Goal: Task Accomplishment & Management: Manage account settings

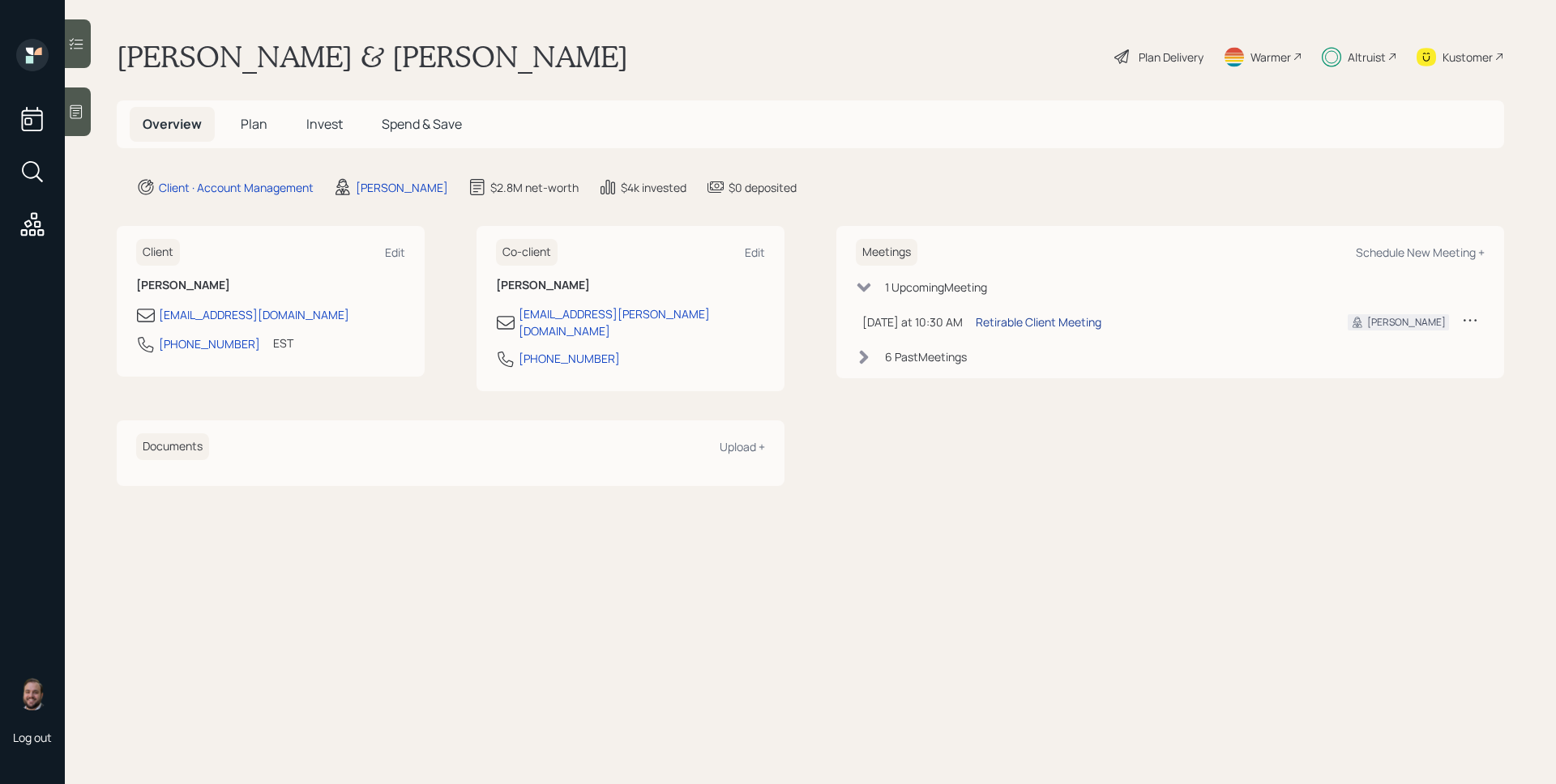
click at [1033, 324] on div "Retirable Client Meeting" at bounding box center [1037, 322] width 125 height 17
click at [1369, 64] on div "Altruist" at bounding box center [1367, 57] width 38 height 17
click at [1157, 56] on div "Plan Delivery" at bounding box center [1171, 57] width 65 height 17
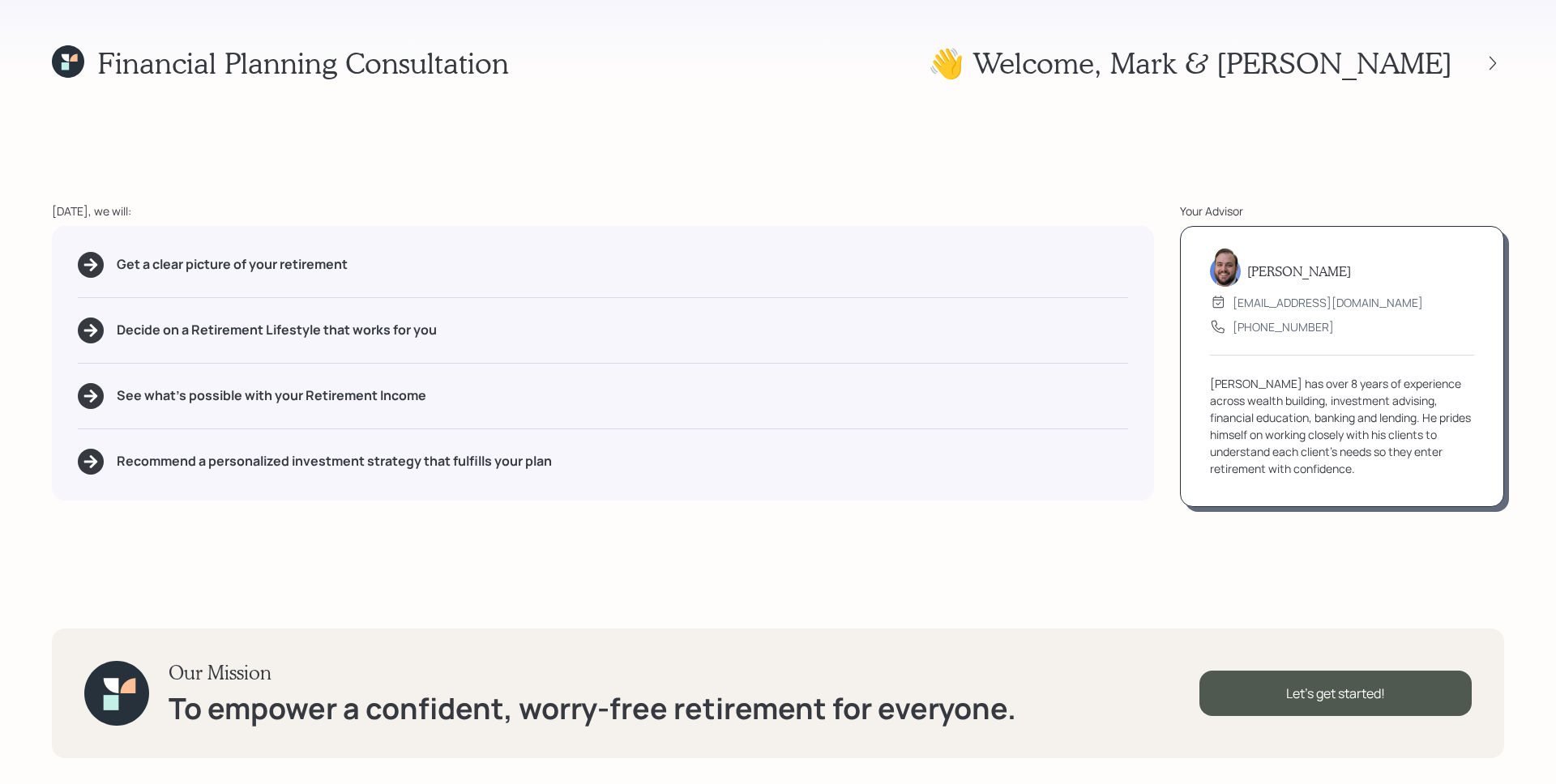
click at [76, 73] on icon at bounding box center [68, 61] width 32 height 32
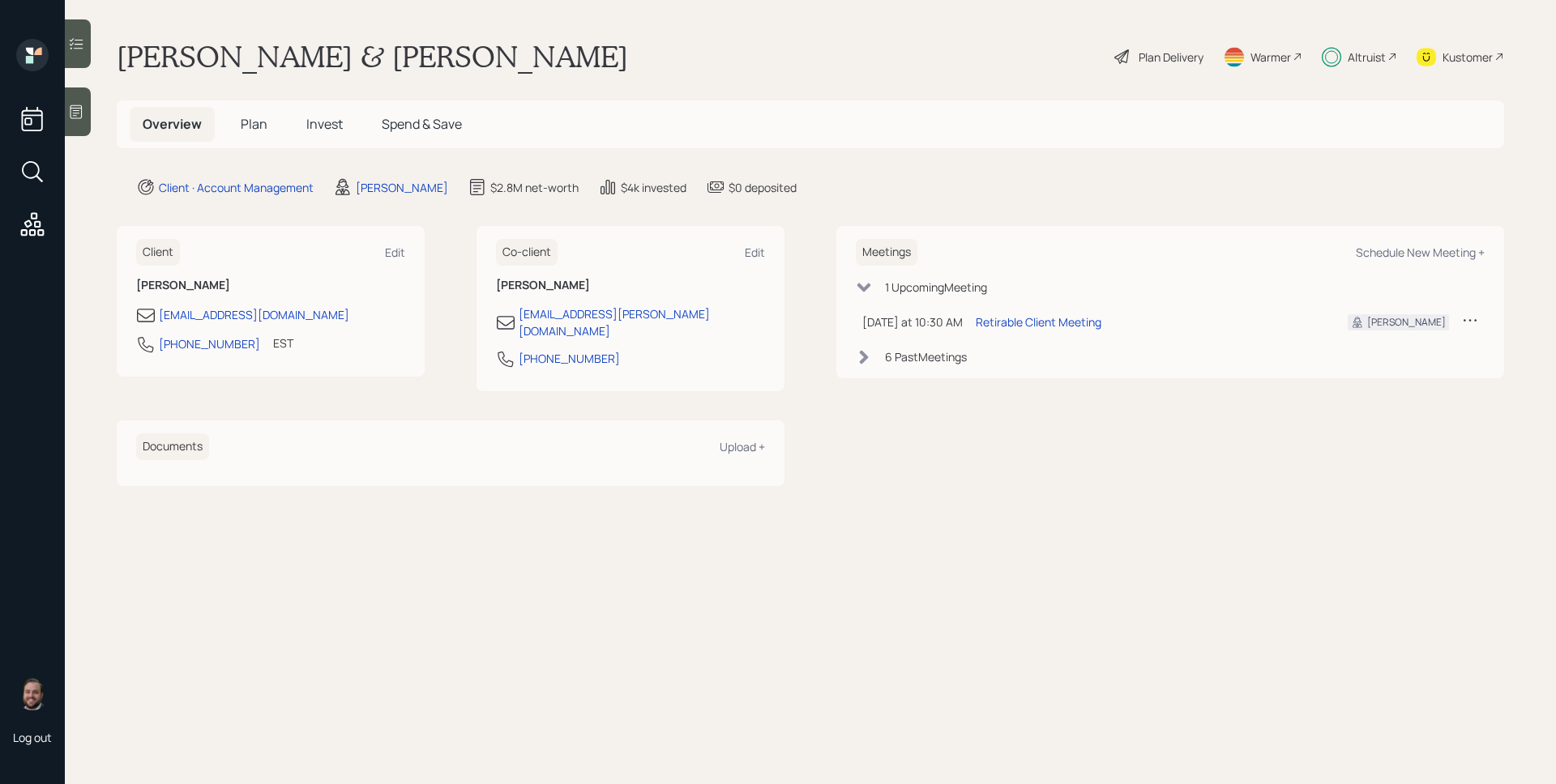
click at [1354, 58] on div "Altruist" at bounding box center [1367, 57] width 38 height 17
click at [267, 124] on h5 "Plan" at bounding box center [253, 124] width 53 height 34
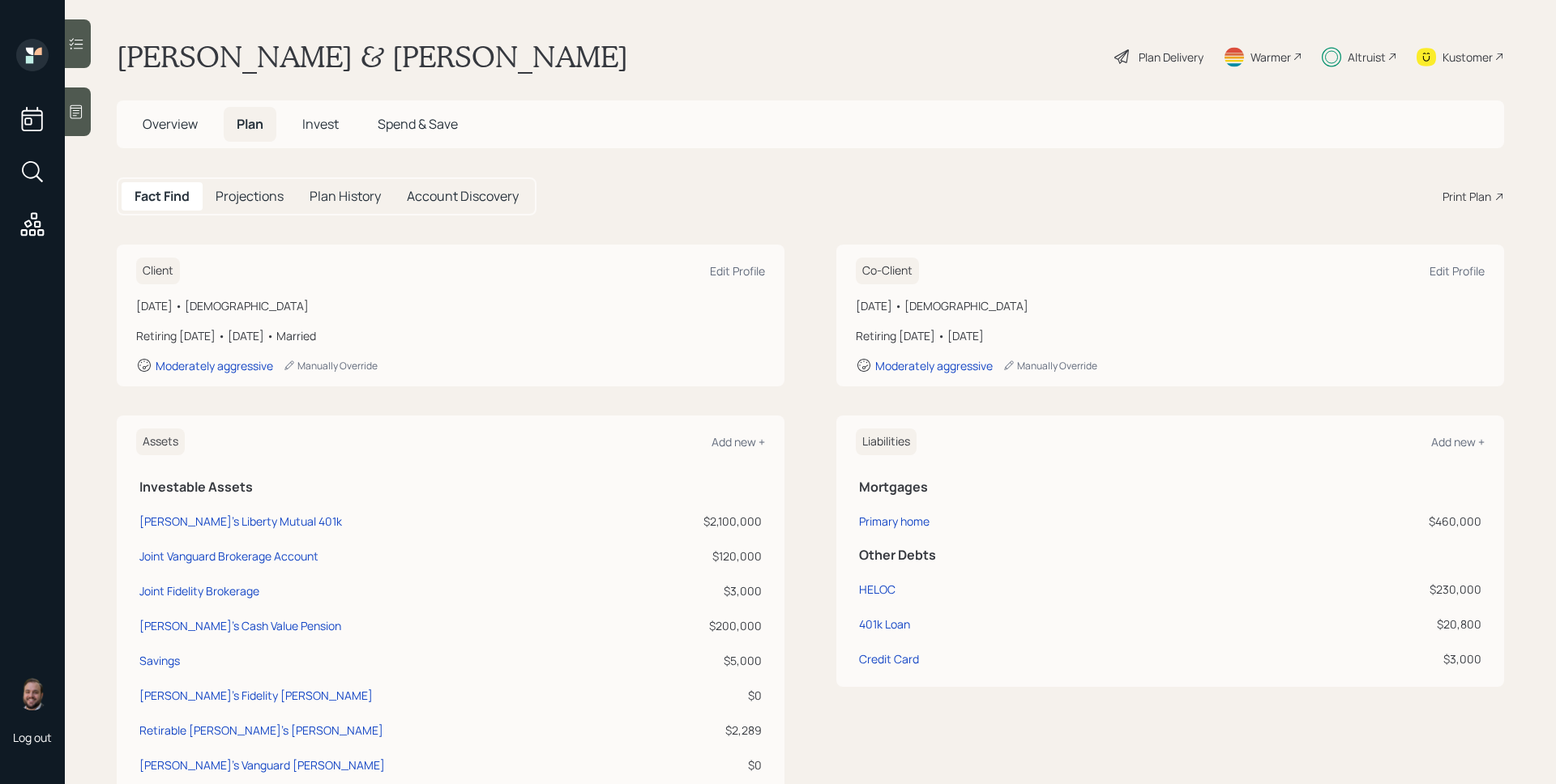
click at [1153, 58] on div "Plan Delivery" at bounding box center [1171, 57] width 65 height 17
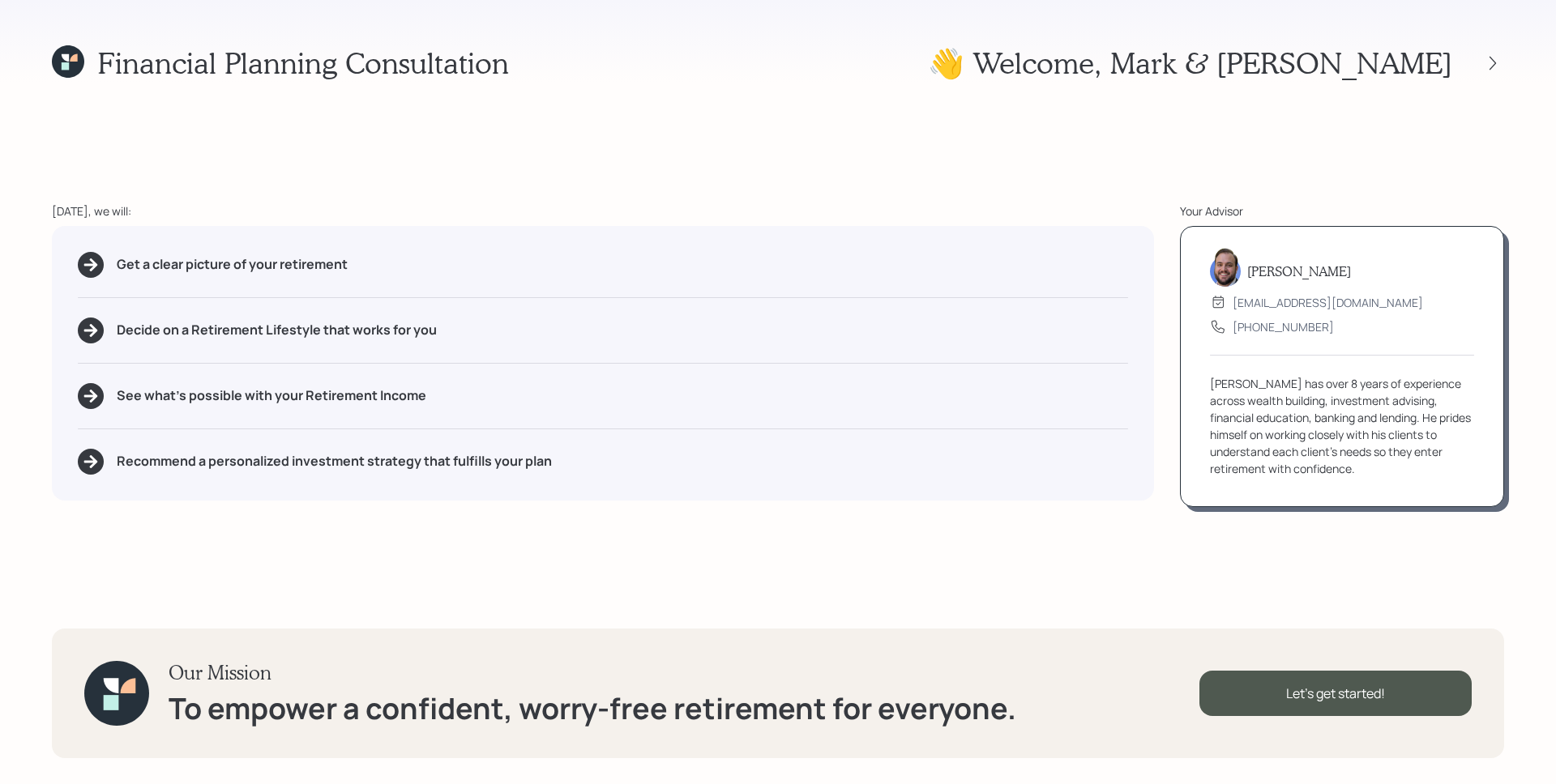
click at [839, 185] on div "Financial Planning Consultation 👋 Welcome , Mark & Angela Today, we will: Get a…" at bounding box center [778, 392] width 1556 height 784
click at [1490, 56] on icon at bounding box center [1492, 63] width 7 height 13
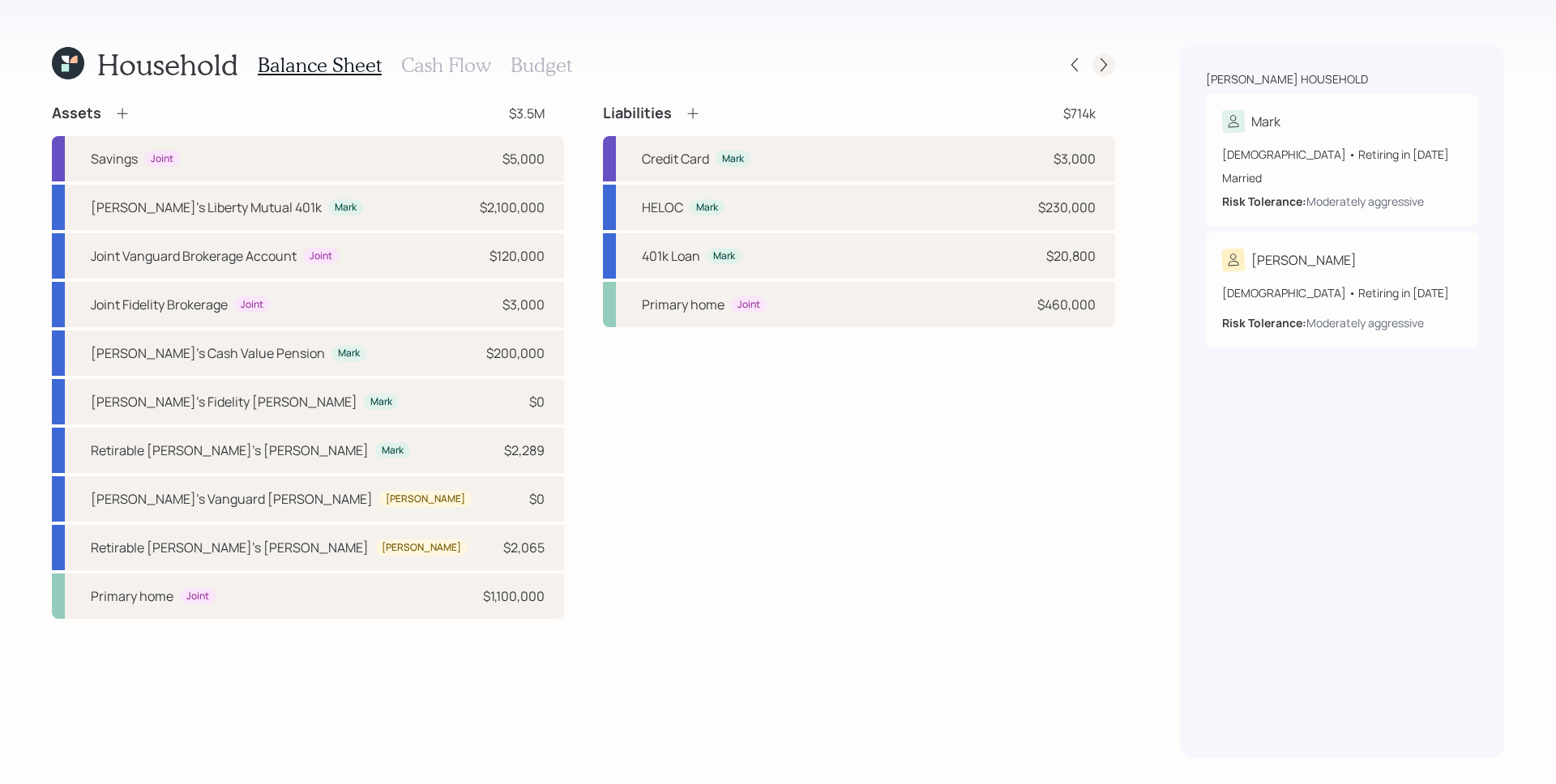
click at [1101, 63] on icon at bounding box center [1103, 64] width 16 height 16
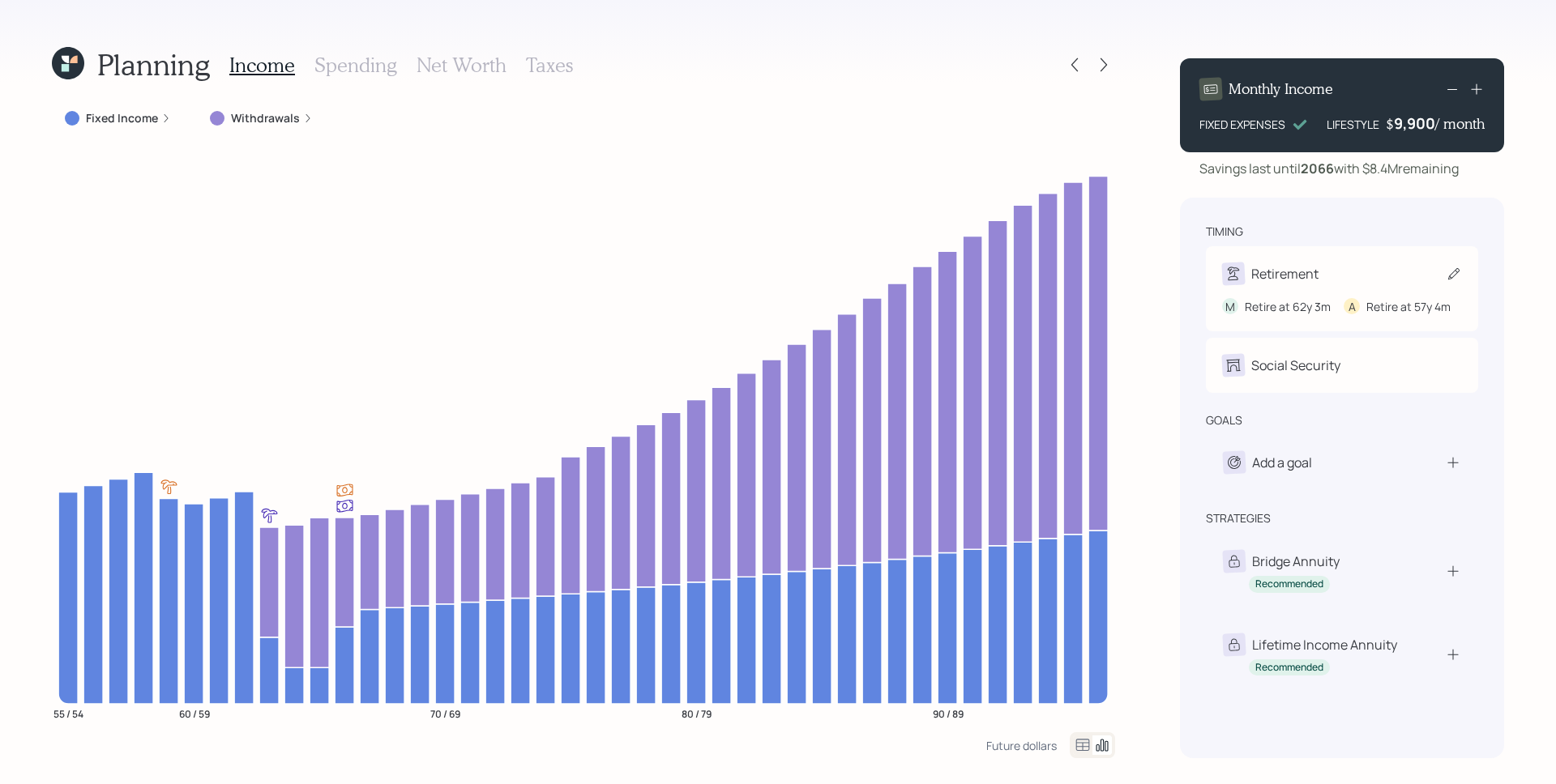
click at [1312, 279] on div "Retirement" at bounding box center [1285, 274] width 67 height 19
select select "3"
select select "4"
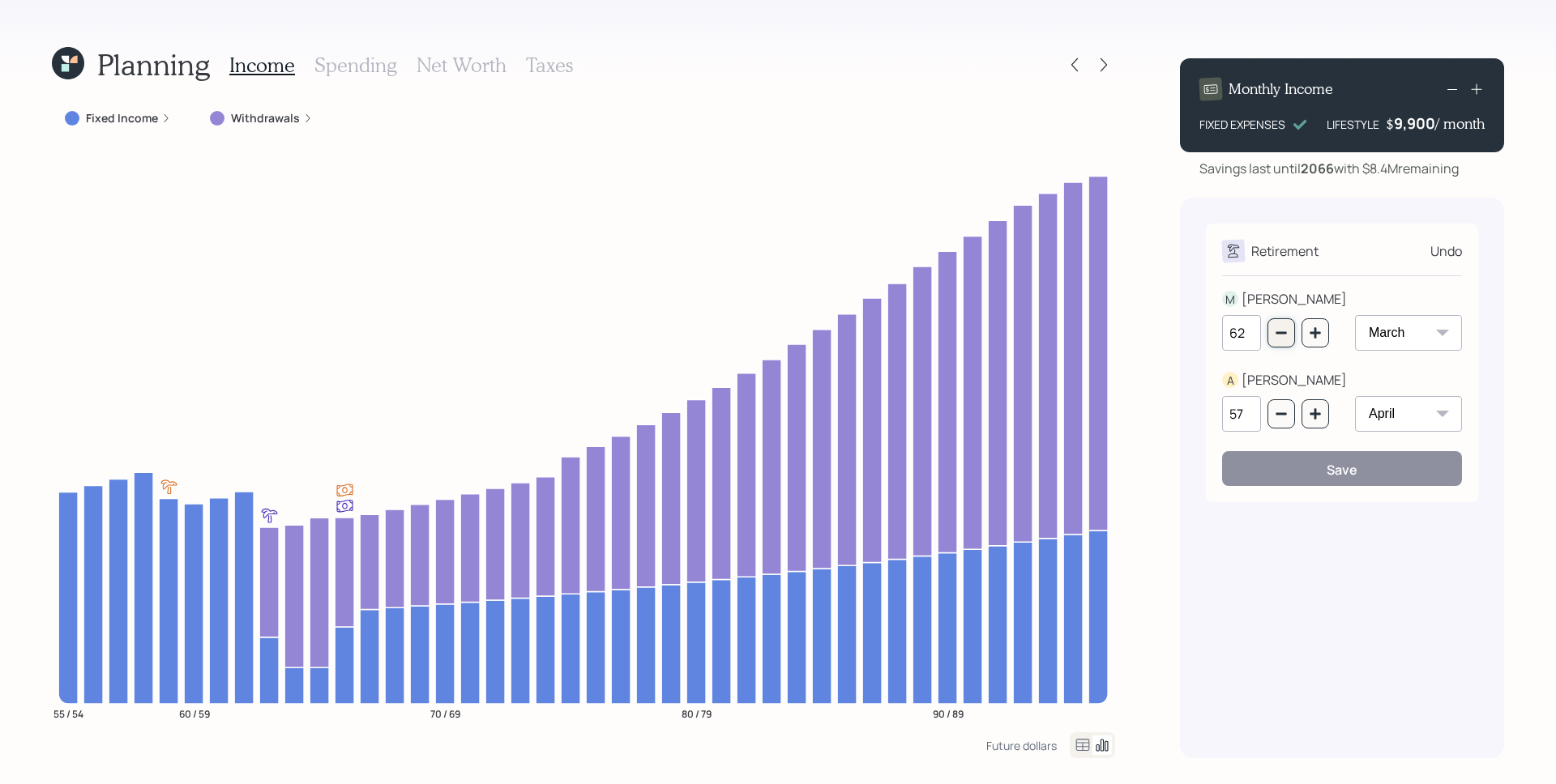
click at [1282, 339] on button "button" at bounding box center [1281, 332] width 28 height 30
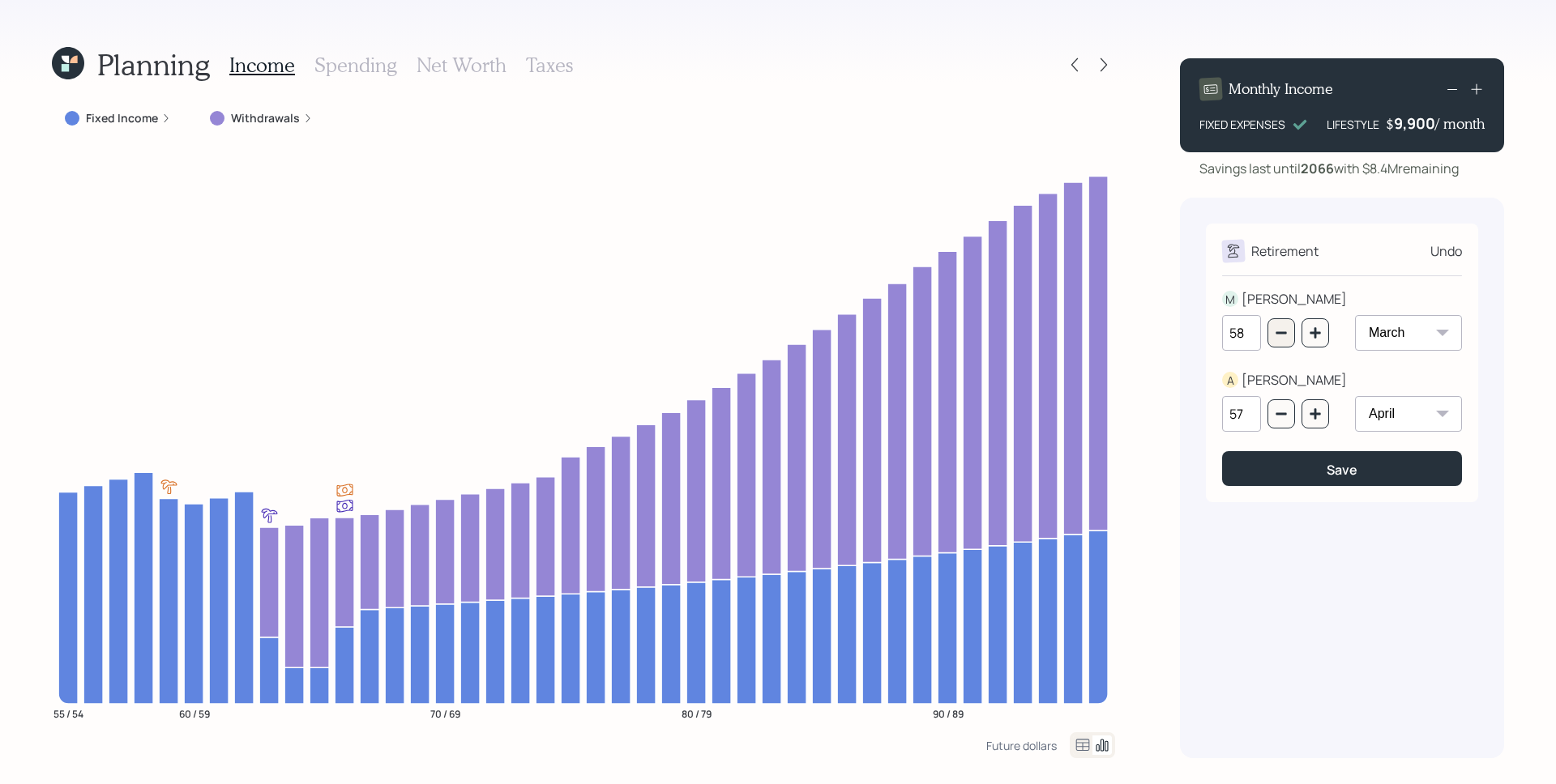
type input "57"
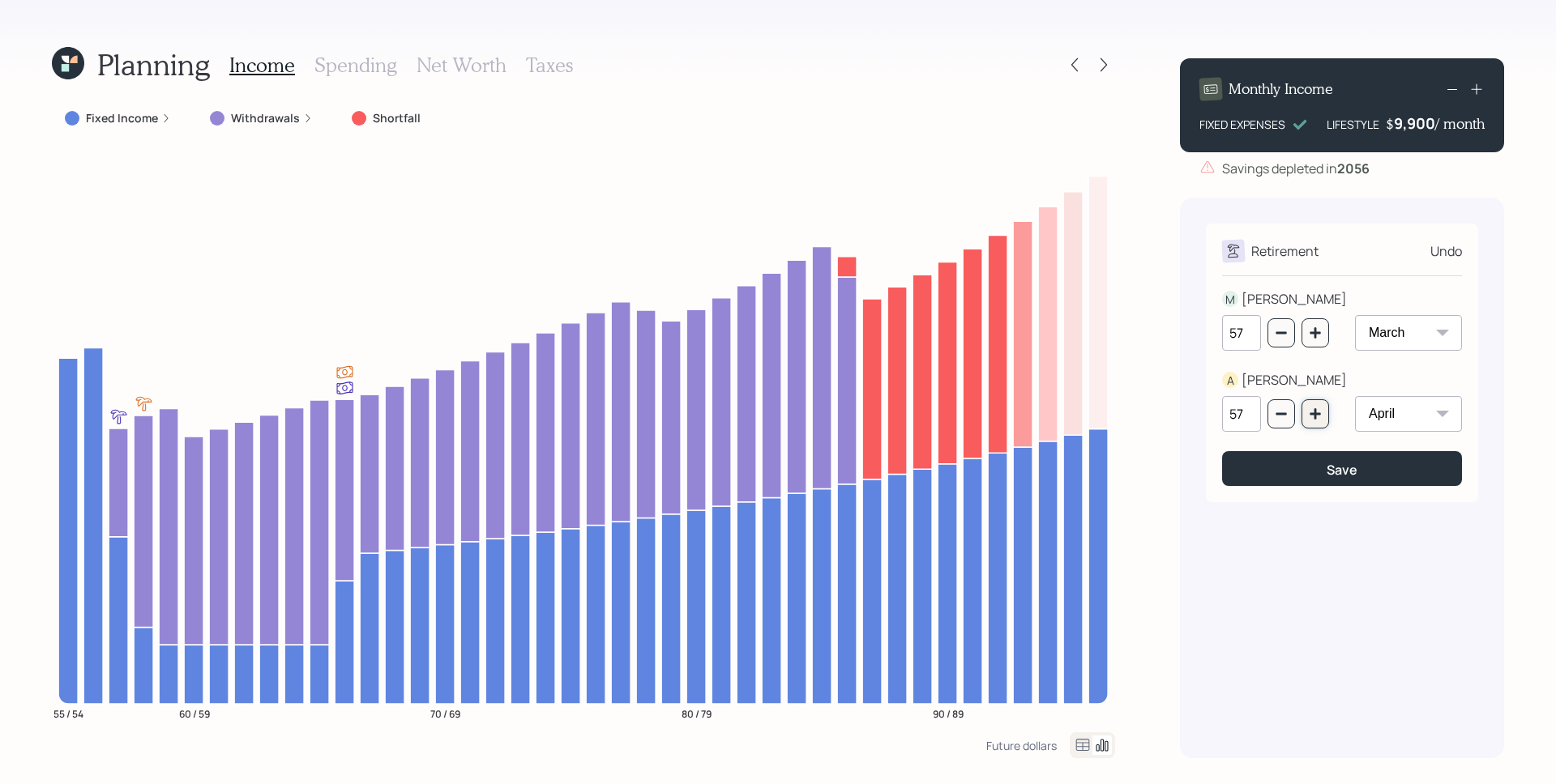
click at [1316, 412] on icon "button" at bounding box center [1315, 414] width 13 height 13
click at [1316, 411] on icon "button" at bounding box center [1315, 414] width 13 height 13
click at [1315, 411] on icon "button" at bounding box center [1315, 414] width 13 height 13
type input "60"
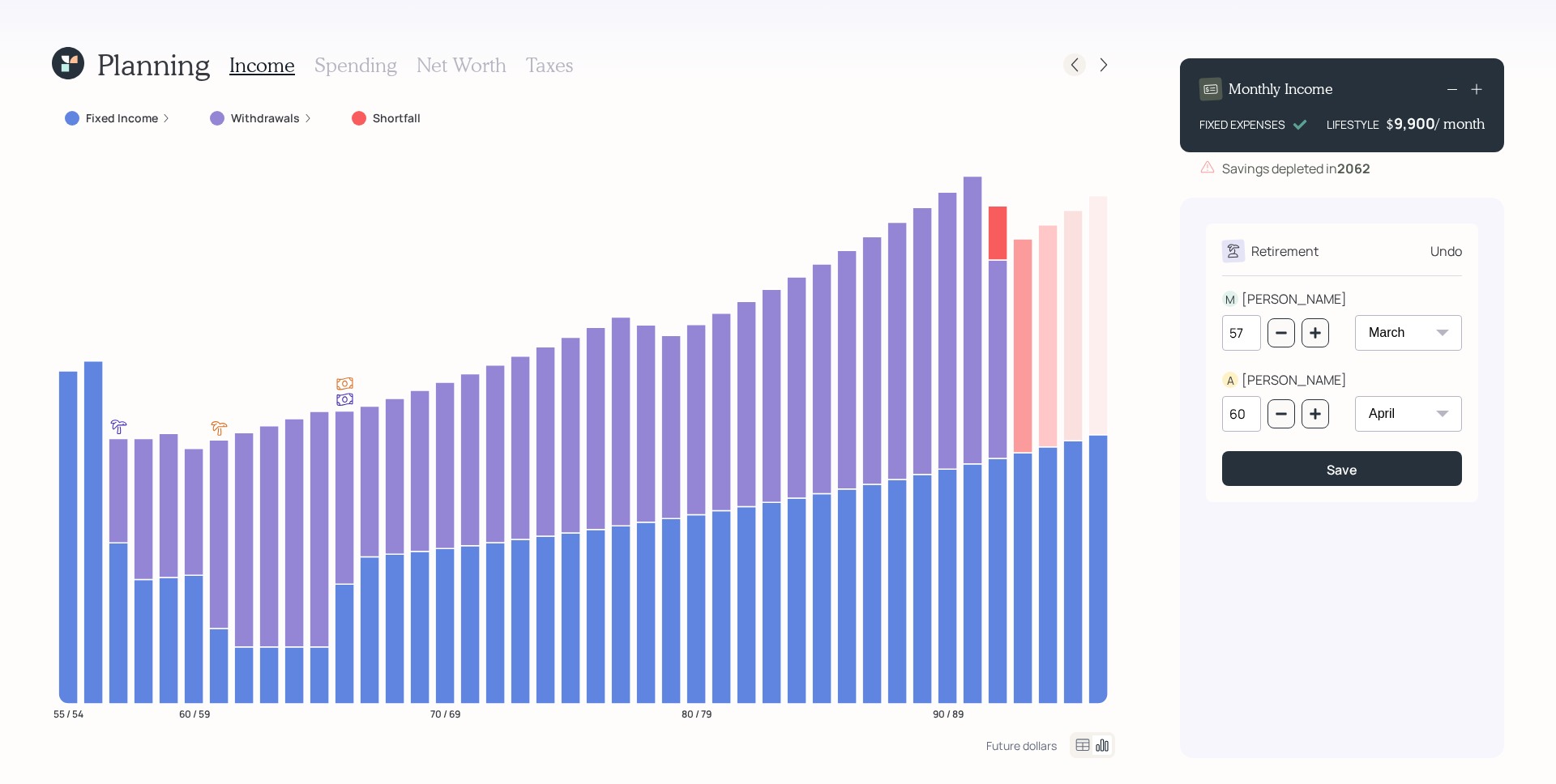
click at [1076, 61] on icon at bounding box center [1074, 64] width 16 height 16
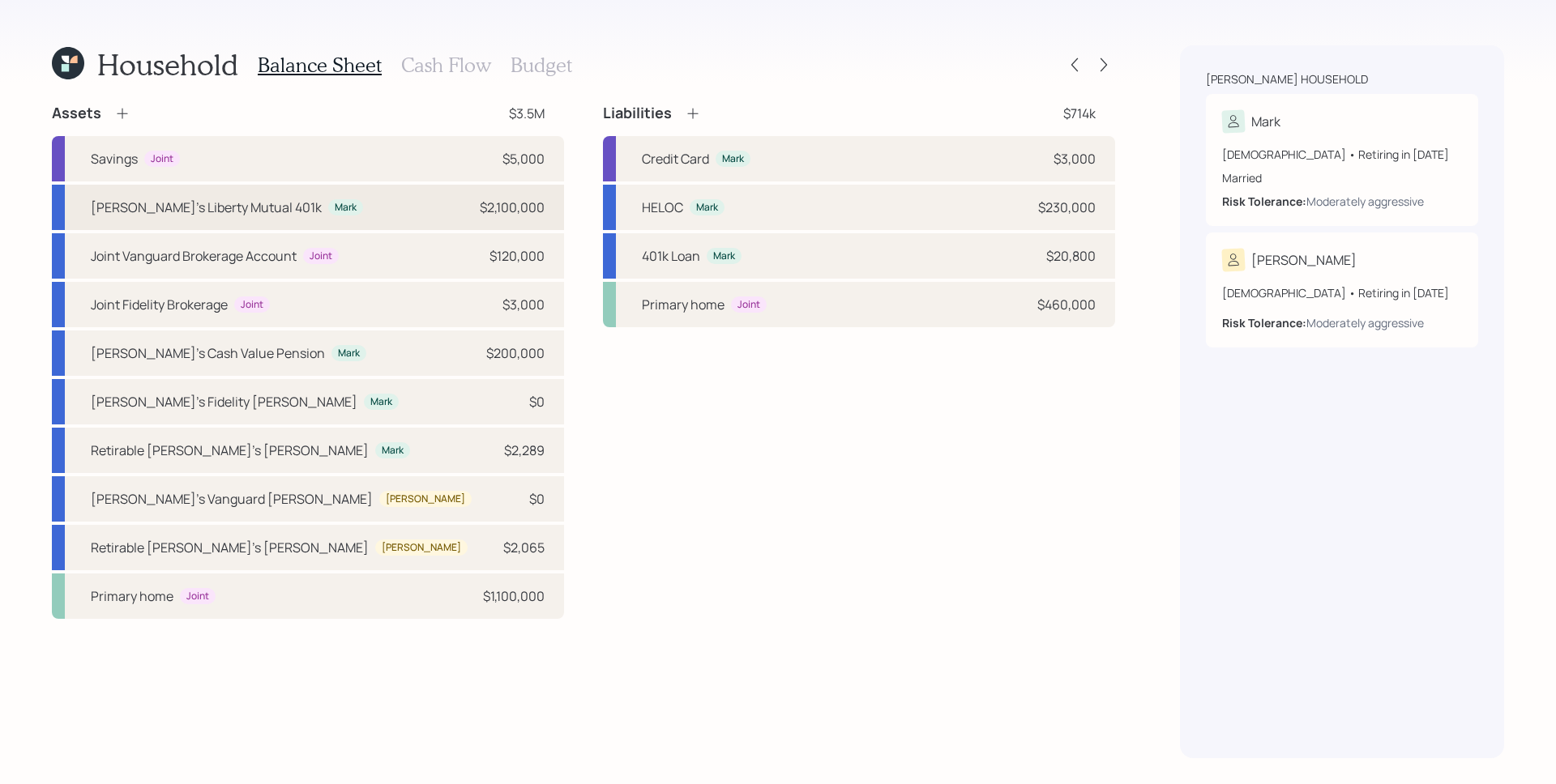
click at [290, 208] on div "Mark's Liberty Mutual 401k Mark $2,100,000" at bounding box center [308, 206] width 512 height 45
select select "company_sponsored"
select select "balanced"
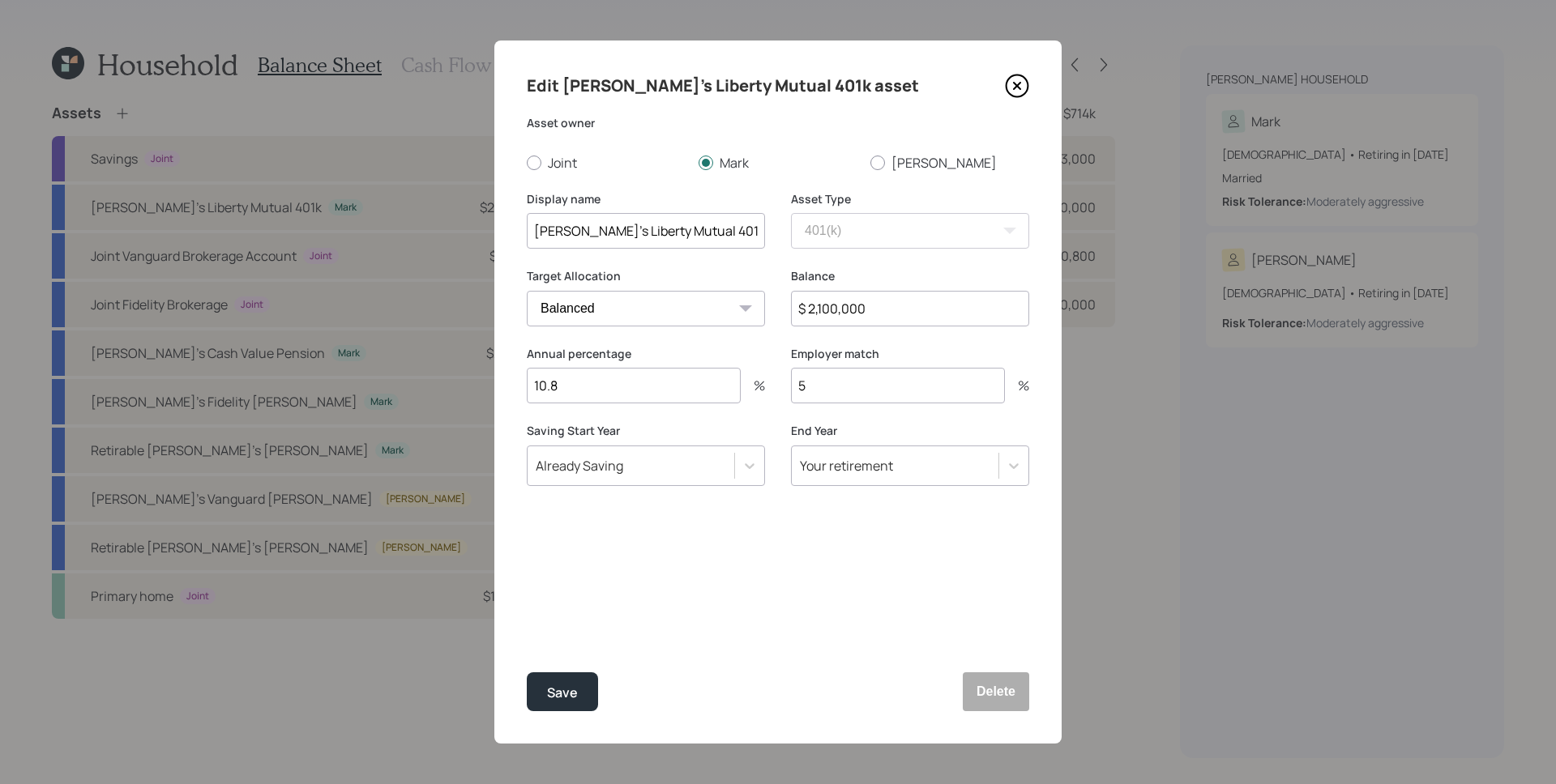
click at [589, 381] on input "10.8" at bounding box center [633, 385] width 214 height 35
type input "1"
type input "0"
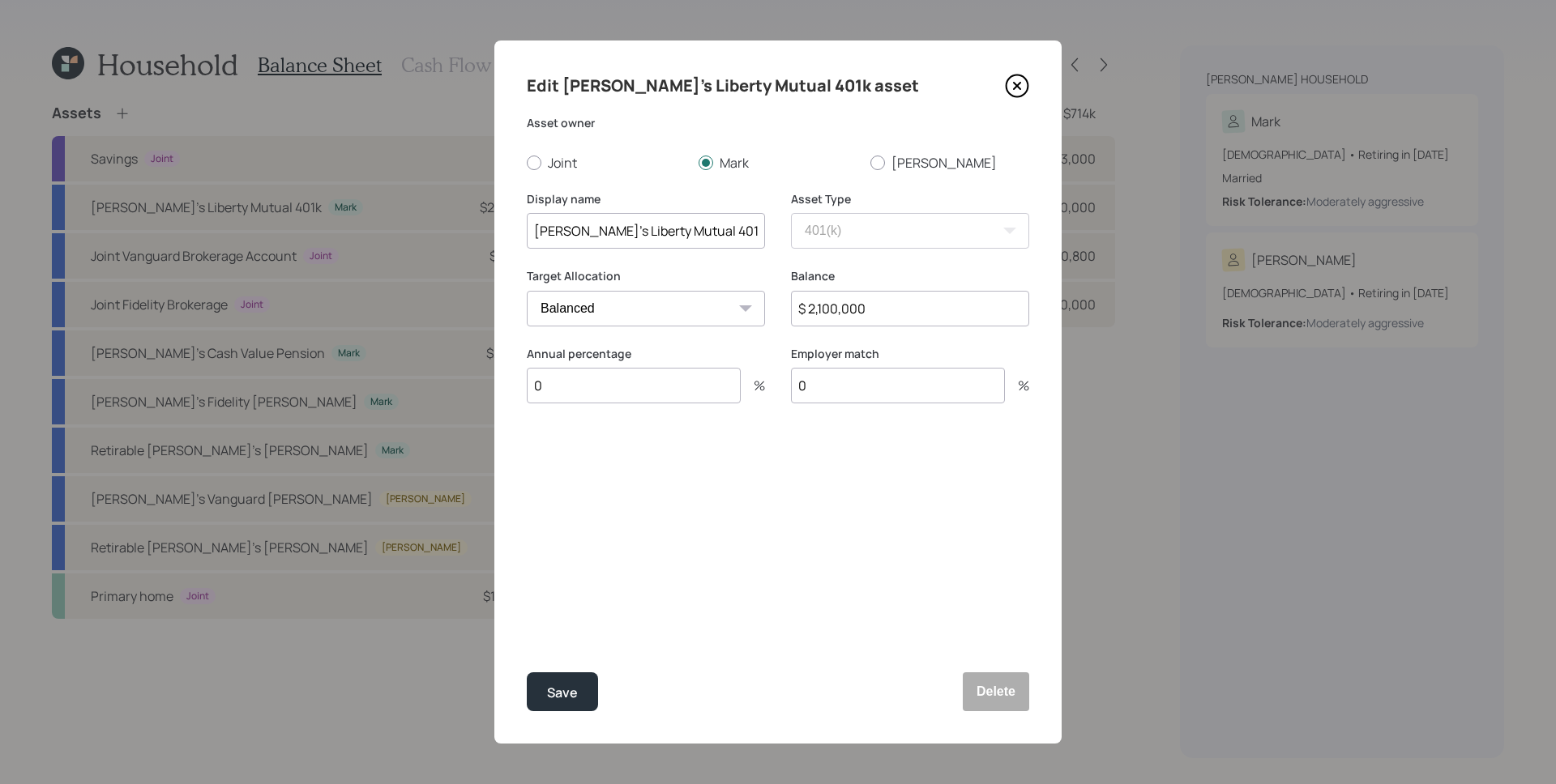
click at [526, 672] on button "Save" at bounding box center [562, 691] width 72 height 39
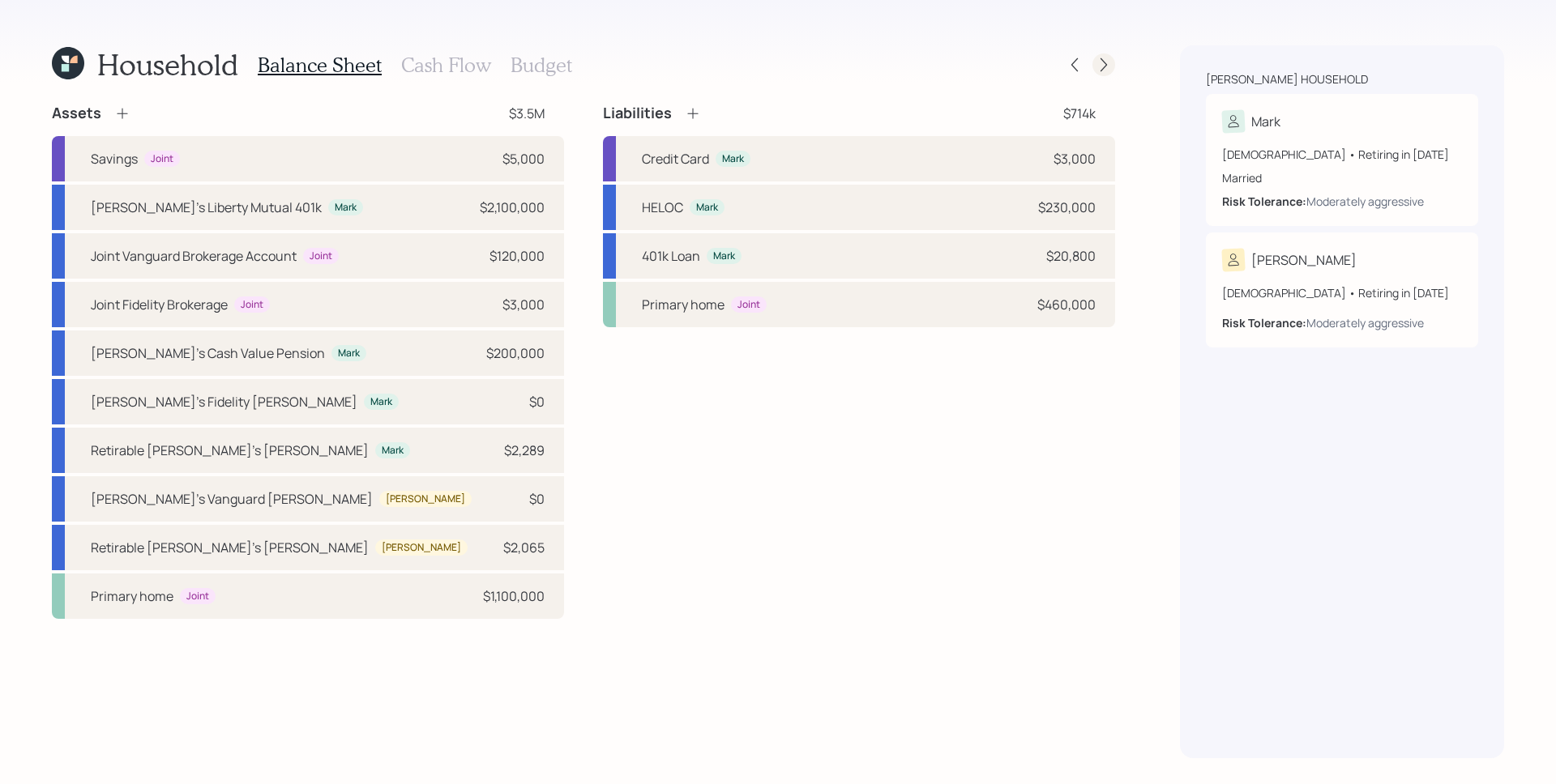
click at [1113, 66] on div at bounding box center [1103, 65] width 23 height 23
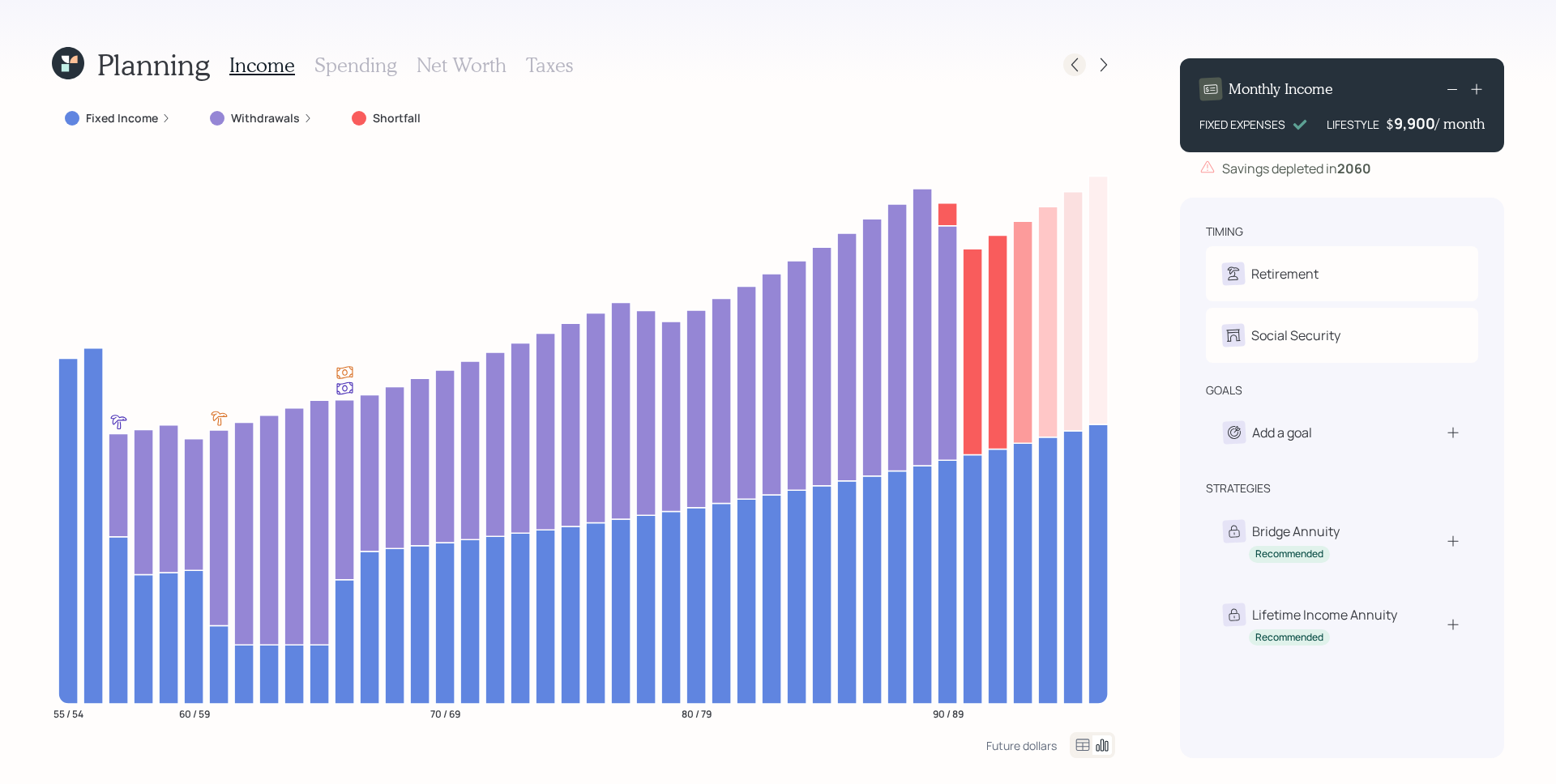
click at [1077, 63] on icon at bounding box center [1074, 64] width 16 height 16
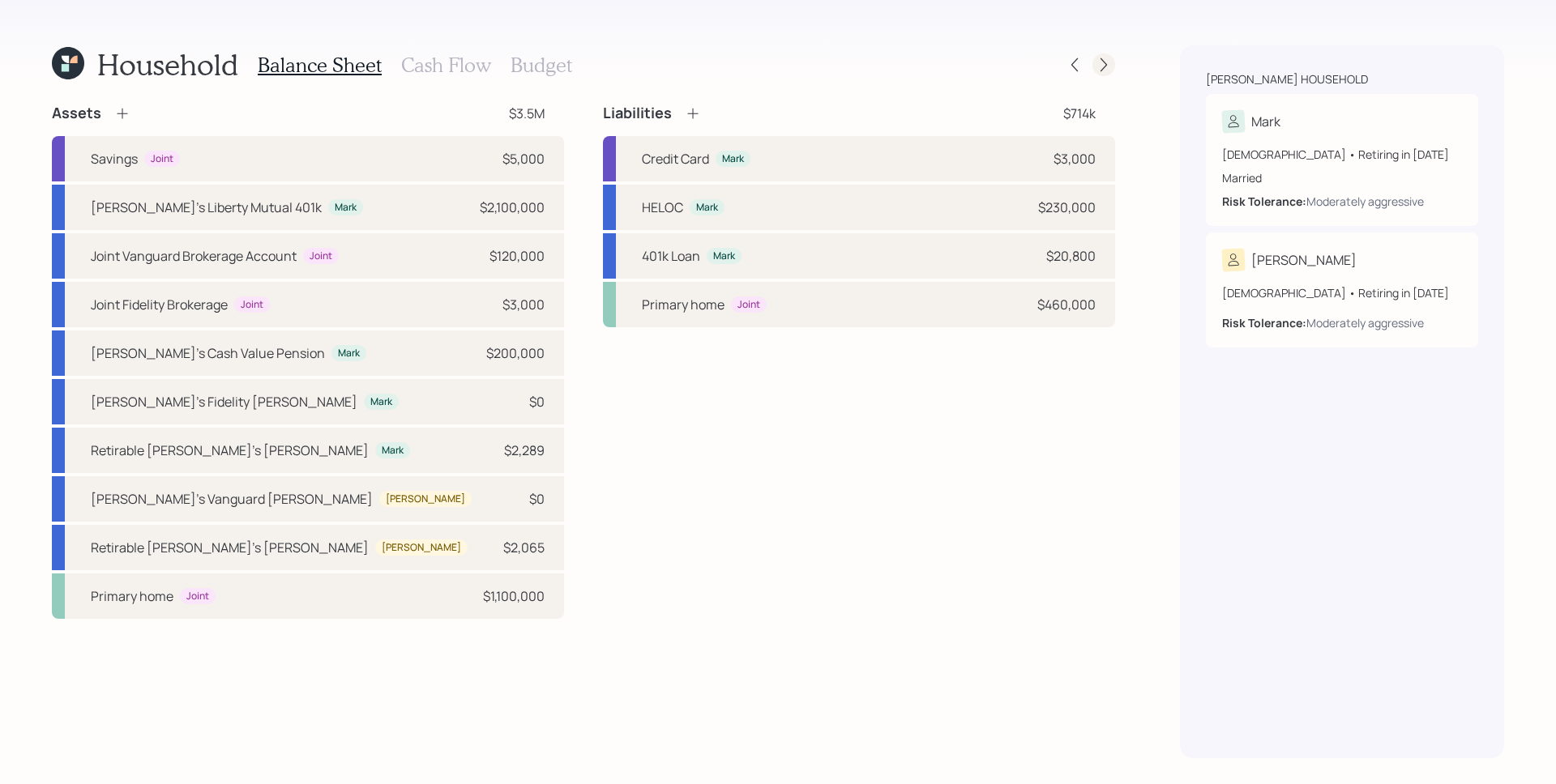
click at [1110, 56] on icon at bounding box center [1103, 64] width 16 height 16
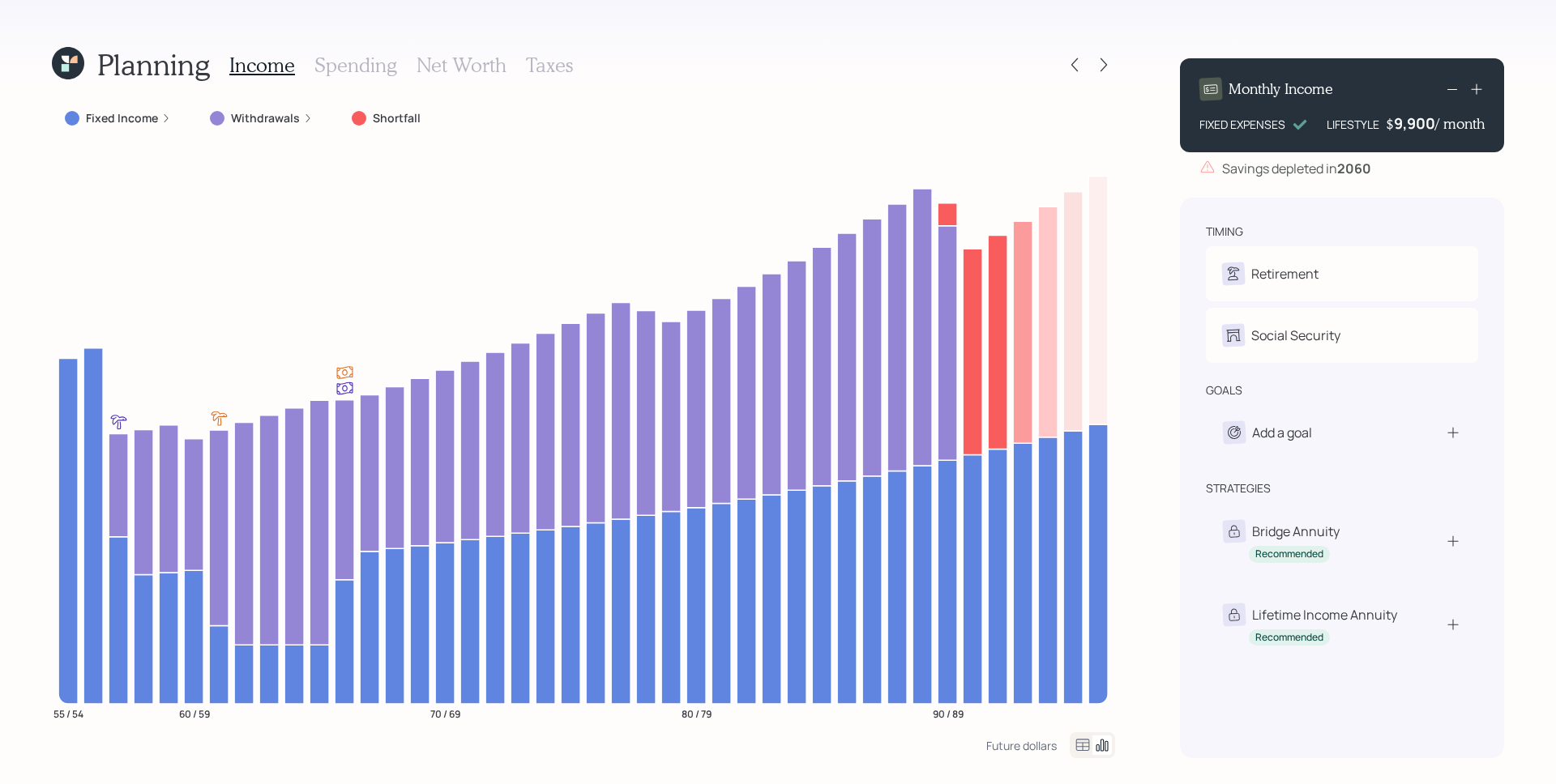
click at [548, 78] on div "Income Spending Net Worth Taxes" at bounding box center [401, 64] width 344 height 39
click at [549, 63] on h3 "Taxes" at bounding box center [548, 65] width 47 height 24
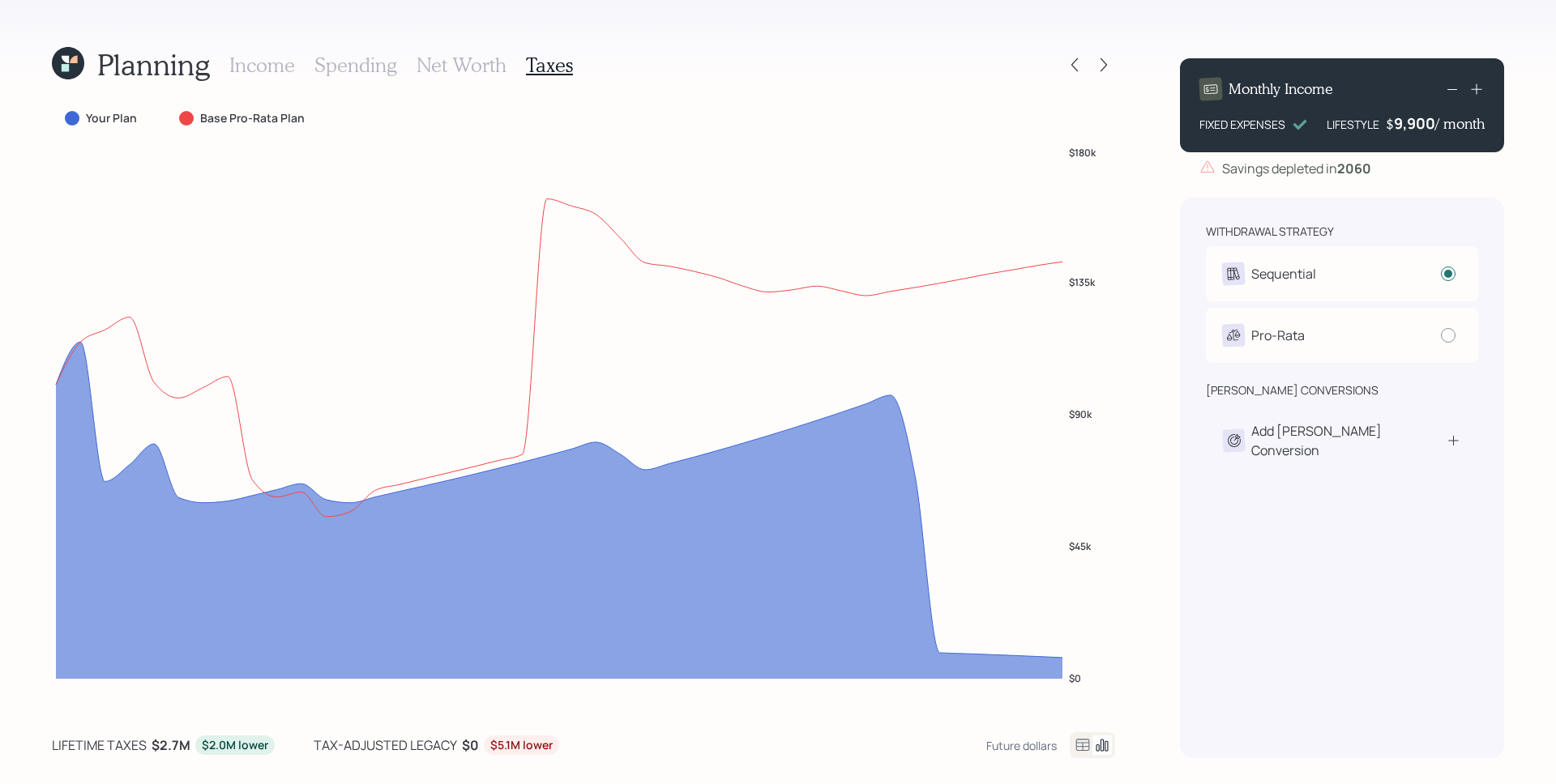
click at [1084, 742] on icon at bounding box center [1082, 745] width 13 height 12
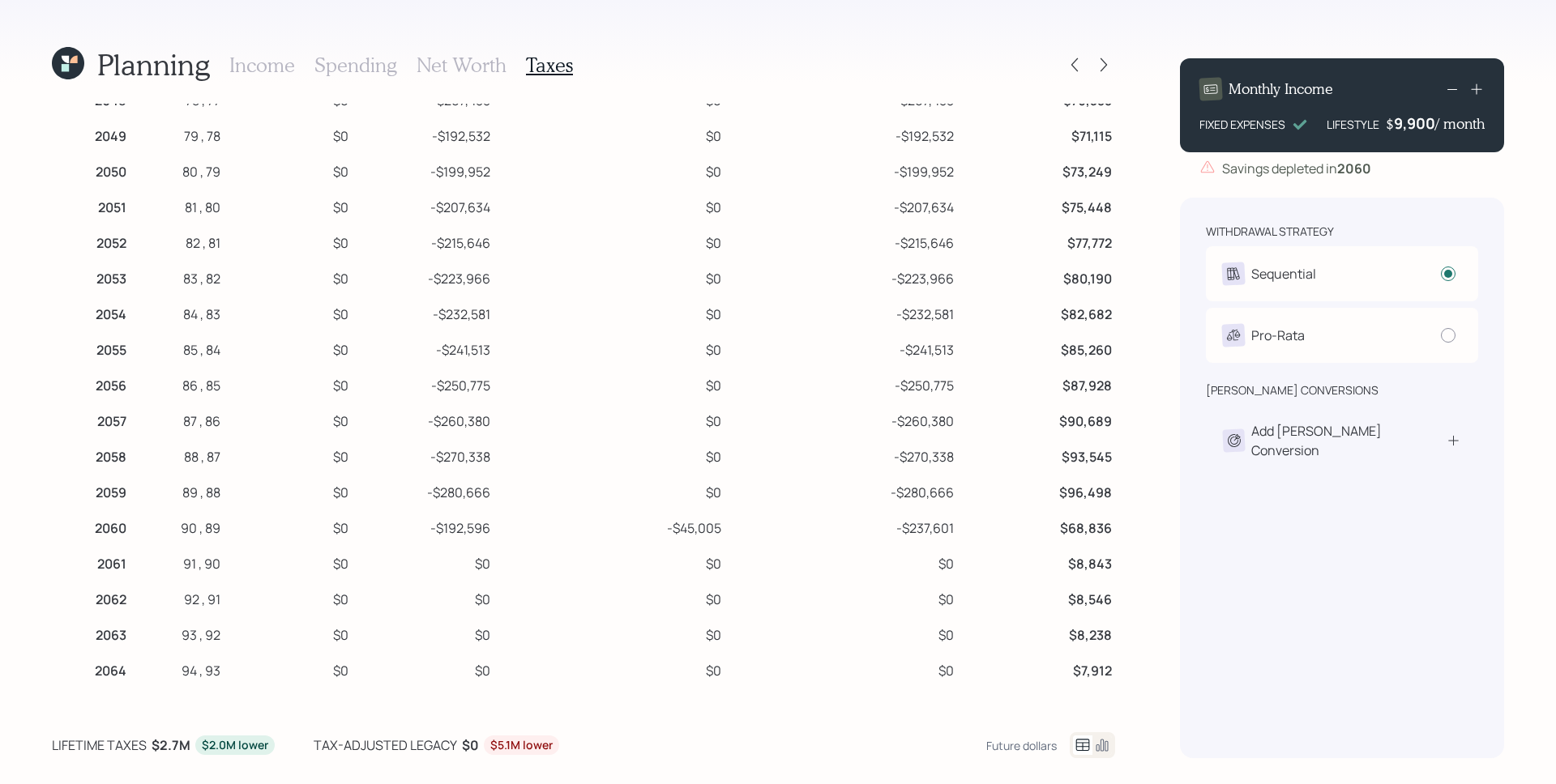
scroll to position [951, 0]
drag, startPoint x: 666, startPoint y: 456, endPoint x: 611, endPoint y: 461, distance: 55.2
click at [611, 461] on tr "2060 90 , 89 $0 -$192,596 -$45,005 -$237,601 $68,836" at bounding box center [583, 455] width 1063 height 35
click at [275, 74] on h3 "Income" at bounding box center [262, 65] width 66 height 24
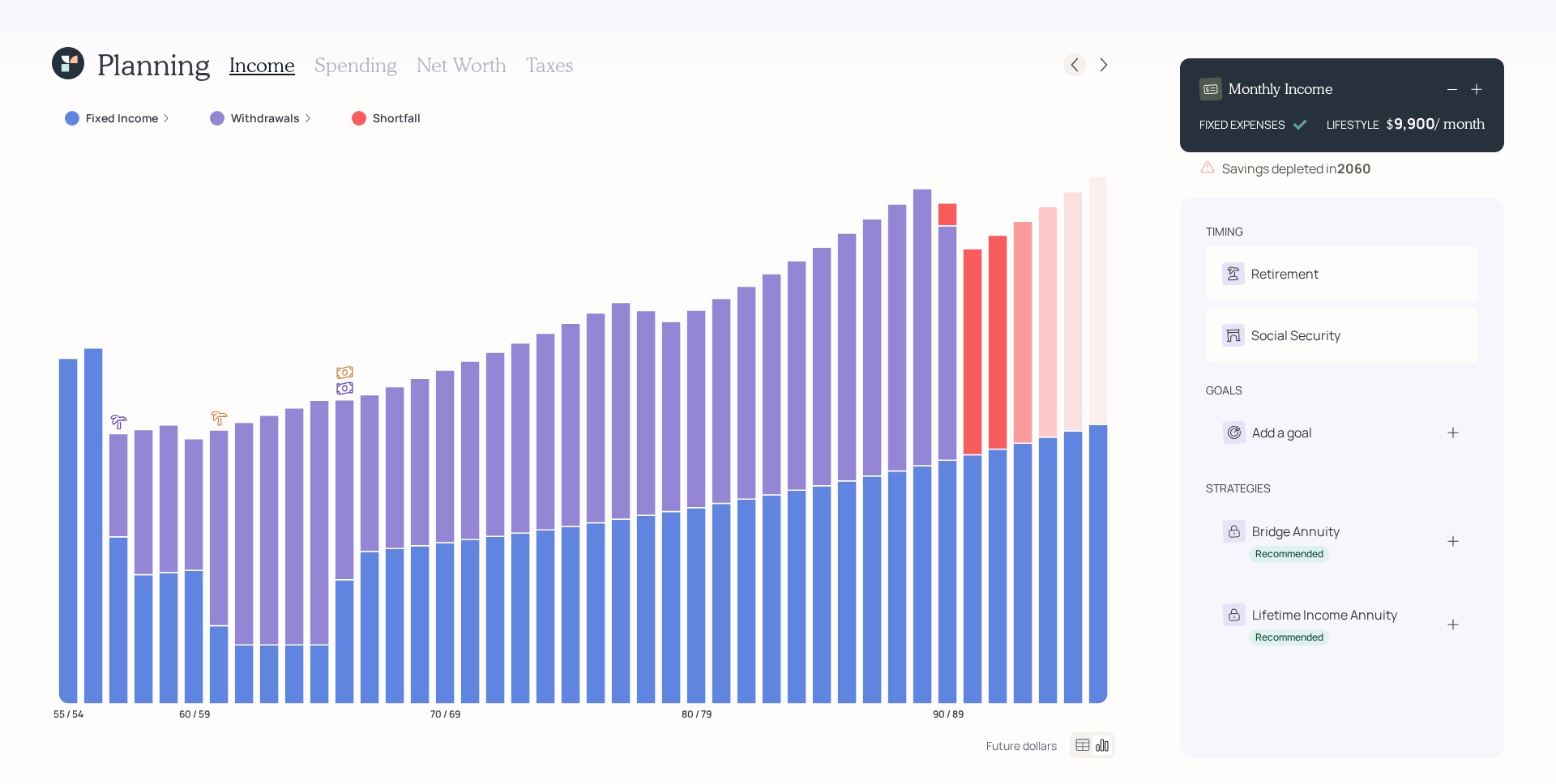
click at [1076, 65] on icon at bounding box center [1074, 64] width 16 height 16
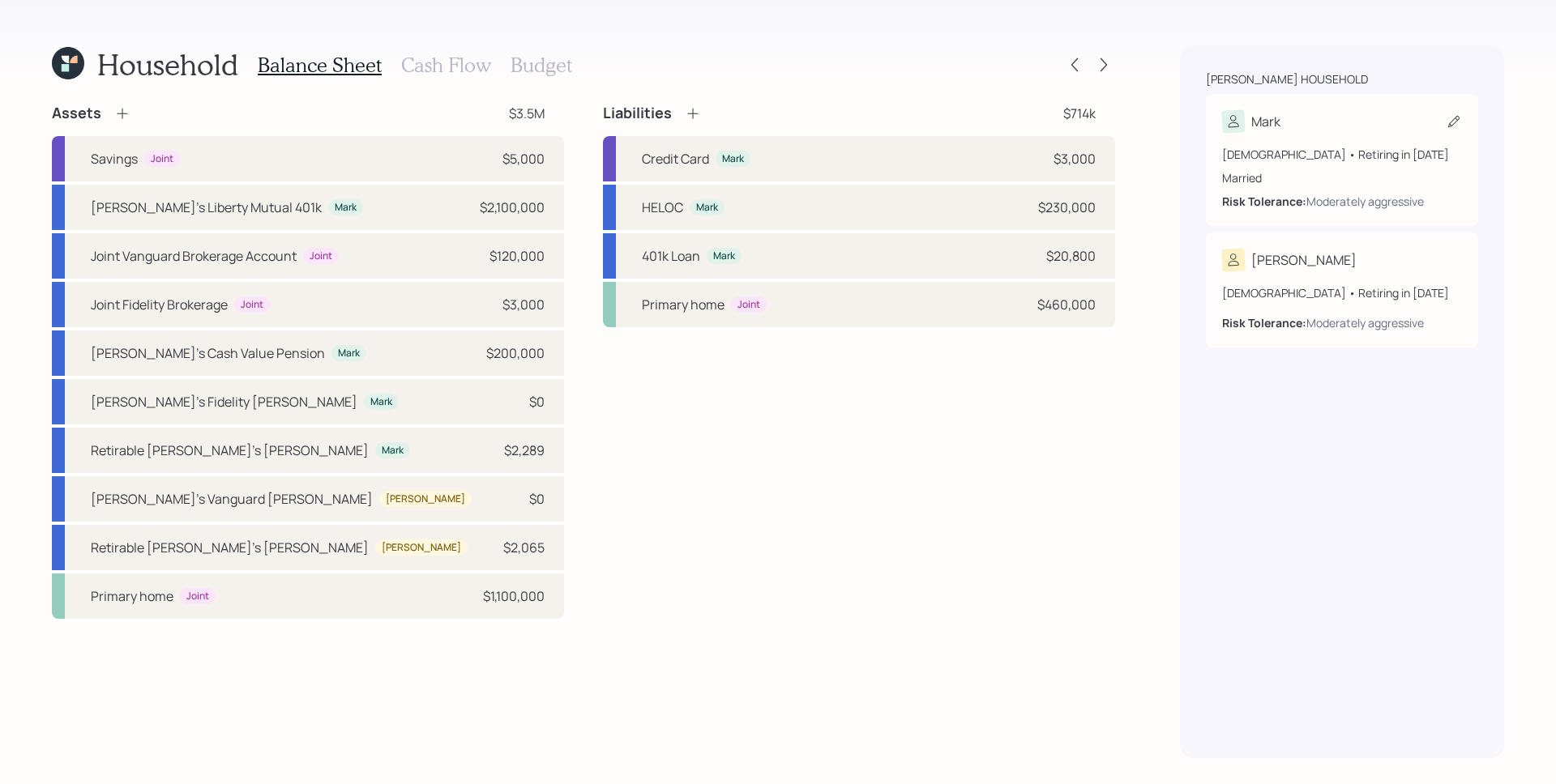
click at [1279, 152] on div "54 years old • Retiring in March 2033" at bounding box center [1341, 155] width 240 height 17
select select "3"
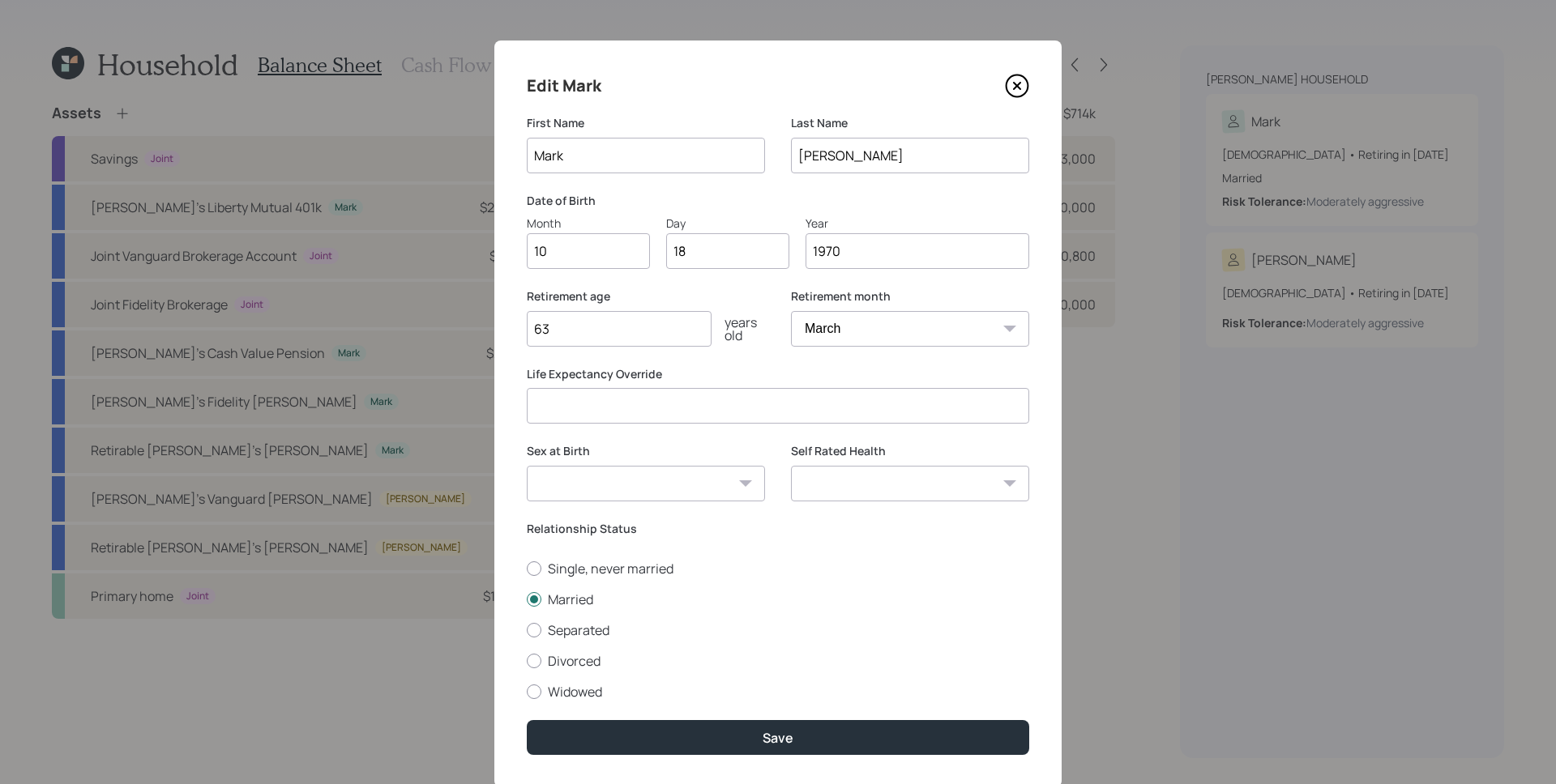
click at [592, 467] on select "Male Female Other / Prefer not to say" at bounding box center [645, 483] width 238 height 35
select select "male"
click at [526, 466] on select "Male Female Other / Prefer not to say" at bounding box center [645, 483] width 238 height 35
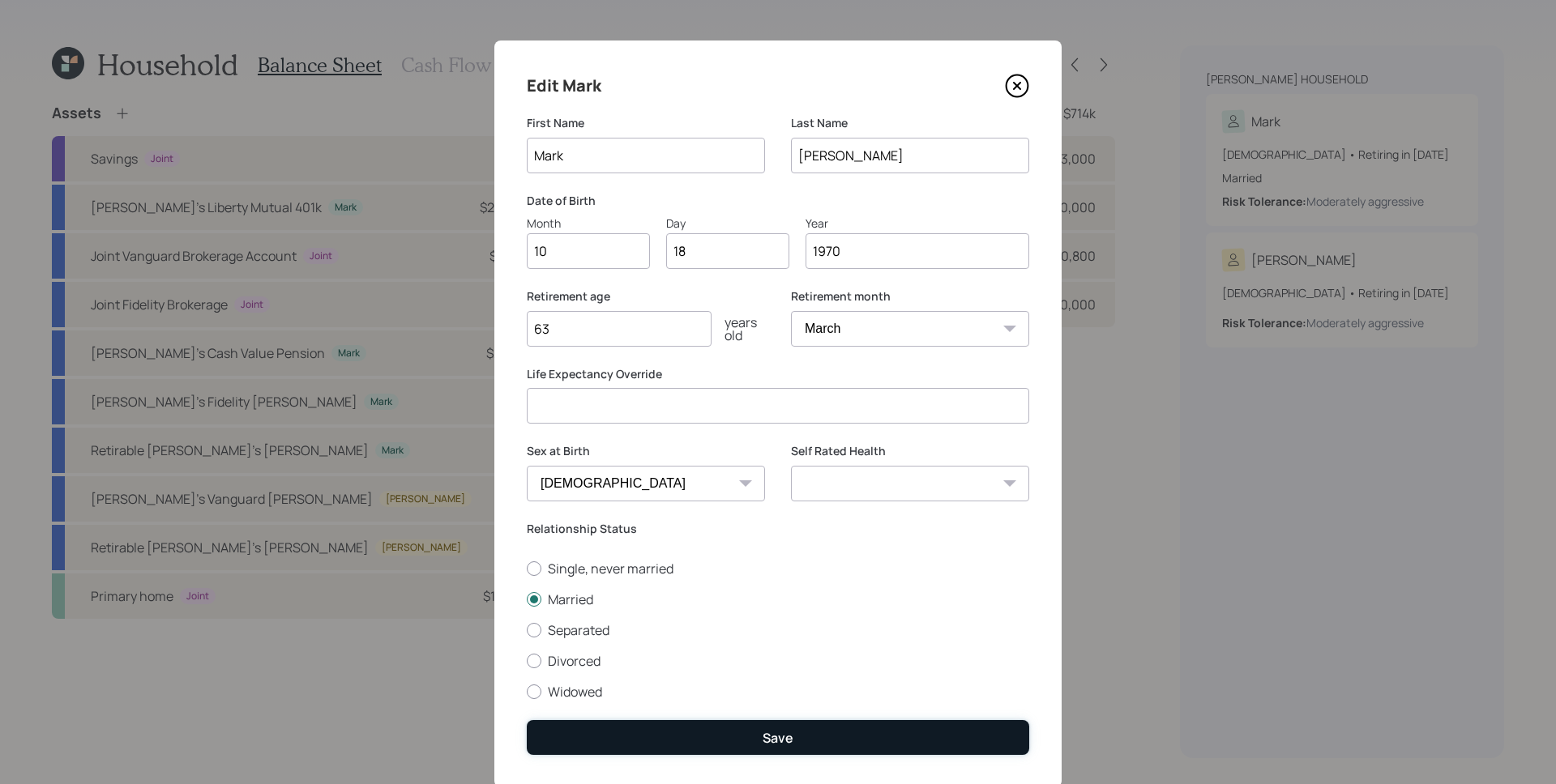
click at [790, 743] on button "Save" at bounding box center [778, 737] width 502 height 34
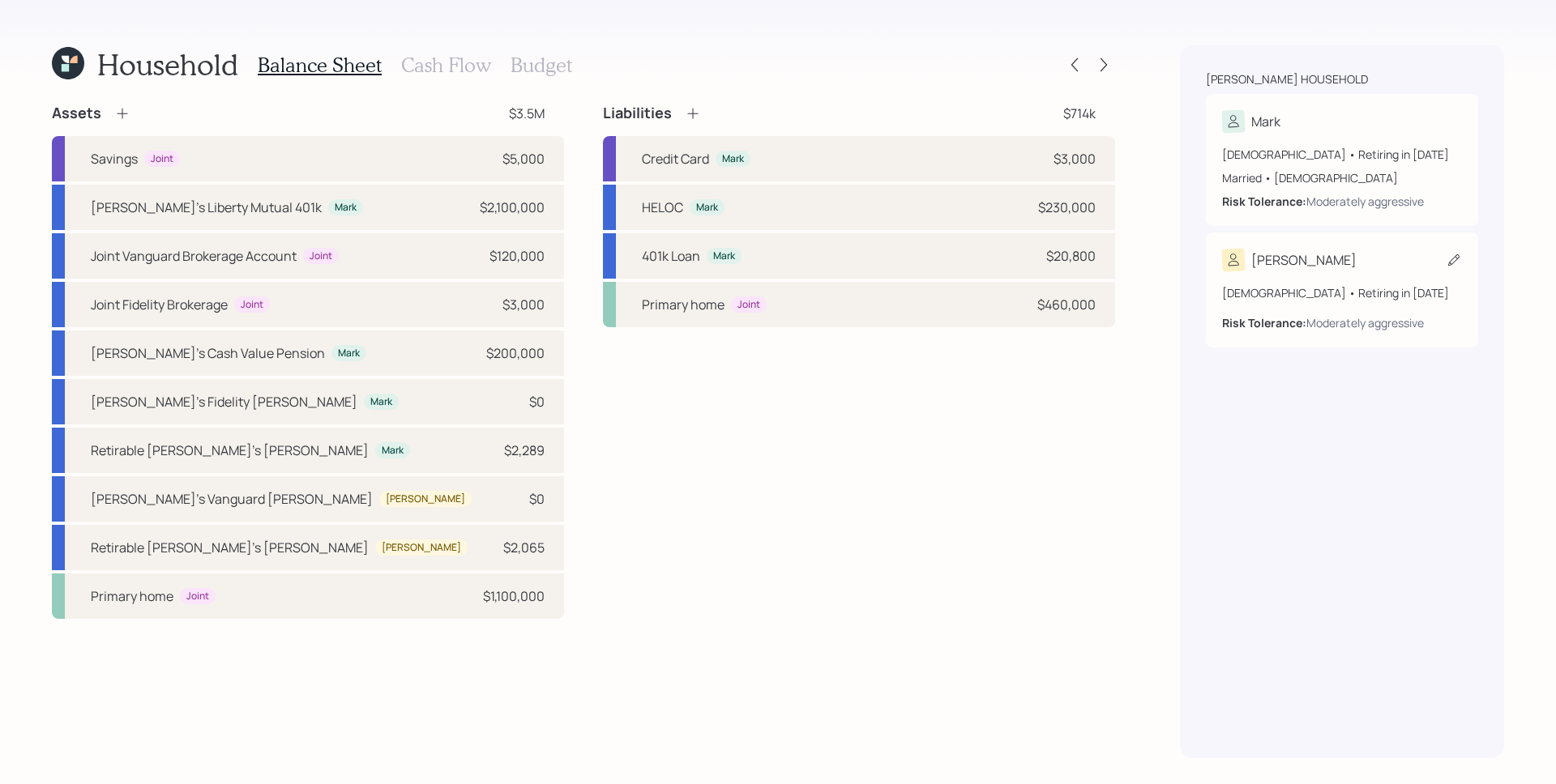
click at [1288, 283] on div "54 years old • Retiring in April 2029 Risk Tolerance: Moderately aggressive" at bounding box center [1341, 301] width 240 height 60
select select "4"
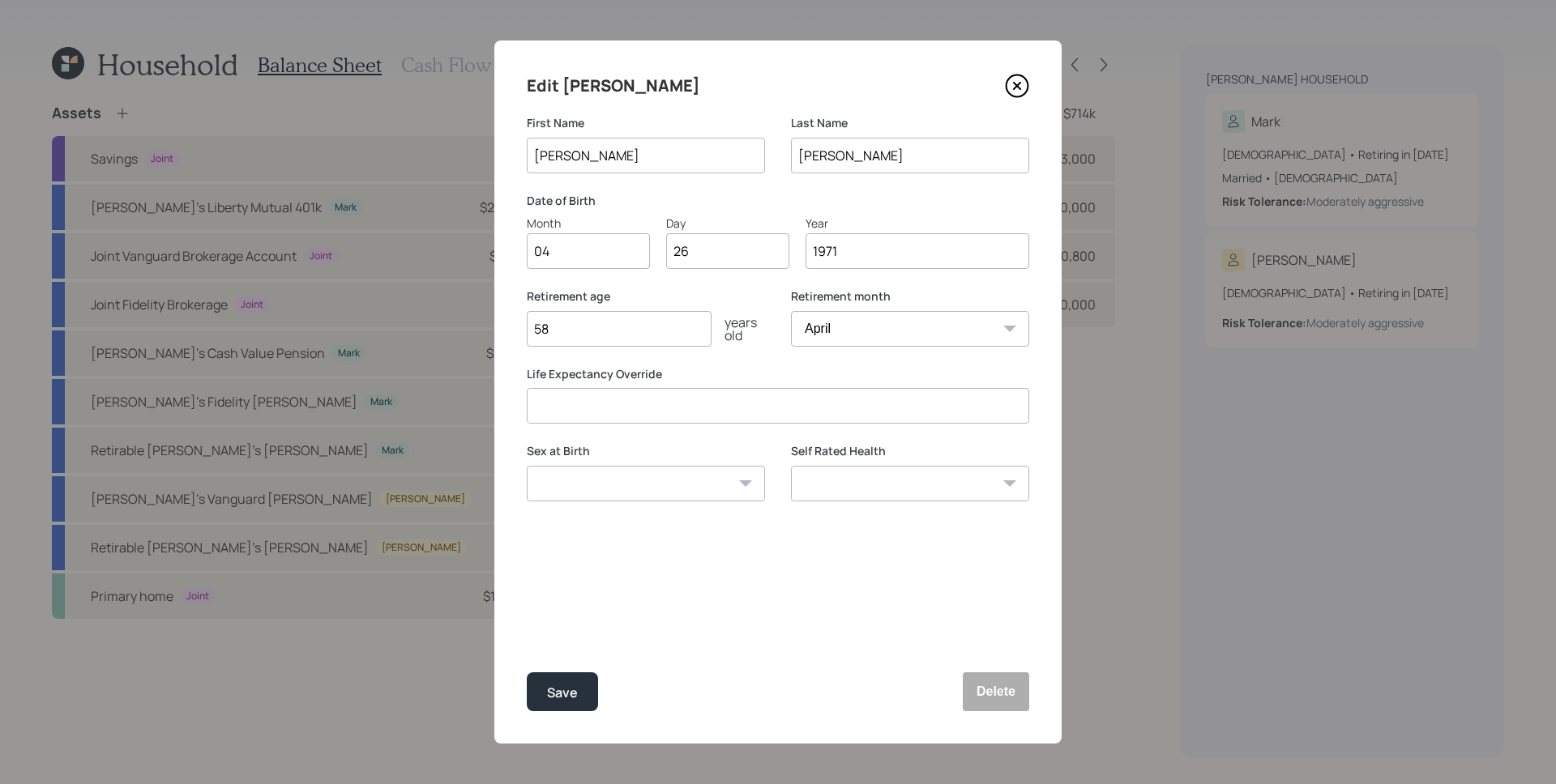
click at [583, 477] on select "Male Female Other / Prefer not to say" at bounding box center [645, 483] width 238 height 35
select select "female"
click at [526, 466] on select "Male Female Other / Prefer not to say" at bounding box center [645, 483] width 238 height 35
click at [568, 691] on div "Save" at bounding box center [563, 692] width 31 height 22
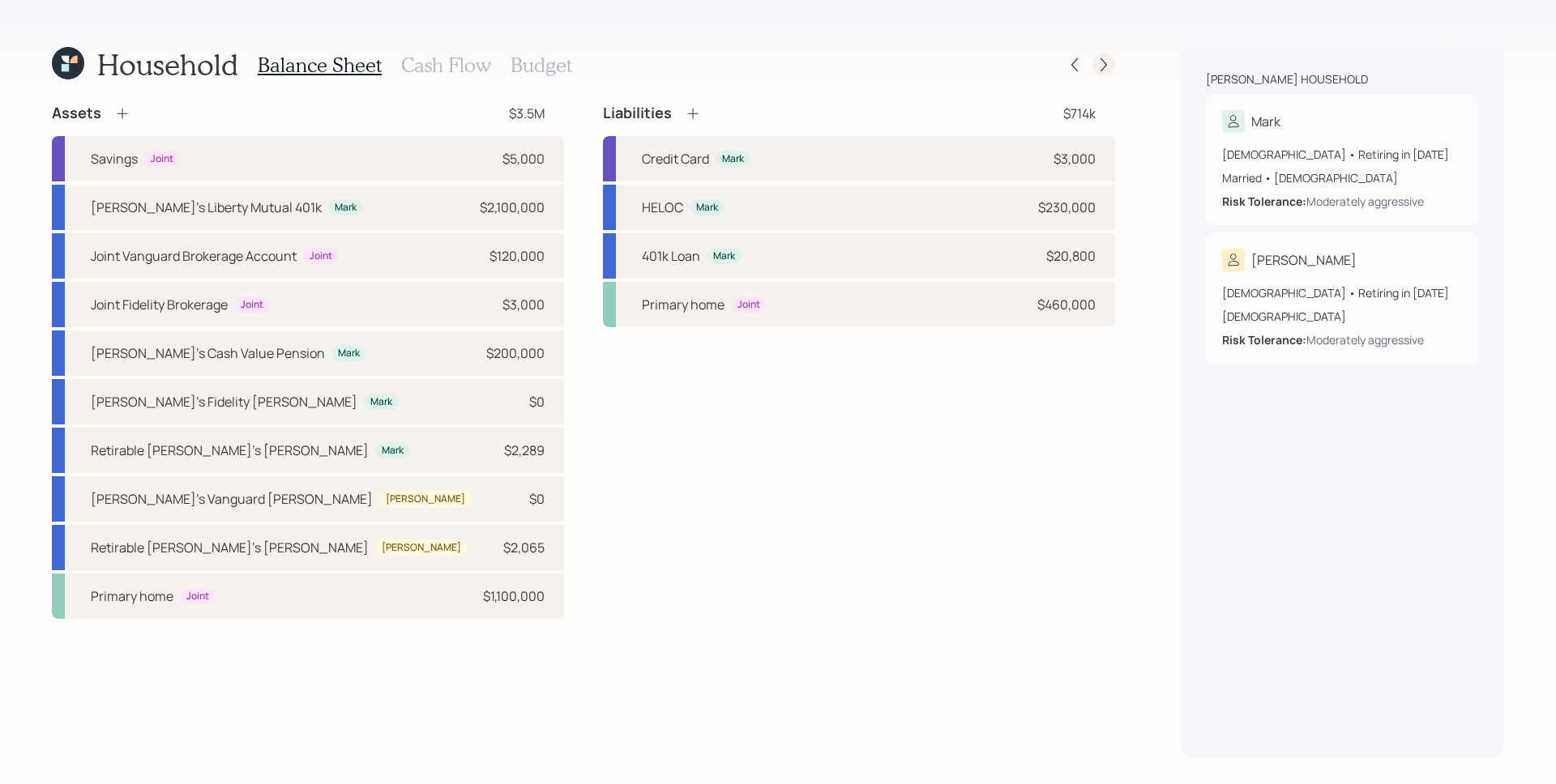
click at [1097, 63] on icon at bounding box center [1103, 64] width 16 height 16
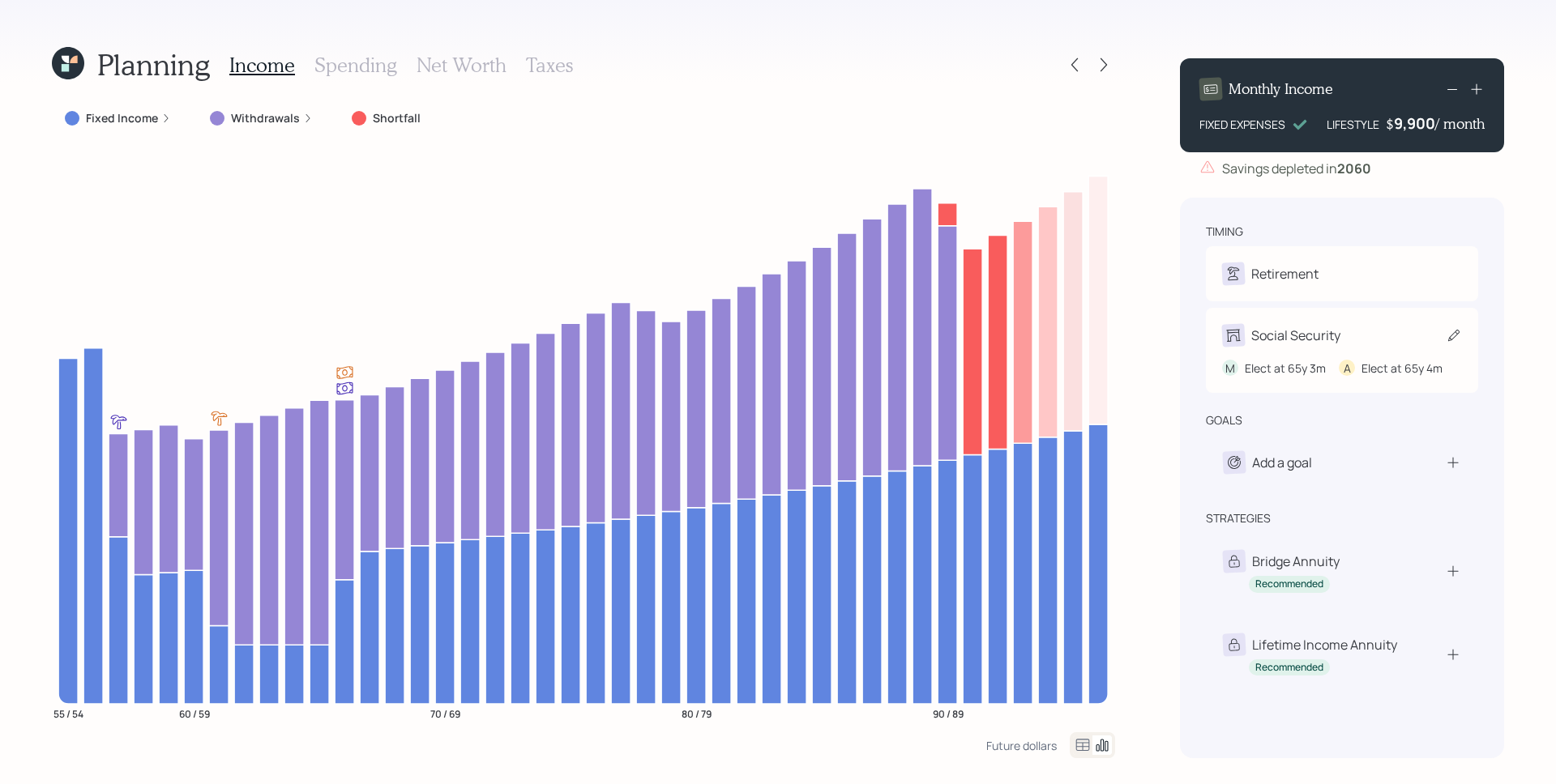
click at [1354, 338] on div "Social Security" at bounding box center [1341, 335] width 240 height 23
select select "3"
select select "4"
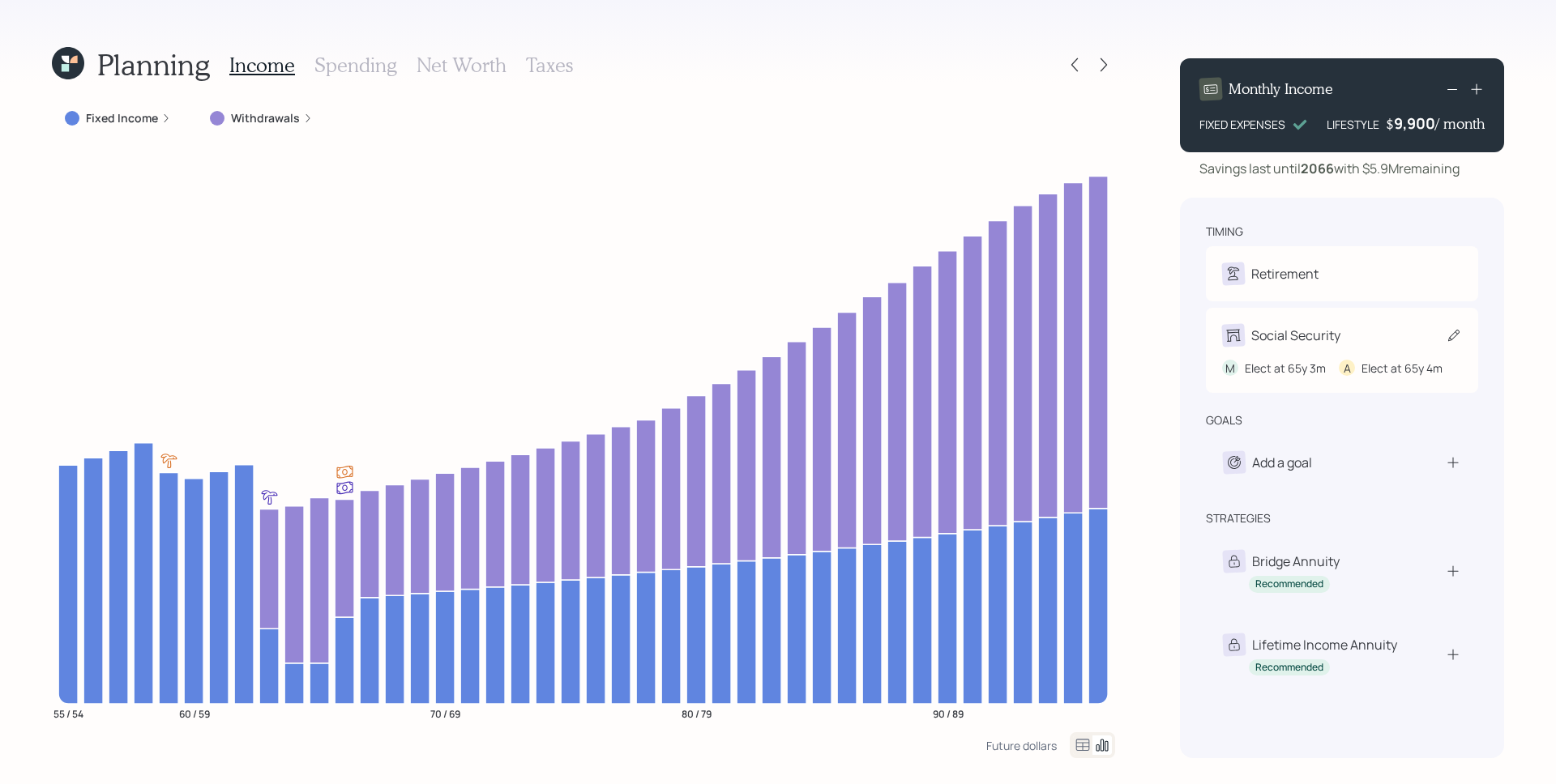
click at [1308, 360] on div "M Elect at 65y 3m A Elect at 65y 4m" at bounding box center [1341, 361] width 240 height 30
select select "3"
select select "4"
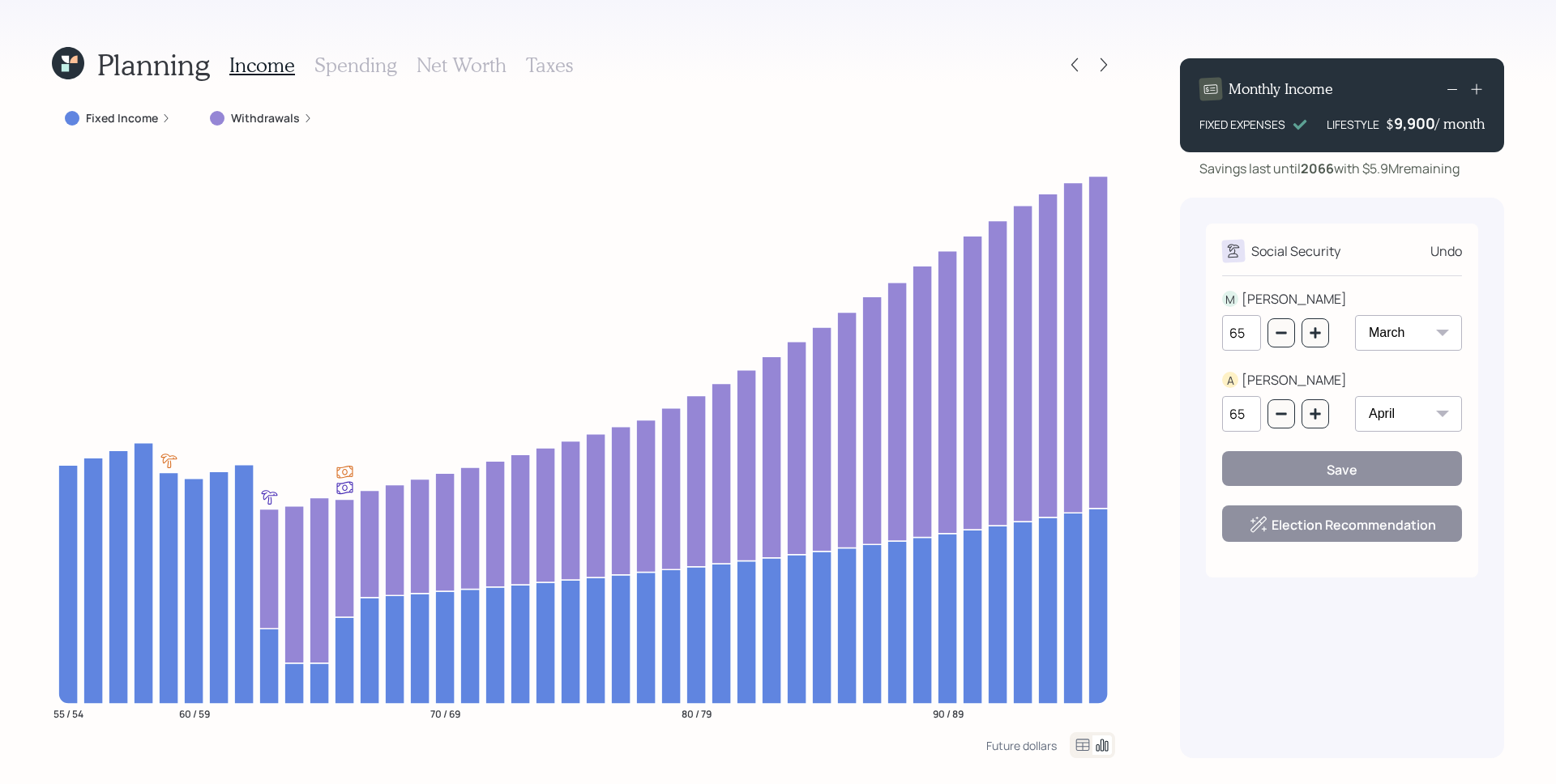
click at [1438, 245] on div "Undo" at bounding box center [1445, 251] width 32 height 19
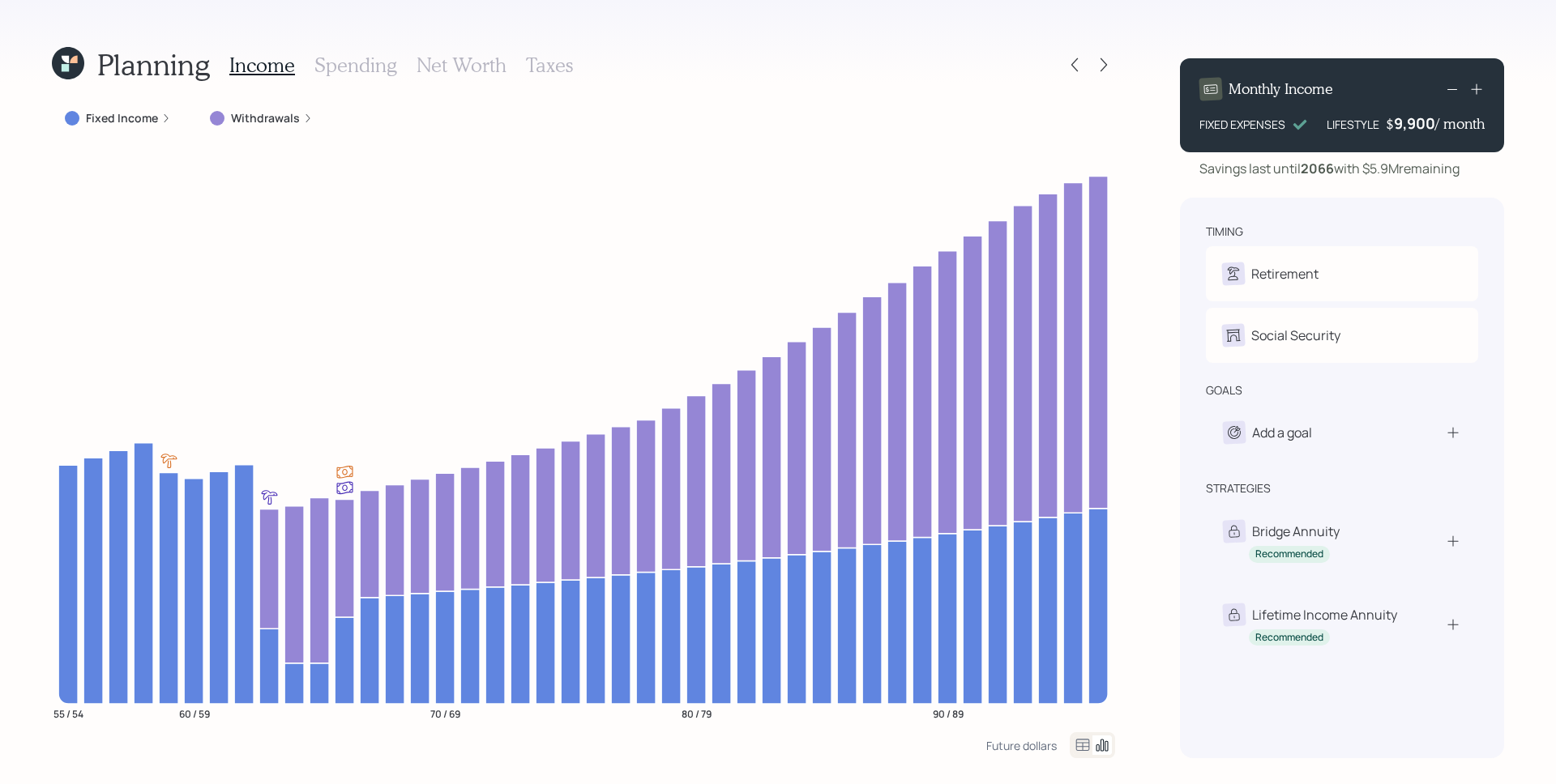
click at [1062, 61] on div "Planning Income Spending Net Worth Taxes" at bounding box center [583, 64] width 1063 height 39
click at [1082, 60] on div at bounding box center [1075, 65] width 23 height 23
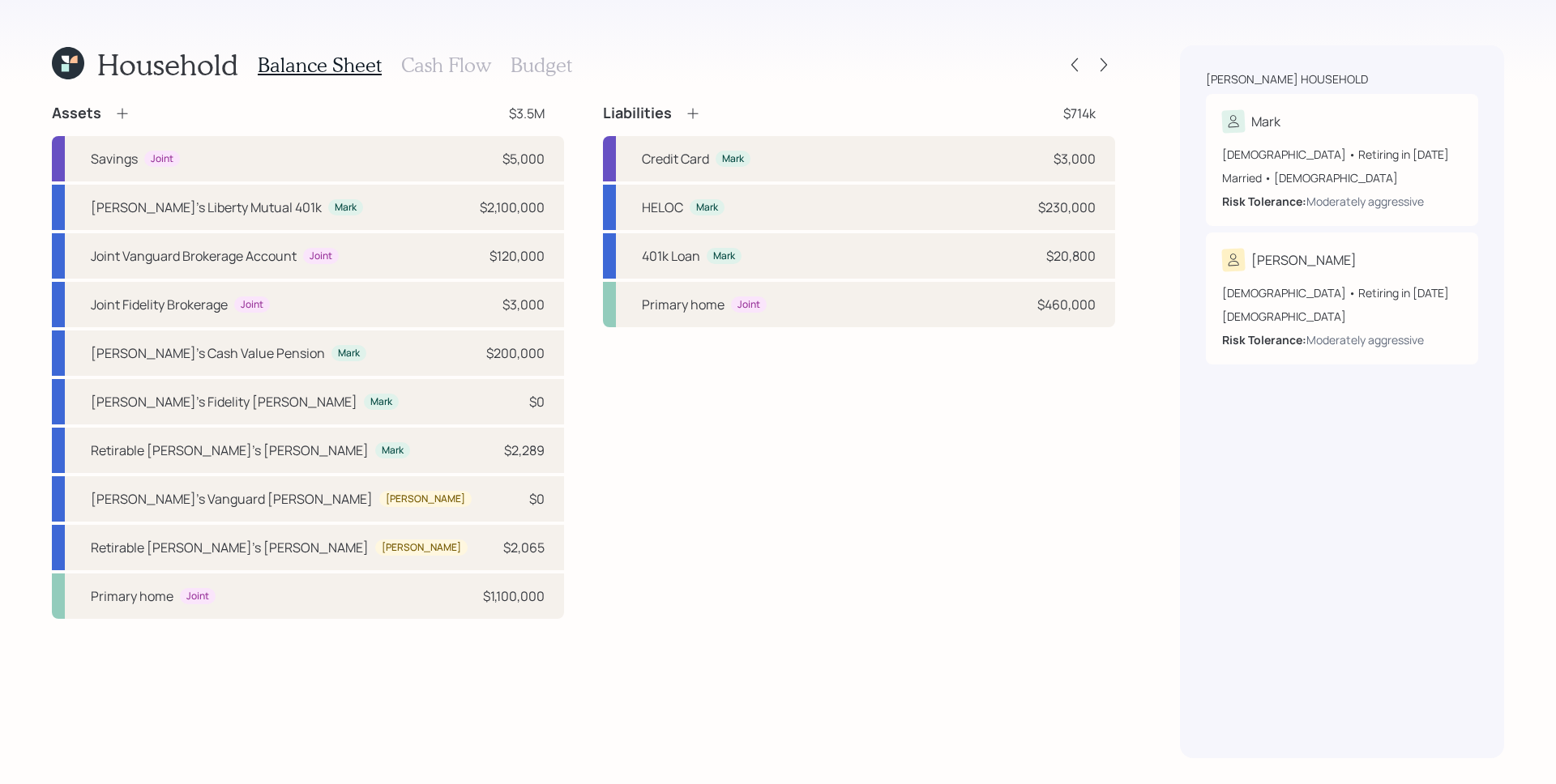
click at [424, 63] on h3 "Cash Flow" at bounding box center [446, 65] width 90 height 24
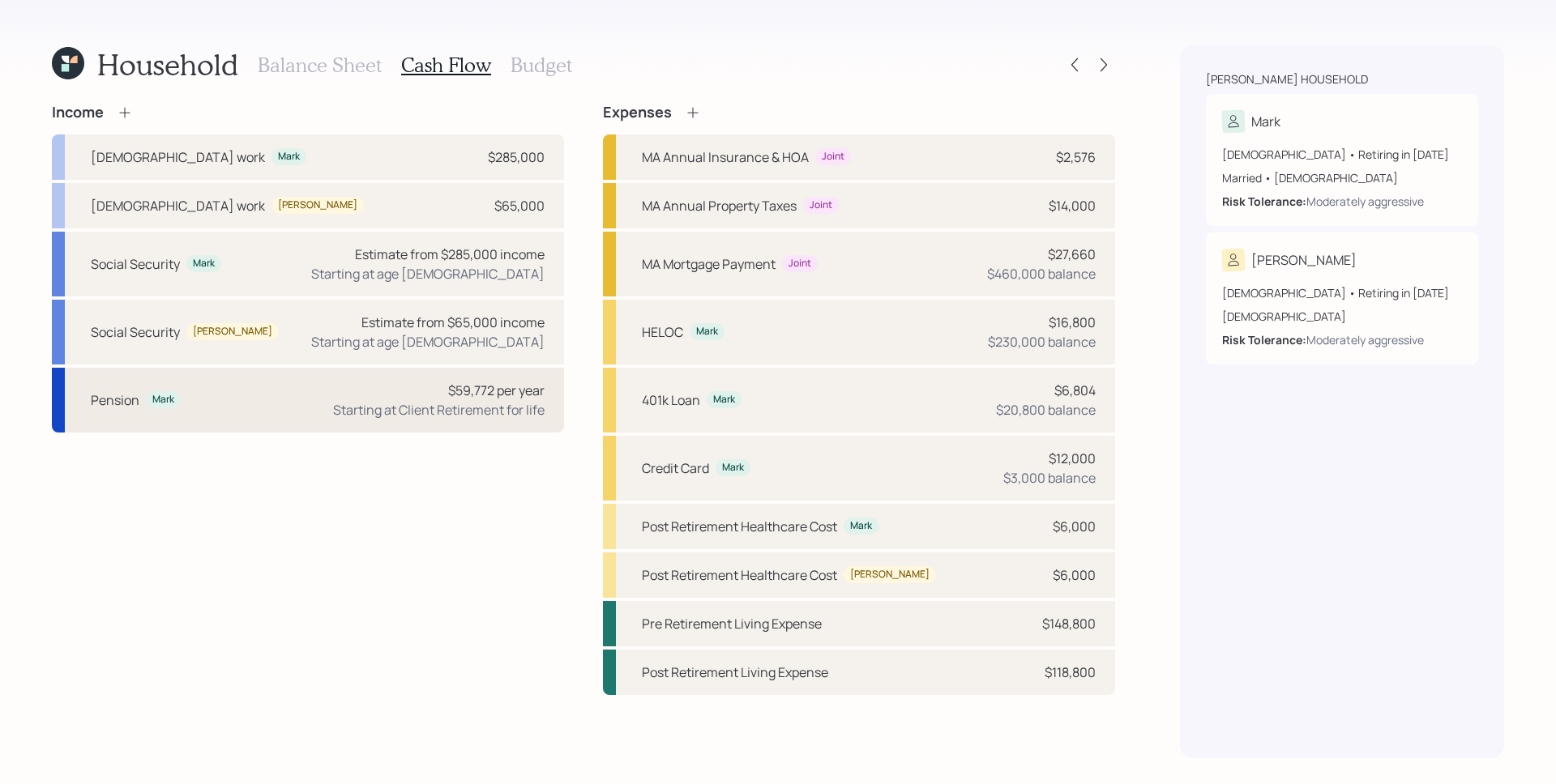
click at [494, 411] on div "Starting at Client Retirement for life" at bounding box center [438, 410] width 211 height 19
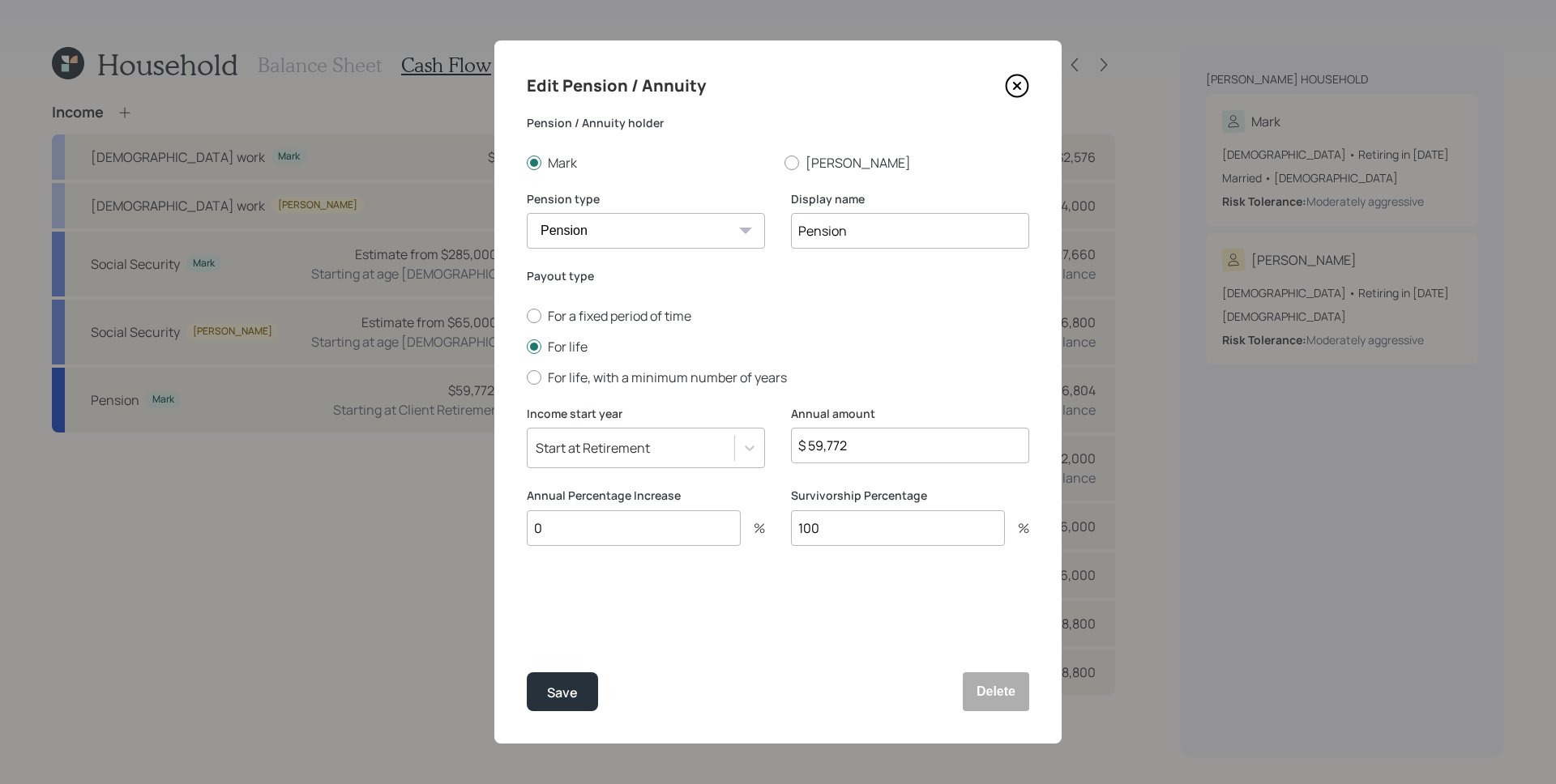
click at [843, 446] on input "$ 59,772" at bounding box center [909, 445] width 238 height 35
click at [695, 424] on div "Income start year Start at Retirement" at bounding box center [645, 437] width 238 height 63
click at [697, 436] on div "Start at Retirement" at bounding box center [630, 448] width 206 height 28
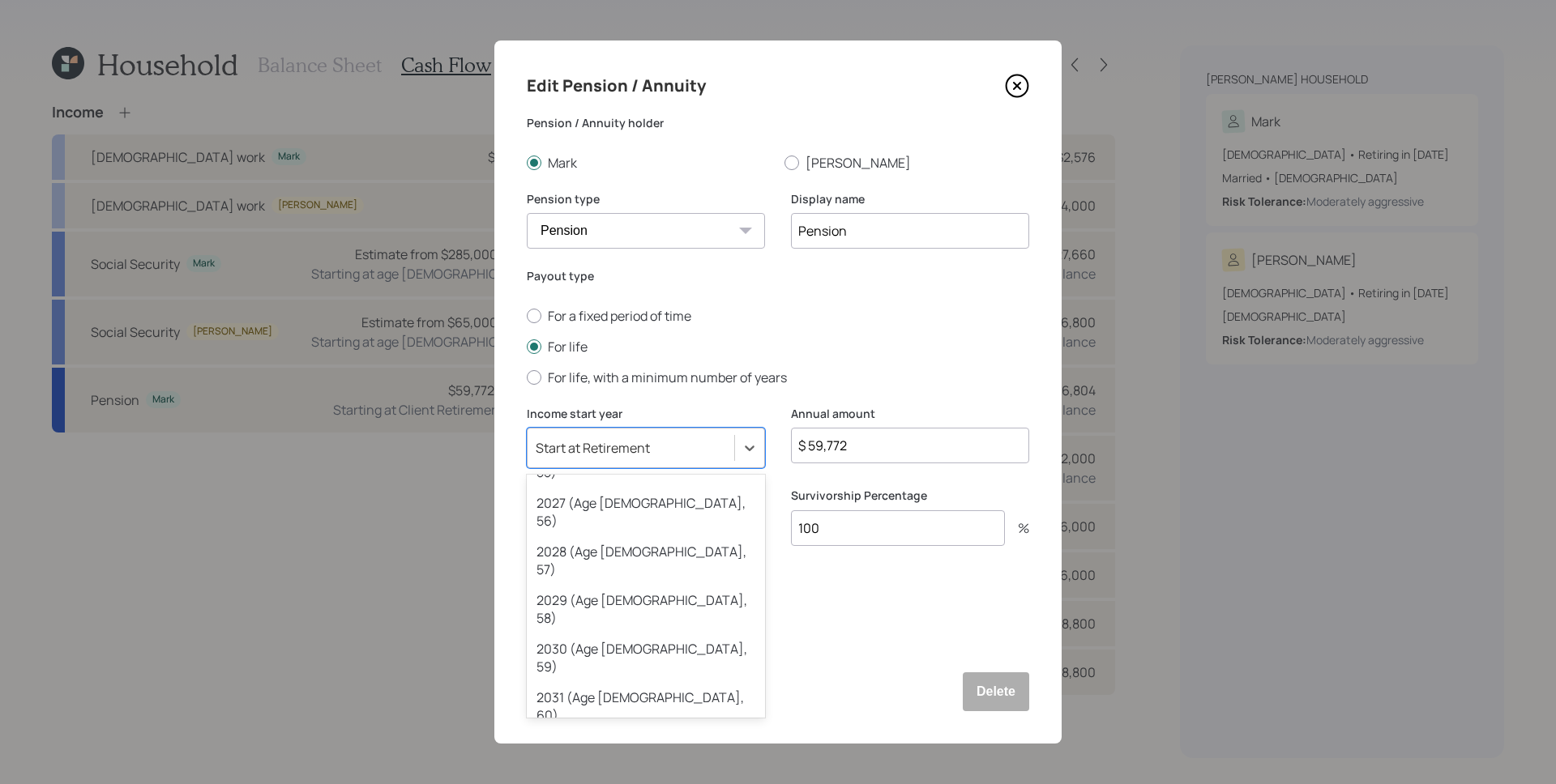
scroll to position [276, 0]
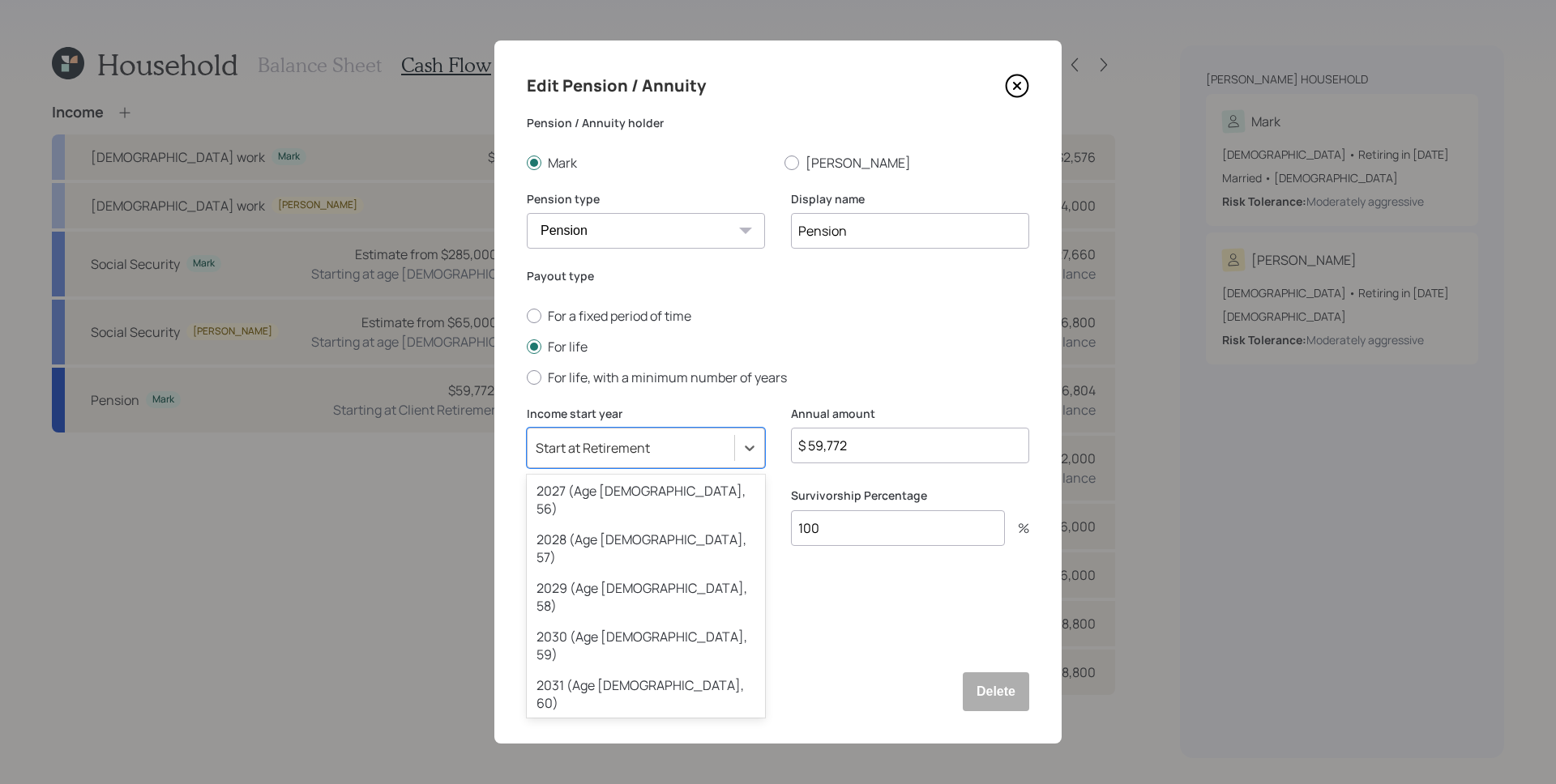
click at [678, 767] on div "2033 (Age [DEMOGRAPHIC_DATA], 62)" at bounding box center [645, 791] width 238 height 49
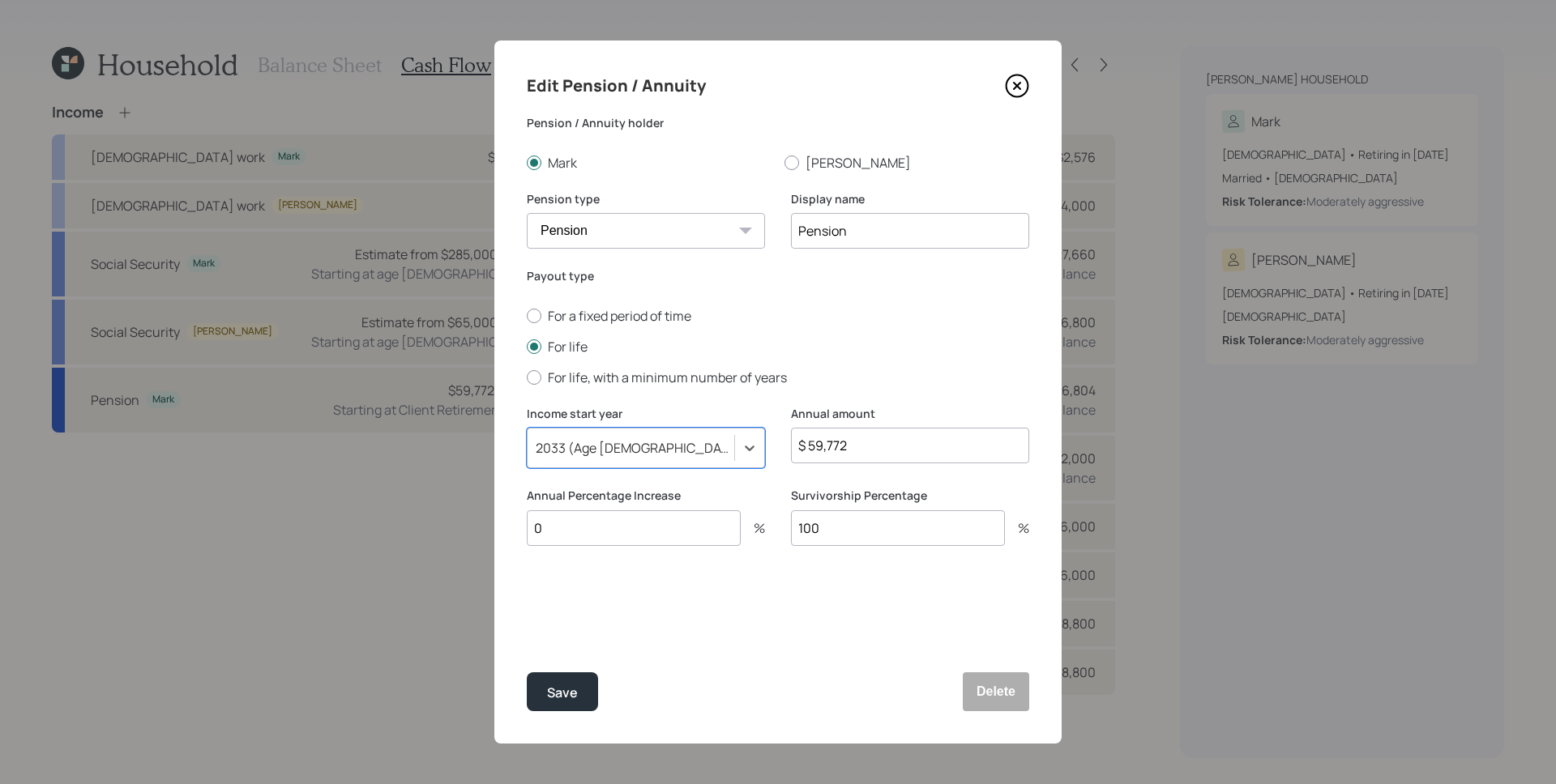
click at [756, 638] on div "Edit Pension / Annuity Pension / Annuity holder Mark Angela Pension type Pensio…" at bounding box center [778, 392] width 567 height 703
click at [553, 692] on div "Save" at bounding box center [563, 692] width 31 height 22
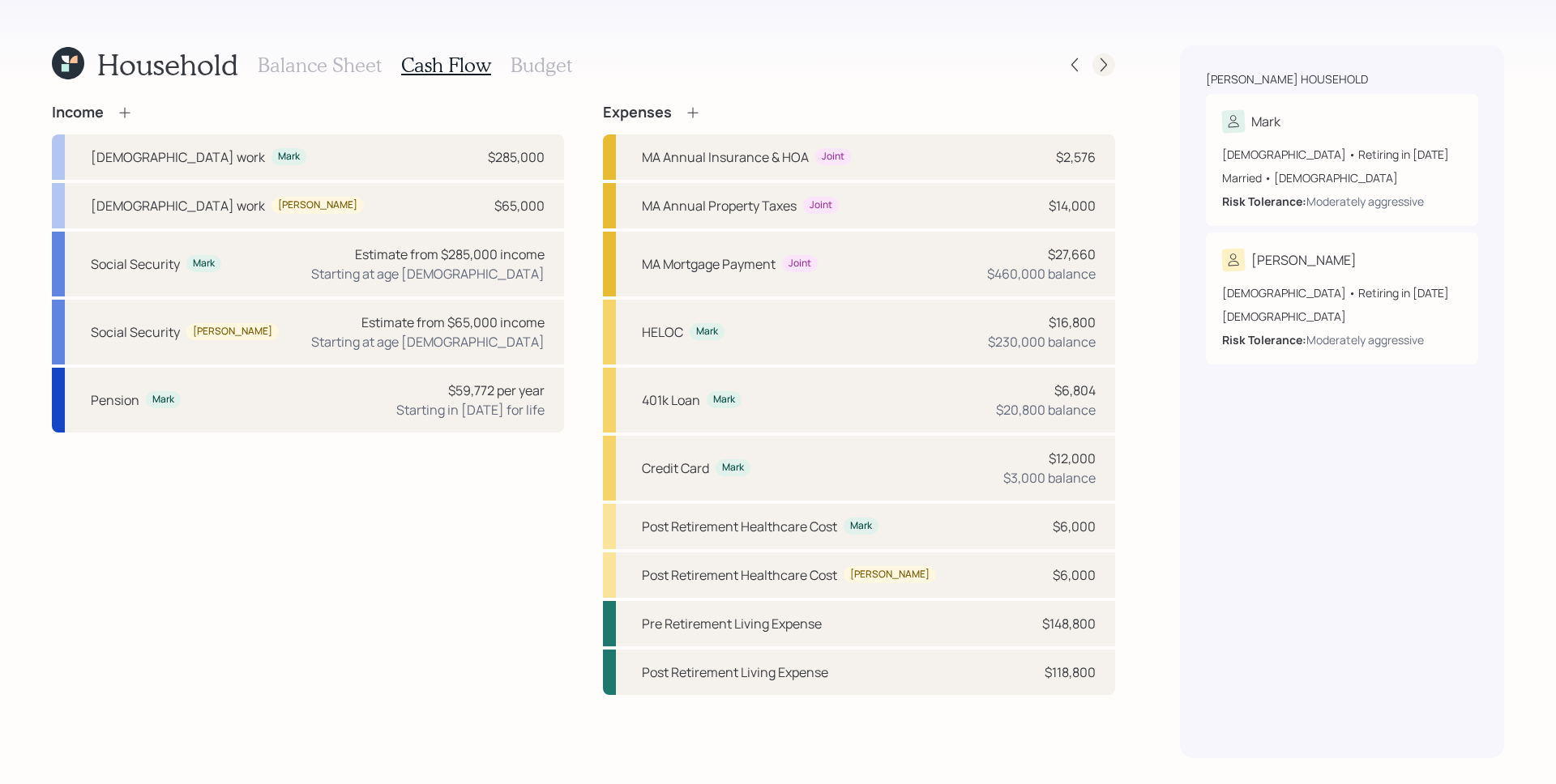
click at [1105, 61] on icon at bounding box center [1103, 64] width 16 height 16
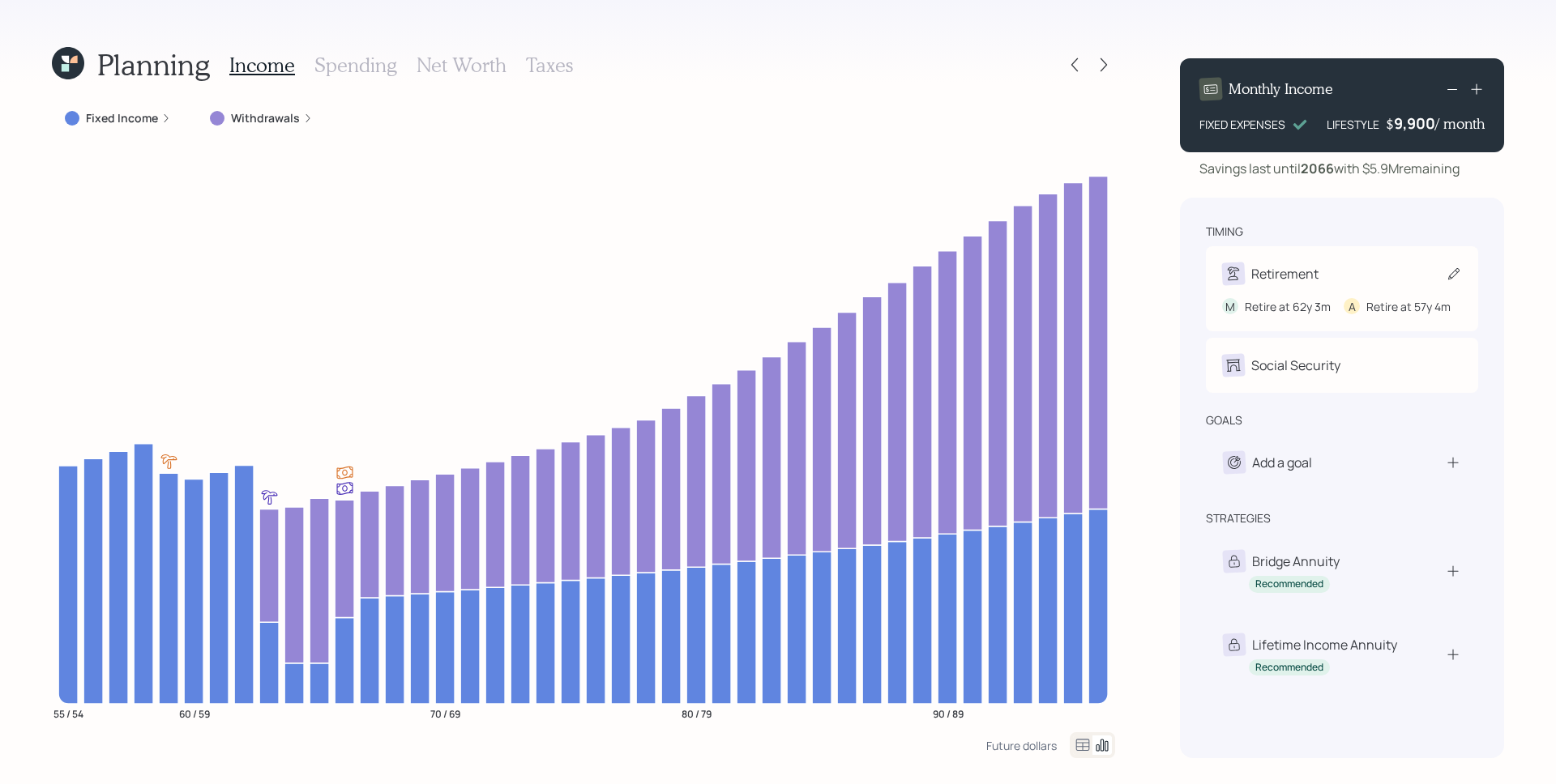
click at [1328, 269] on div "Retirement" at bounding box center [1341, 274] width 240 height 23
select select "3"
select select "4"
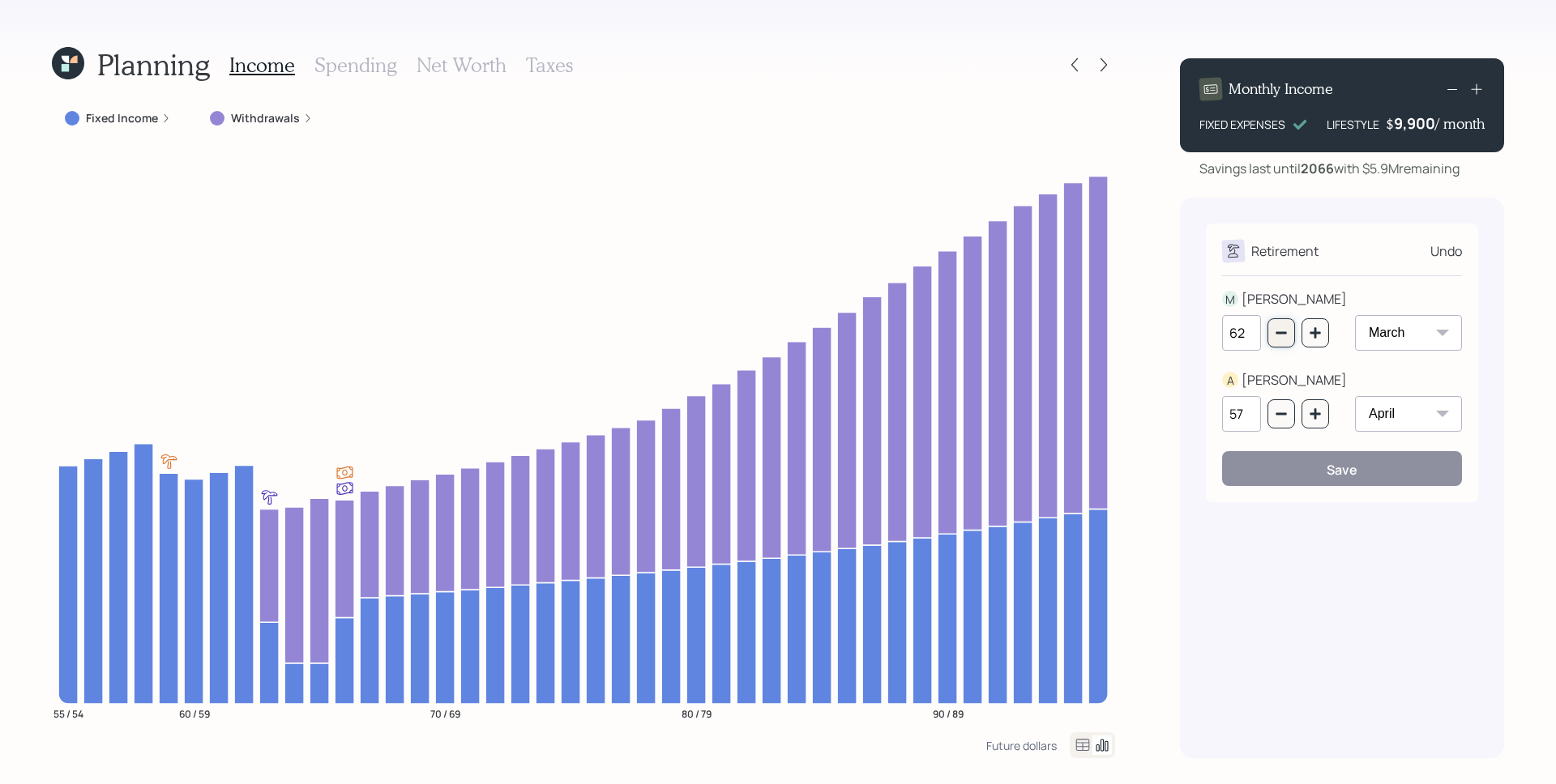
click at [1275, 335] on icon "button" at bounding box center [1281, 333] width 13 height 13
click at [1276, 334] on icon "button" at bounding box center [1281, 333] width 13 height 13
click at [1278, 333] on icon "button" at bounding box center [1280, 333] width 11 height 3
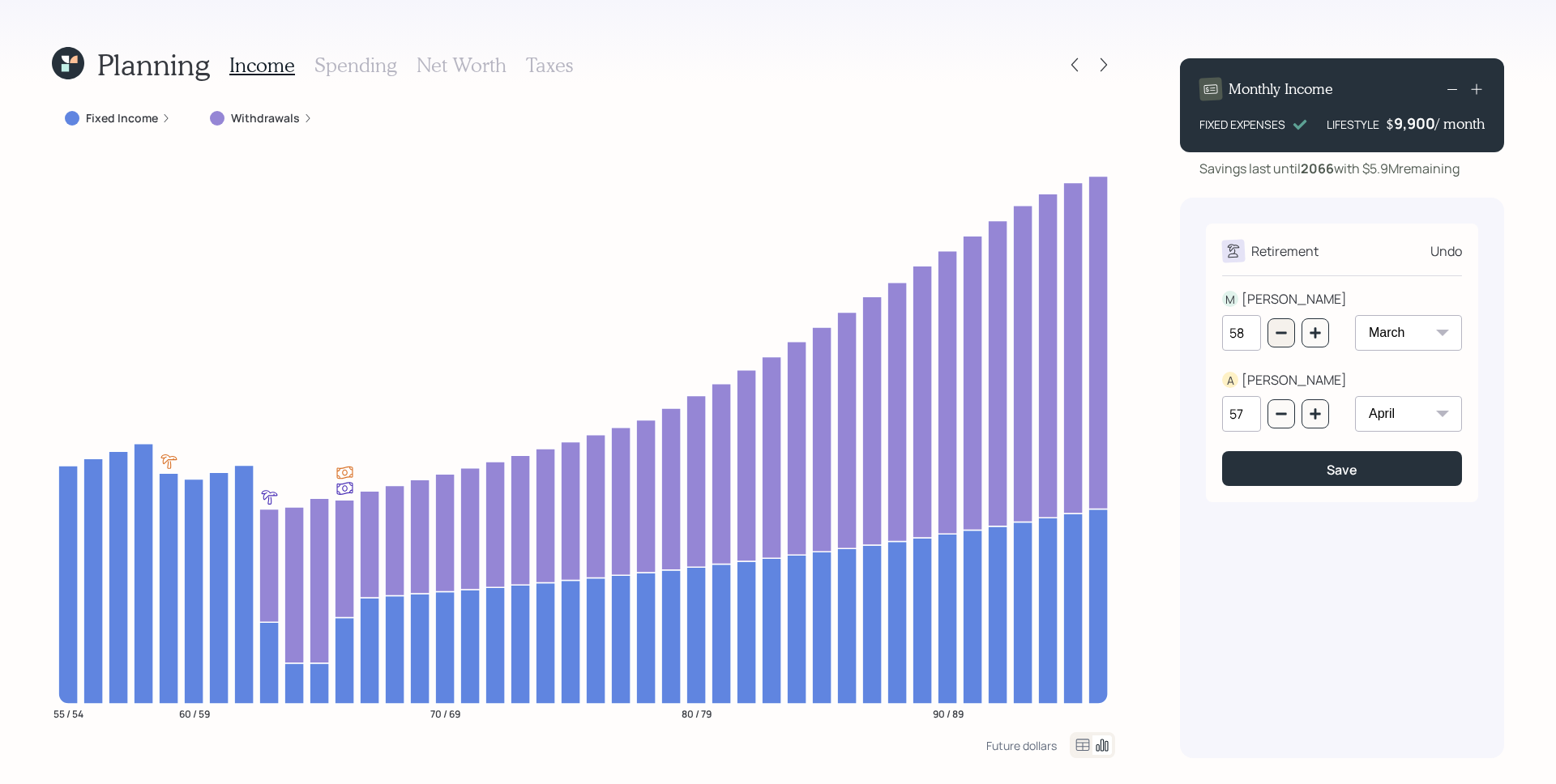
type input "57"
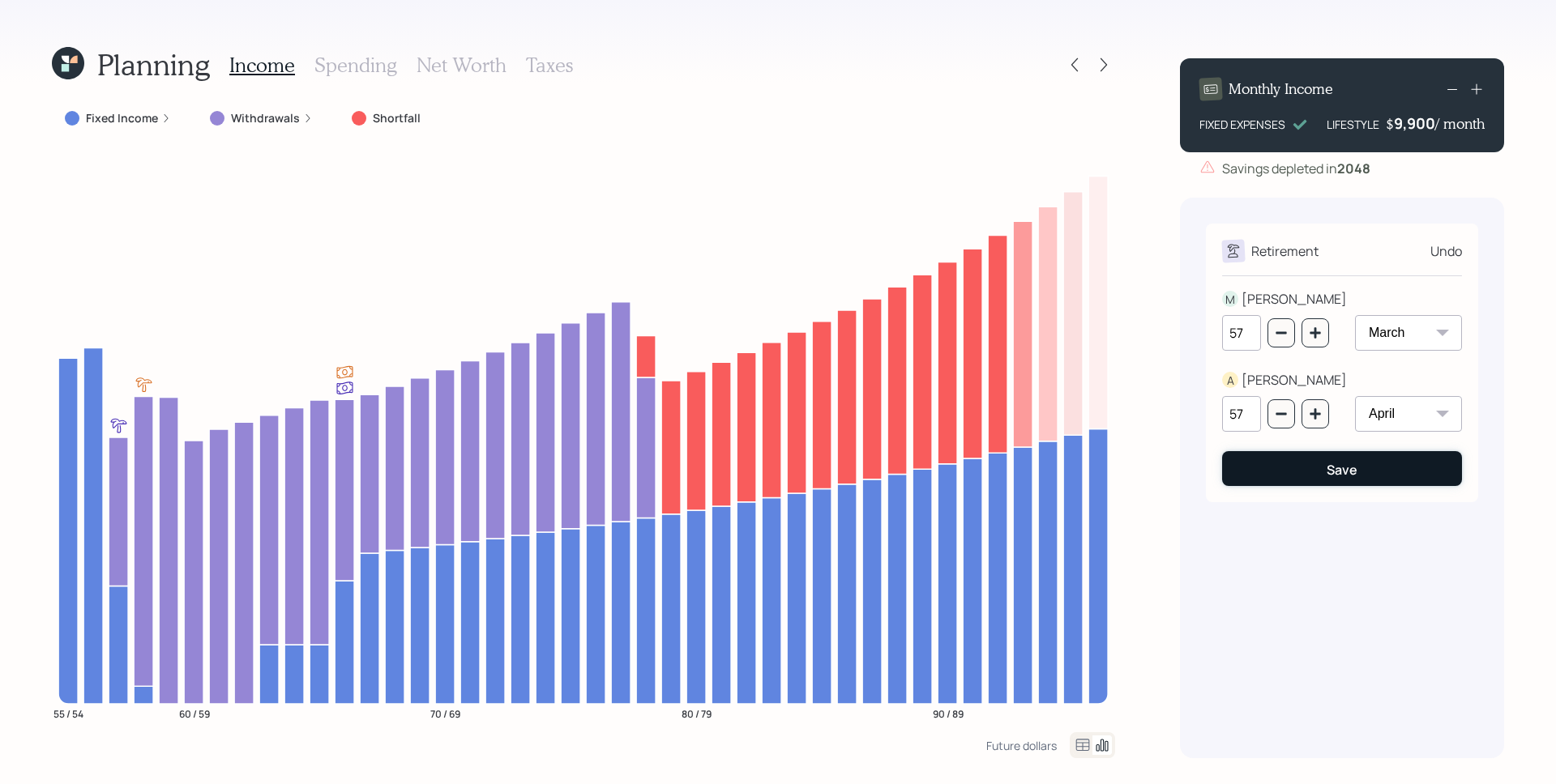
click at [1315, 467] on button "Save" at bounding box center [1341, 468] width 240 height 34
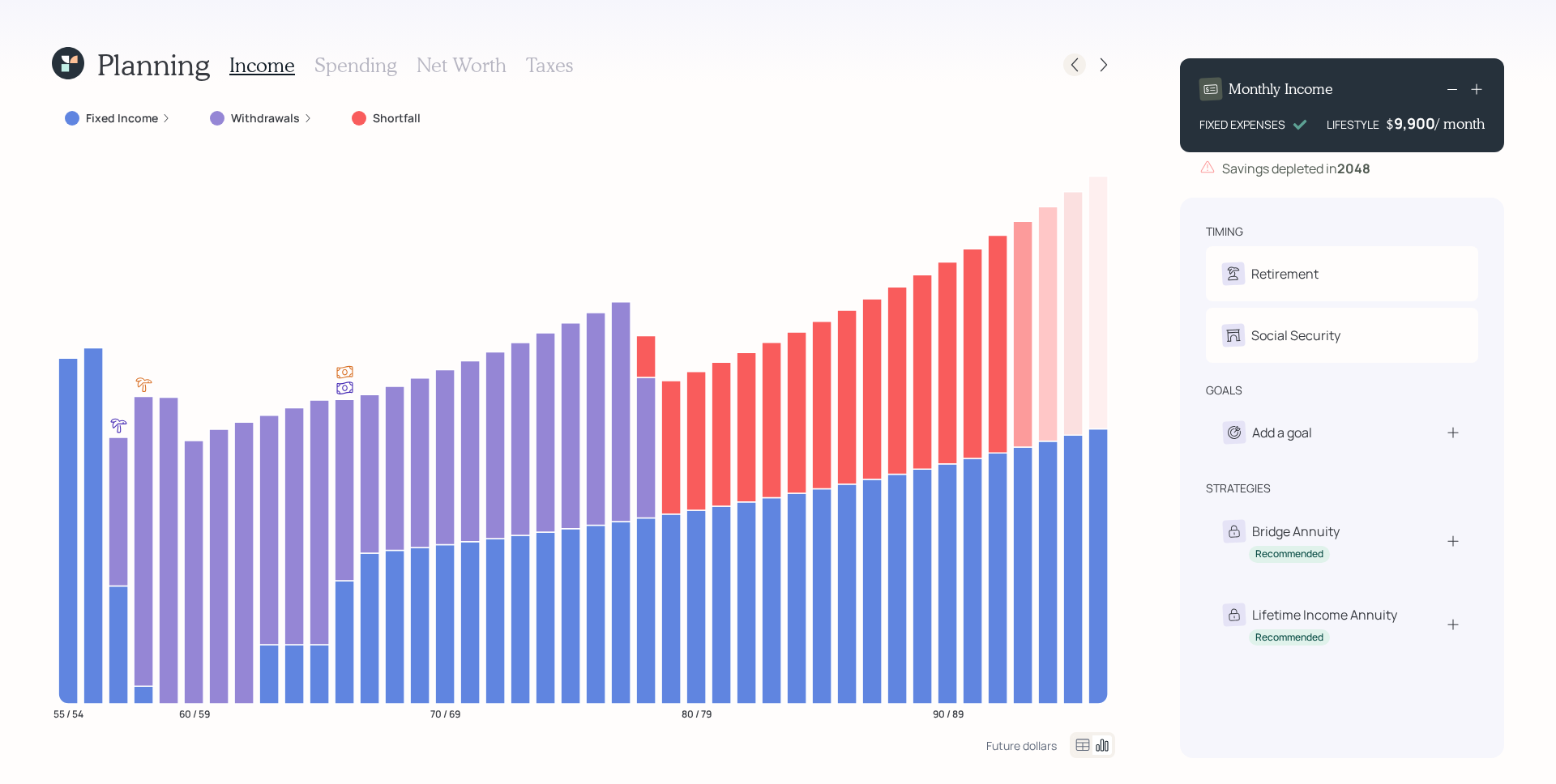
click at [1076, 67] on icon at bounding box center [1074, 64] width 16 height 16
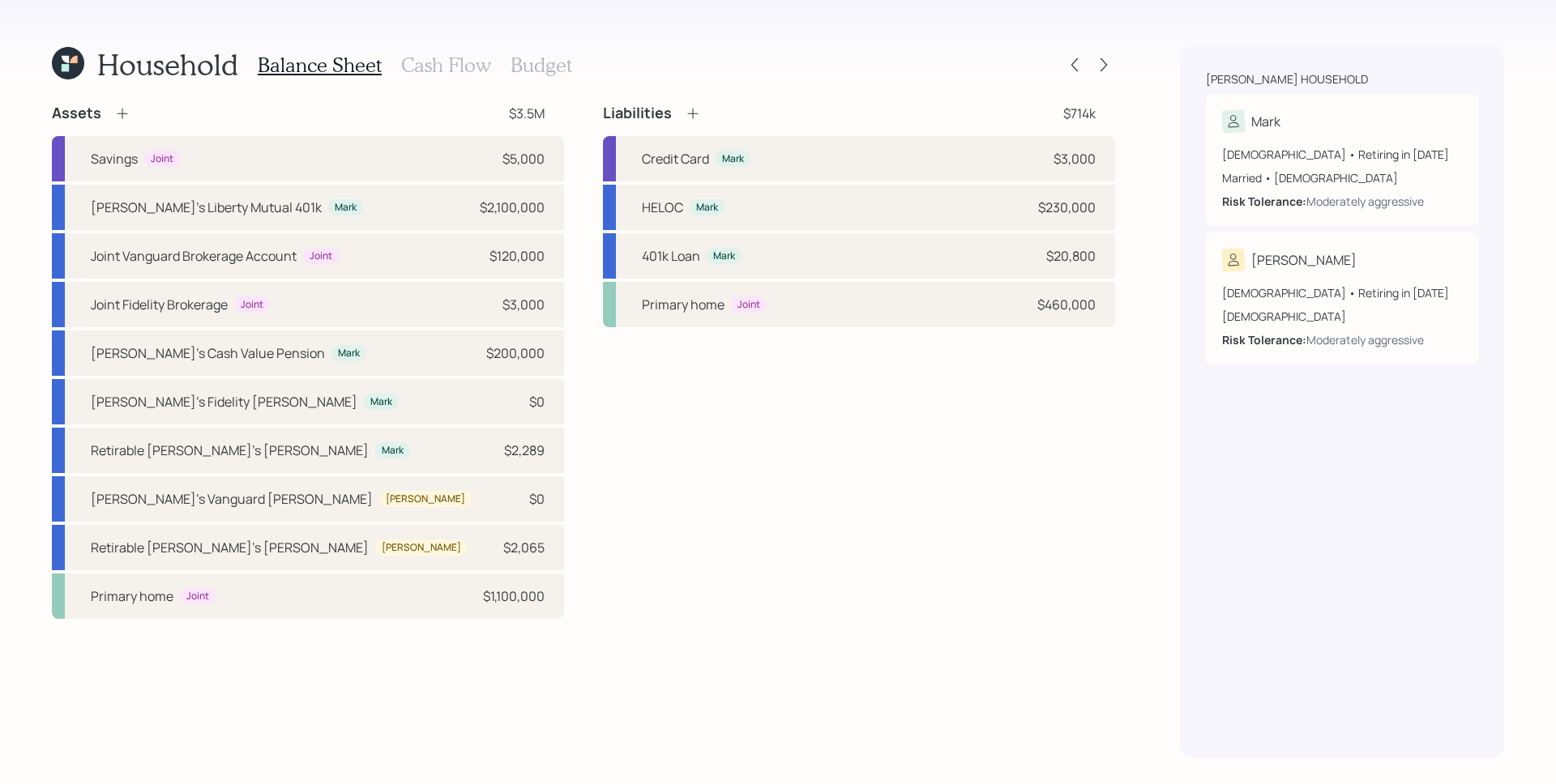
click at [418, 63] on h3 "Cash Flow" at bounding box center [446, 65] width 90 height 24
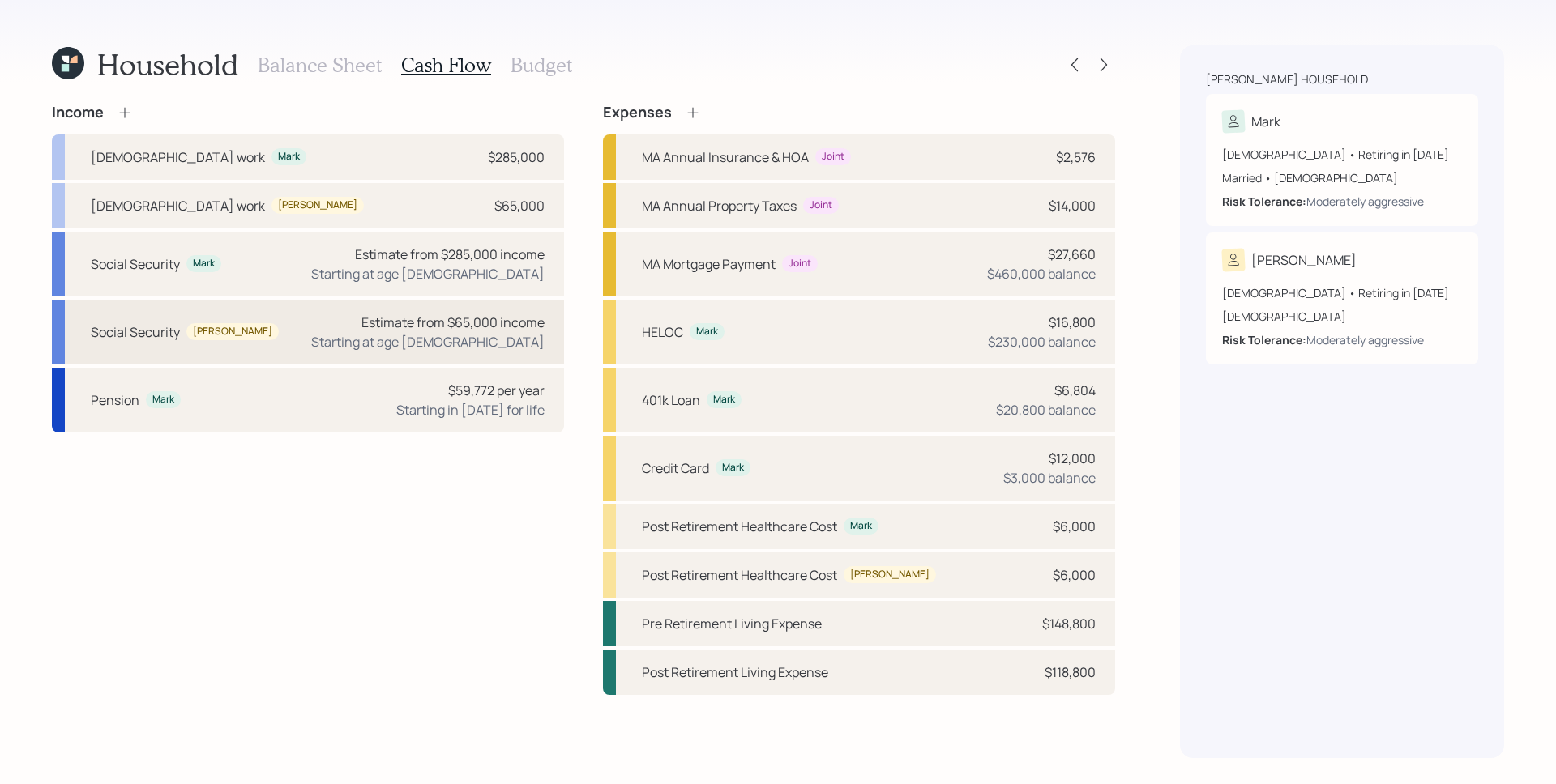
click at [501, 327] on div "Estimate from $65,000 income" at bounding box center [453, 322] width 183 height 19
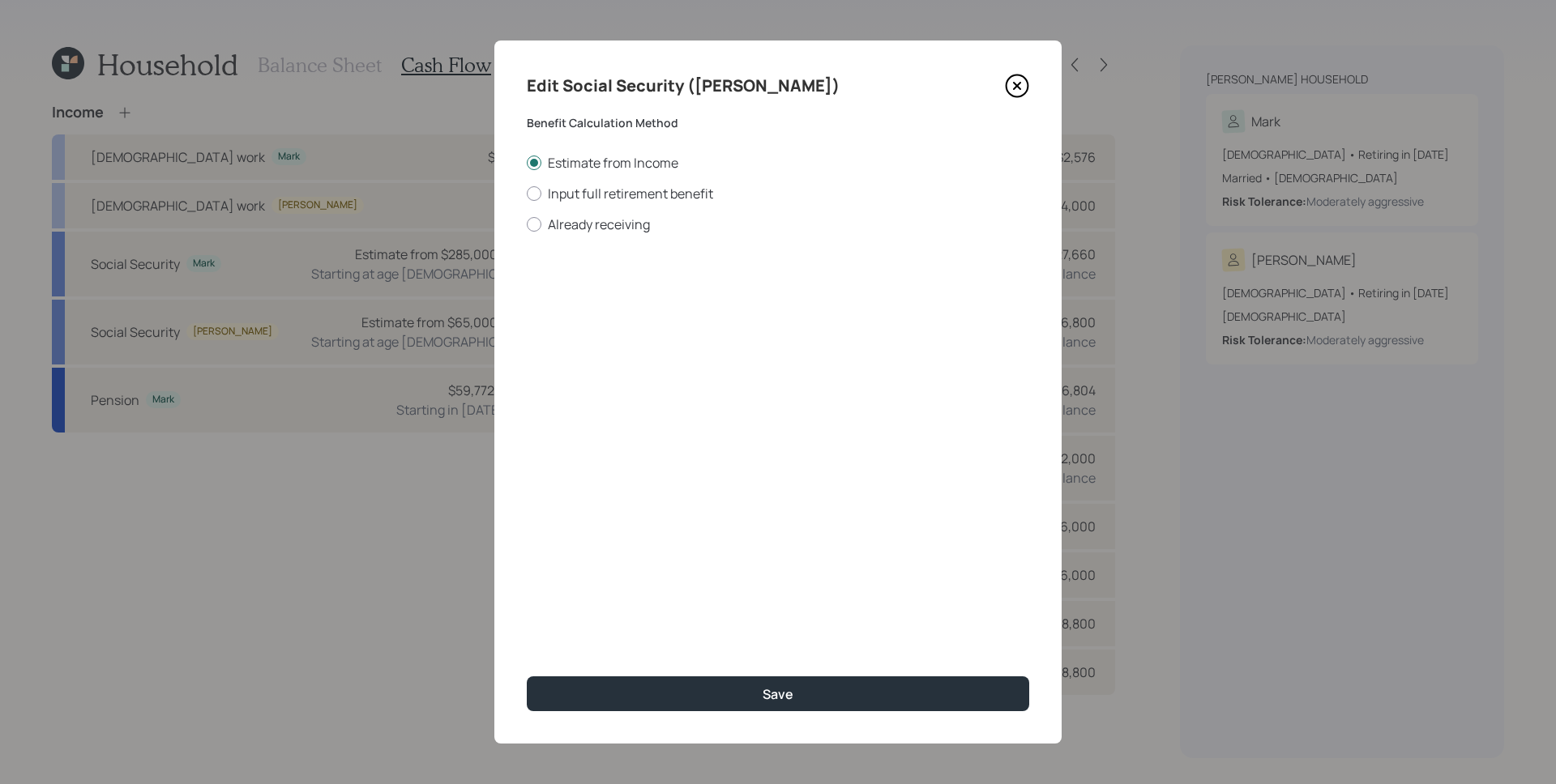
click at [616, 180] on div "Estimate from Income Input full retirement benefit Already receiving" at bounding box center [778, 193] width 502 height 79
click at [619, 198] on label "Input full retirement benefit" at bounding box center [778, 193] width 502 height 18
click at [526, 194] on input "Input full retirement benefit" at bounding box center [525, 193] width 1 height 1
radio input "true"
click at [633, 298] on input "$" at bounding box center [778, 292] width 502 height 35
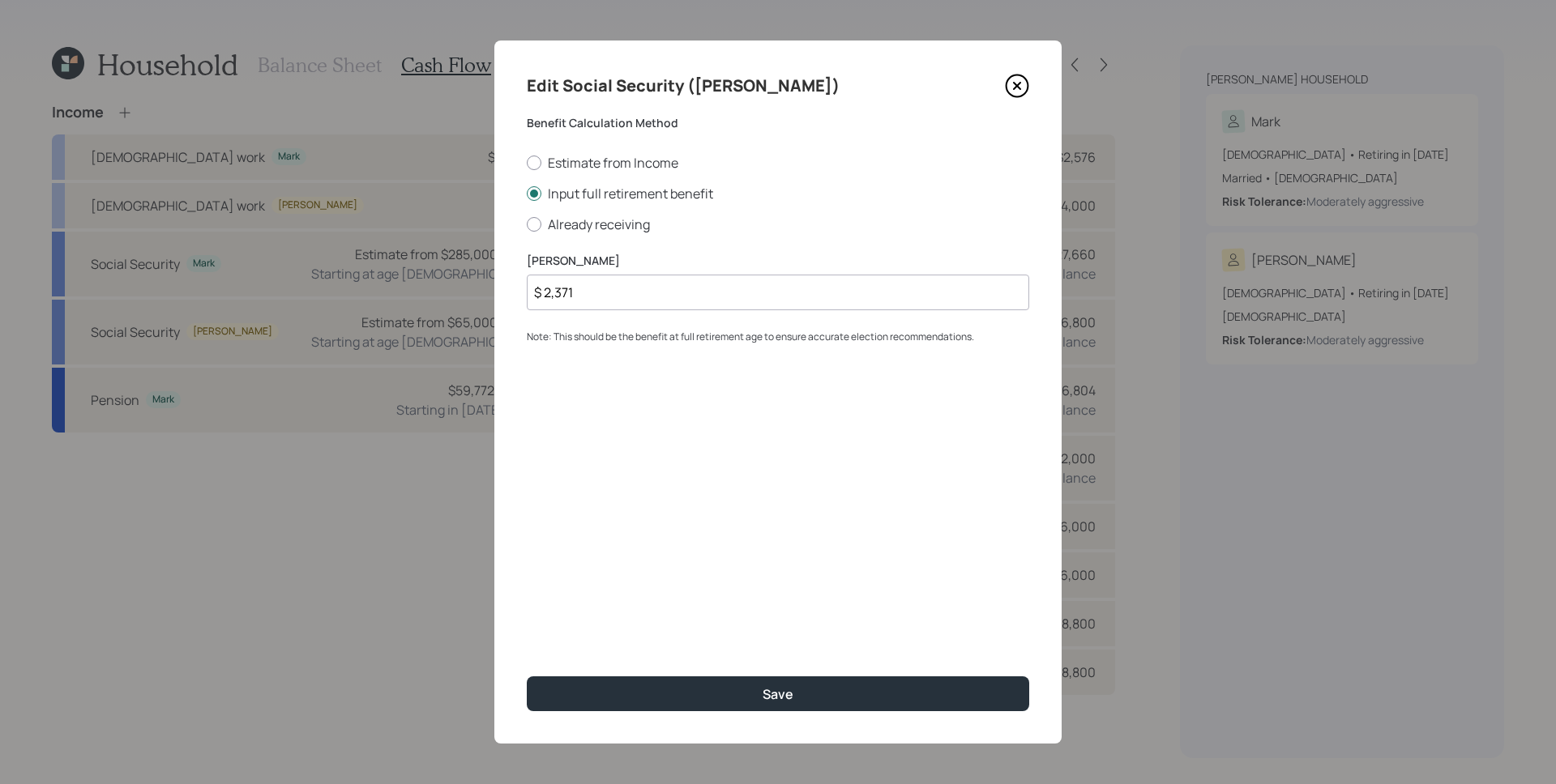
type input "$ 2,371"
click at [526, 676] on button "Save" at bounding box center [778, 693] width 502 height 34
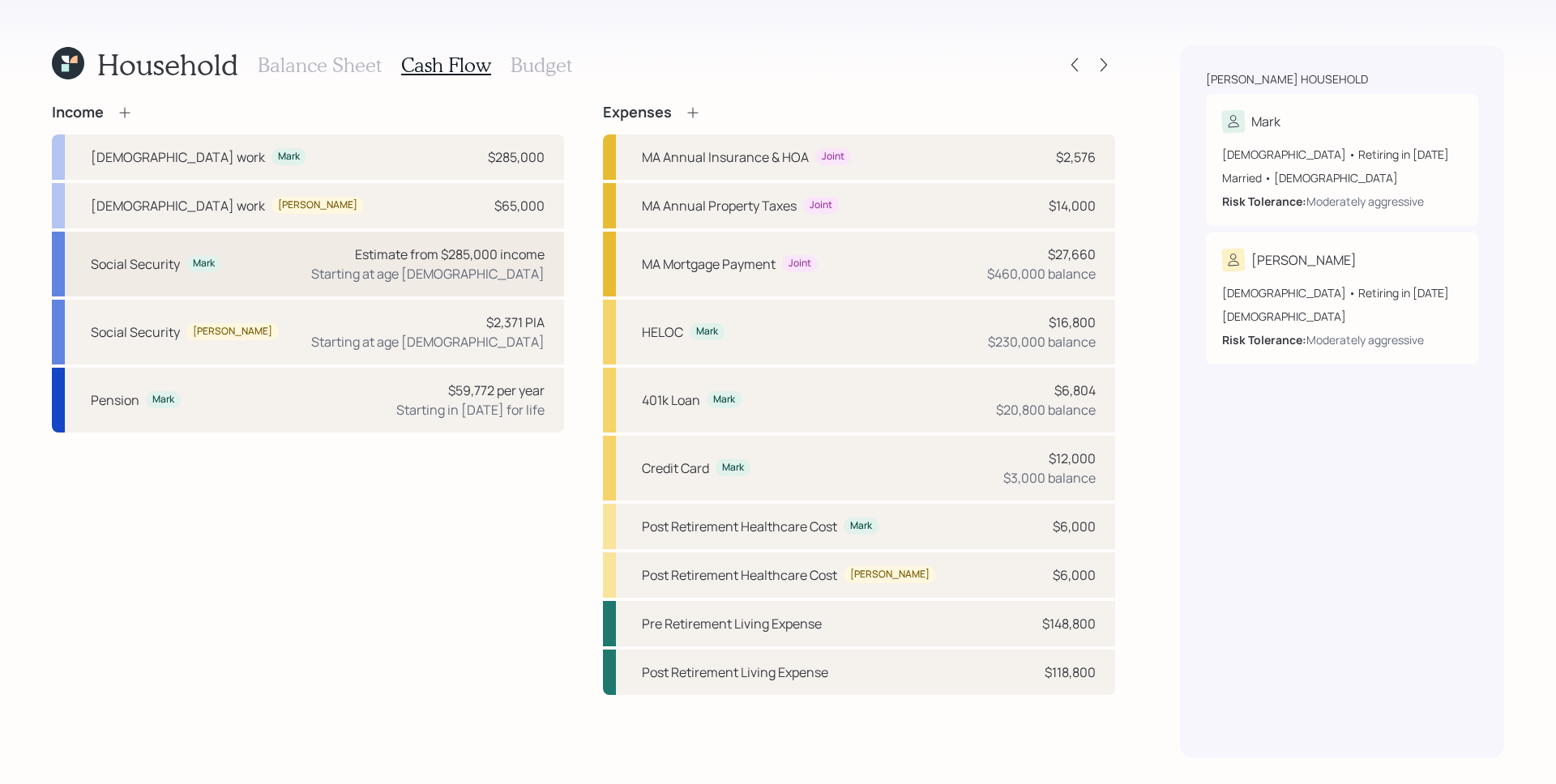
click at [482, 255] on div "Estimate from $285,000 income" at bounding box center [450, 254] width 189 height 19
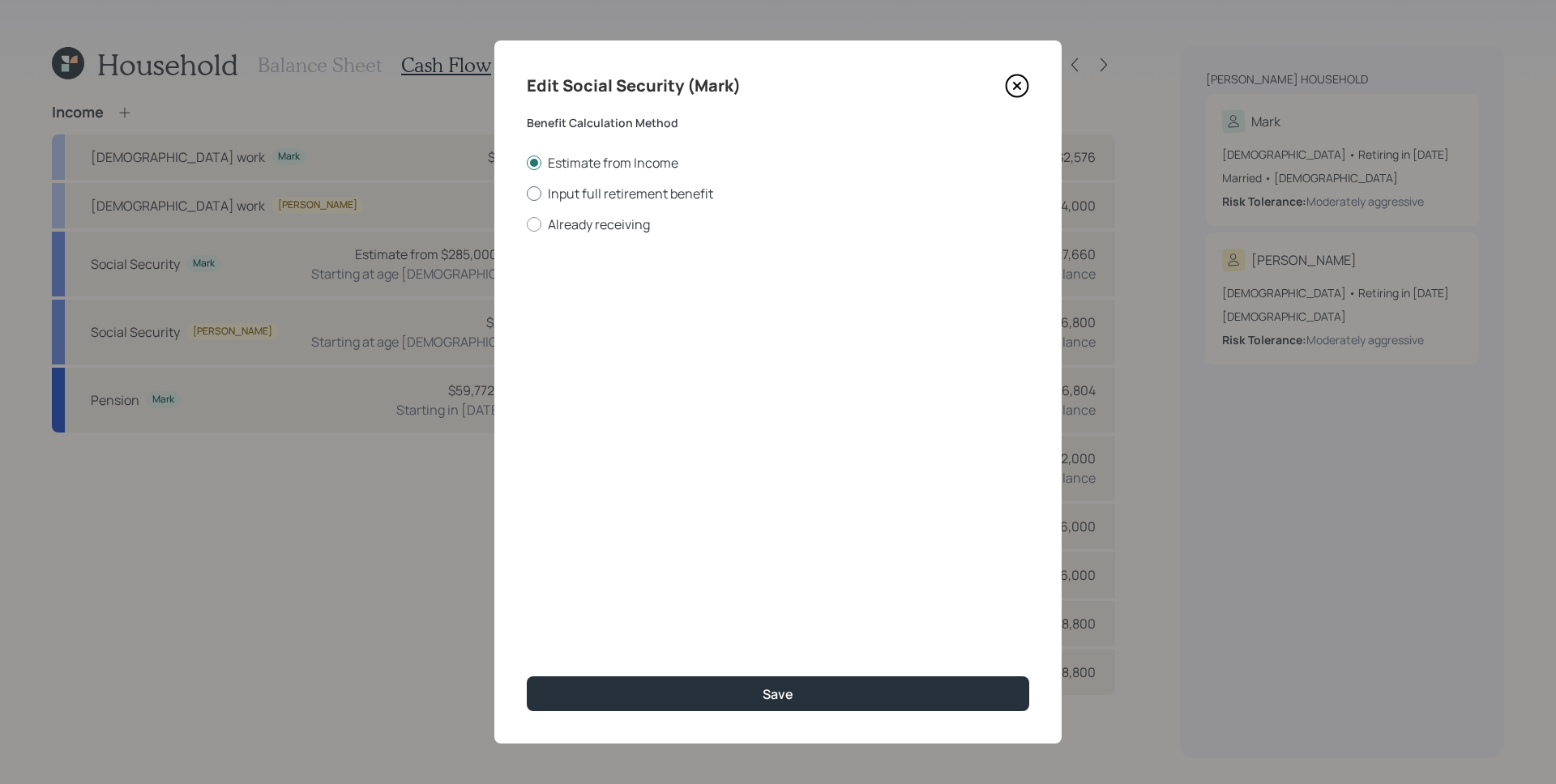
click at [601, 190] on label "Input full retirement benefit" at bounding box center [778, 193] width 502 height 18
click at [526, 193] on input "Input full retirement benefit" at bounding box center [525, 193] width 1 height 1
radio input "true"
click at [613, 296] on input "$" at bounding box center [778, 292] width 502 height 35
type input "$ 4,043"
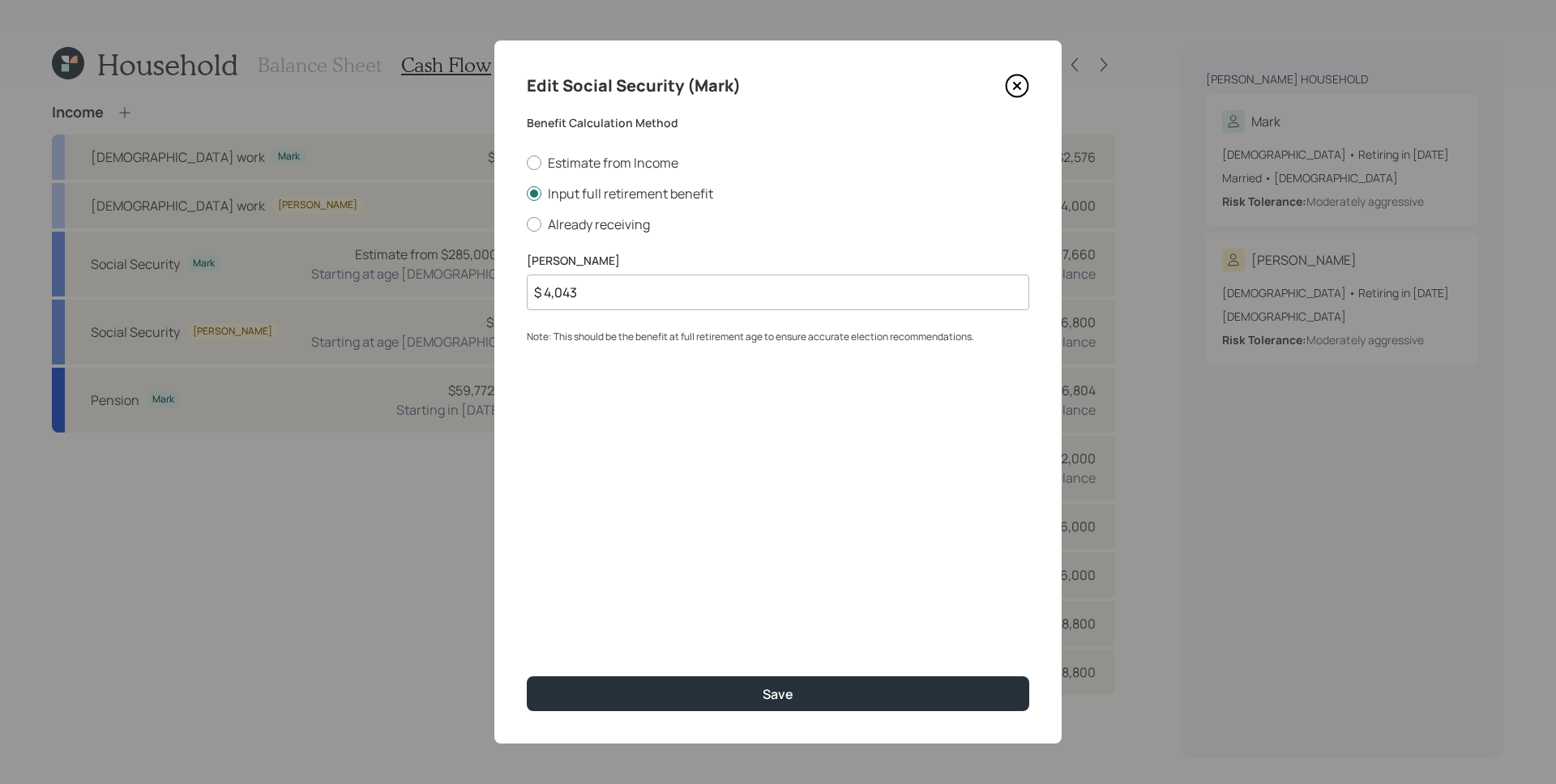
click at [526, 676] on button "Save" at bounding box center [778, 693] width 502 height 34
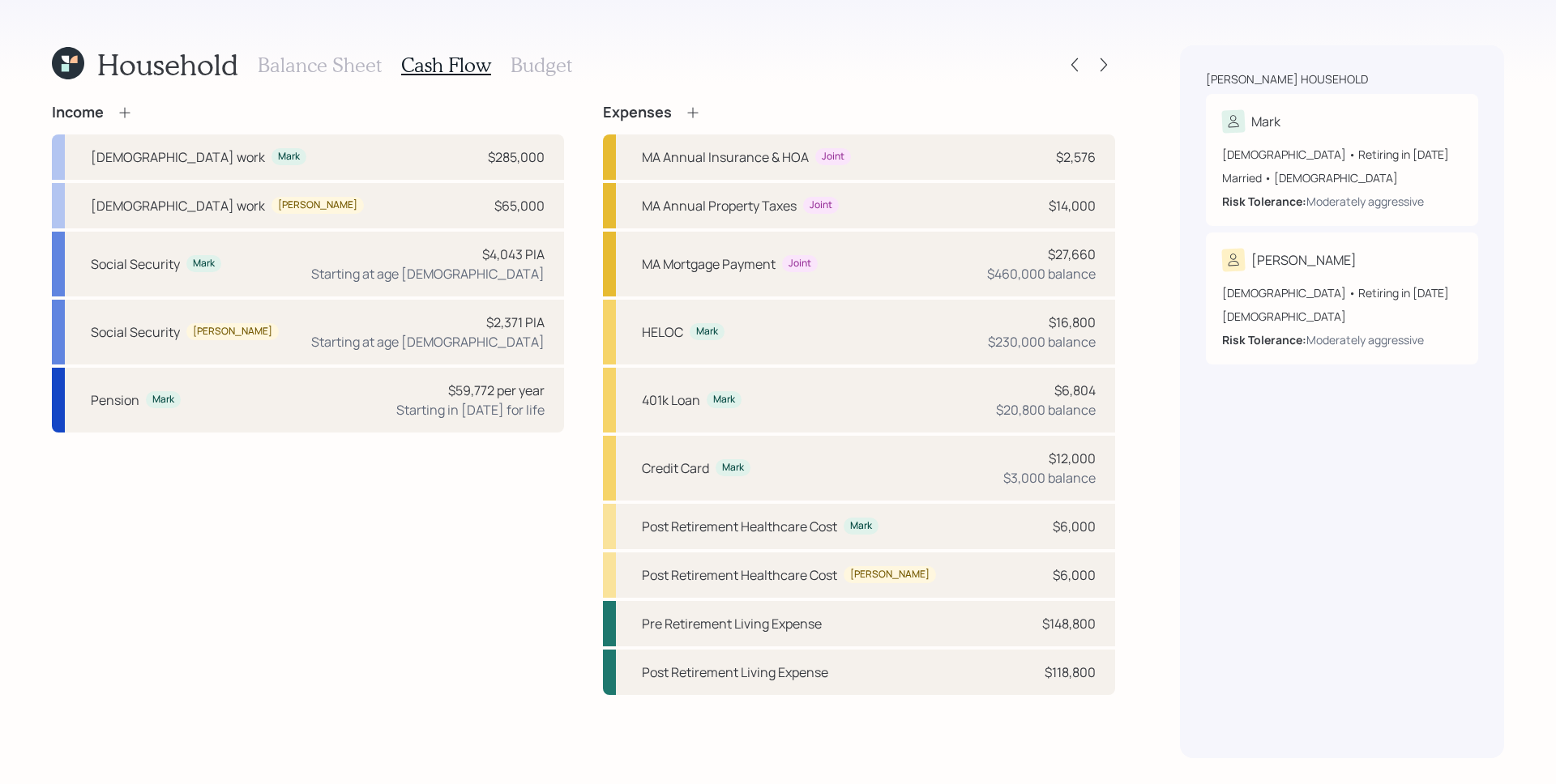
click at [311, 60] on h3 "Balance Sheet" at bounding box center [320, 65] width 124 height 24
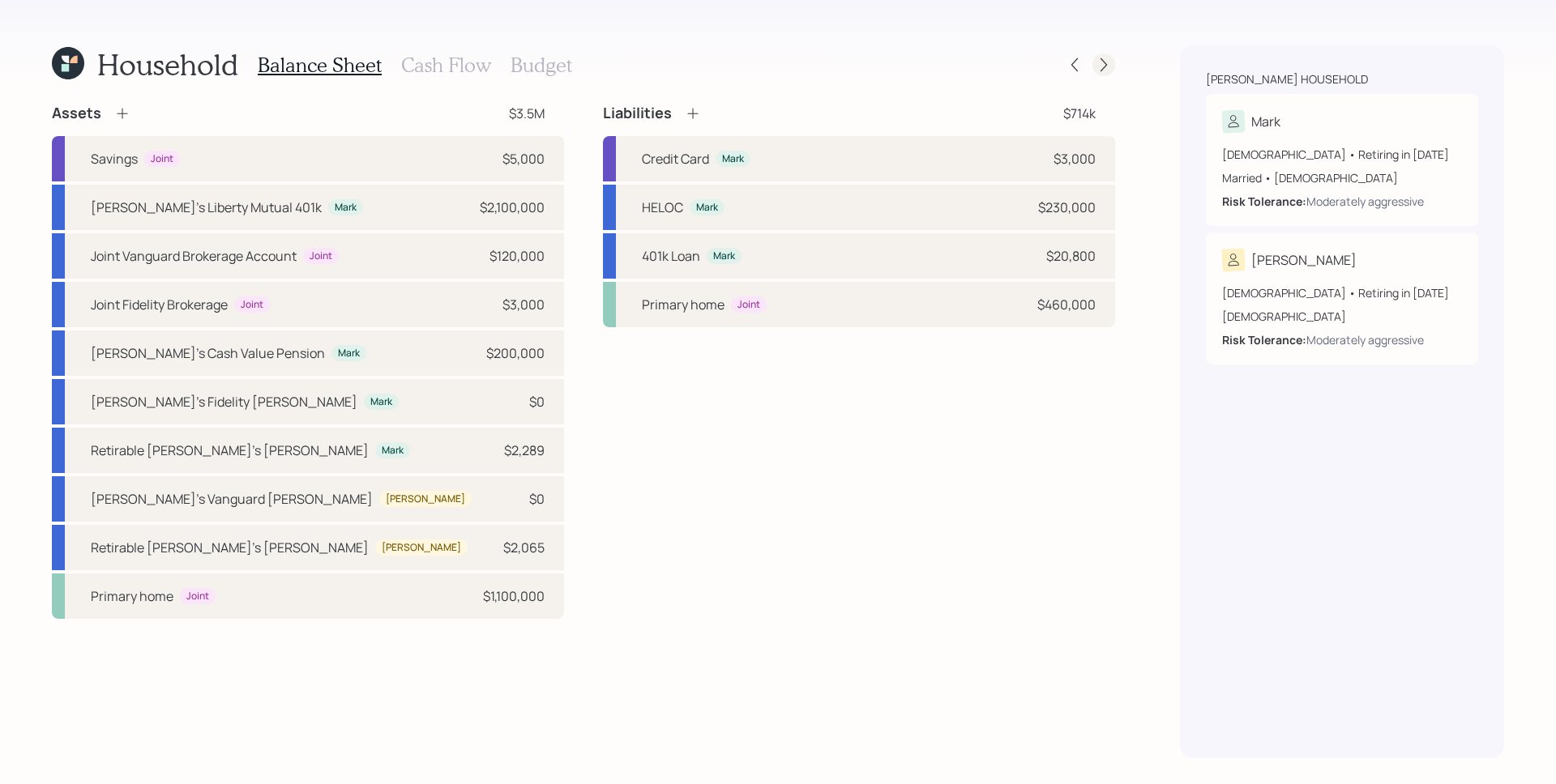
click at [1109, 67] on icon at bounding box center [1103, 64] width 16 height 16
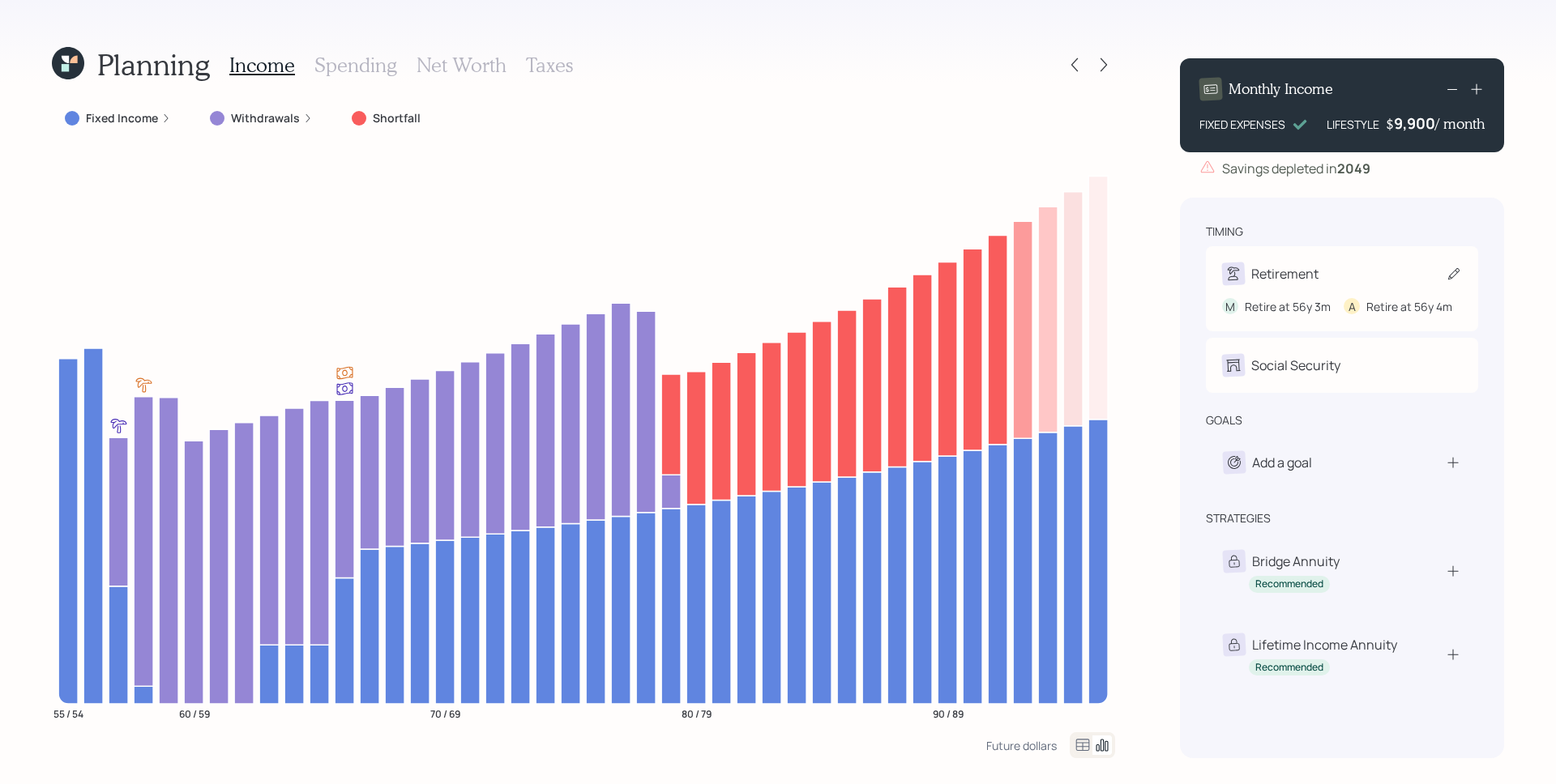
click at [1309, 275] on div "Retirement" at bounding box center [1285, 274] width 67 height 19
select select "3"
select select "4"
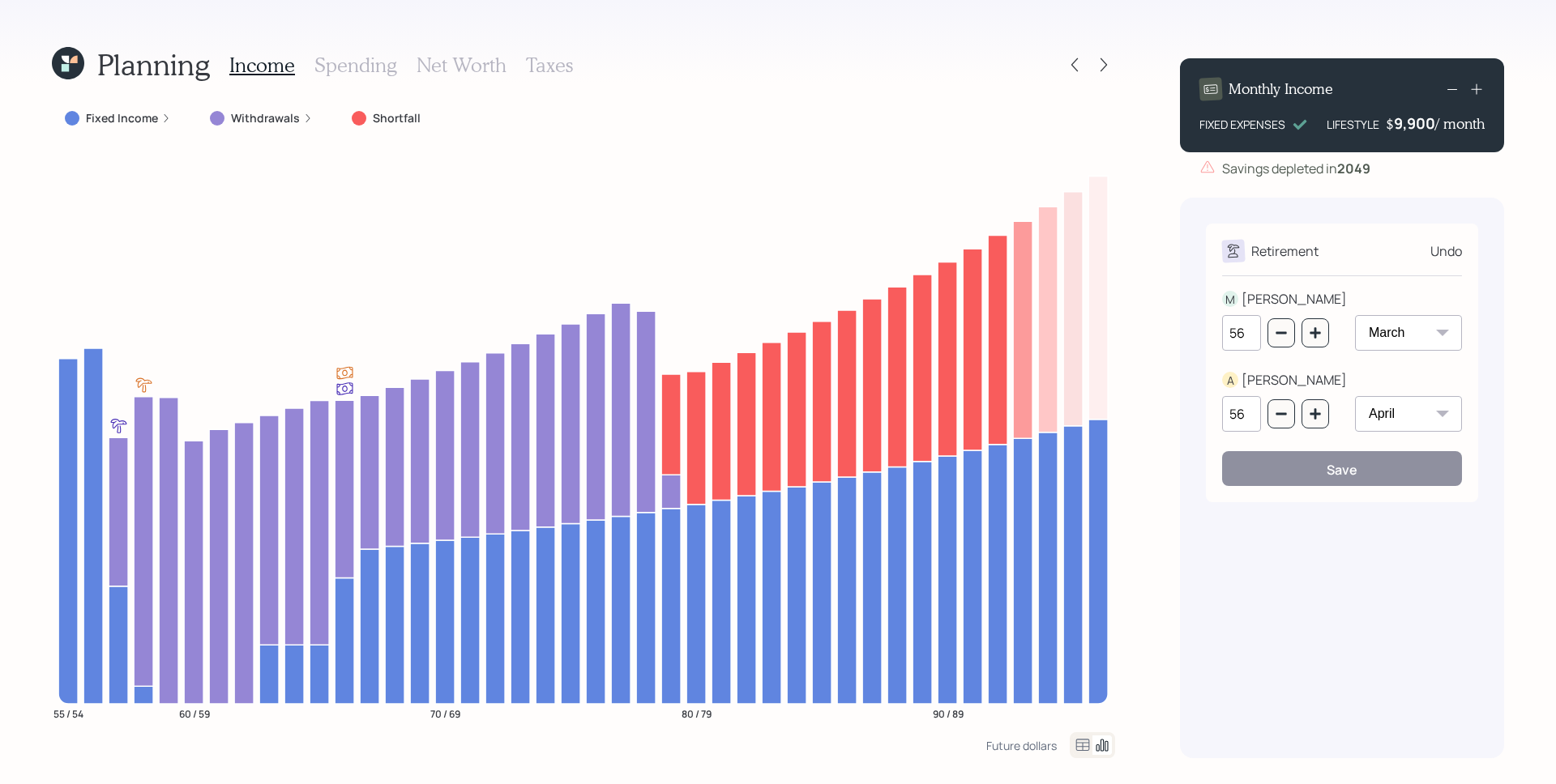
click at [1405, 339] on select "January February March April May June July August September October November De…" at bounding box center [1408, 332] width 107 height 35
select select "1"
click at [1354, 315] on select "January February March April May June July August September October November De…" at bounding box center [1408, 332] width 107 height 35
click at [1385, 461] on button "Save" at bounding box center [1341, 468] width 240 height 34
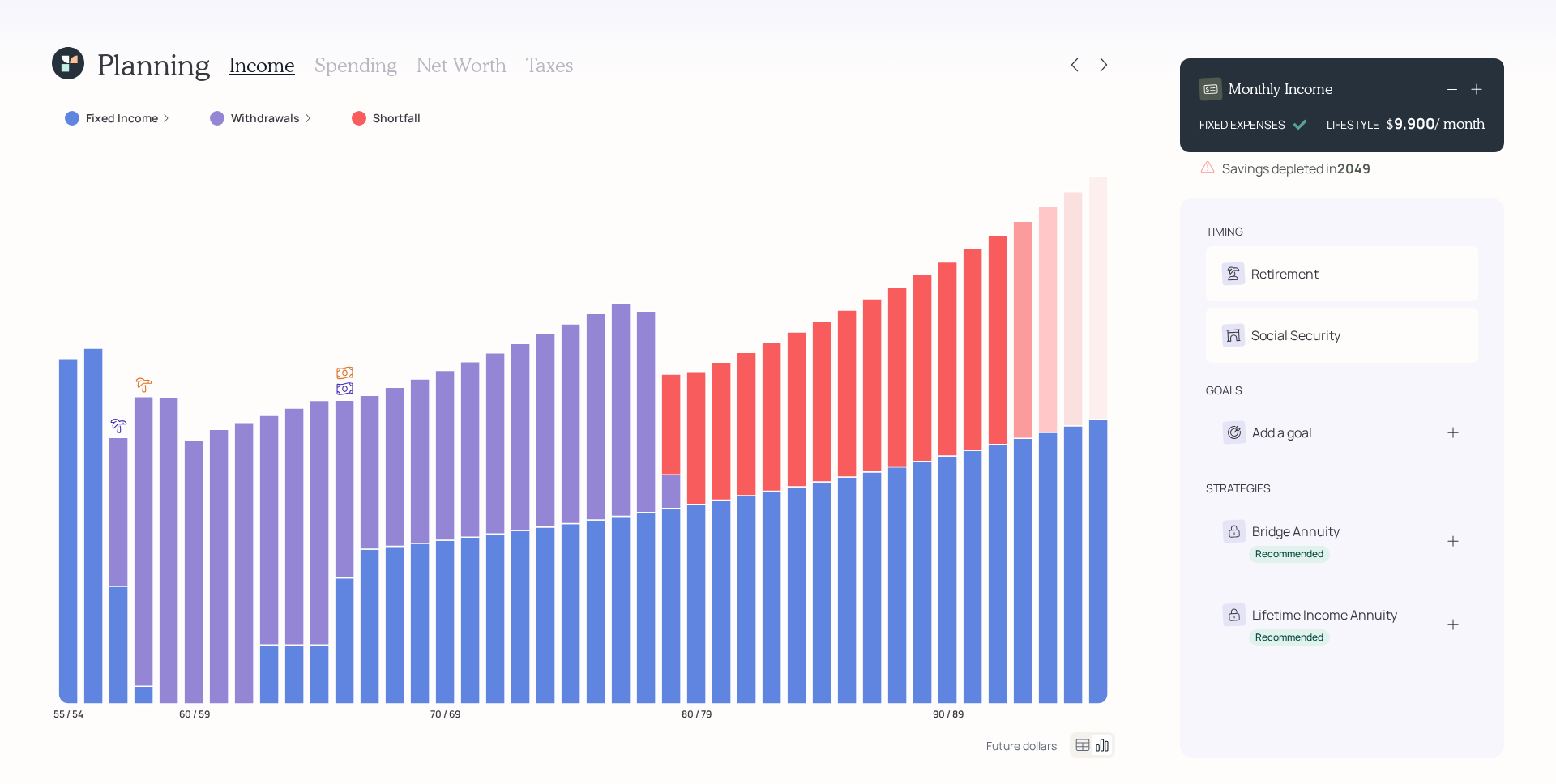
click at [123, 119] on label "Fixed Income" at bounding box center [121, 117] width 72 height 16
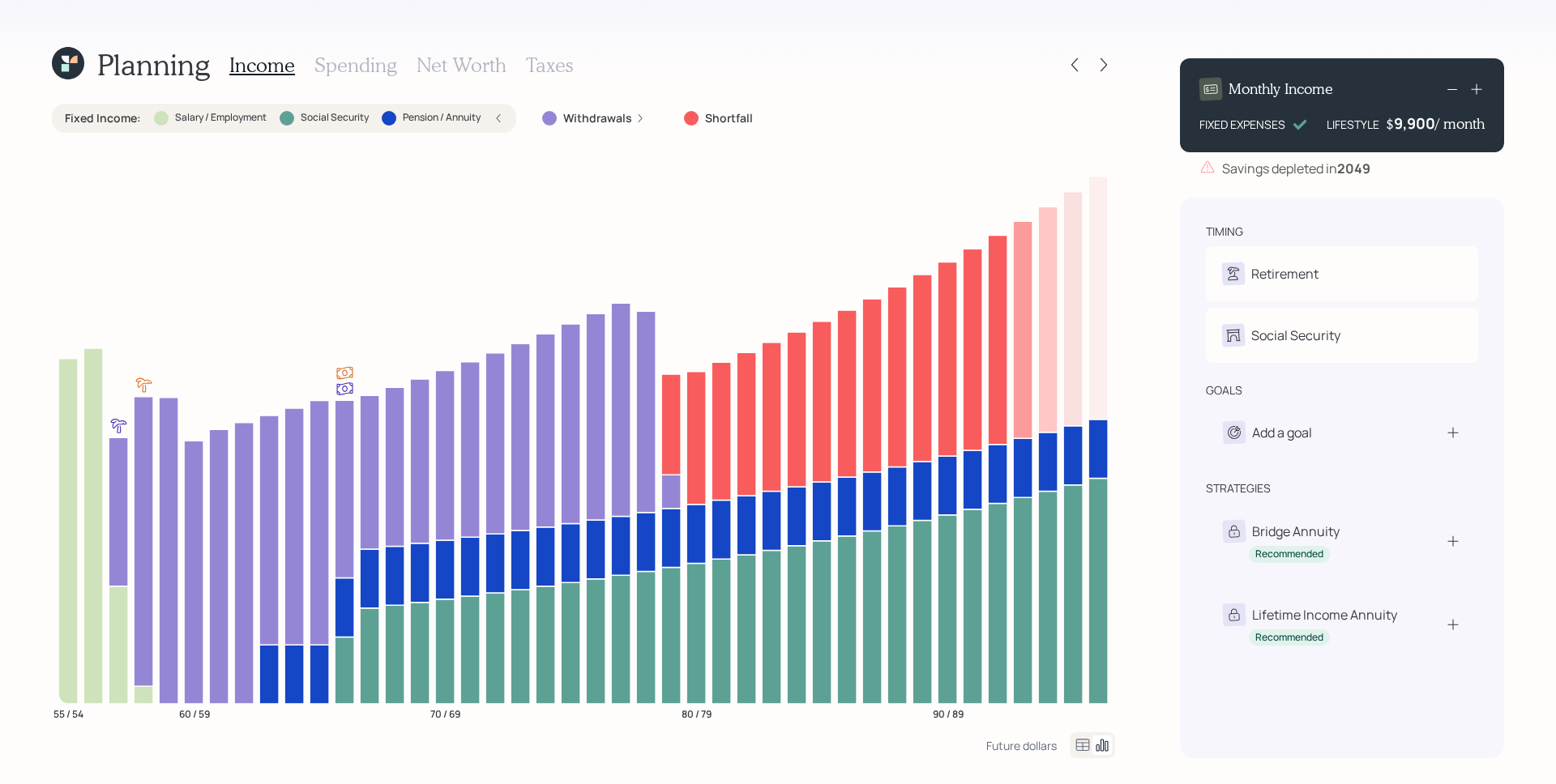
click at [508, 117] on div "Fixed Income : Salary / Employment Social Security Pension / Annuity" at bounding box center [284, 118] width 464 height 30
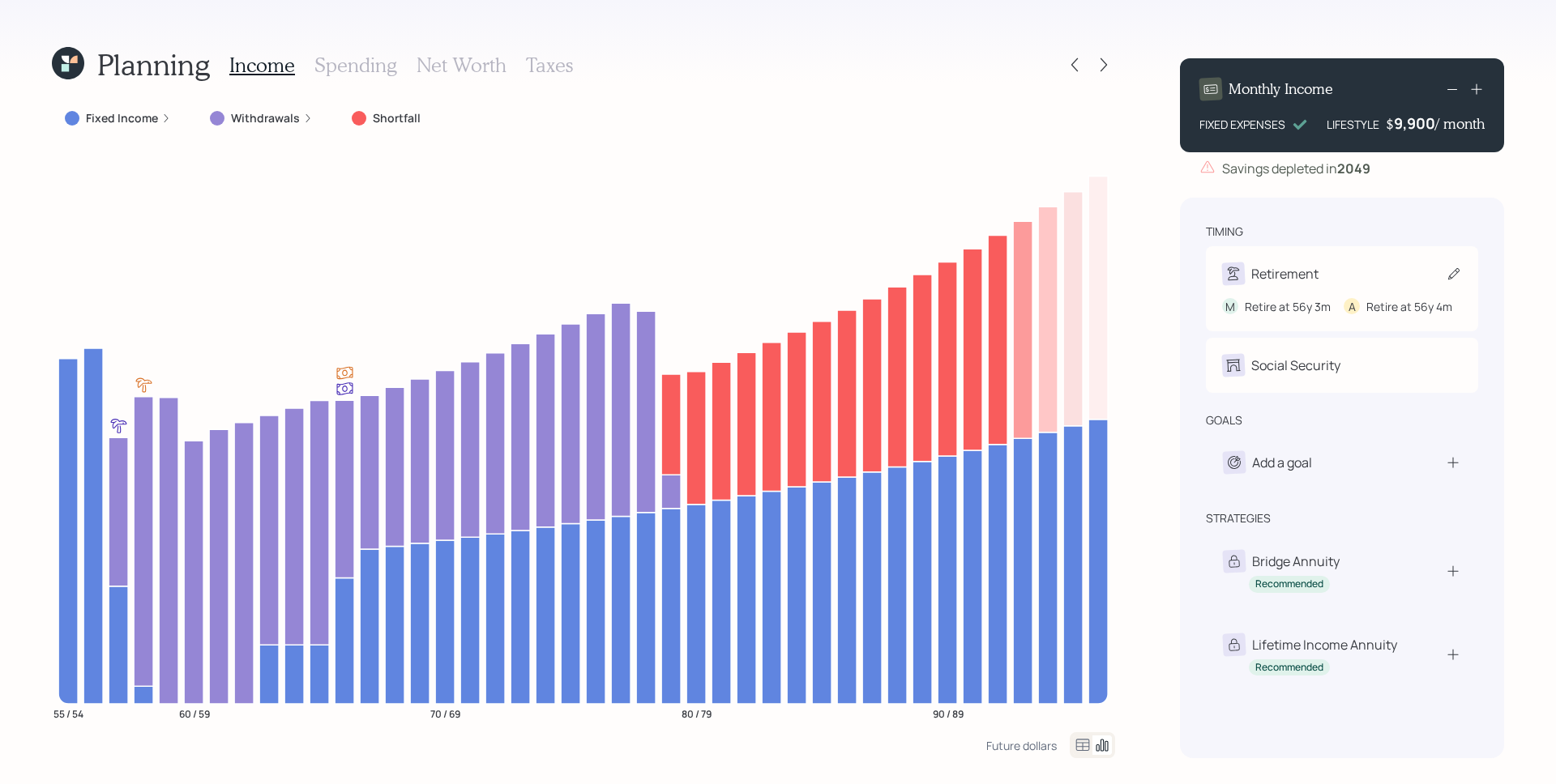
click at [1313, 263] on div "Retirement" at bounding box center [1269, 274] width 96 height 23
select select "3"
select select "4"
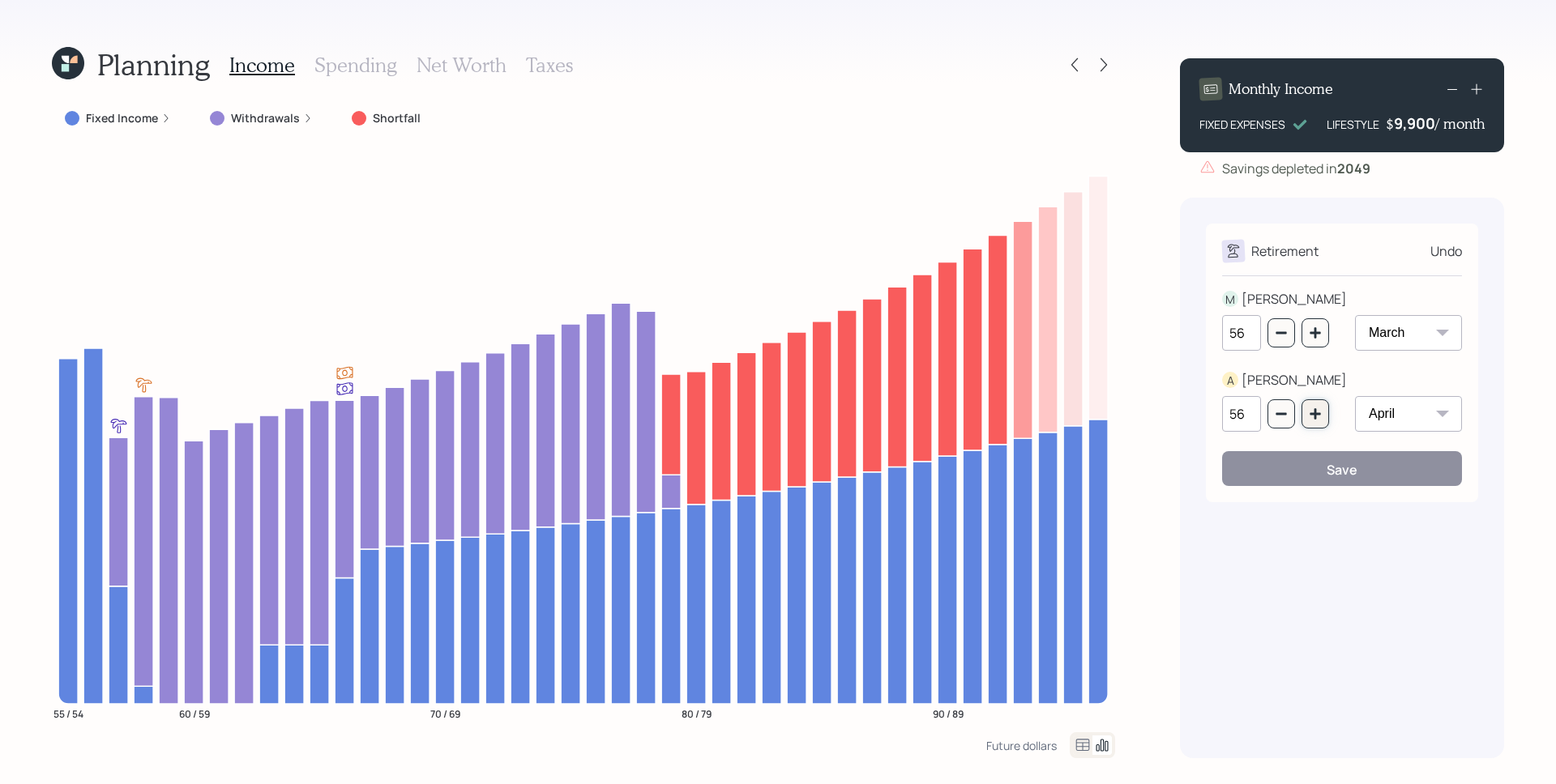
click at [1317, 427] on button "button" at bounding box center [1314, 413] width 28 height 30
click at [1317, 426] on button "button" at bounding box center [1314, 413] width 28 height 30
click at [1317, 425] on button "button" at bounding box center [1314, 413] width 28 height 30
type input "60"
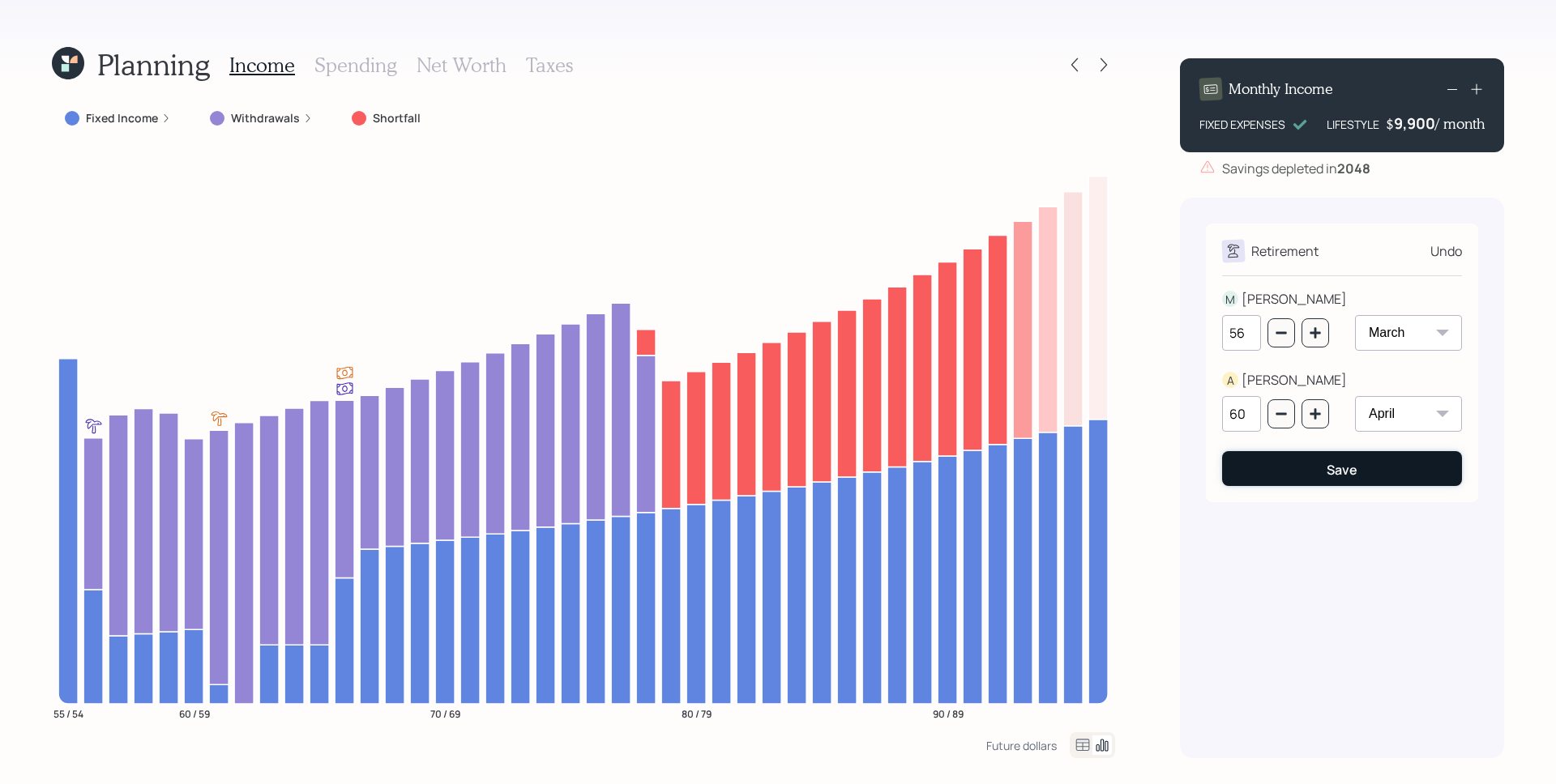
click at [1327, 477] on div "Save" at bounding box center [1341, 470] width 31 height 18
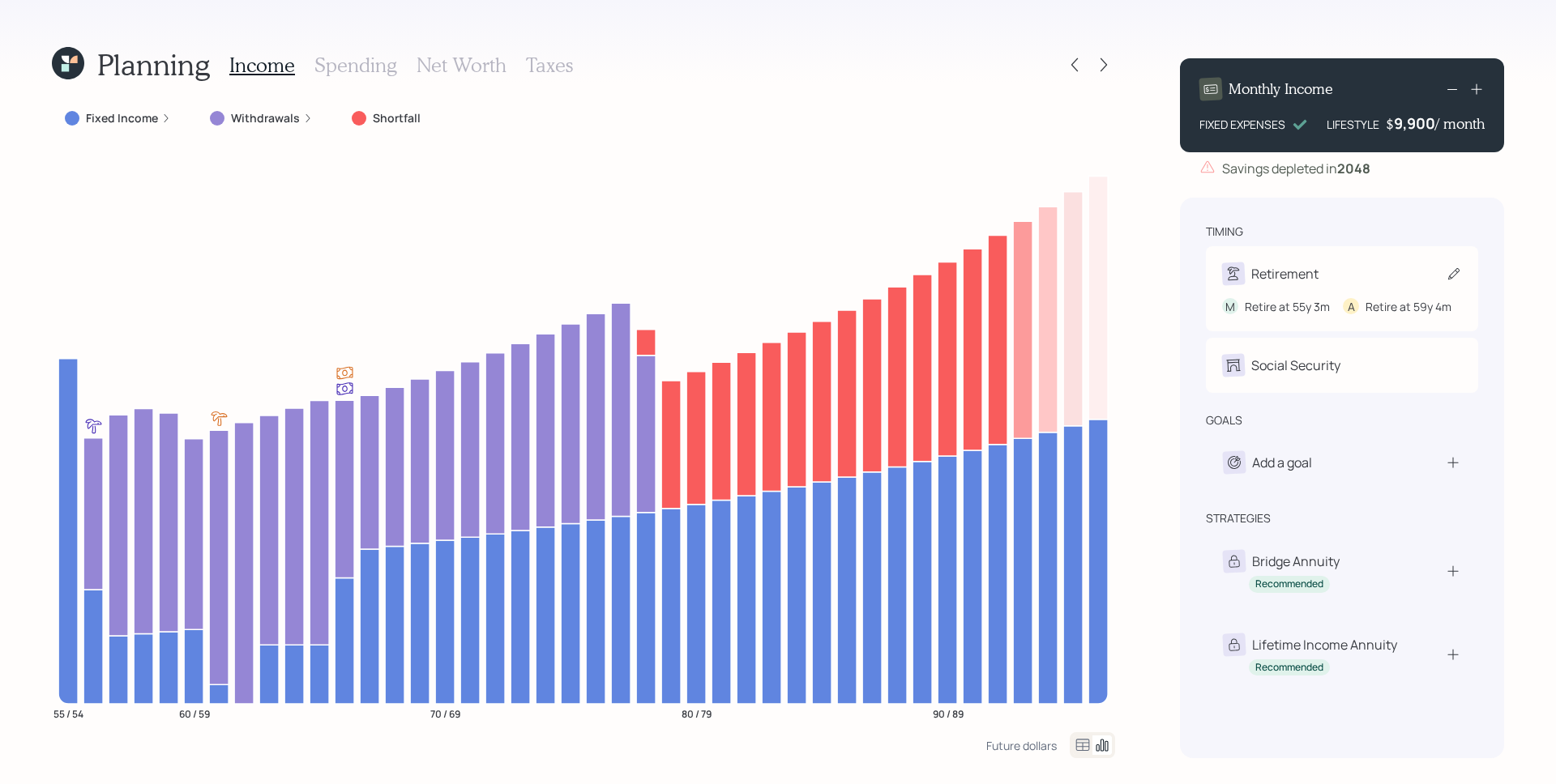
click at [1271, 259] on div "Retirement M Retire at 55y 3m A Retire at 59y 4m" at bounding box center [1341, 288] width 272 height 85
select select "3"
select select "4"
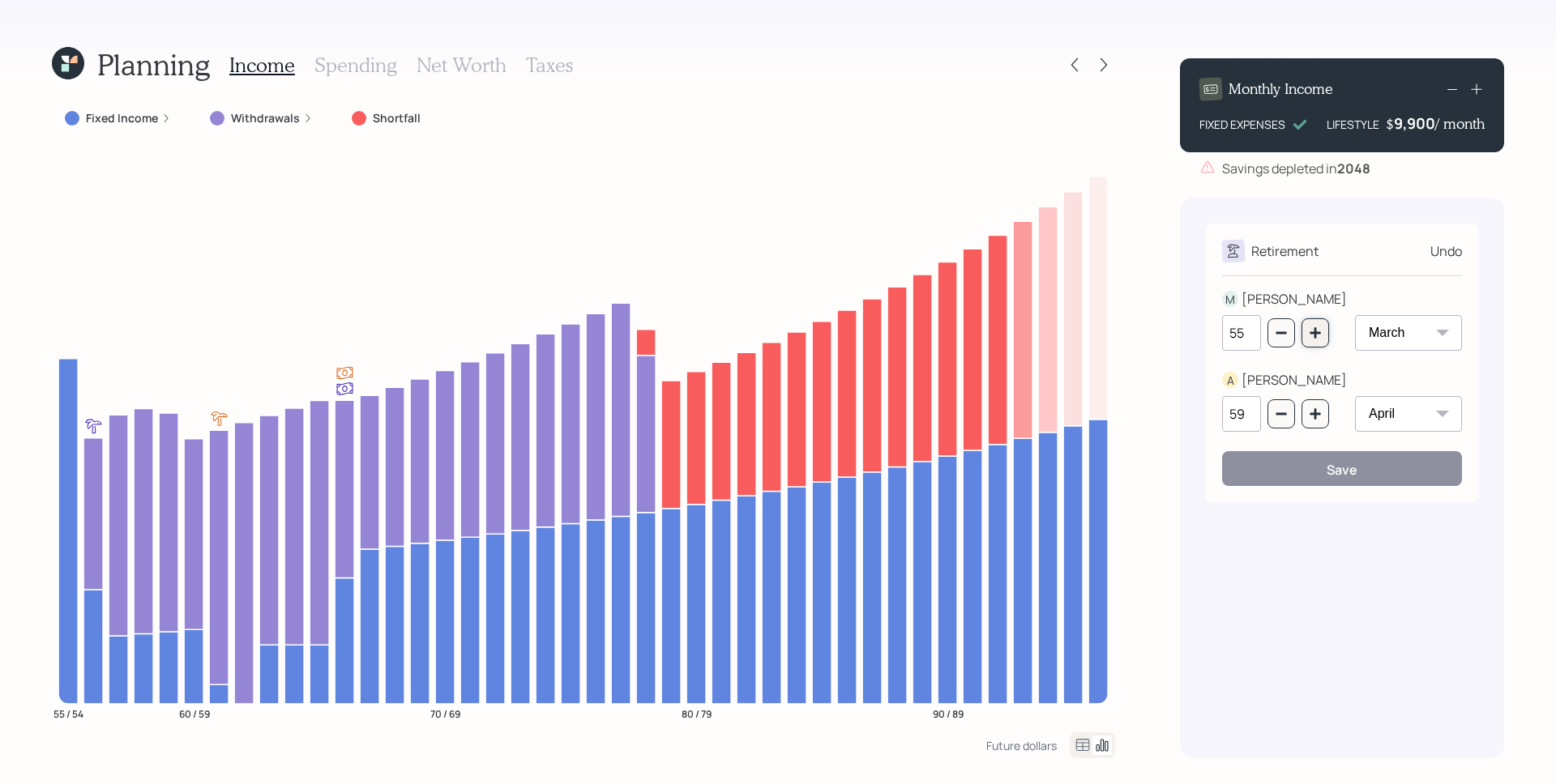
click at [1327, 337] on button "button" at bounding box center [1314, 332] width 28 height 30
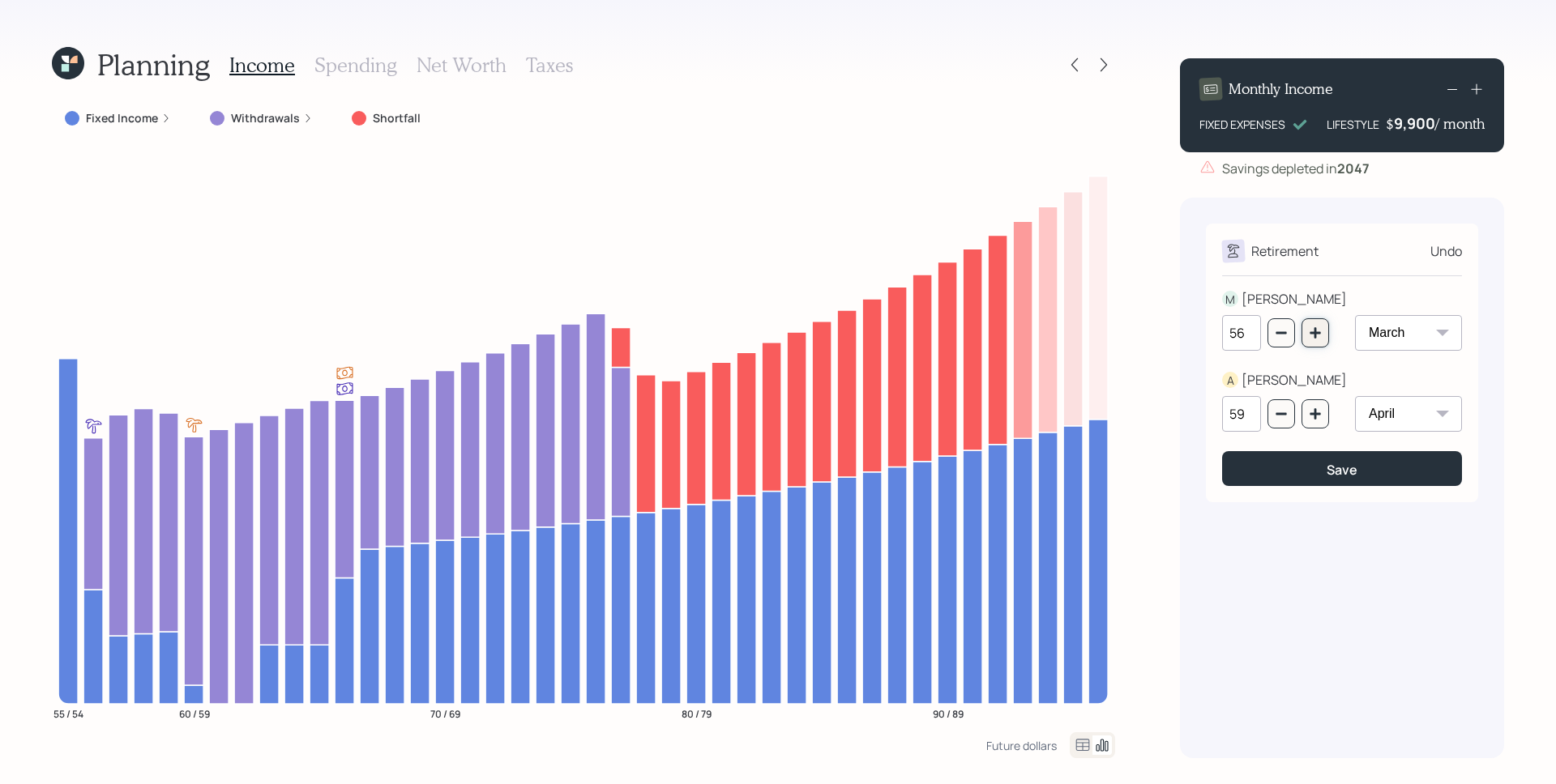
click at [1326, 337] on button "button" at bounding box center [1314, 332] width 28 height 30
type input "57"
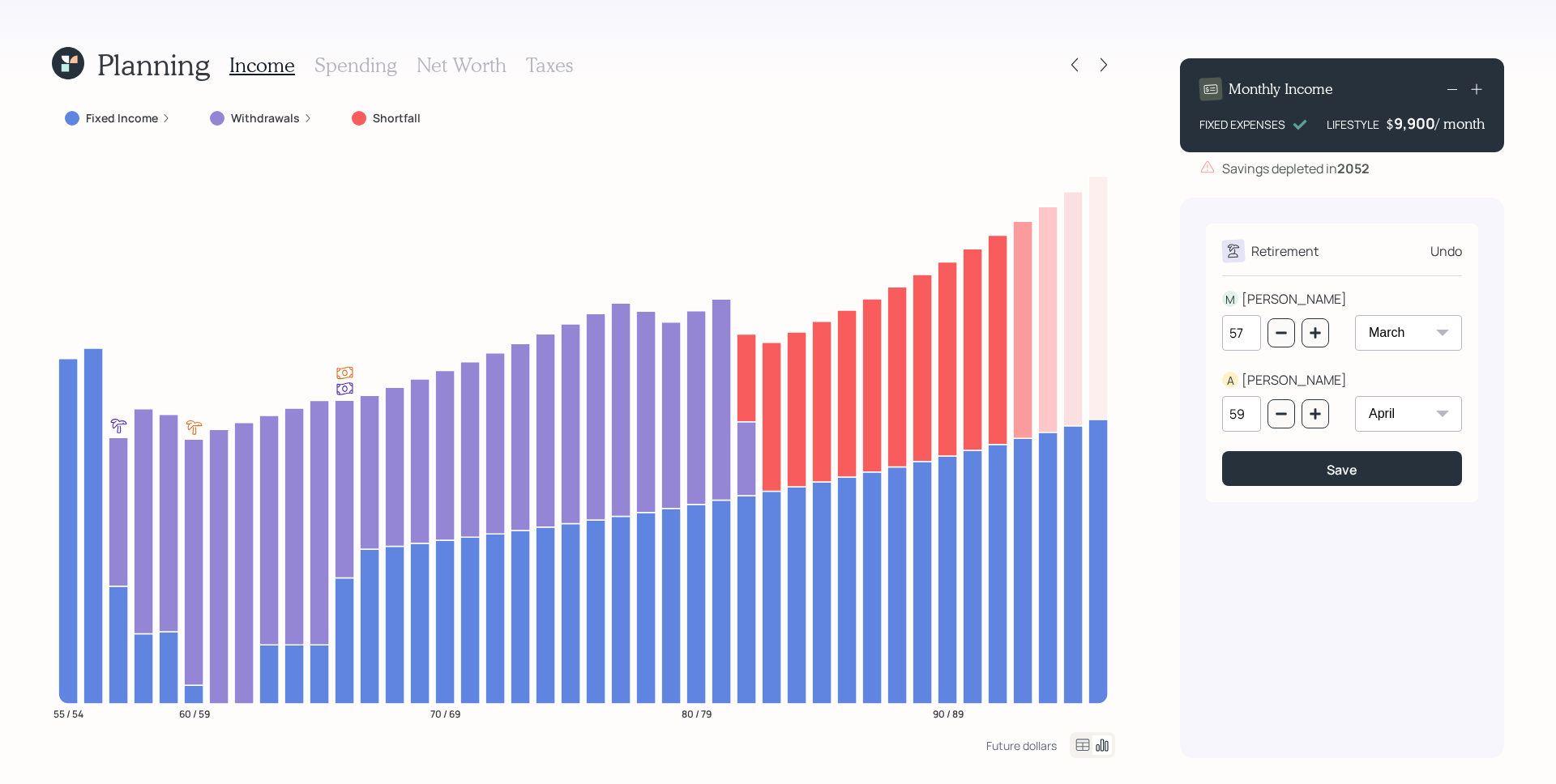
click at [1404, 323] on select "January February March April May June July August September October November De…" at bounding box center [1408, 332] width 107 height 35
select select "1"
click at [1354, 315] on select "January February March April May June July August September October November De…" at bounding box center [1408, 332] width 107 height 35
click at [1348, 461] on div "Save" at bounding box center [1341, 470] width 31 height 18
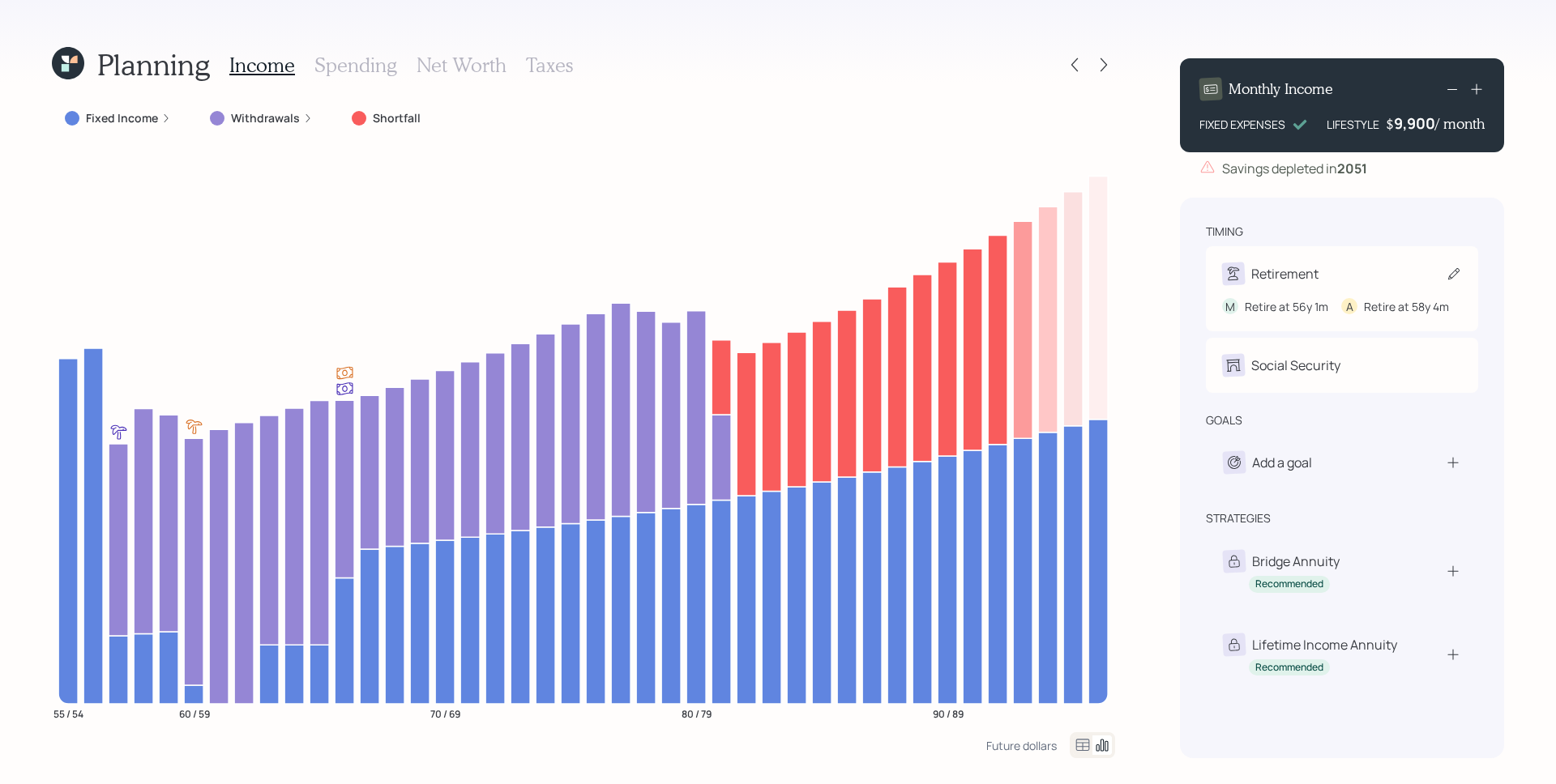
click at [1330, 284] on div "Retirement" at bounding box center [1341, 274] width 240 height 23
select select "4"
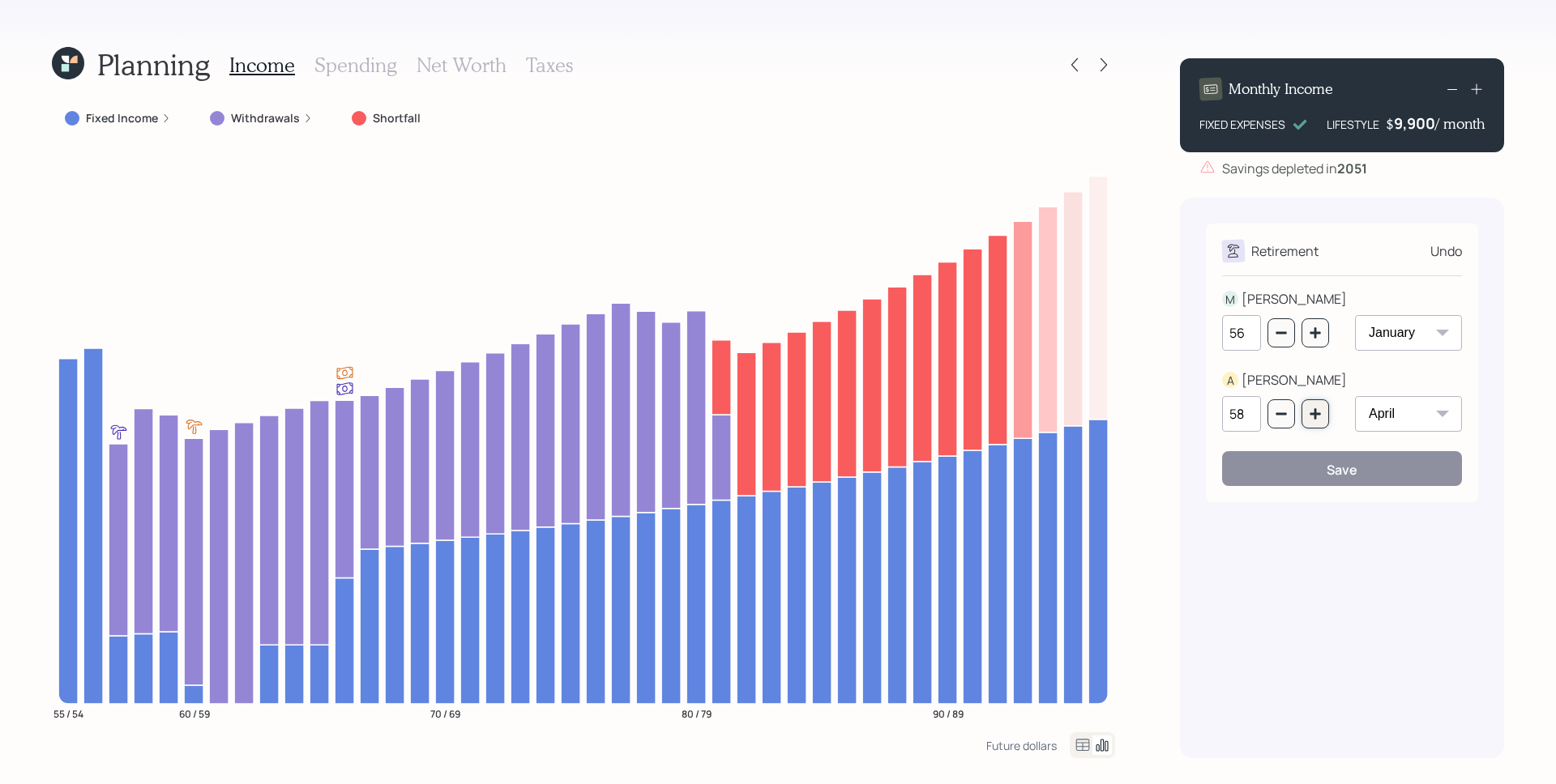
click at [1315, 415] on icon "button" at bounding box center [1315, 414] width 13 height 13
type input "59"
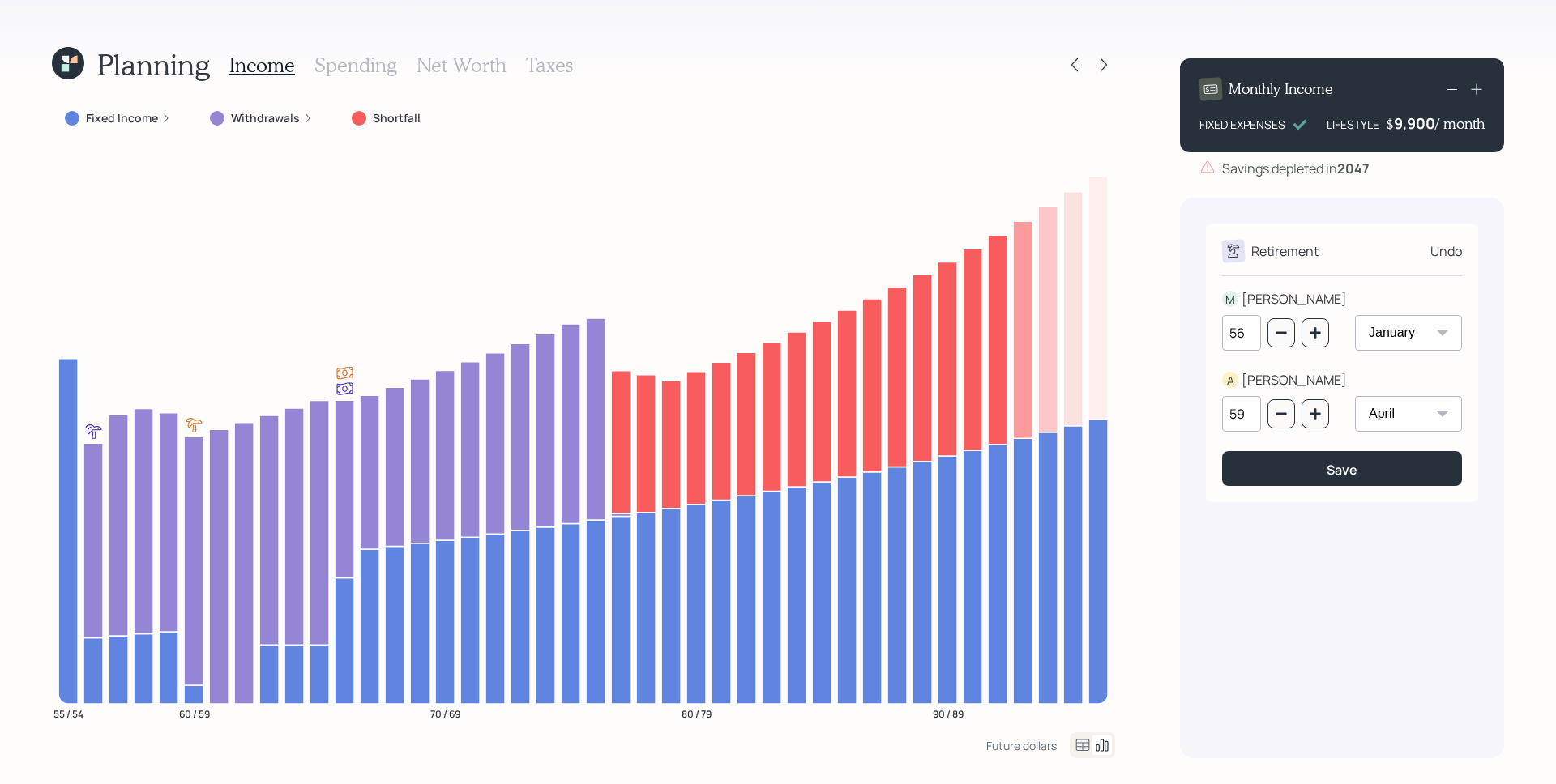
click at [36, 41] on div "Planning Income Spending Net Worth Taxes Fixed Income Withdrawals Shortfall 55 …" at bounding box center [778, 392] width 1556 height 784
click at [72, 66] on icon at bounding box center [68, 63] width 32 height 32
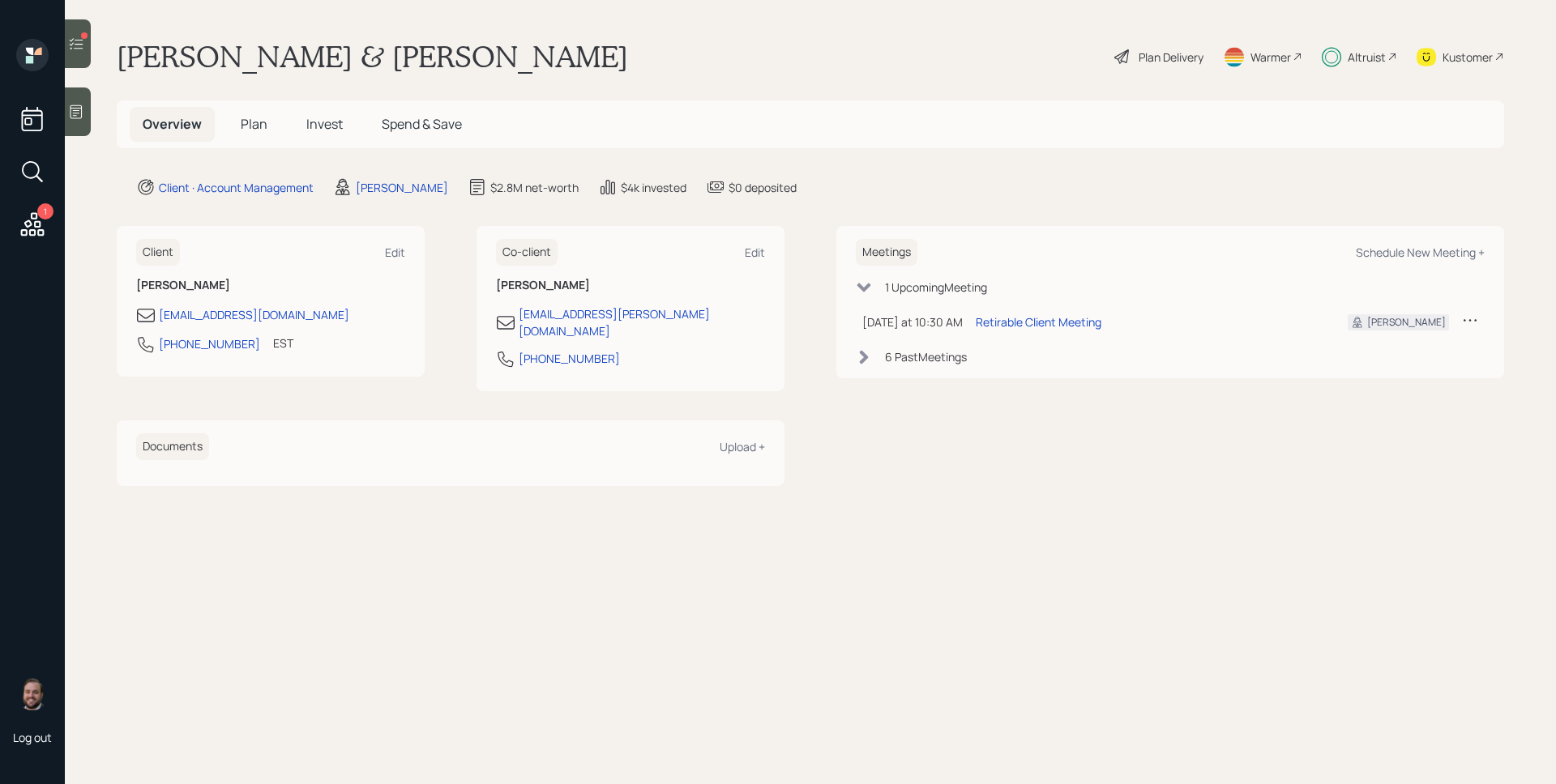
click at [244, 121] on span "Plan" at bounding box center [254, 123] width 27 height 18
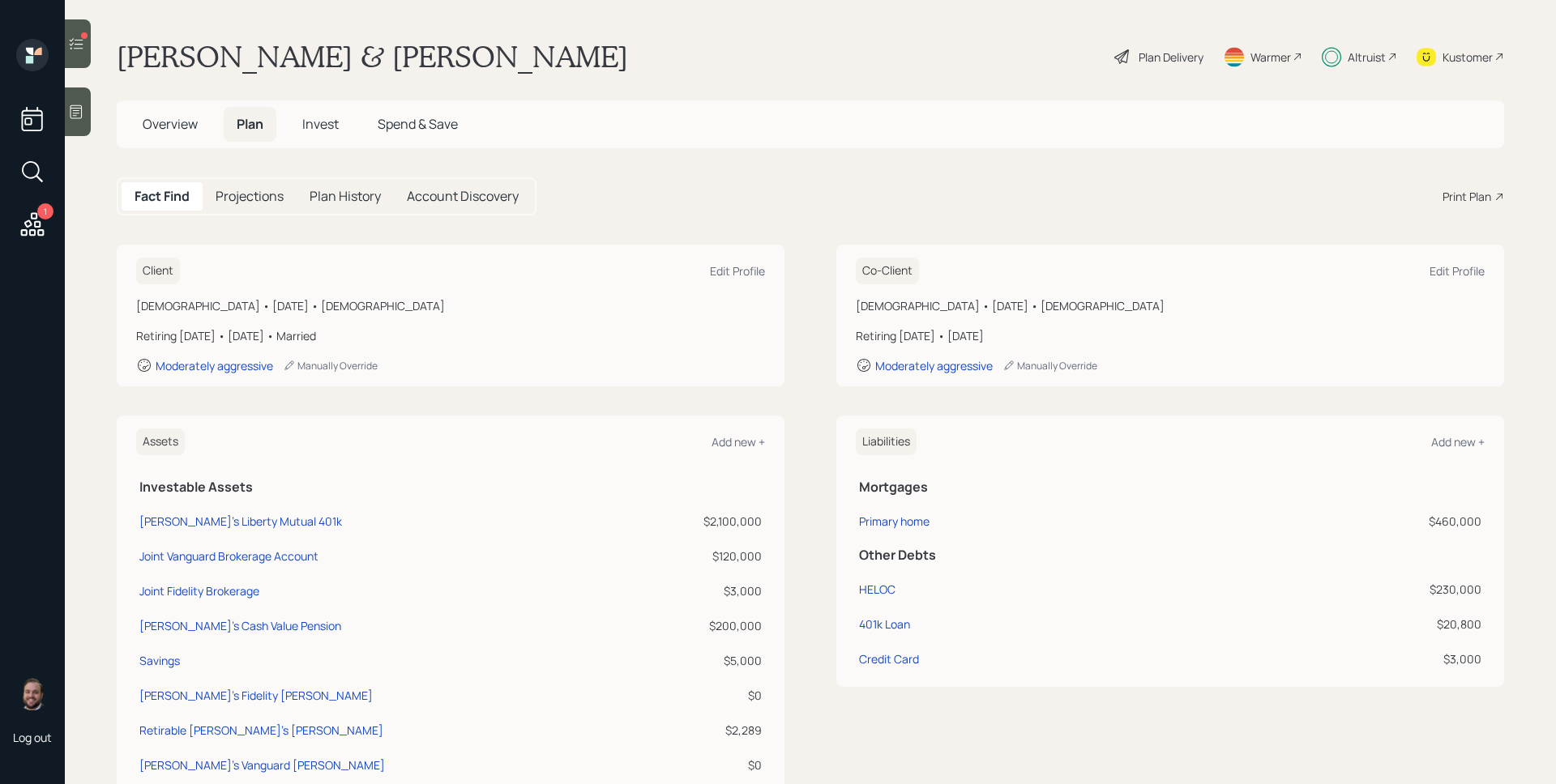
click at [442, 326] on div "Male • October 18, 1970 • 54 years old Retiring in 2 years • January 2027 • Mar…" at bounding box center [450, 335] width 629 height 76
click at [737, 277] on div "Edit Profile" at bounding box center [737, 271] width 55 height 15
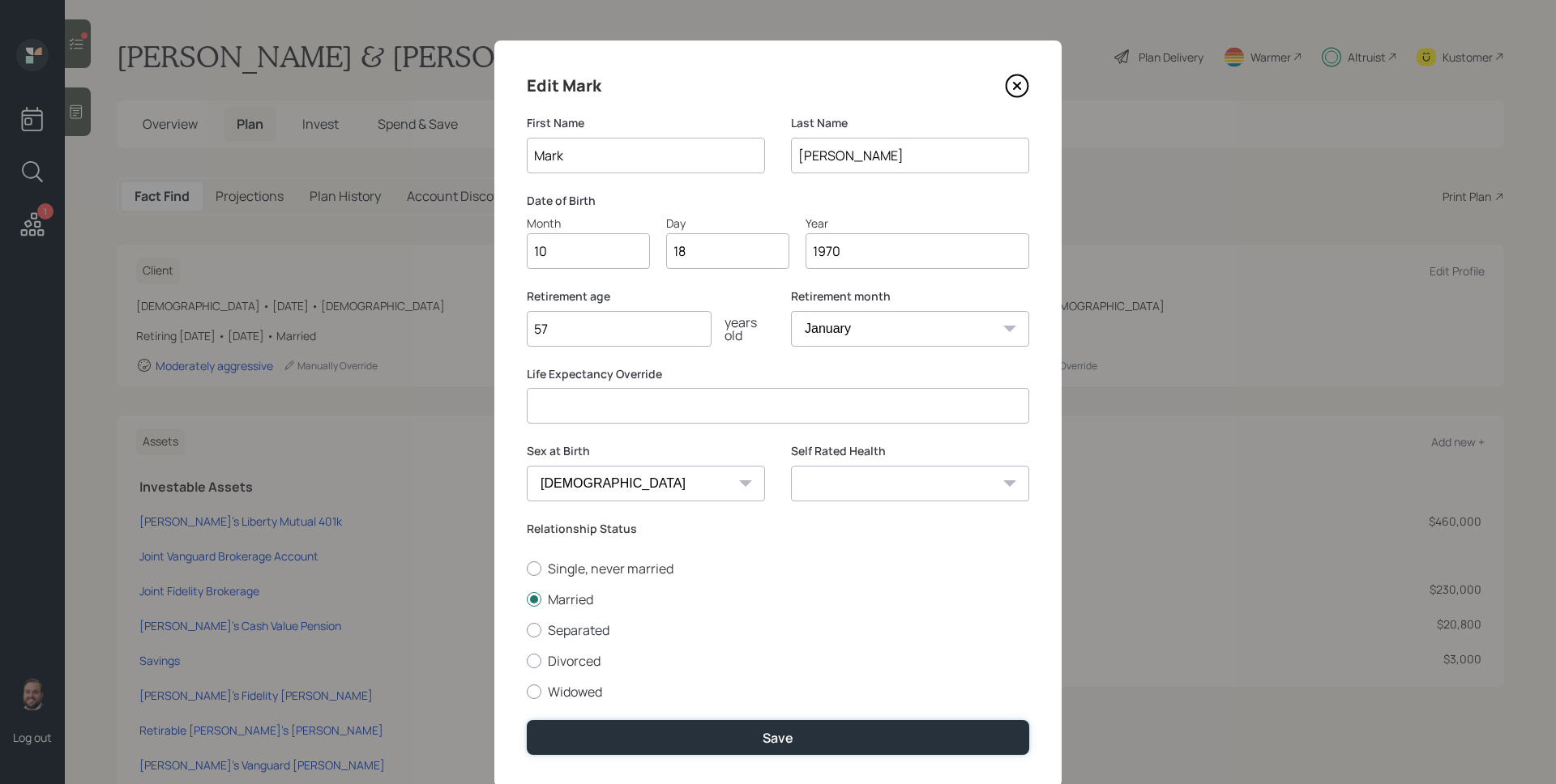
drag, startPoint x: 771, startPoint y: 736, endPoint x: 831, endPoint y: 646, distance: 108.2
click at [771, 736] on div "Save" at bounding box center [778, 737] width 31 height 18
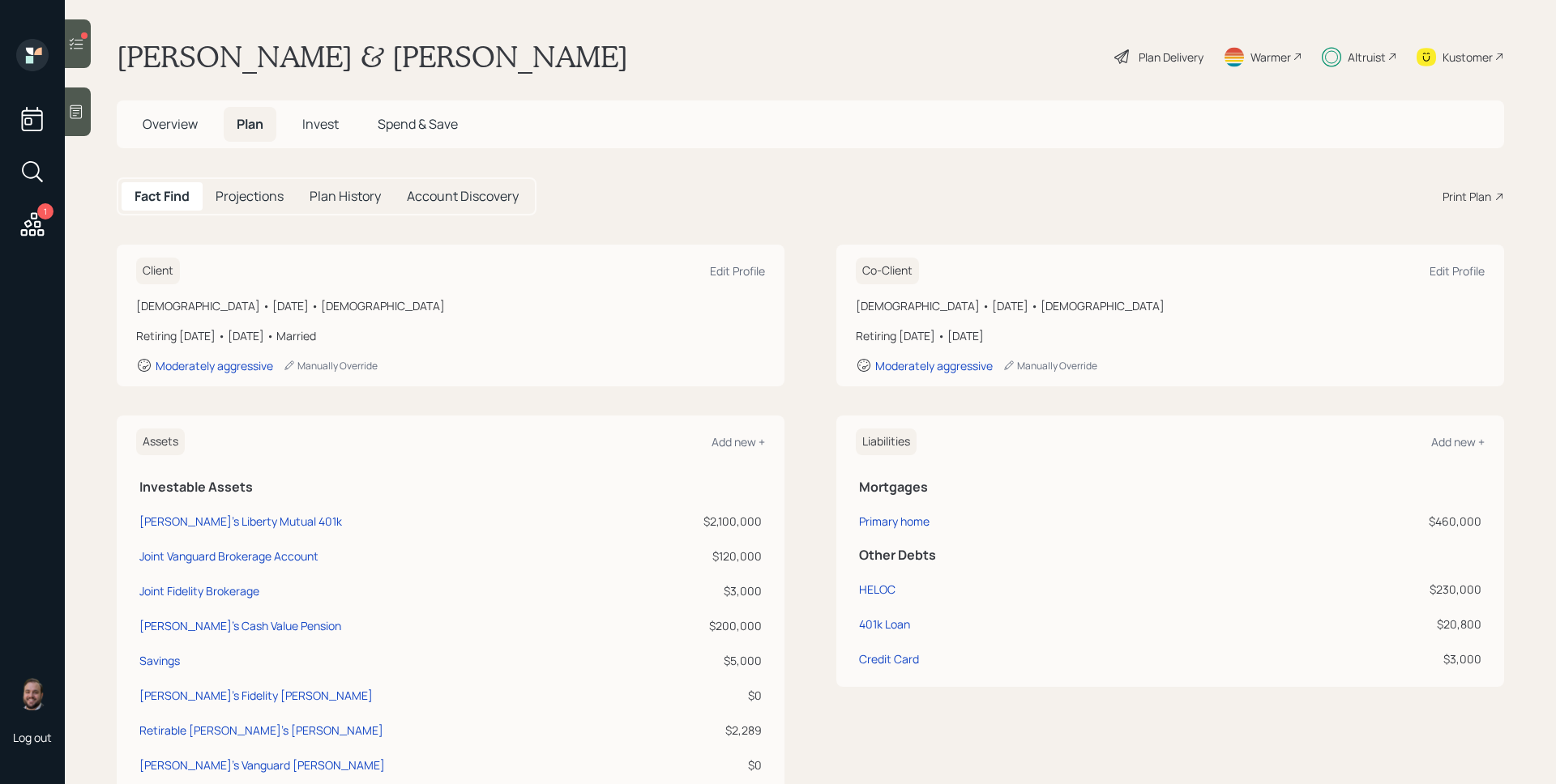
click at [1116, 299] on div "Female • April 26, 1971 • 54 years old" at bounding box center [1170, 306] width 629 height 17
click at [1461, 268] on div "Edit Profile" at bounding box center [1457, 271] width 55 height 15
select select "4"
select select "female"
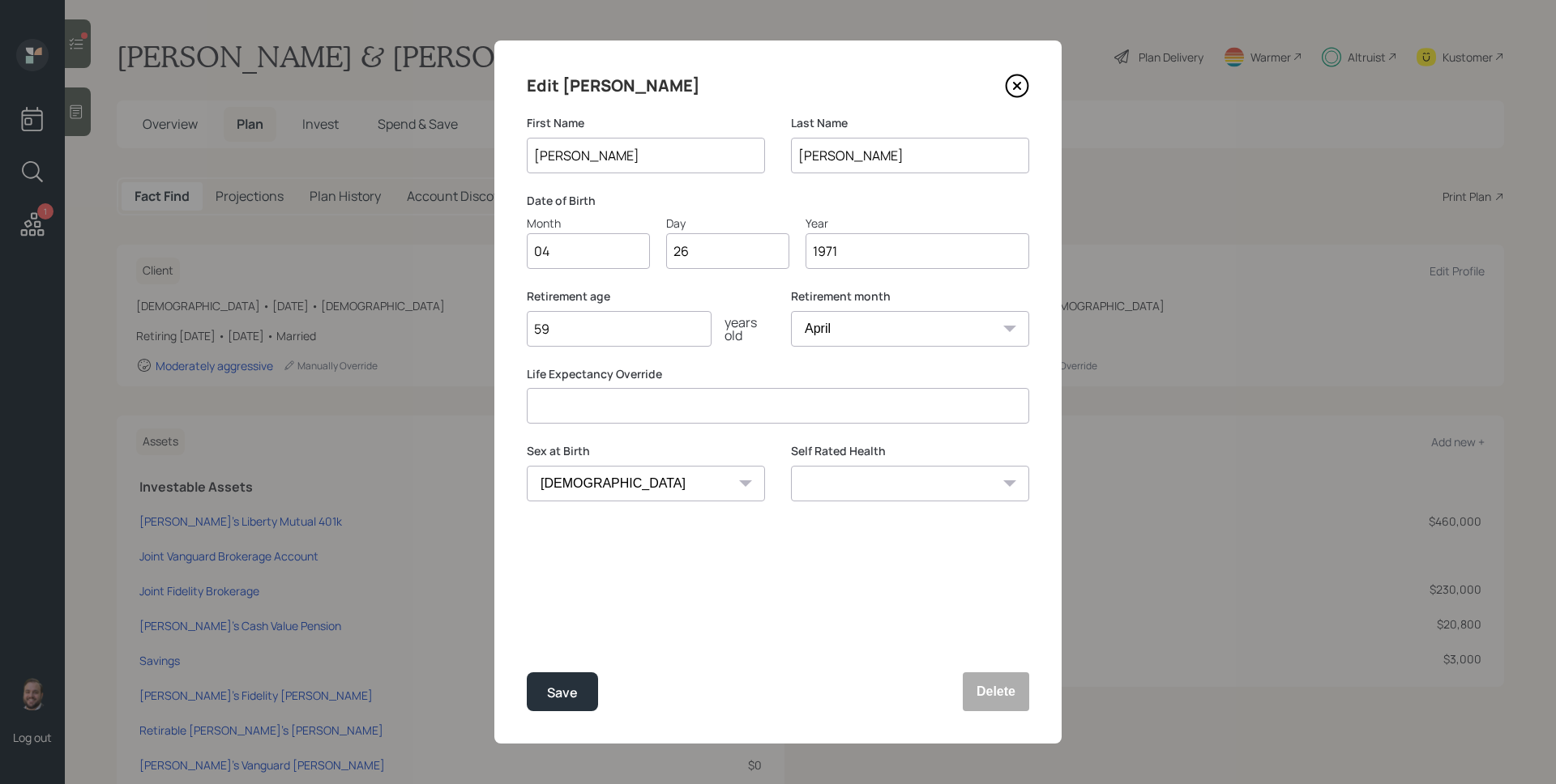
click at [654, 342] on input "59" at bounding box center [618, 328] width 184 height 35
click at [650, 341] on input "59" at bounding box center [618, 328] width 184 height 35
type input "5"
type input "60"
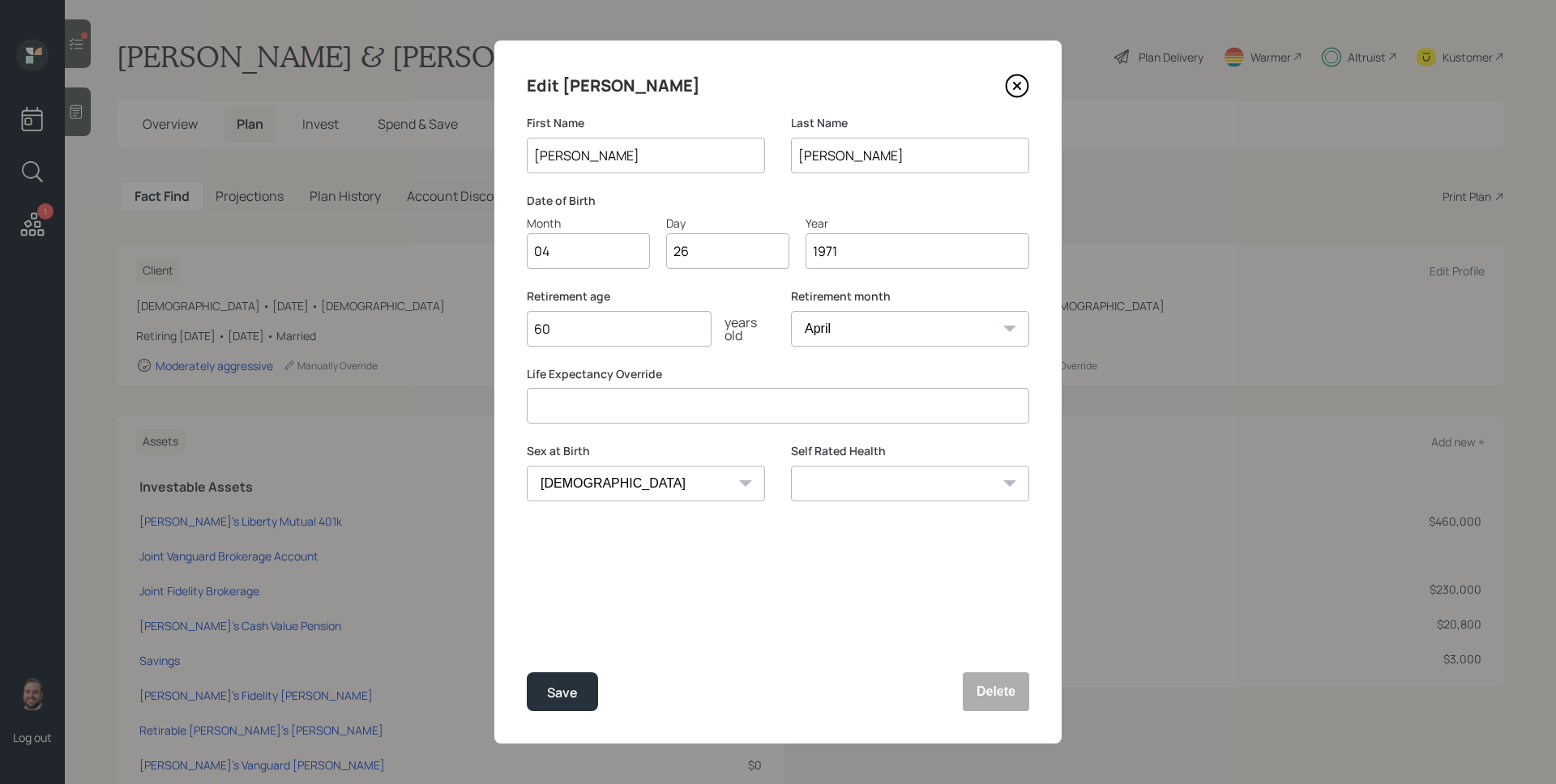
click at [526, 672] on button "Save" at bounding box center [562, 691] width 72 height 39
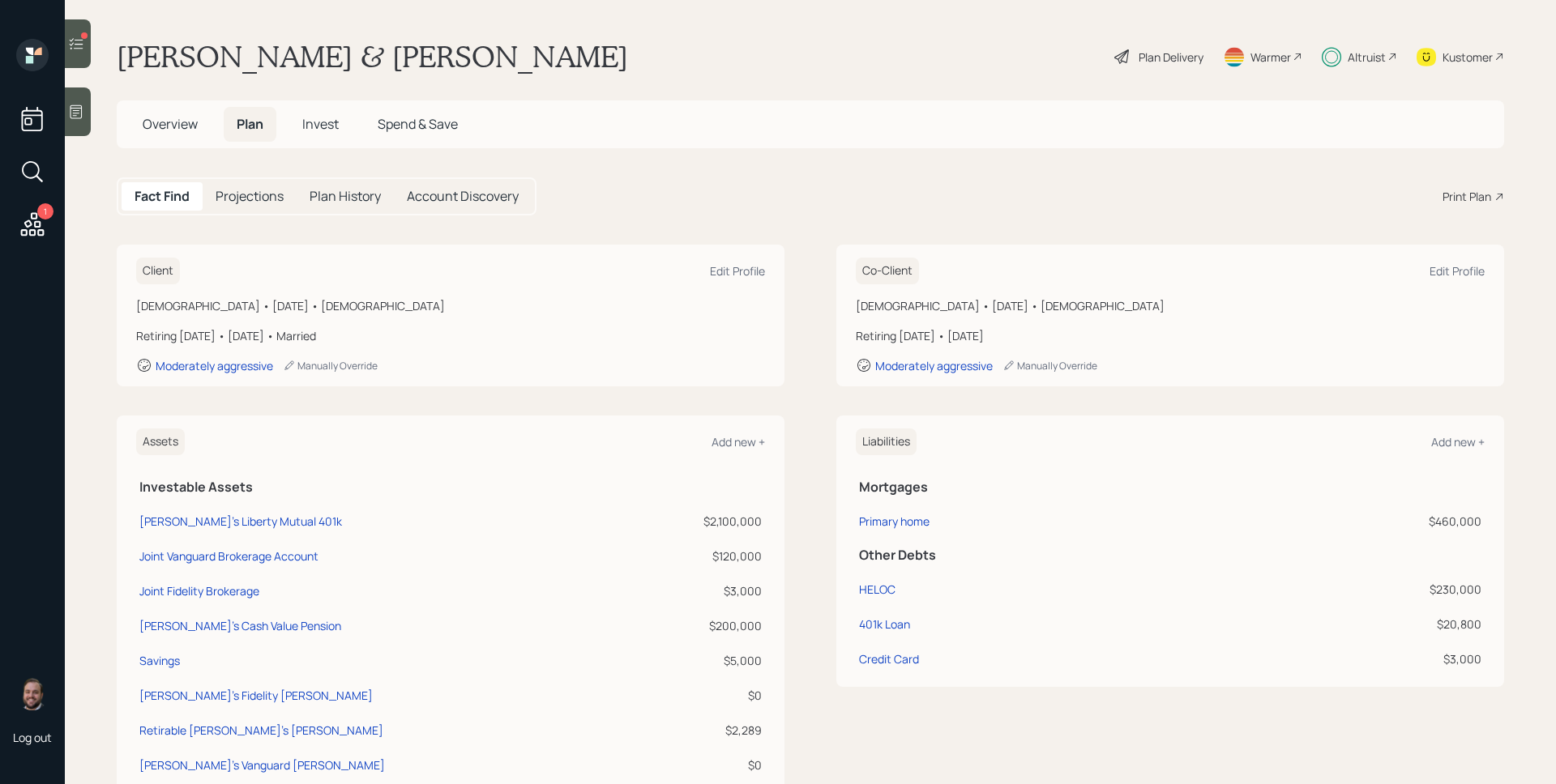
click at [1150, 54] on div "Plan Delivery" at bounding box center [1171, 57] width 65 height 17
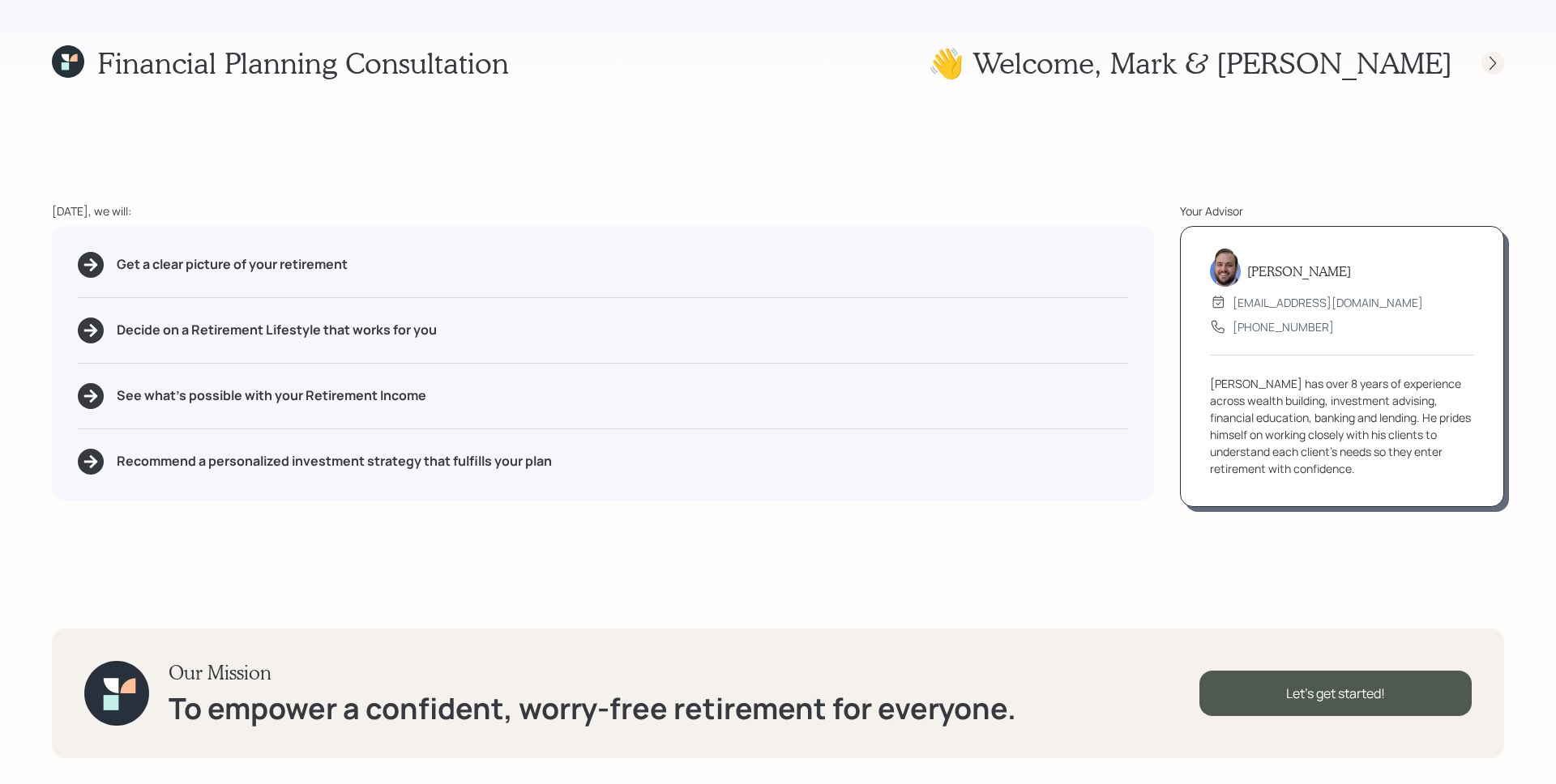
click at [1485, 57] on icon at bounding box center [1492, 63] width 16 height 16
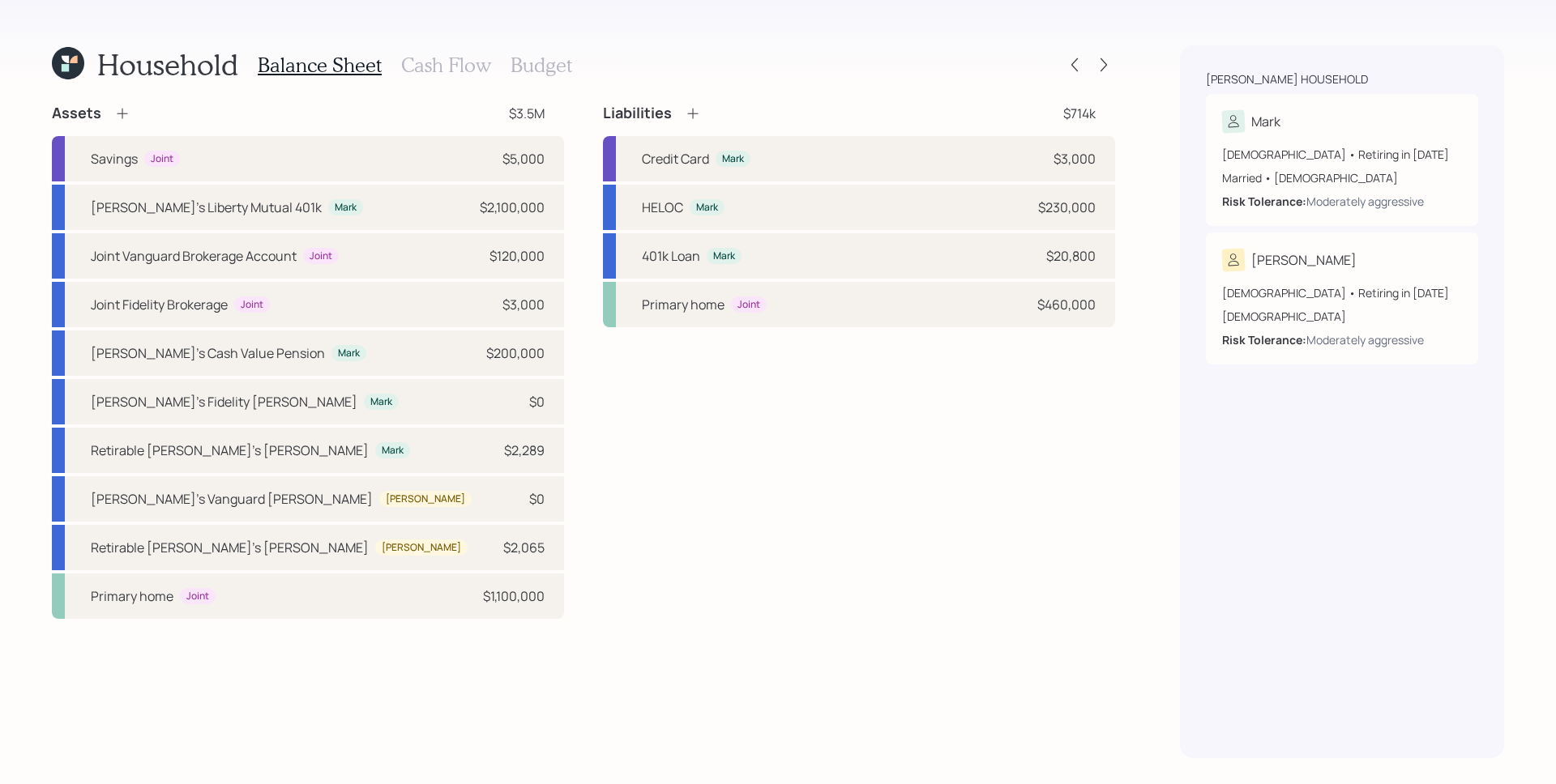
click at [1118, 59] on div "Household Balance Sheet Cash Flow Budget Assets $3.5M Savings Joint $5,000 Mark…" at bounding box center [778, 392] width 1556 height 784
click at [1104, 62] on icon at bounding box center [1103, 65] width 7 height 13
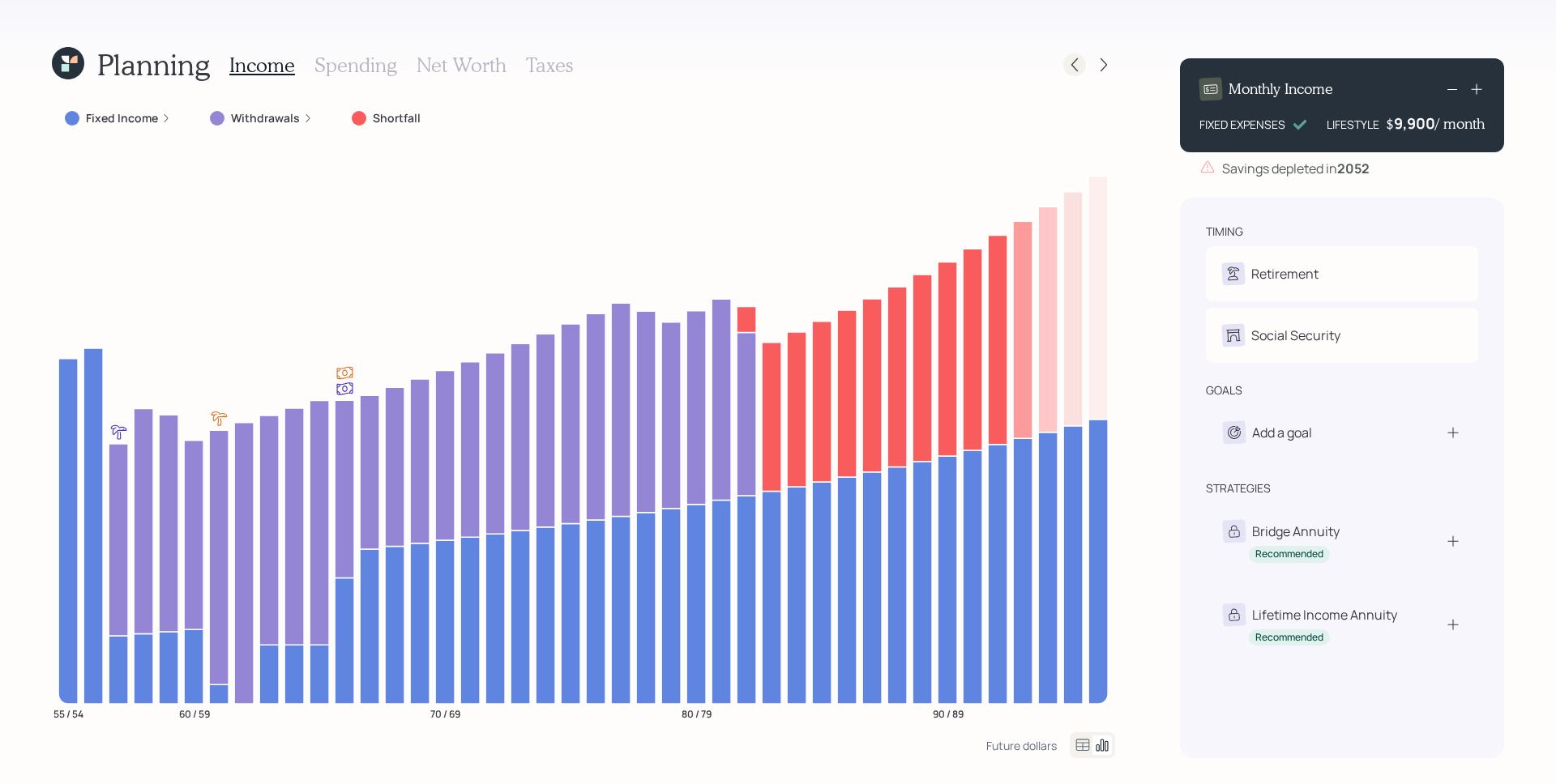
click at [1080, 64] on icon at bounding box center [1074, 64] width 16 height 16
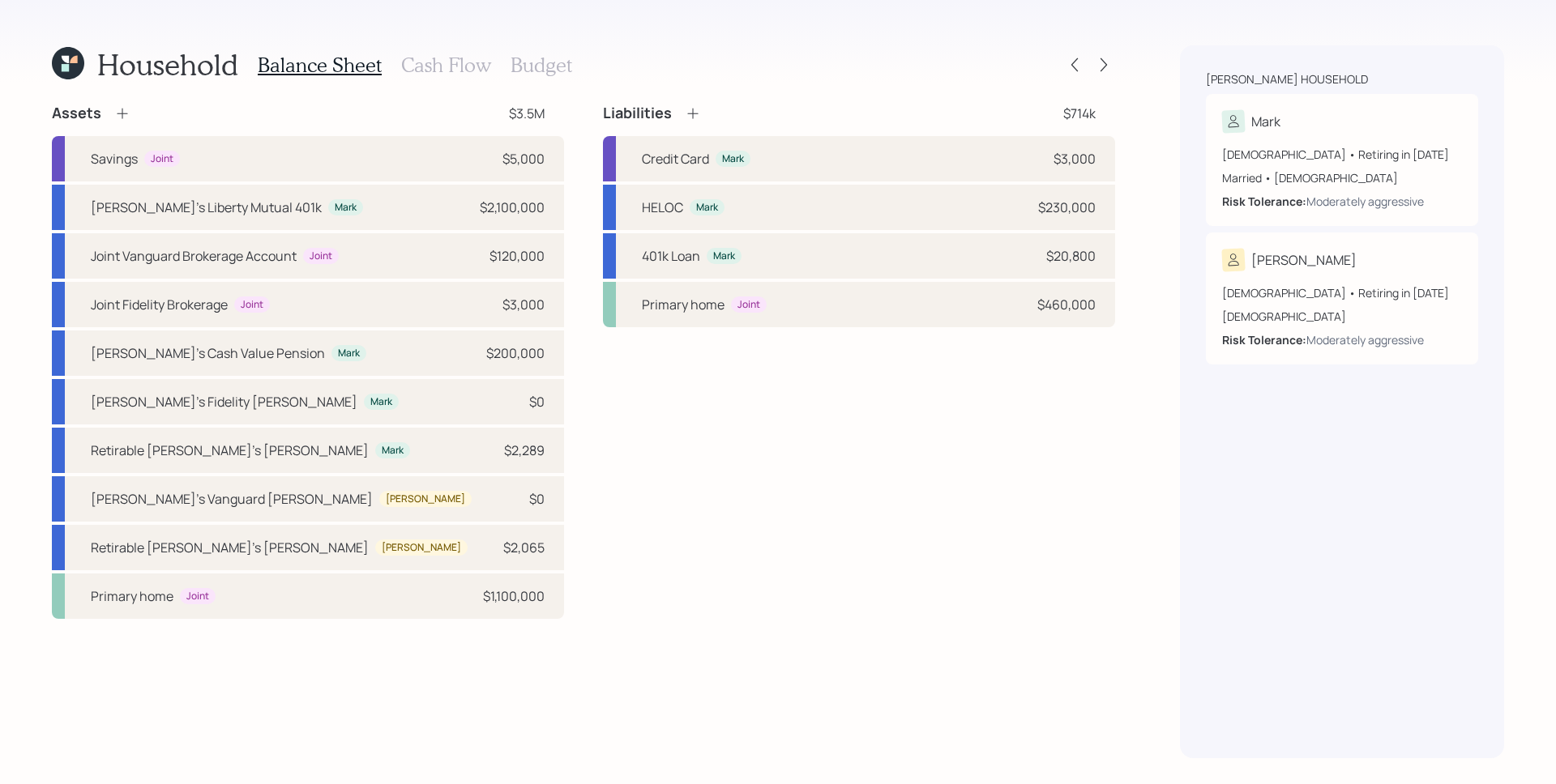
click at [434, 58] on h3 "Cash Flow" at bounding box center [446, 65] width 90 height 24
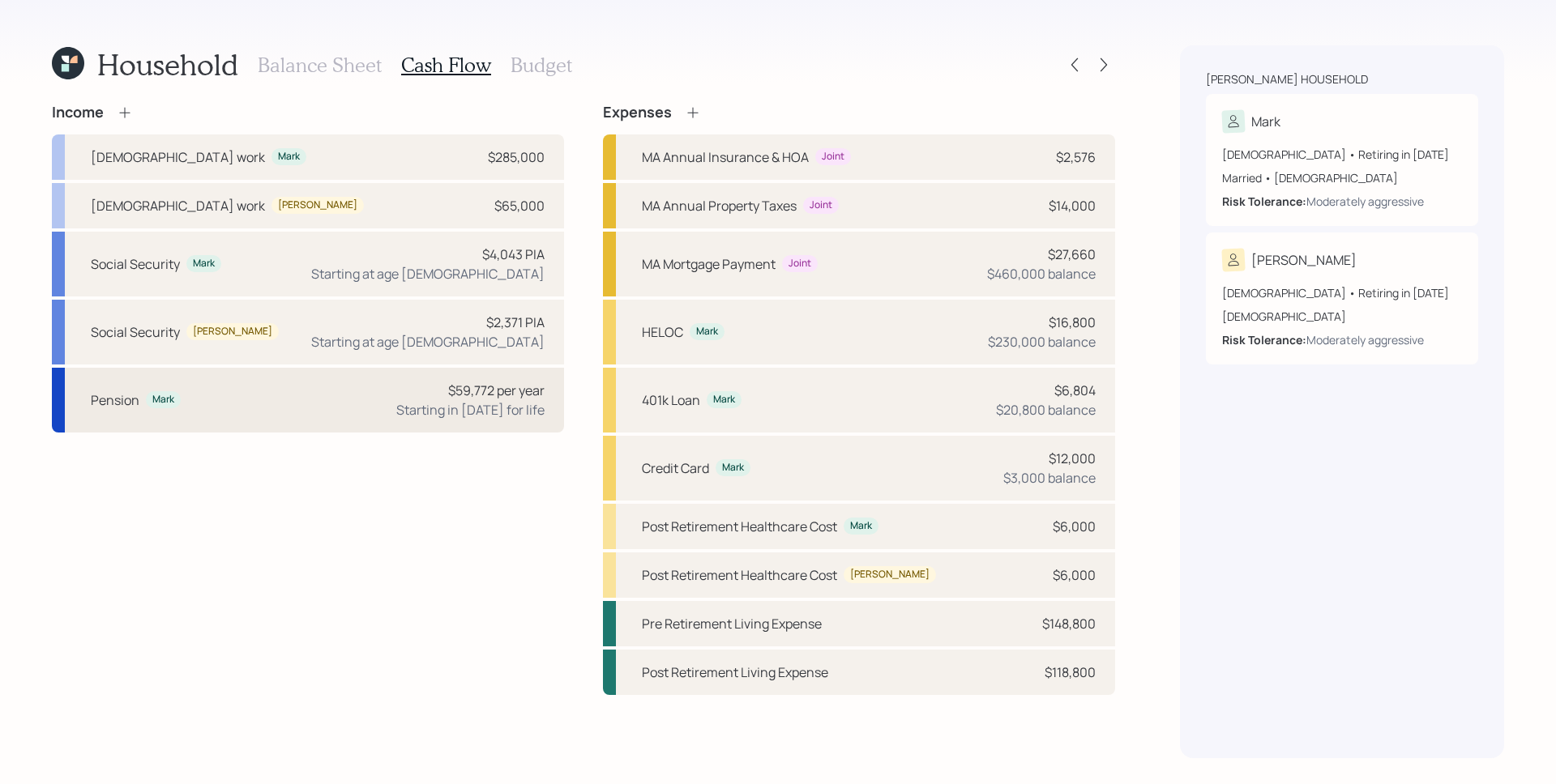
click at [457, 413] on div "Starting in [DATE] for life" at bounding box center [470, 410] width 148 height 19
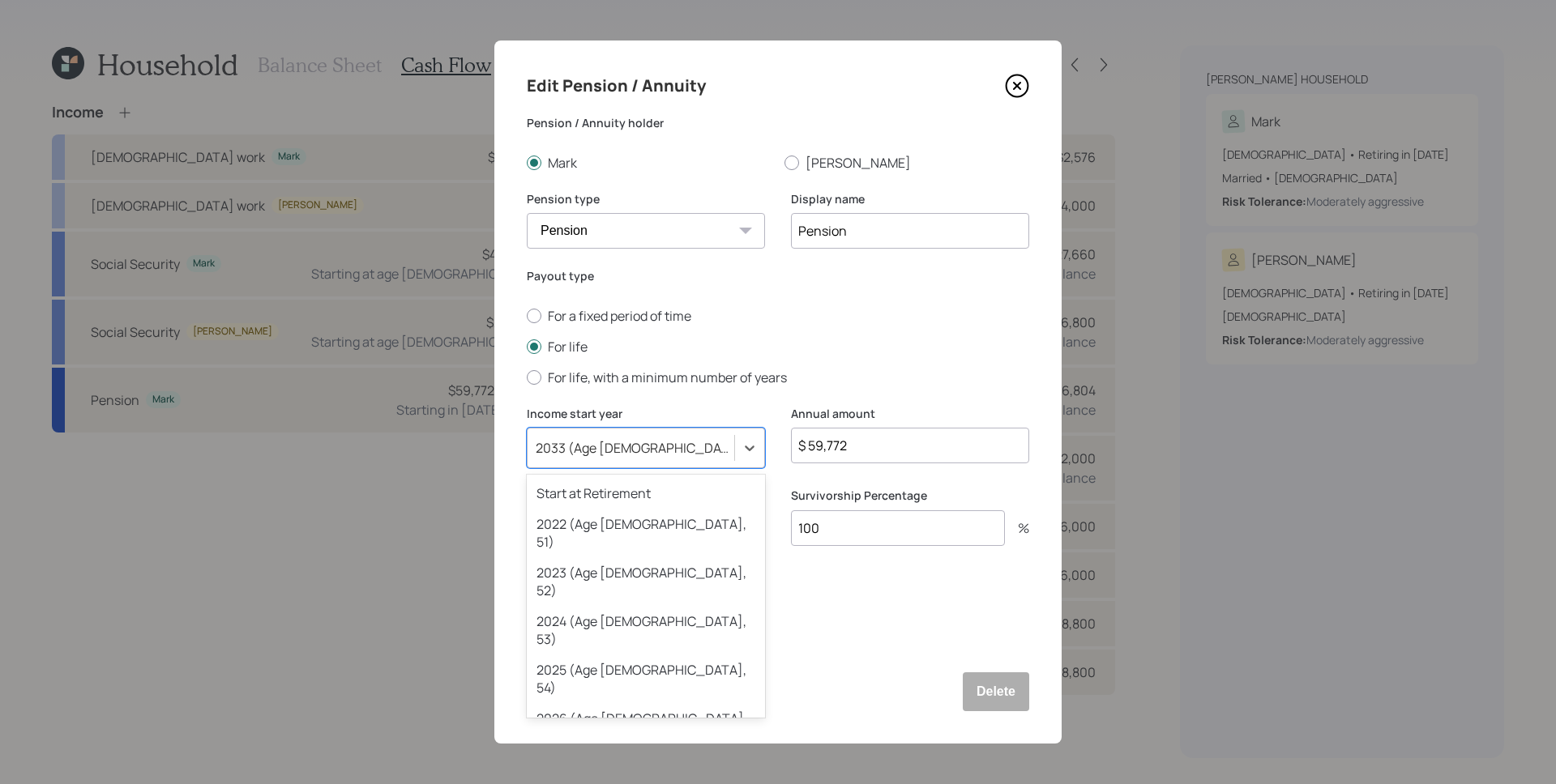
click at [579, 448] on div "2033 (Age [DEMOGRAPHIC_DATA], 62)" at bounding box center [636, 448] width 201 height 18
click at [618, 491] on div "Start at Retirement" at bounding box center [645, 493] width 238 height 31
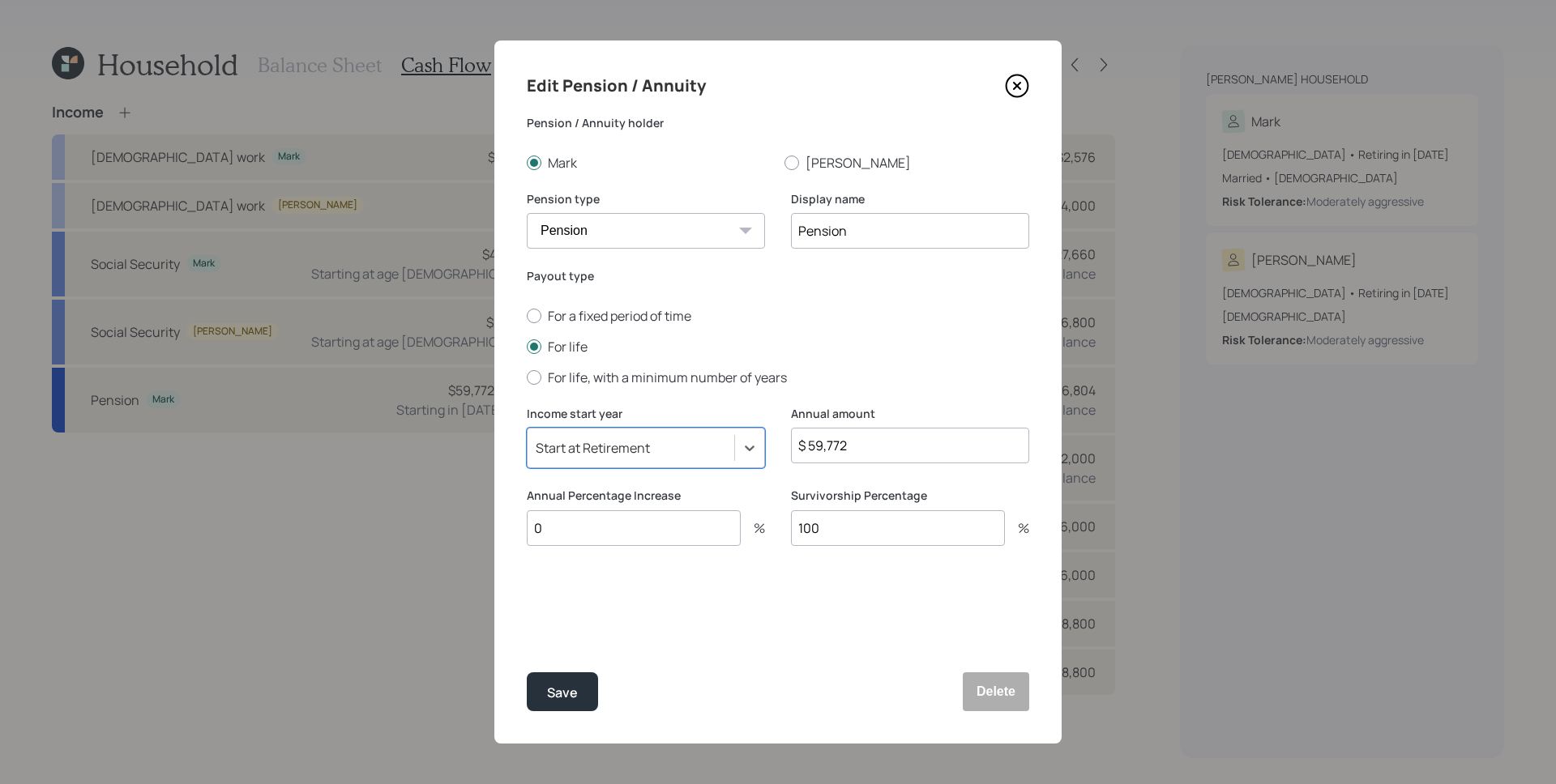
click at [909, 445] on input "$ 59,772" at bounding box center [909, 445] width 238 height 35
type input "$ 45,188"
drag, startPoint x: 750, startPoint y: 631, endPoint x: 734, endPoint y: 634, distance: 16.3
click at [750, 632] on div "Edit Pension / Annuity Pension / Annuity [PERSON_NAME] [PERSON_NAME] Pension ty…" at bounding box center [778, 392] width 567 height 703
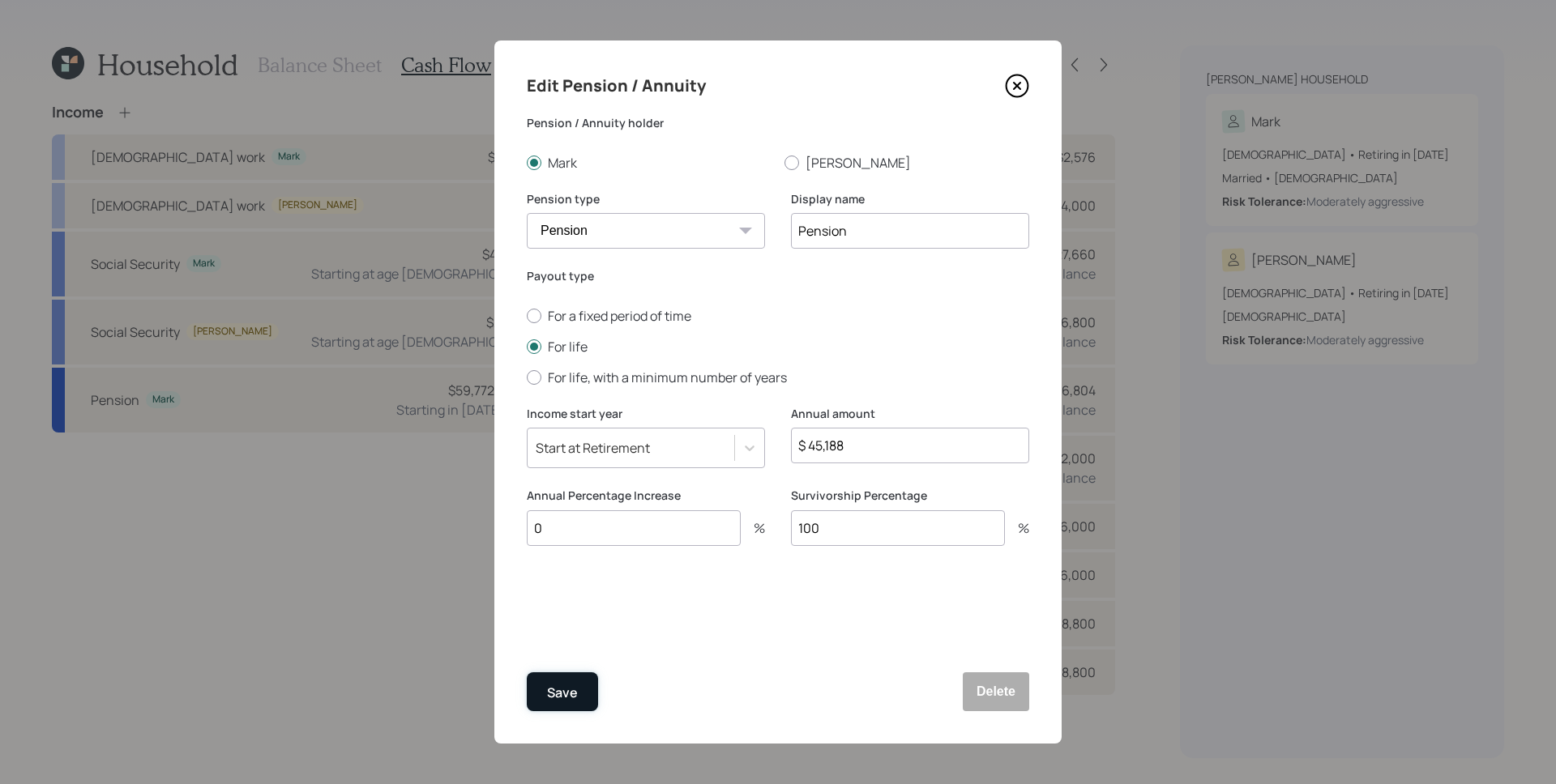
click at [567, 701] on div "Save" at bounding box center [563, 692] width 31 height 22
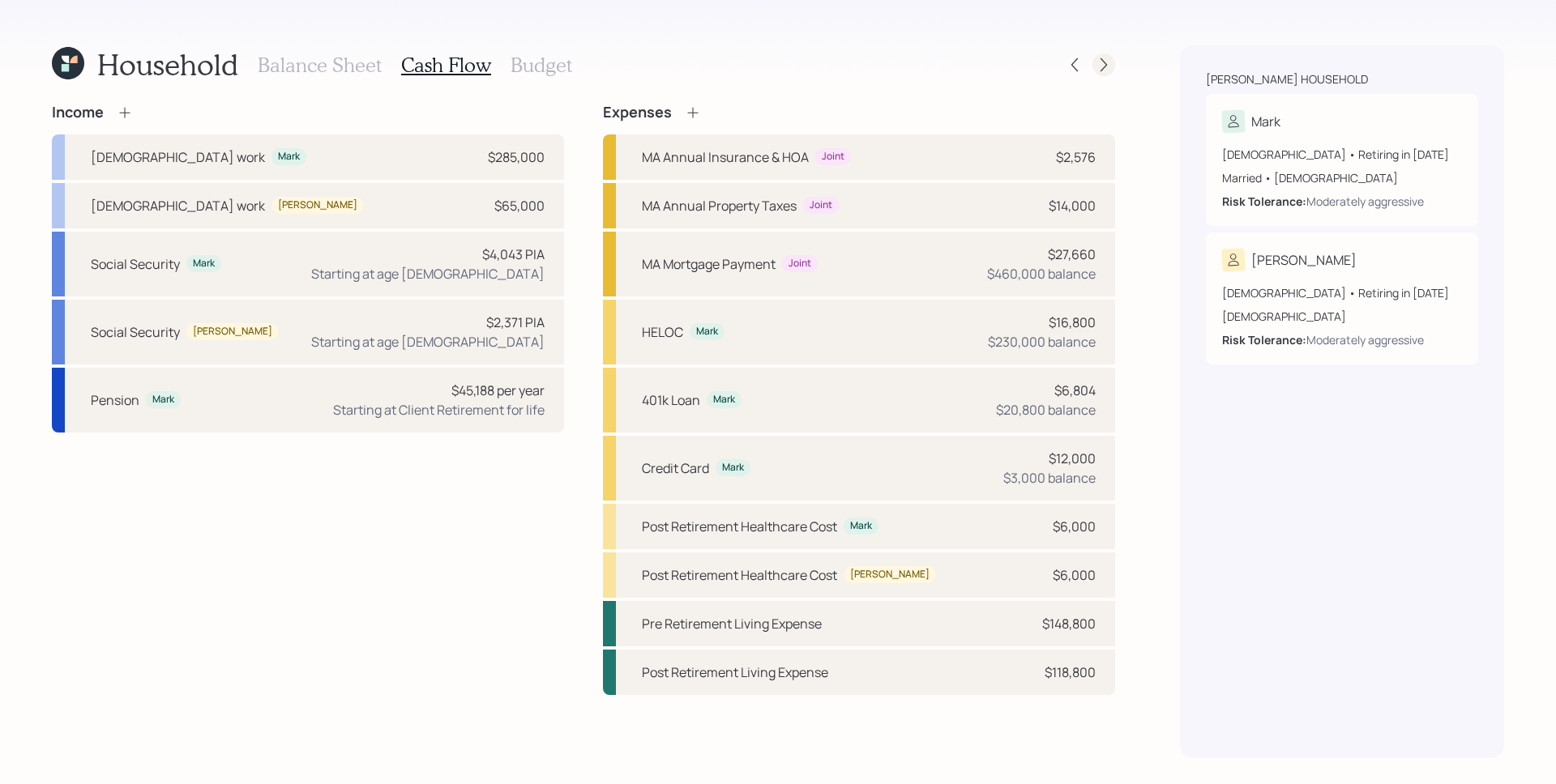
click at [1107, 67] on icon at bounding box center [1103, 64] width 16 height 16
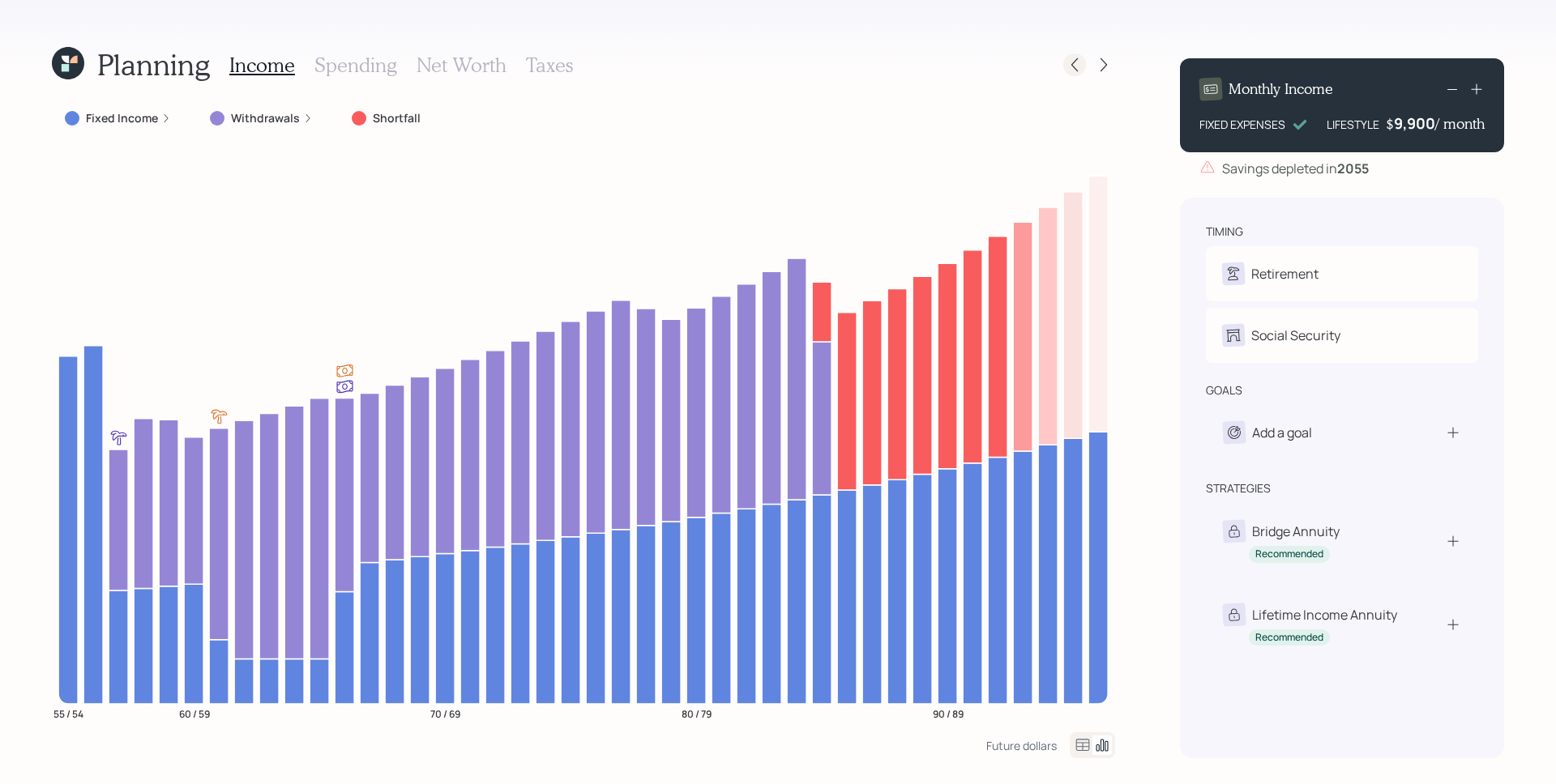
click at [1081, 61] on icon at bounding box center [1074, 64] width 16 height 16
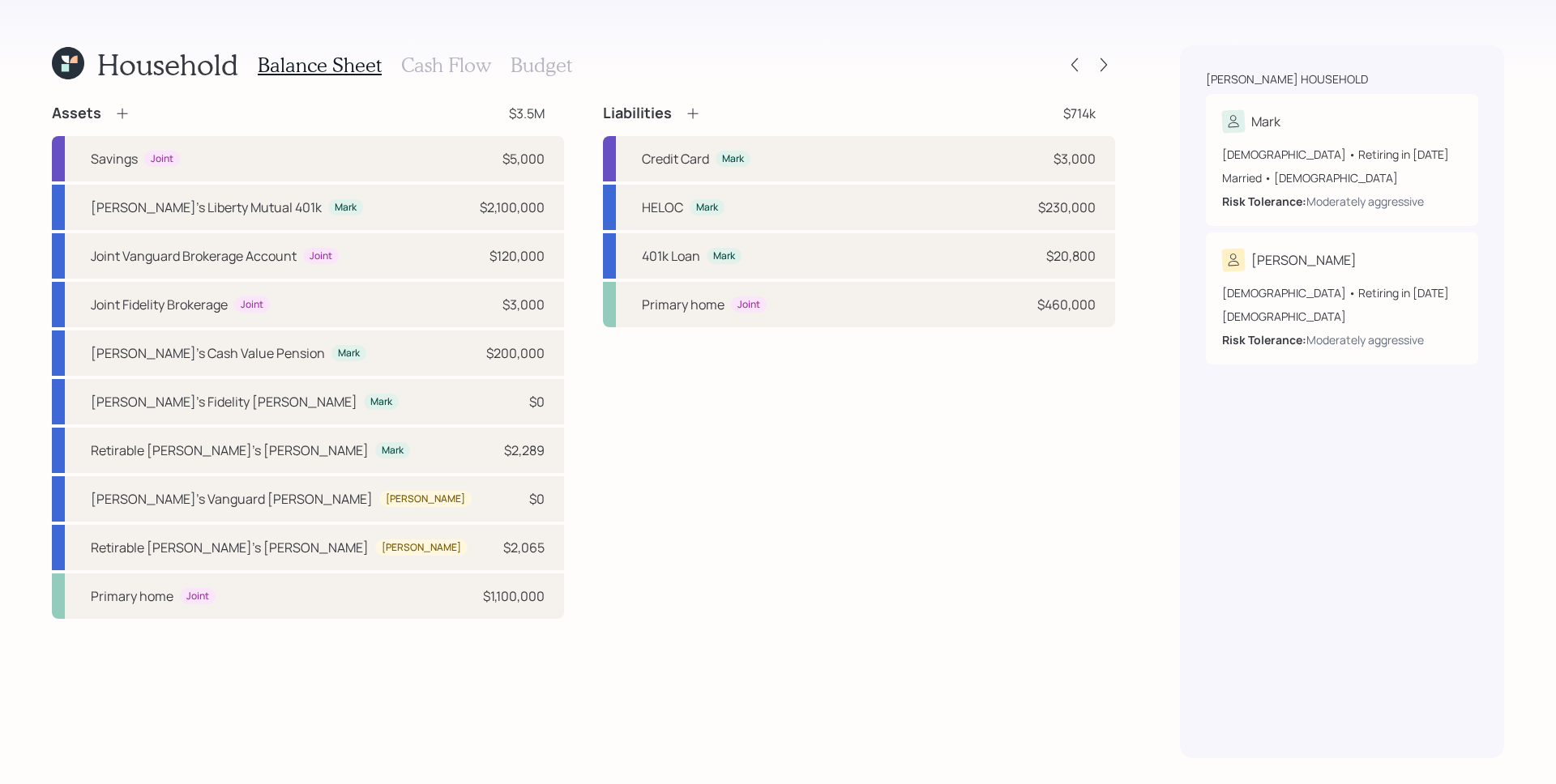
click at [458, 72] on h3 "Cash Flow" at bounding box center [446, 65] width 90 height 24
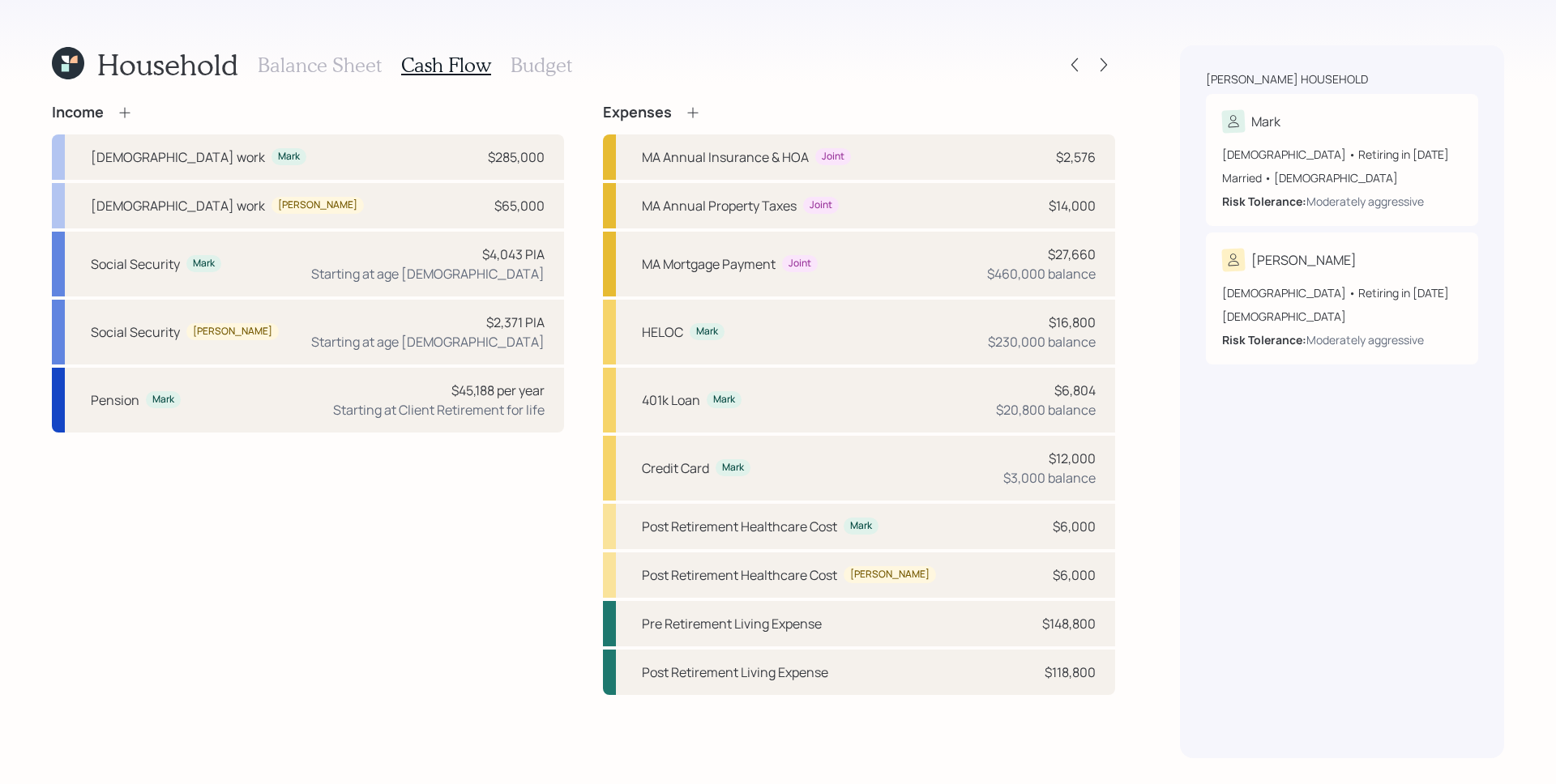
click at [129, 111] on icon at bounding box center [124, 112] width 16 height 16
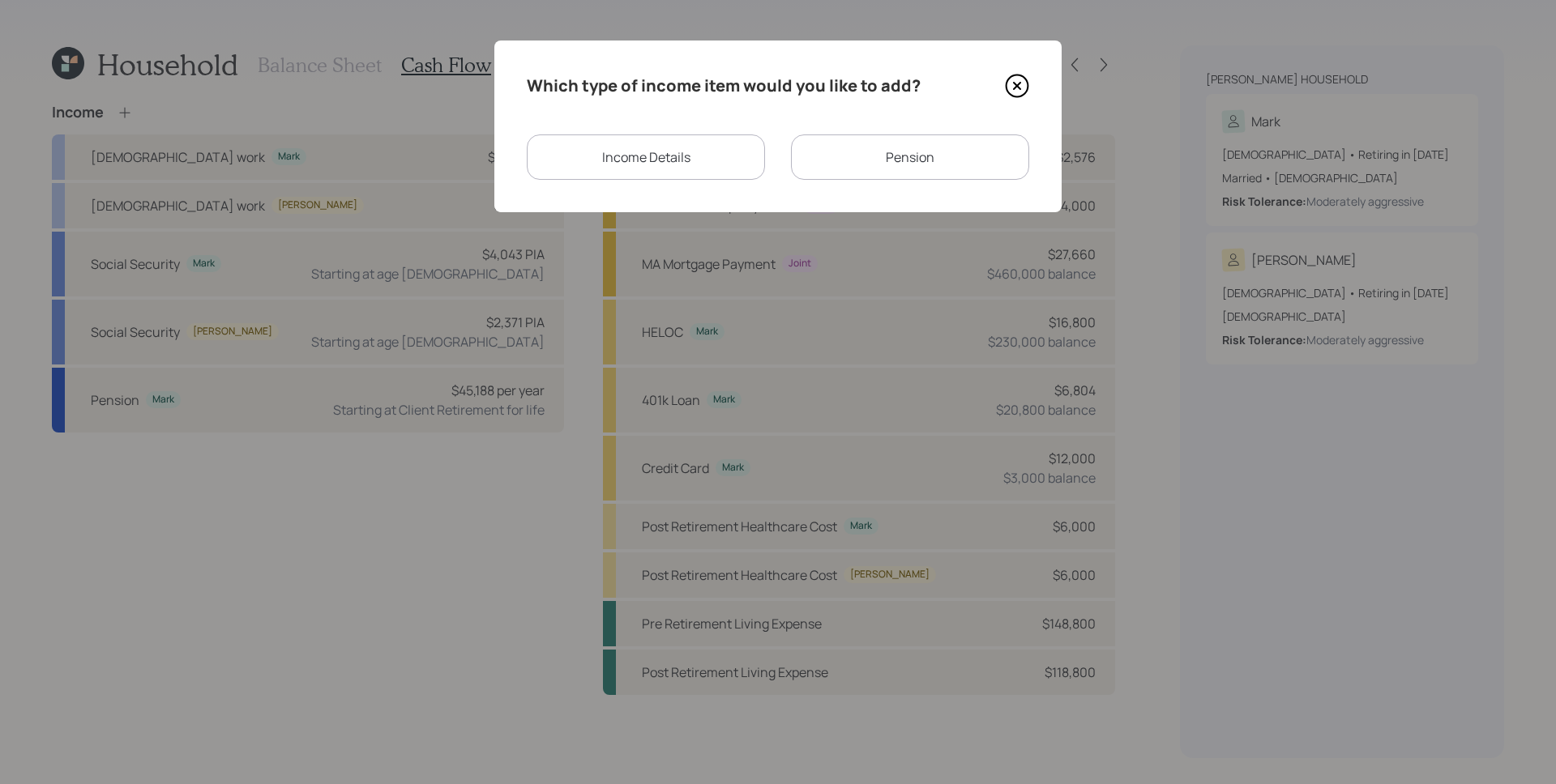
click at [640, 162] on div "Income Details" at bounding box center [645, 157] width 238 height 45
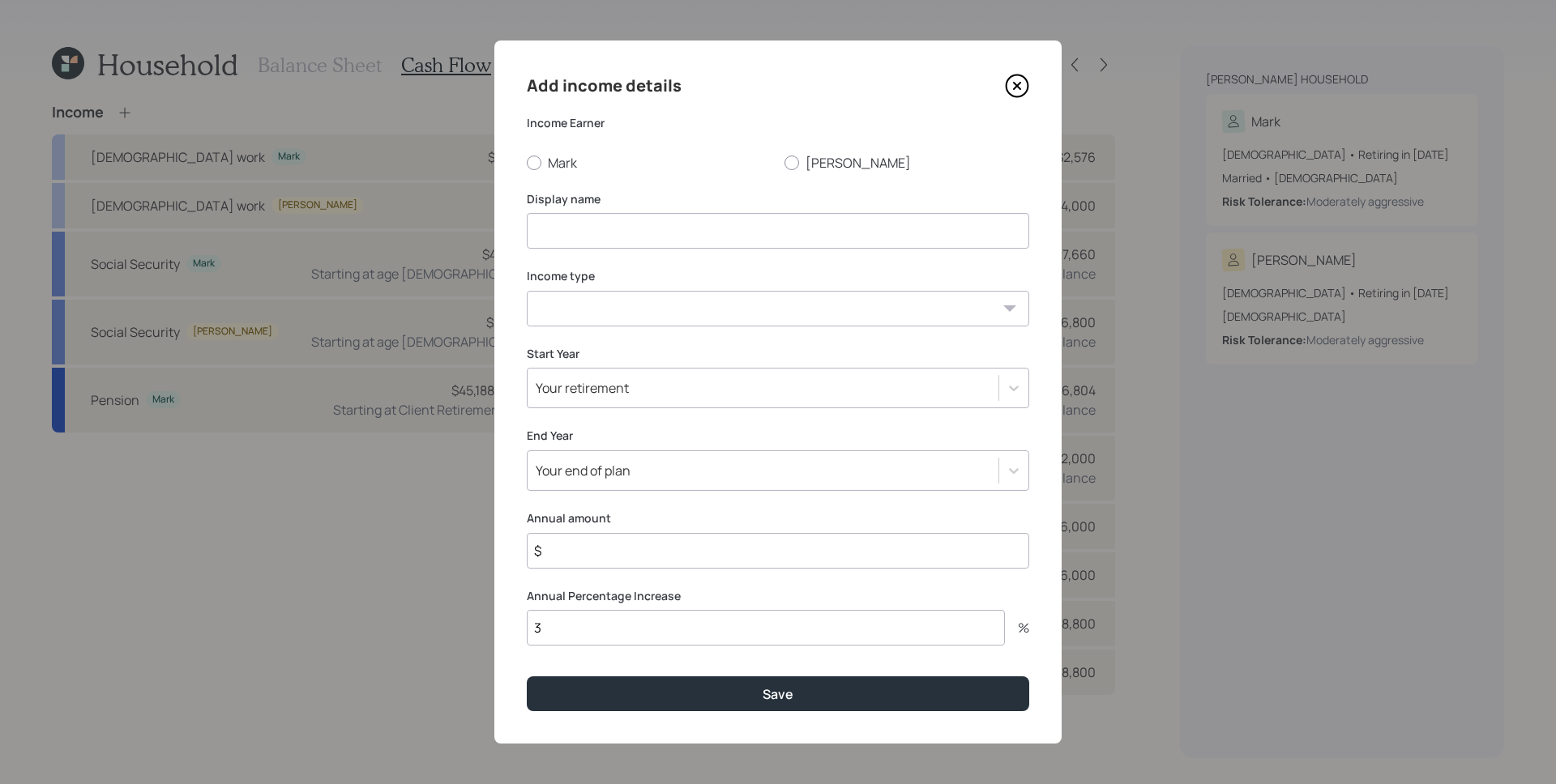
click at [563, 148] on div "Income Earner [PERSON_NAME] [PERSON_NAME]" at bounding box center [778, 142] width 502 height 56
click at [552, 156] on label "Mark" at bounding box center [649, 162] width 245 height 18
click at [526, 162] on input "Mark" at bounding box center [525, 162] width 1 height 1
radio input "true"
click at [616, 232] on input at bounding box center [778, 230] width 502 height 35
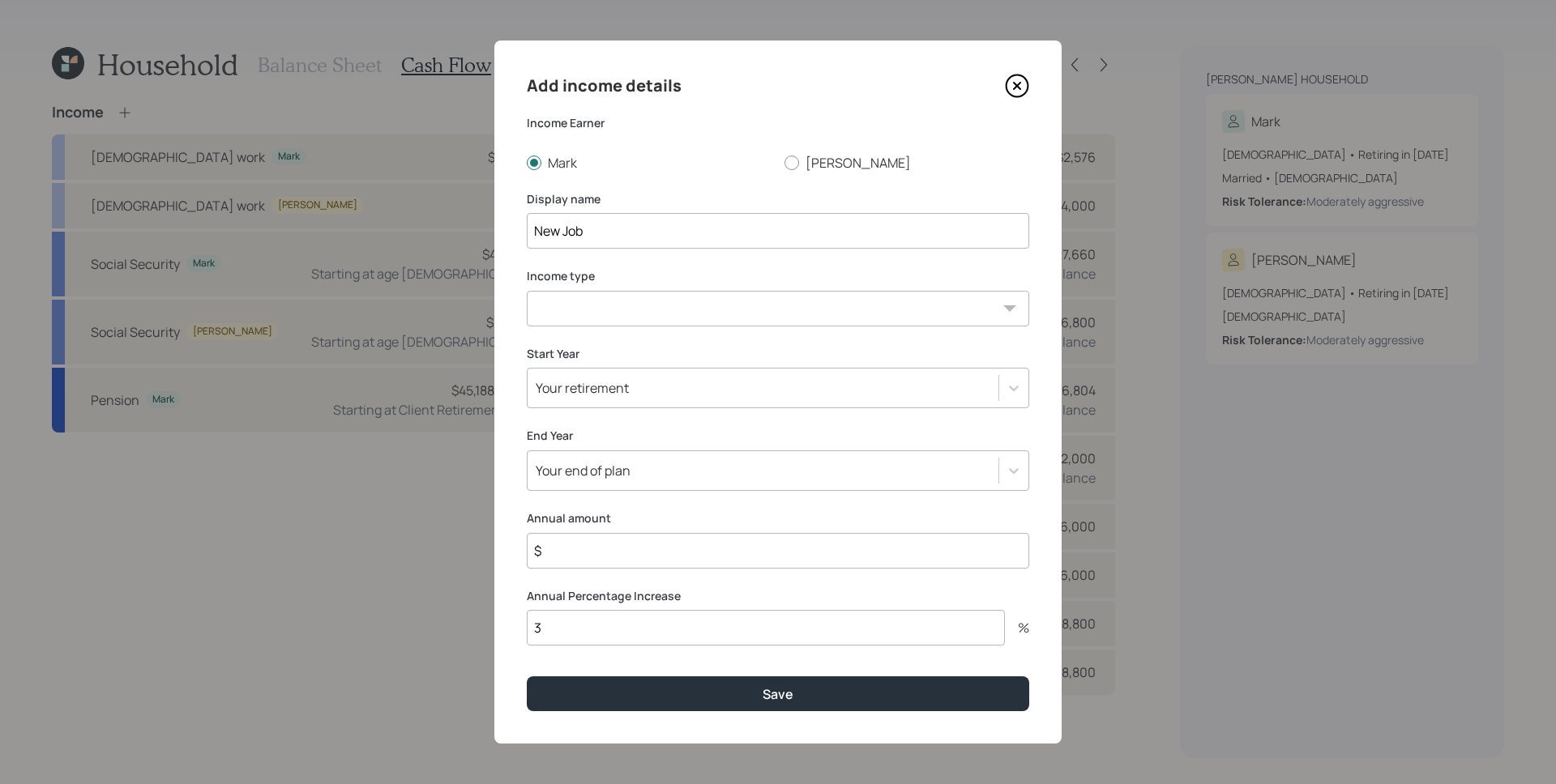
type input "New Job"
click at [604, 293] on select "[DEMOGRAPHIC_DATA] work [DEMOGRAPHIC_DATA] work Self employment Other" at bounding box center [778, 307] width 502 height 35
select select "part_time"
click at [526, 290] on select "[DEMOGRAPHIC_DATA] work [DEMOGRAPHIC_DATA] work Self employment Other" at bounding box center [778, 307] width 502 height 35
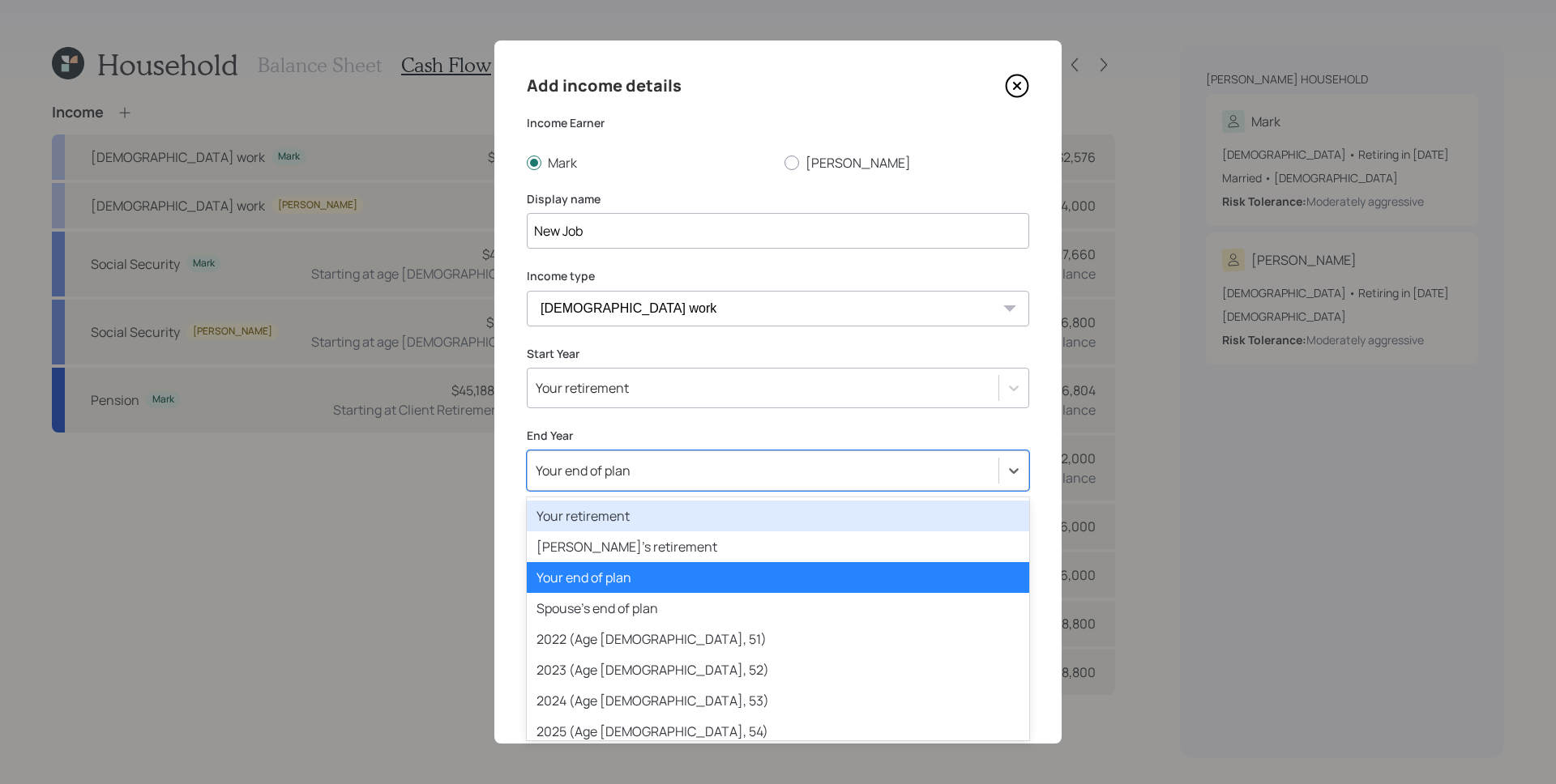
click at [636, 479] on div "Your end of plan" at bounding box center [762, 470] width 471 height 28
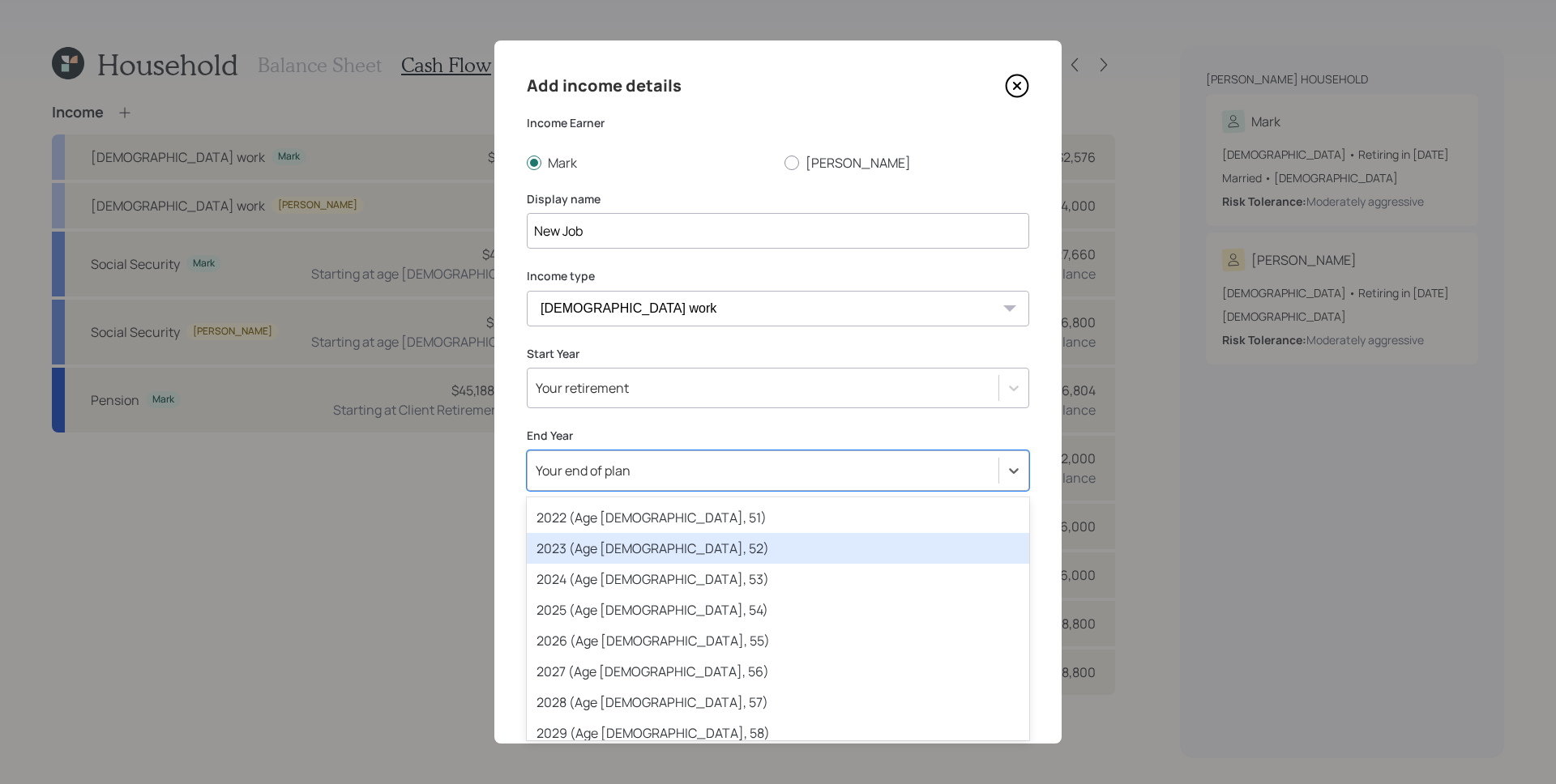
scroll to position [239, 0]
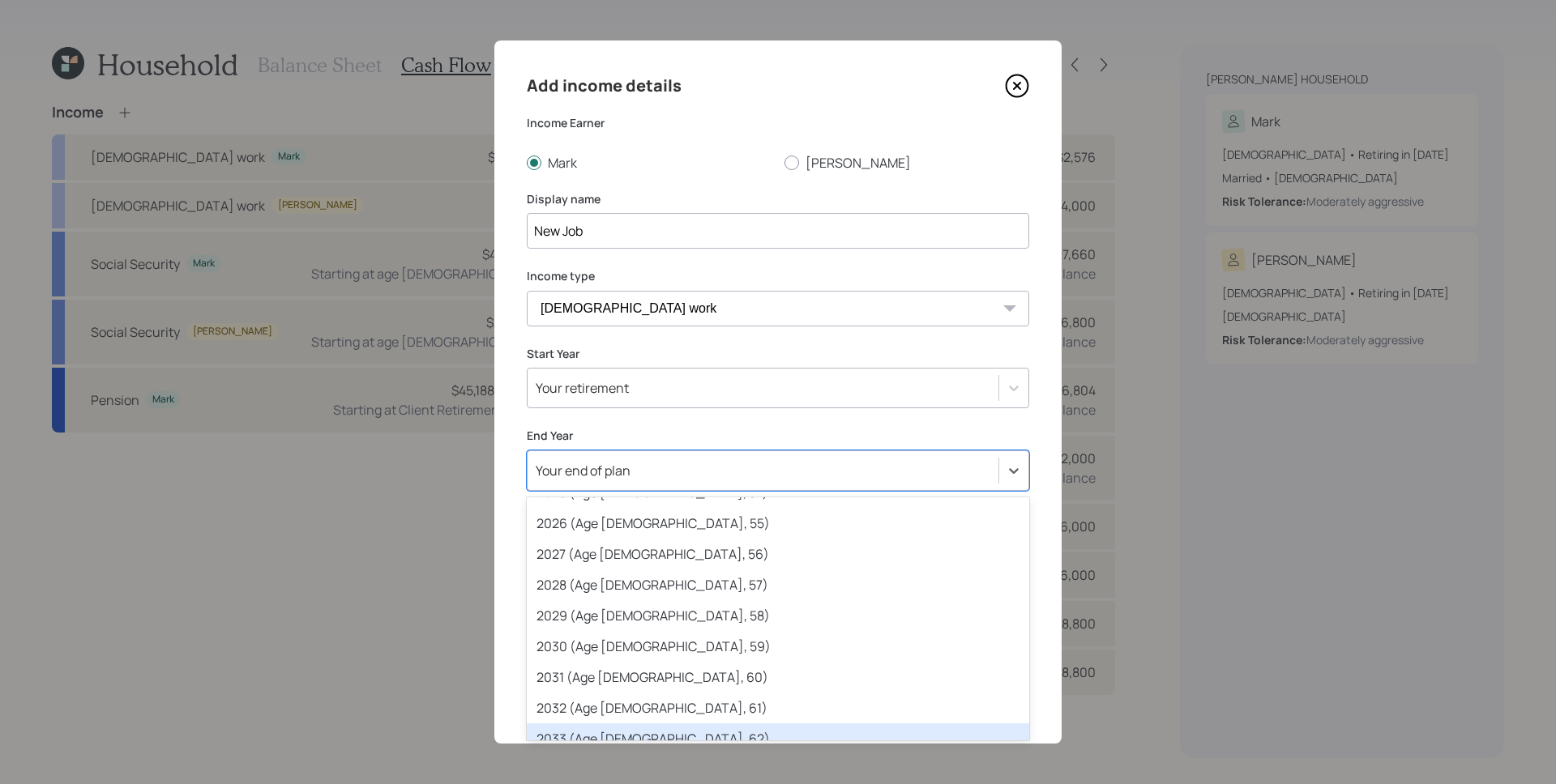
click at [650, 735] on div "2033 (Age [DEMOGRAPHIC_DATA], 62)" at bounding box center [778, 738] width 502 height 31
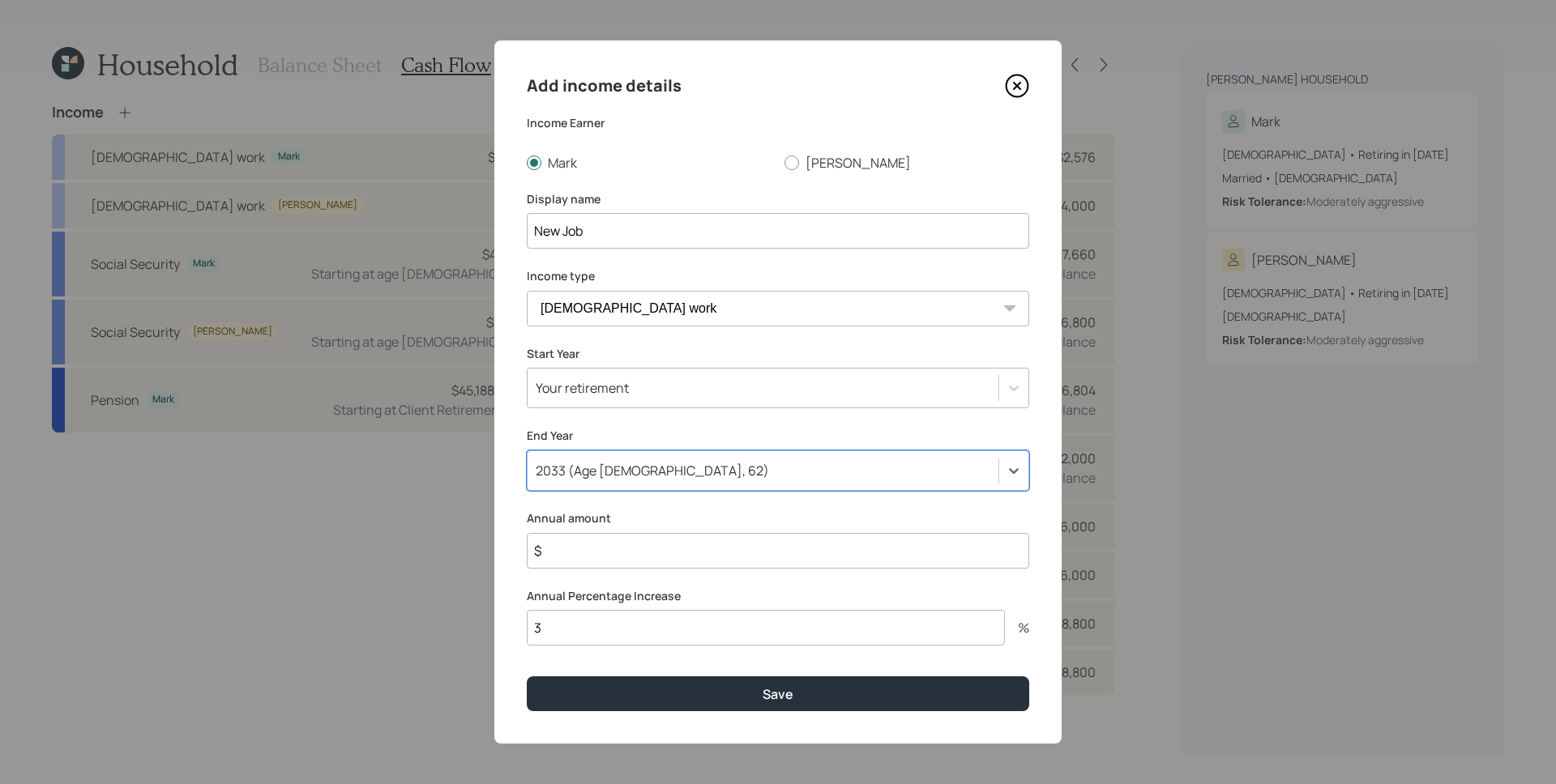
click at [593, 542] on input "$" at bounding box center [778, 550] width 502 height 35
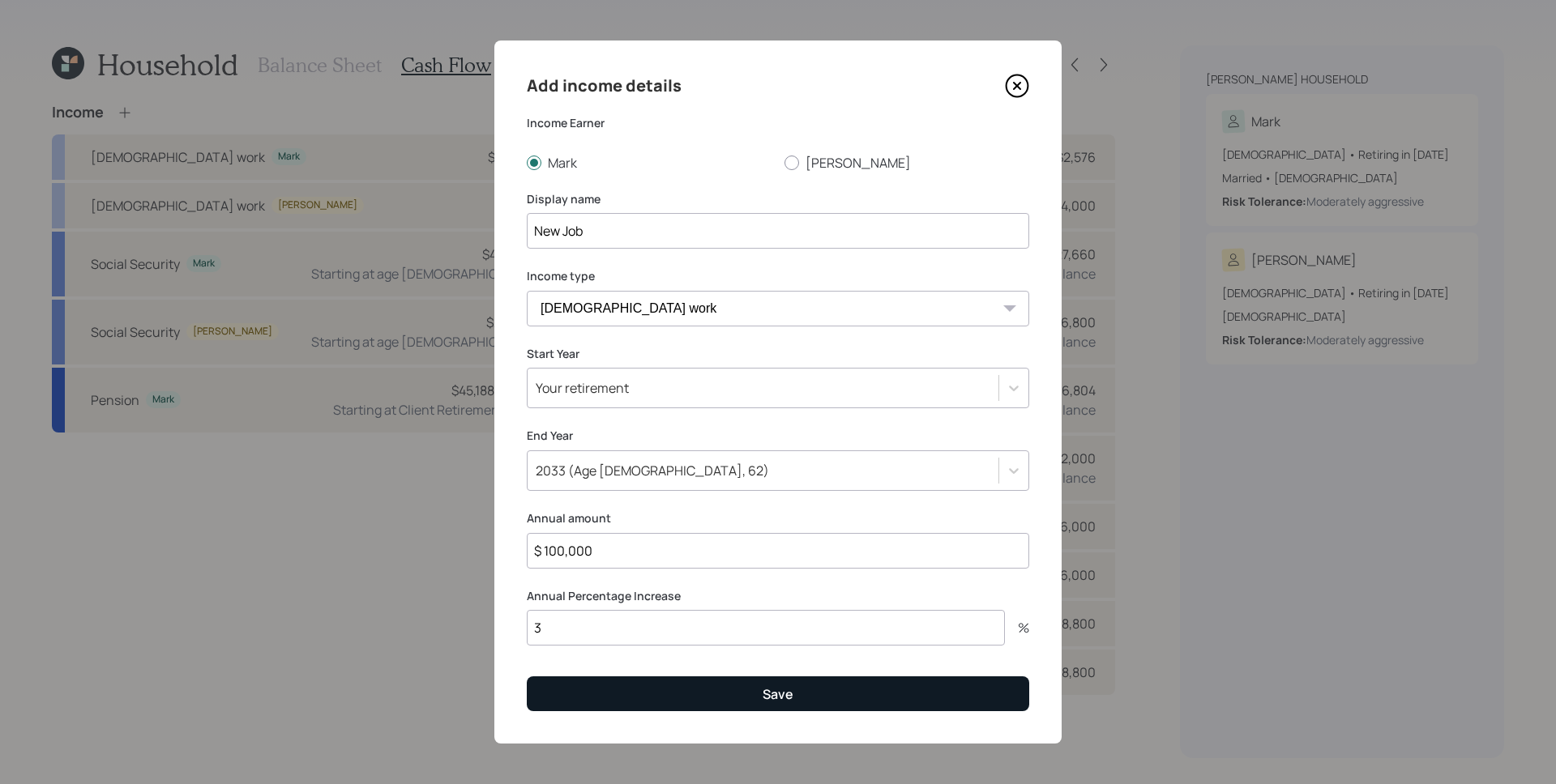
type input "$ 100,000"
click at [692, 706] on button "Save" at bounding box center [778, 693] width 502 height 34
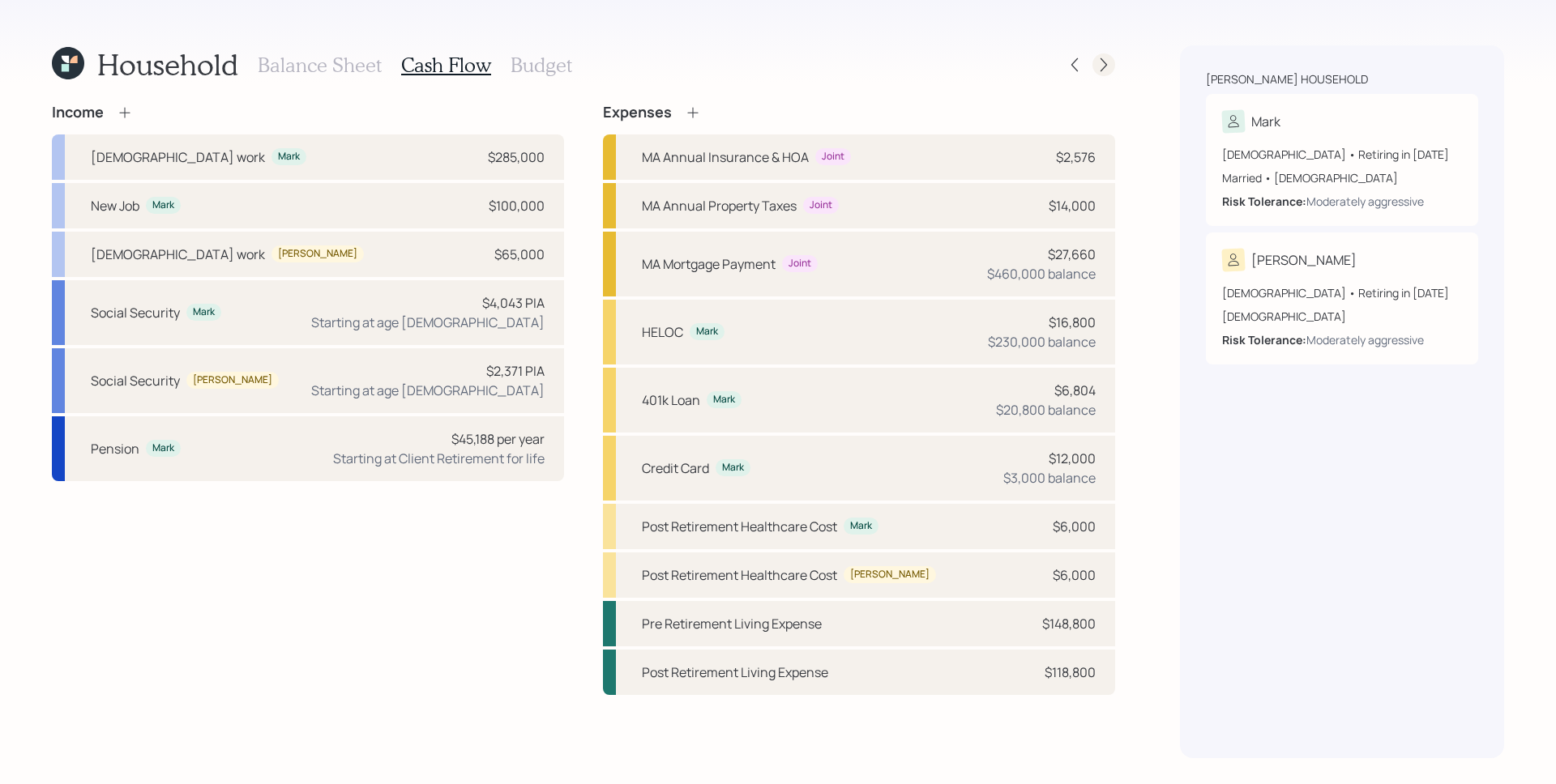
click at [1102, 67] on icon at bounding box center [1103, 65] width 7 height 13
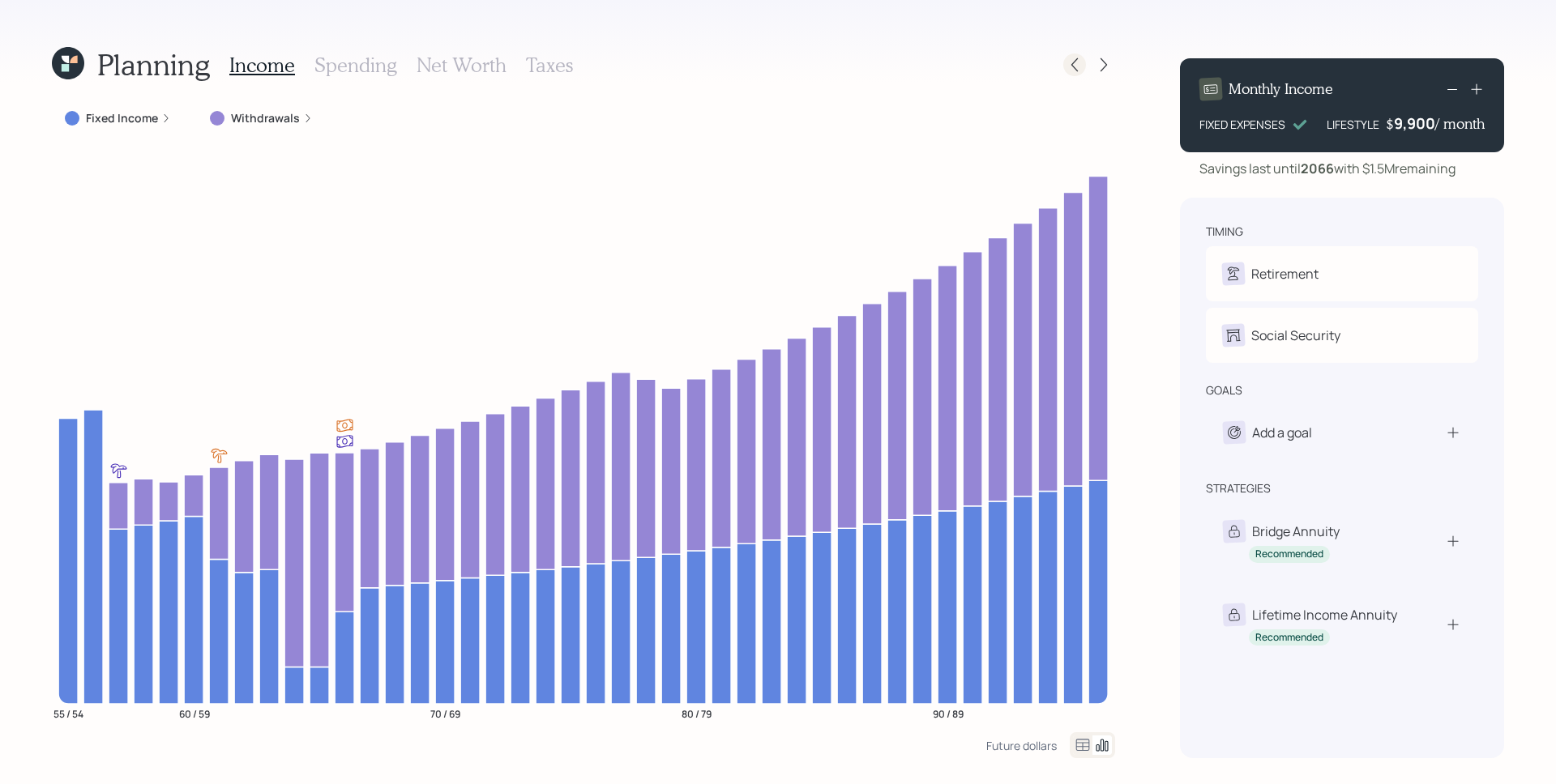
click at [1076, 66] on icon at bounding box center [1074, 64] width 16 height 16
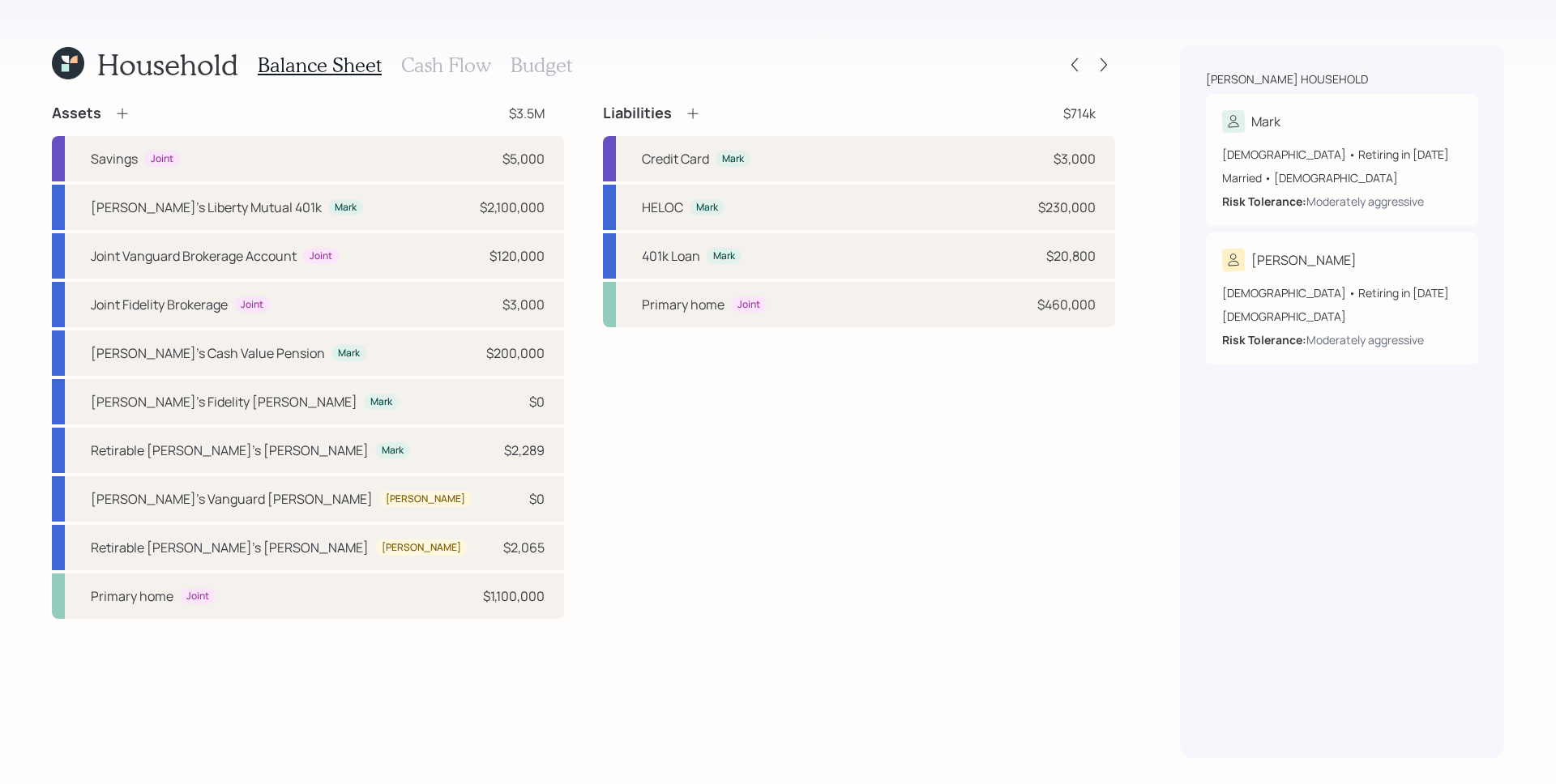
click at [461, 63] on h3 "Cash Flow" at bounding box center [446, 65] width 90 height 24
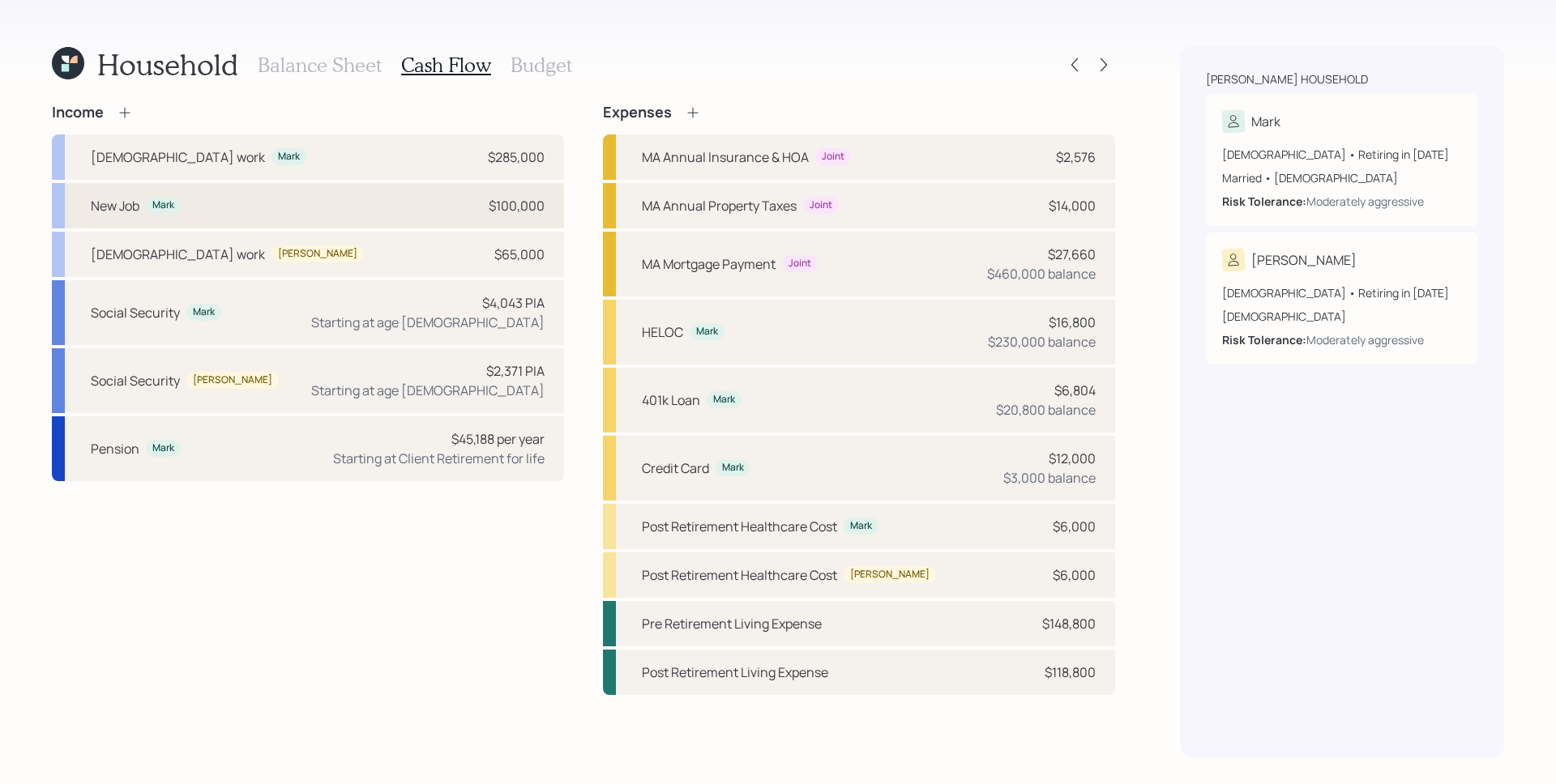
click at [470, 206] on div "New Job Mark $100,000" at bounding box center [308, 205] width 512 height 45
select select "part_time"
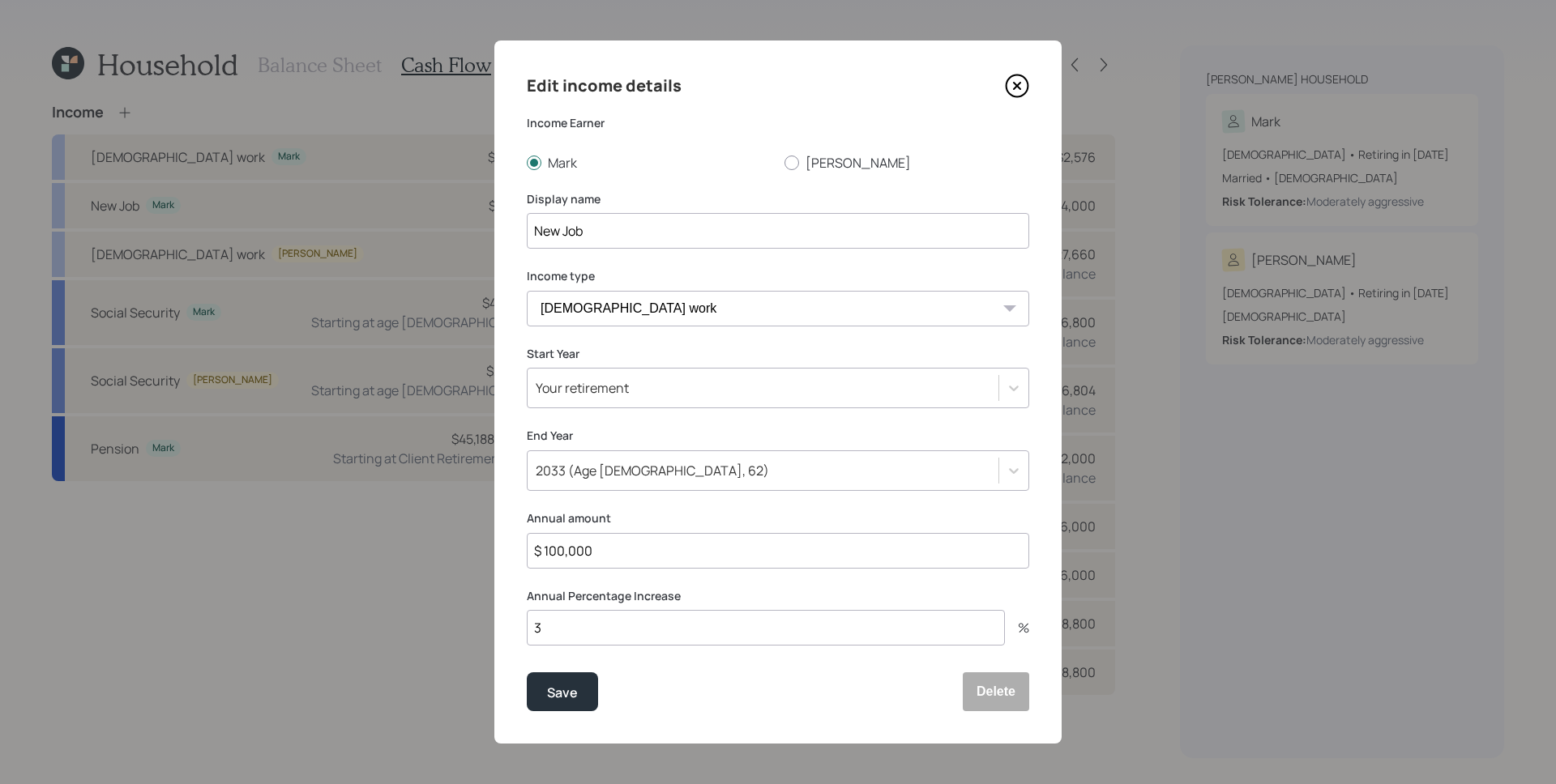
click at [675, 544] on input "$ 100,000" at bounding box center [778, 550] width 502 height 35
type input "$ 50,000"
click at [526, 672] on button "Save" at bounding box center [562, 691] width 72 height 39
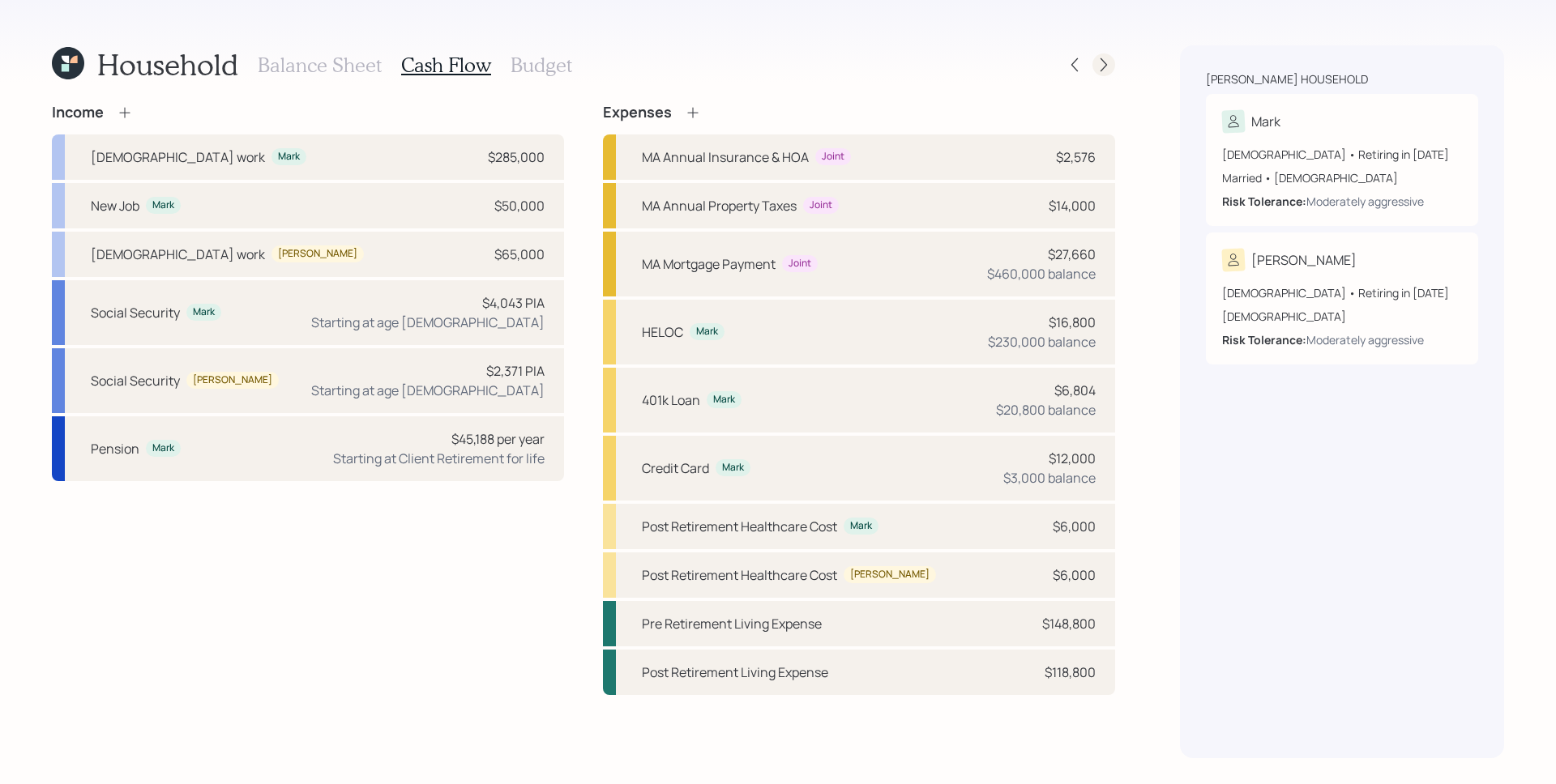
click at [1108, 70] on icon at bounding box center [1103, 64] width 16 height 16
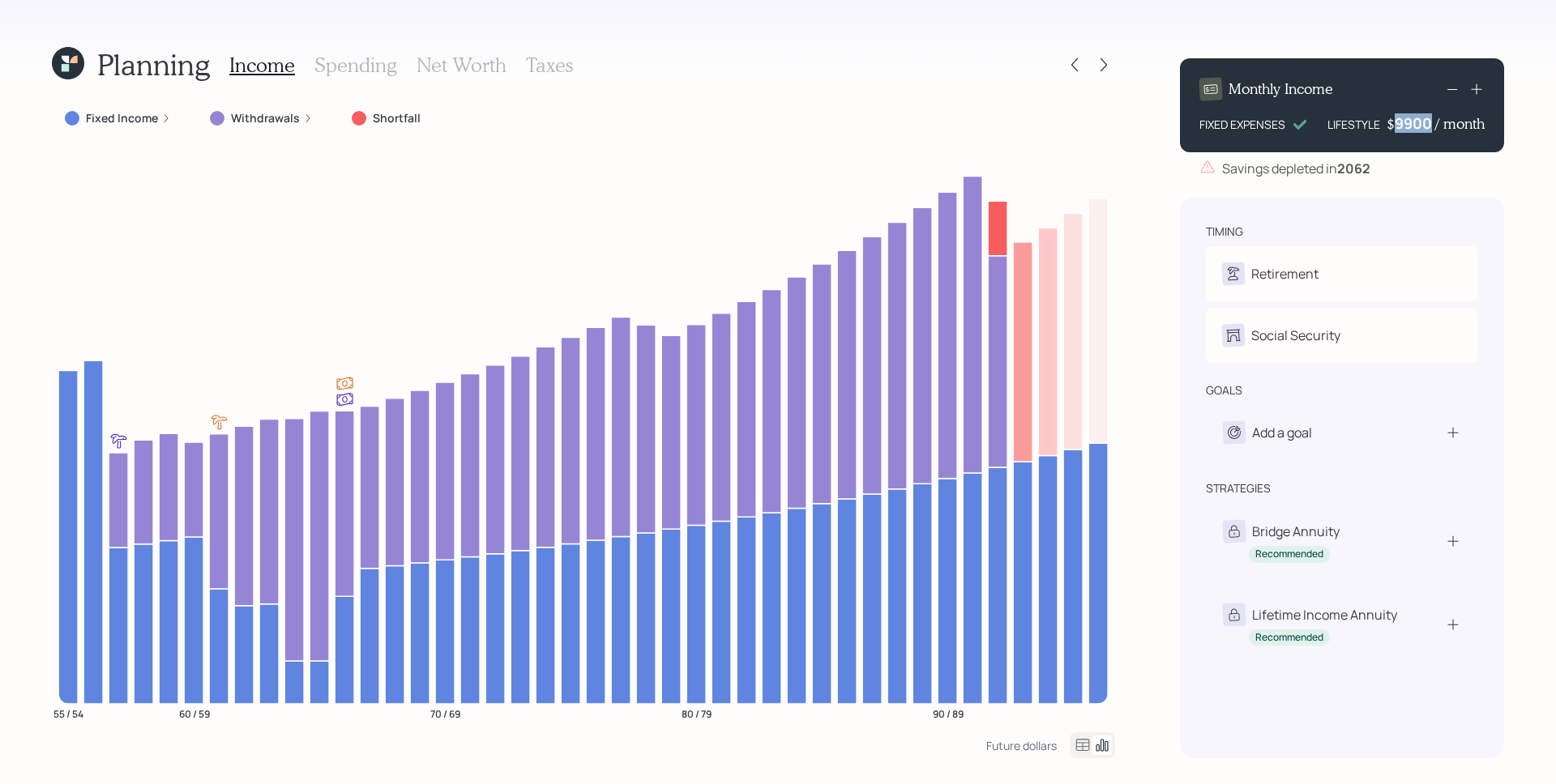
drag, startPoint x: 1393, startPoint y: 124, endPoint x: 1441, endPoint y: 136, distance: 49.5
click at [1441, 136] on div "Monthly Income FIXED EXPENSES LIFESTYLE $ 9900 / month" at bounding box center [1341, 105] width 324 height 94
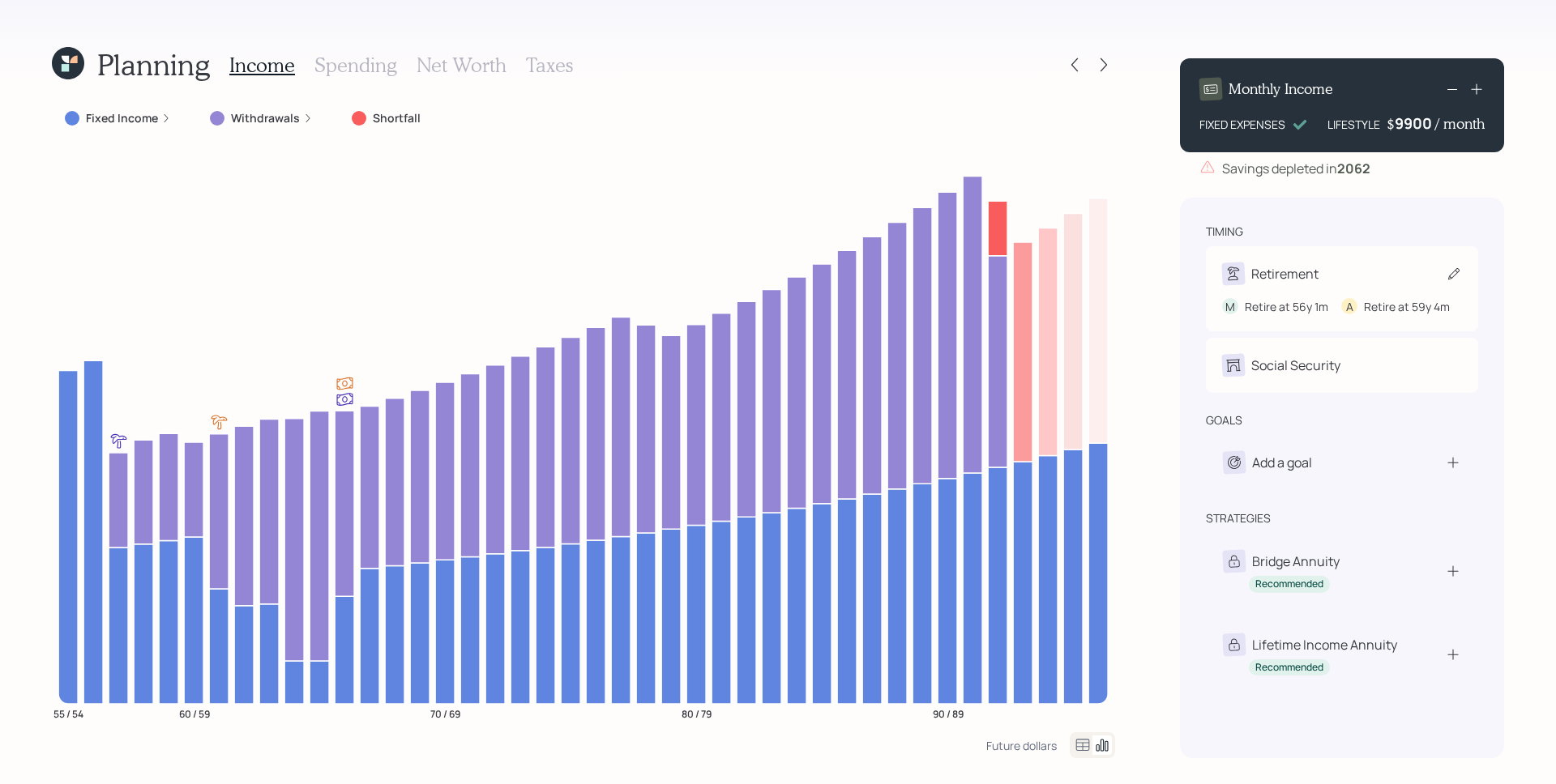
click at [1459, 257] on div "Retirement M Retire at 56y 1m A Retire at 59y 4m" at bounding box center [1341, 288] width 272 height 85
select select "4"
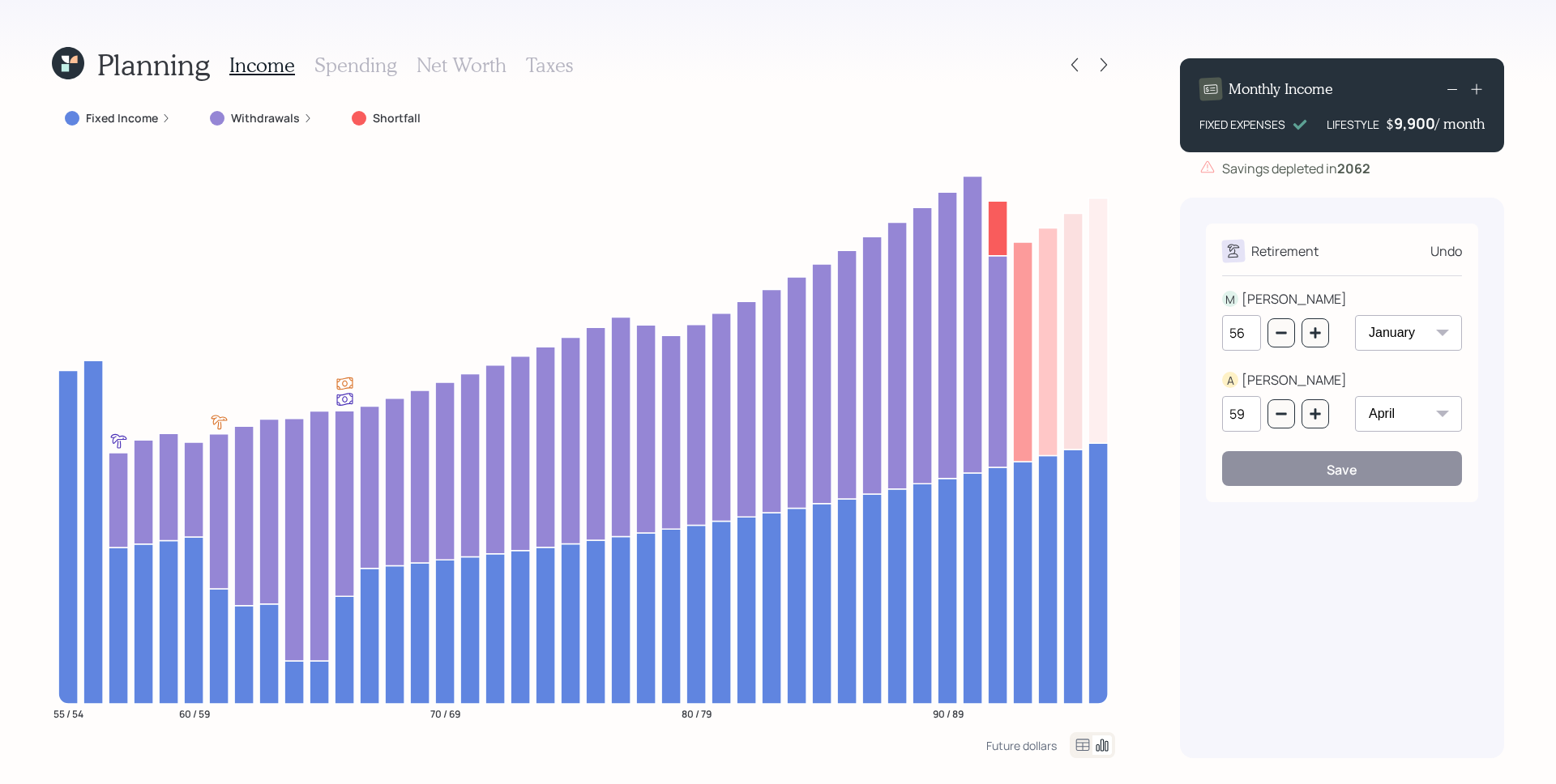
click at [1513, 231] on div "Planning Income Spending Net Worth Taxes Fixed Income Withdrawals Shortfall 55 …" at bounding box center [778, 392] width 1556 height 784
click at [1444, 260] on div "Undo" at bounding box center [1445, 251] width 32 height 19
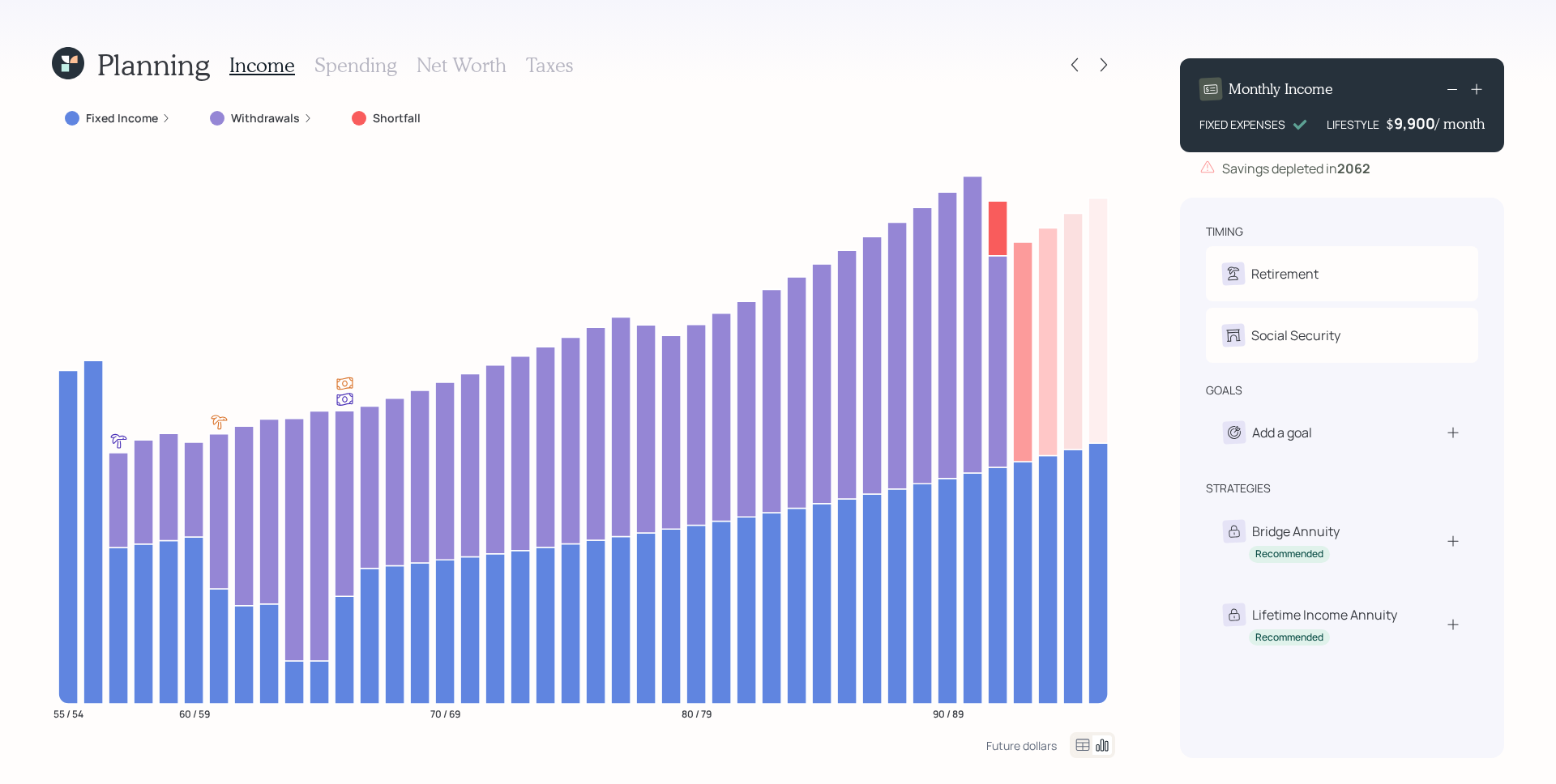
click at [368, 72] on h3 "Spending" at bounding box center [355, 65] width 83 height 24
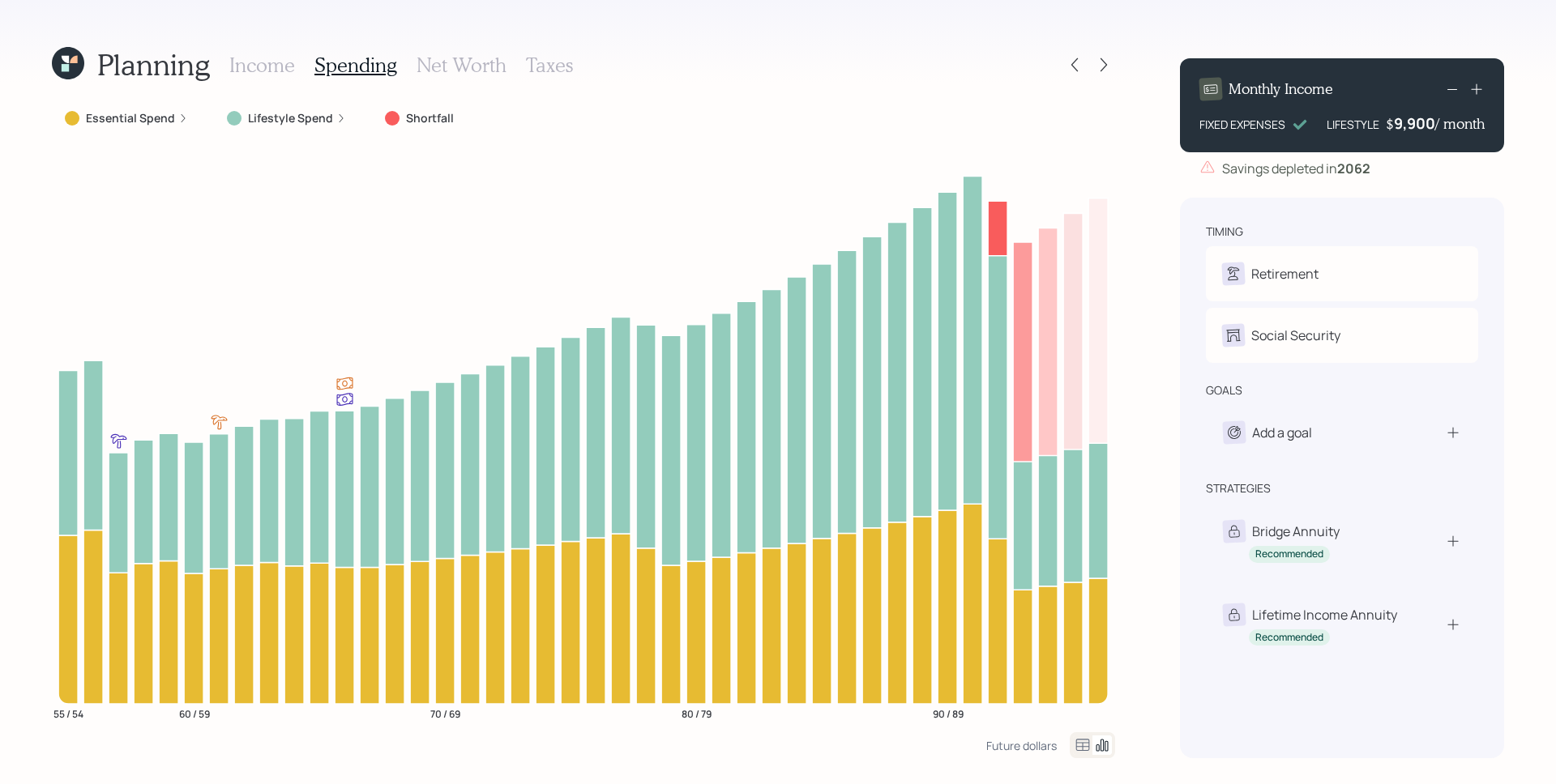
click at [164, 123] on label "Essential Spend" at bounding box center [130, 117] width 89 height 16
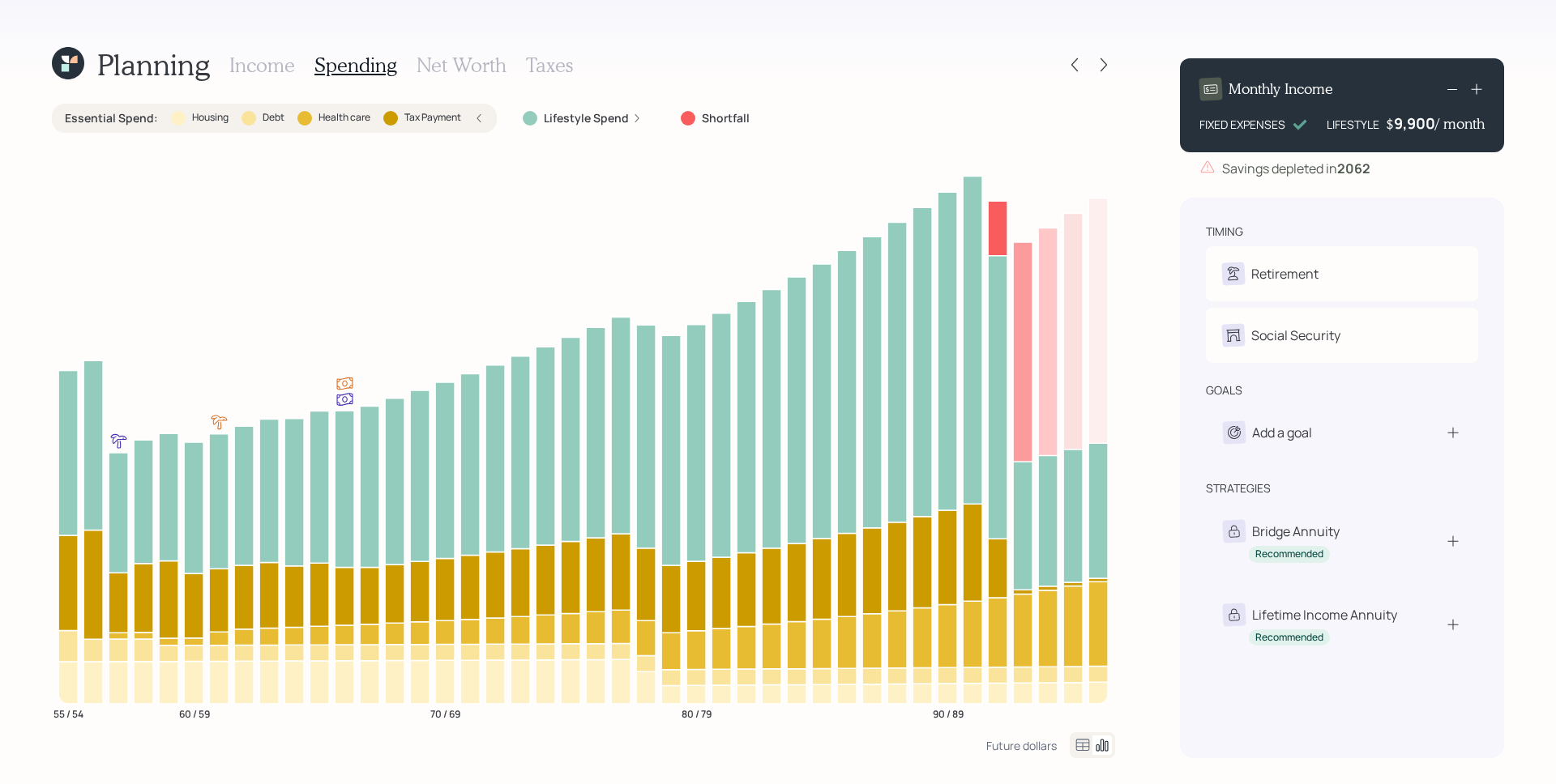
click at [605, 120] on label "Lifestyle Spend" at bounding box center [586, 117] width 85 height 16
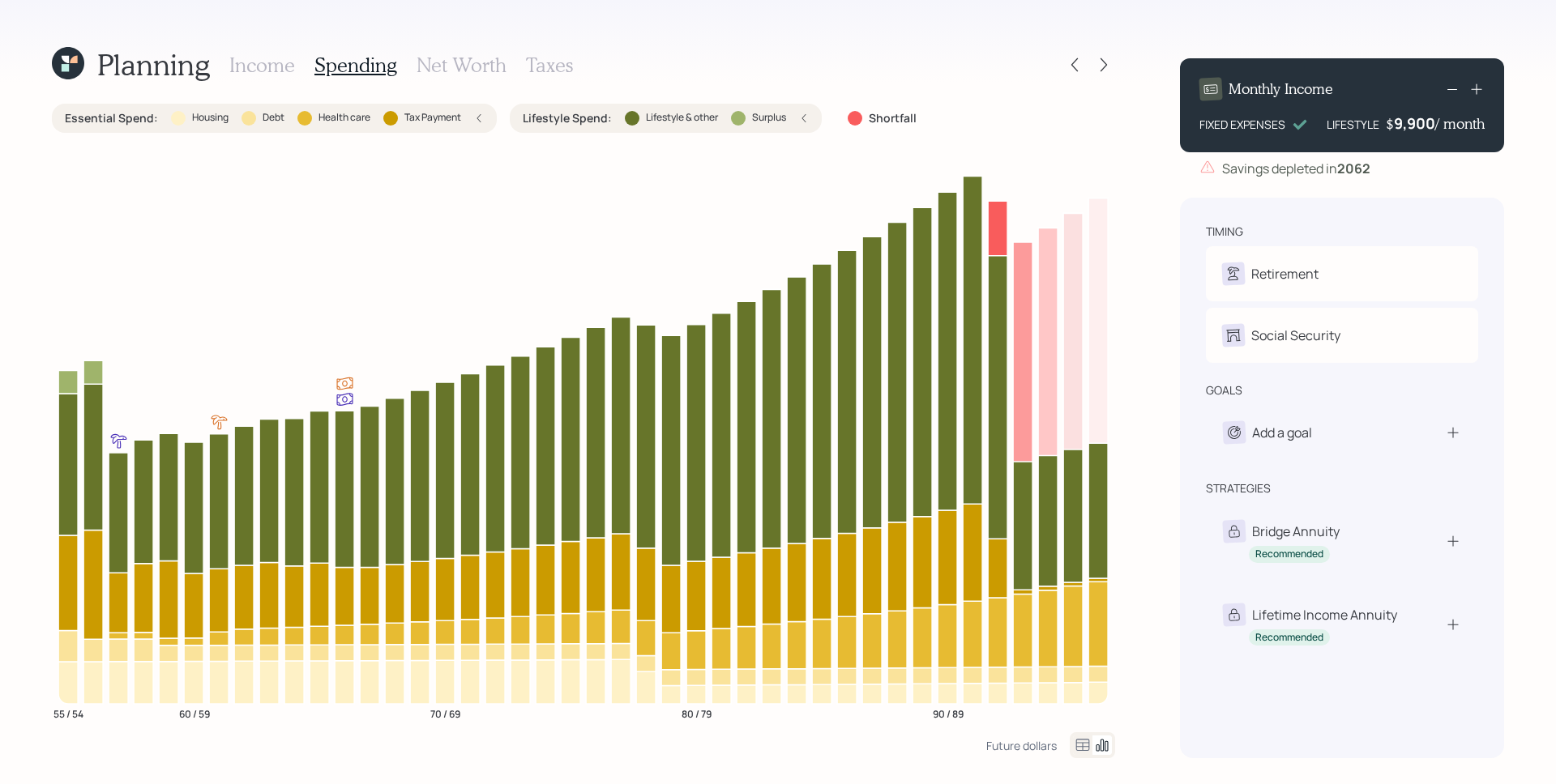
click at [264, 59] on h3 "Income" at bounding box center [262, 65] width 66 height 24
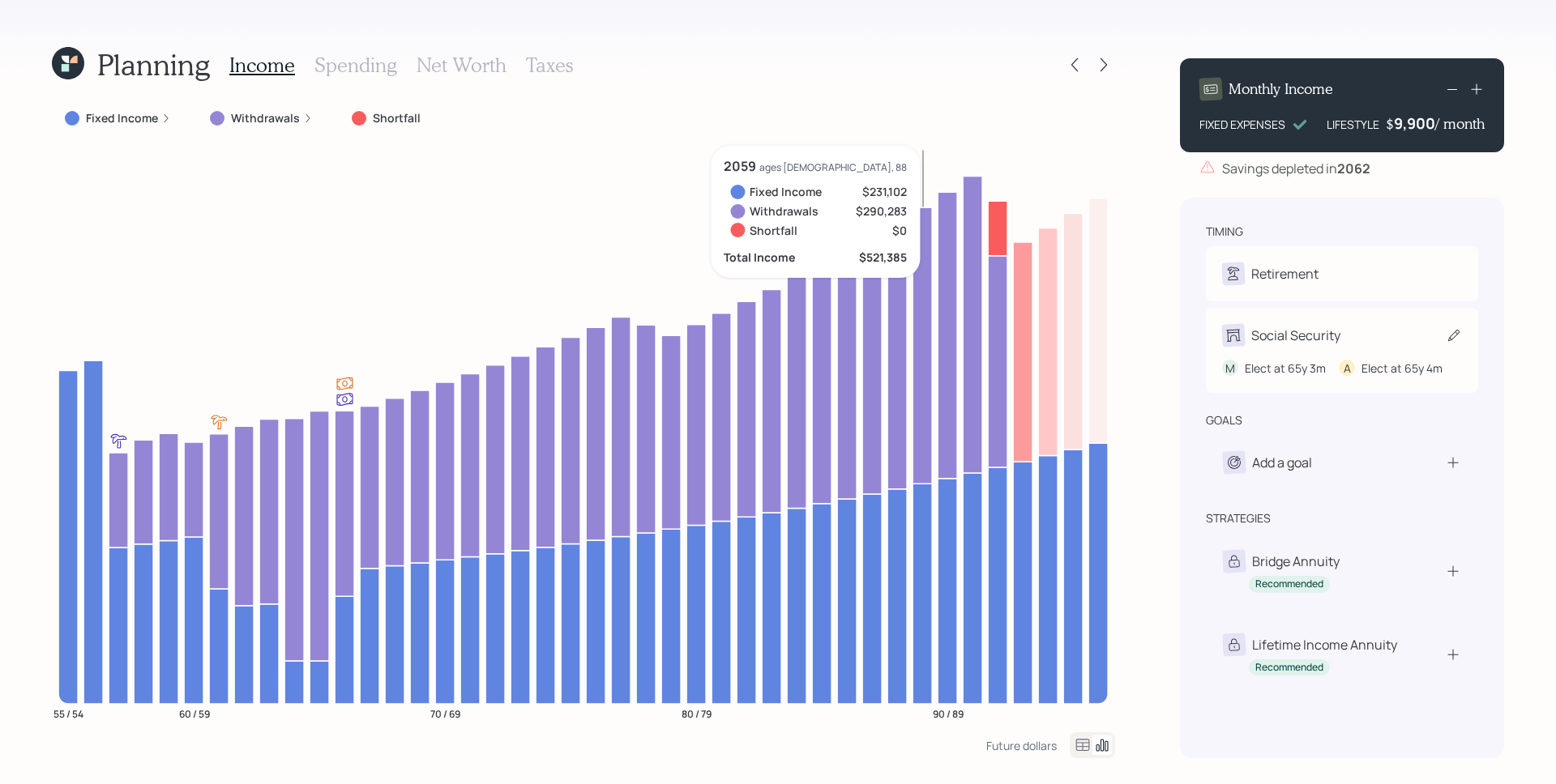
click at [1301, 333] on div "Social Security" at bounding box center [1295, 335] width 89 height 19
select select "3"
select select "4"
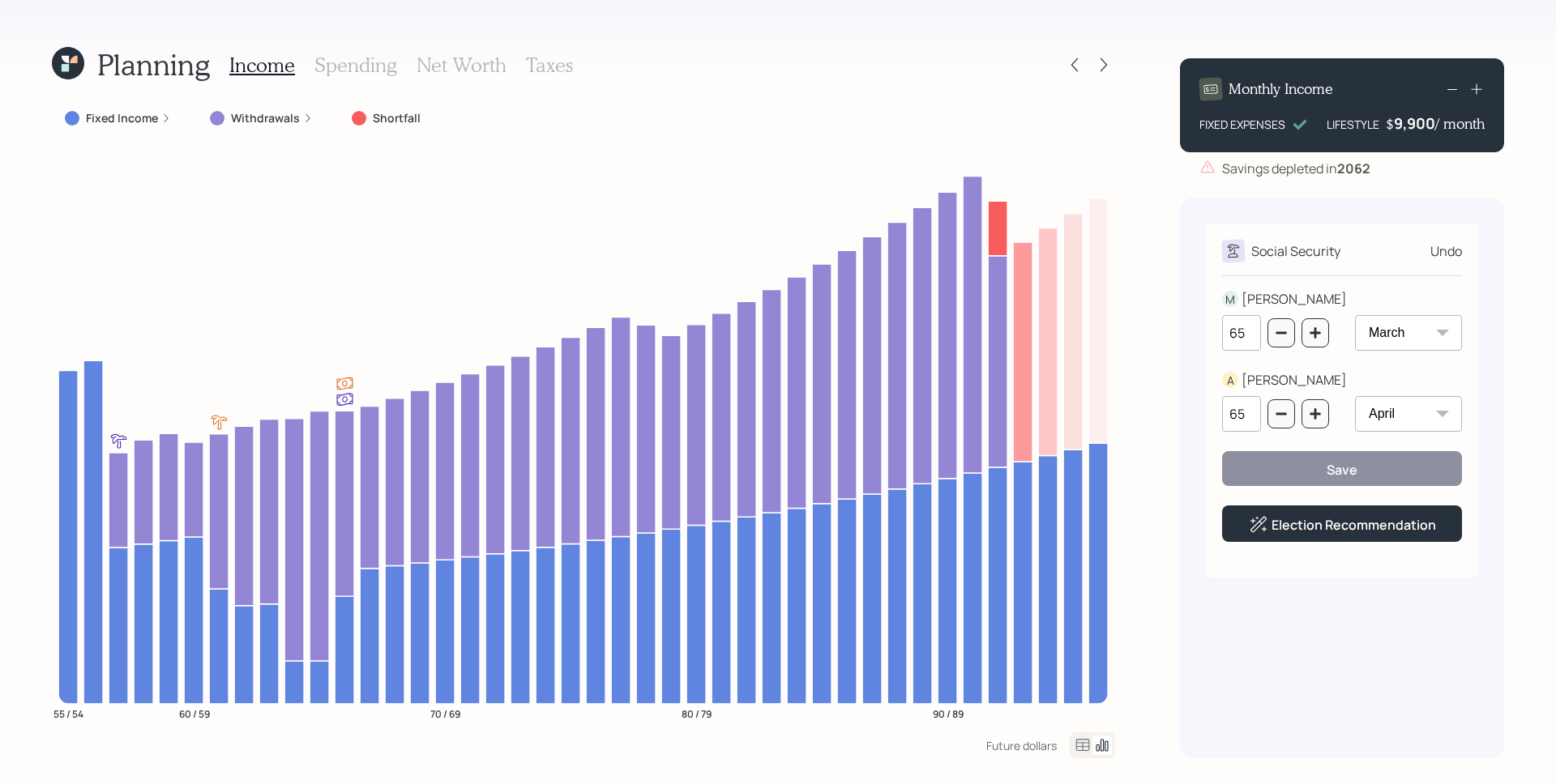
click at [367, 59] on h3 "Spending" at bounding box center [355, 65] width 83 height 24
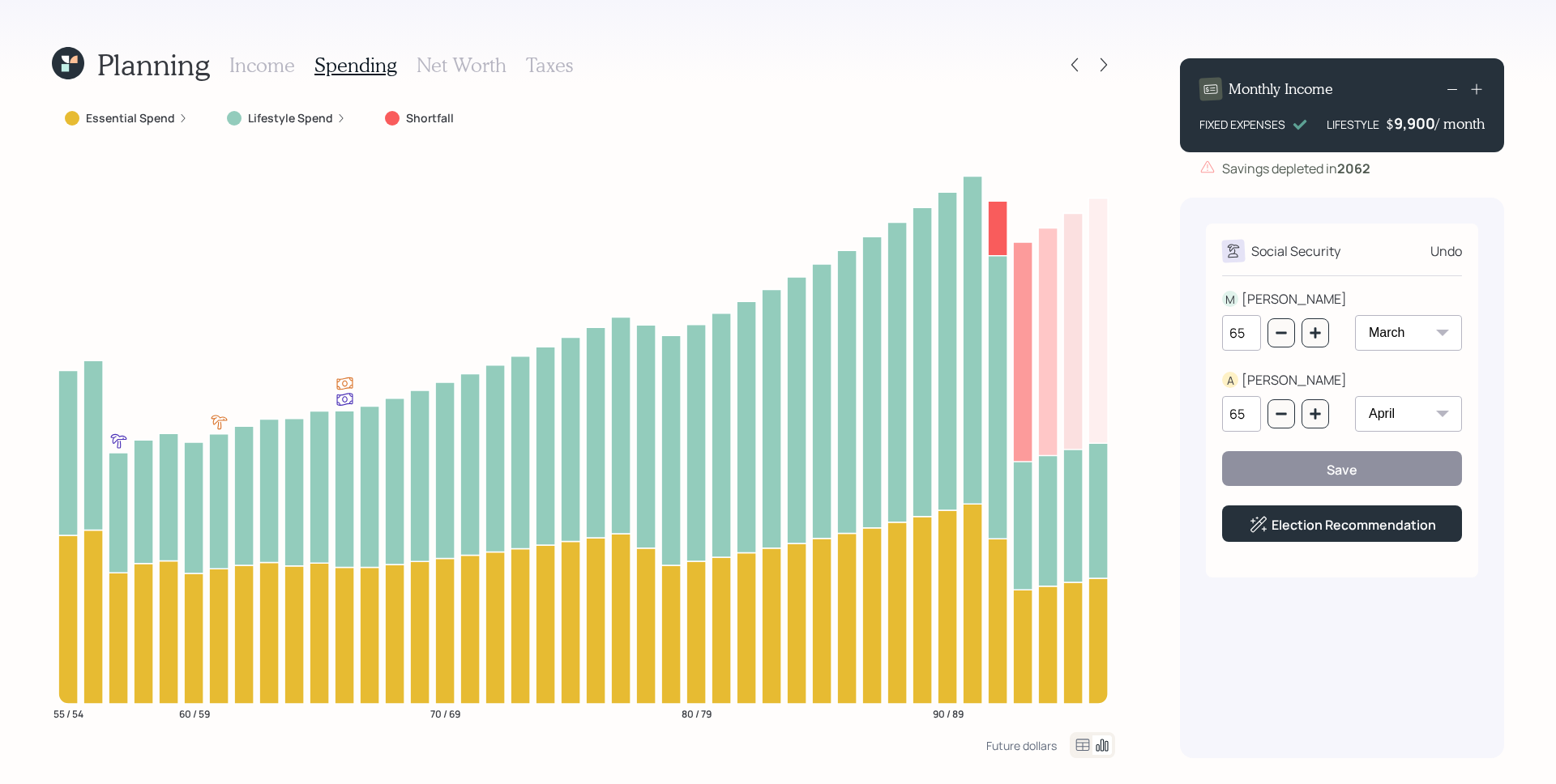
click at [168, 116] on label "Essential Spend" at bounding box center [130, 117] width 89 height 16
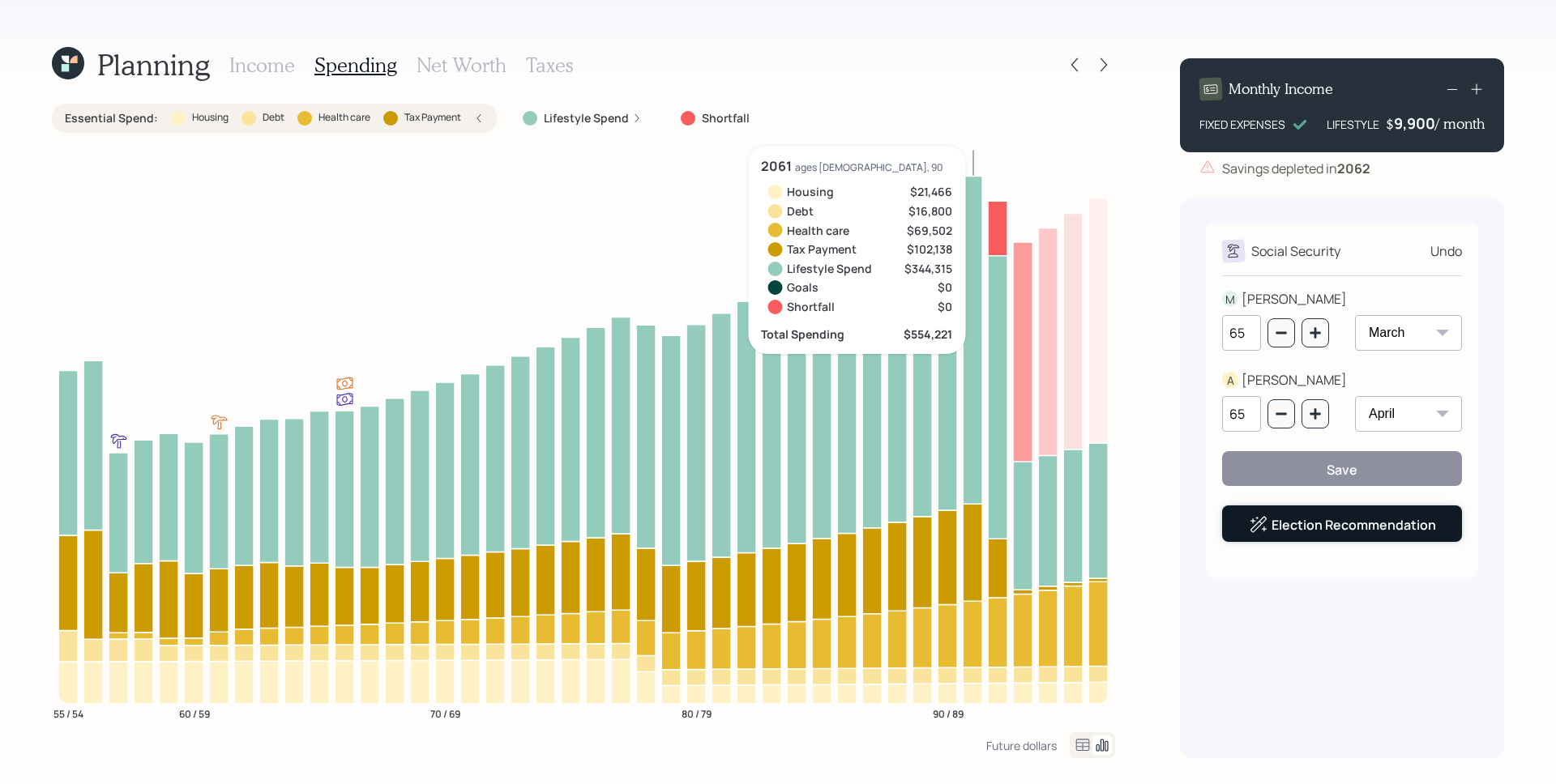
click at [1341, 526] on link "Election Recommendation" at bounding box center [1354, 524] width 164 height 18
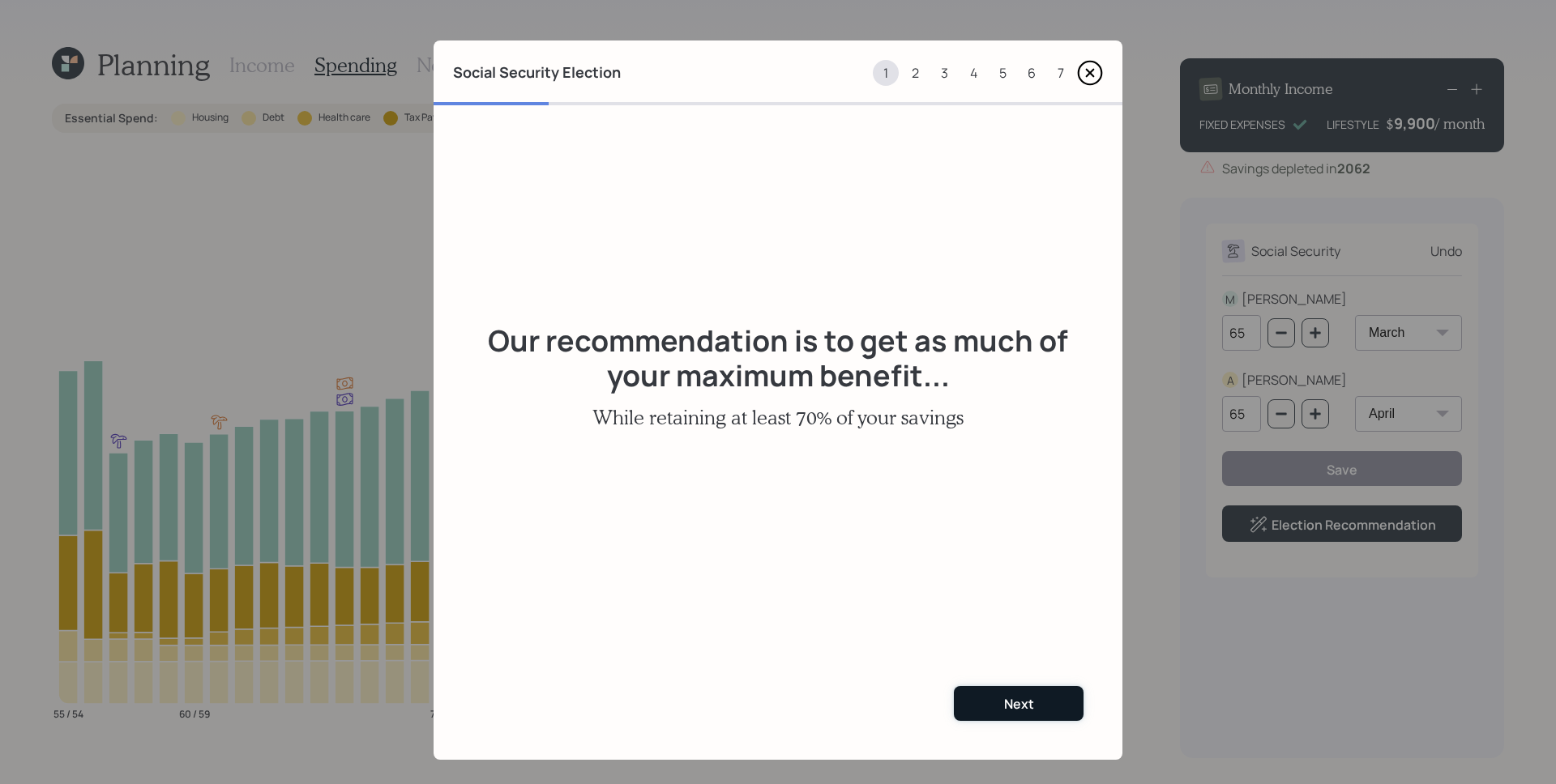
click at [1031, 703] on button "Next" at bounding box center [1018, 703] width 130 height 34
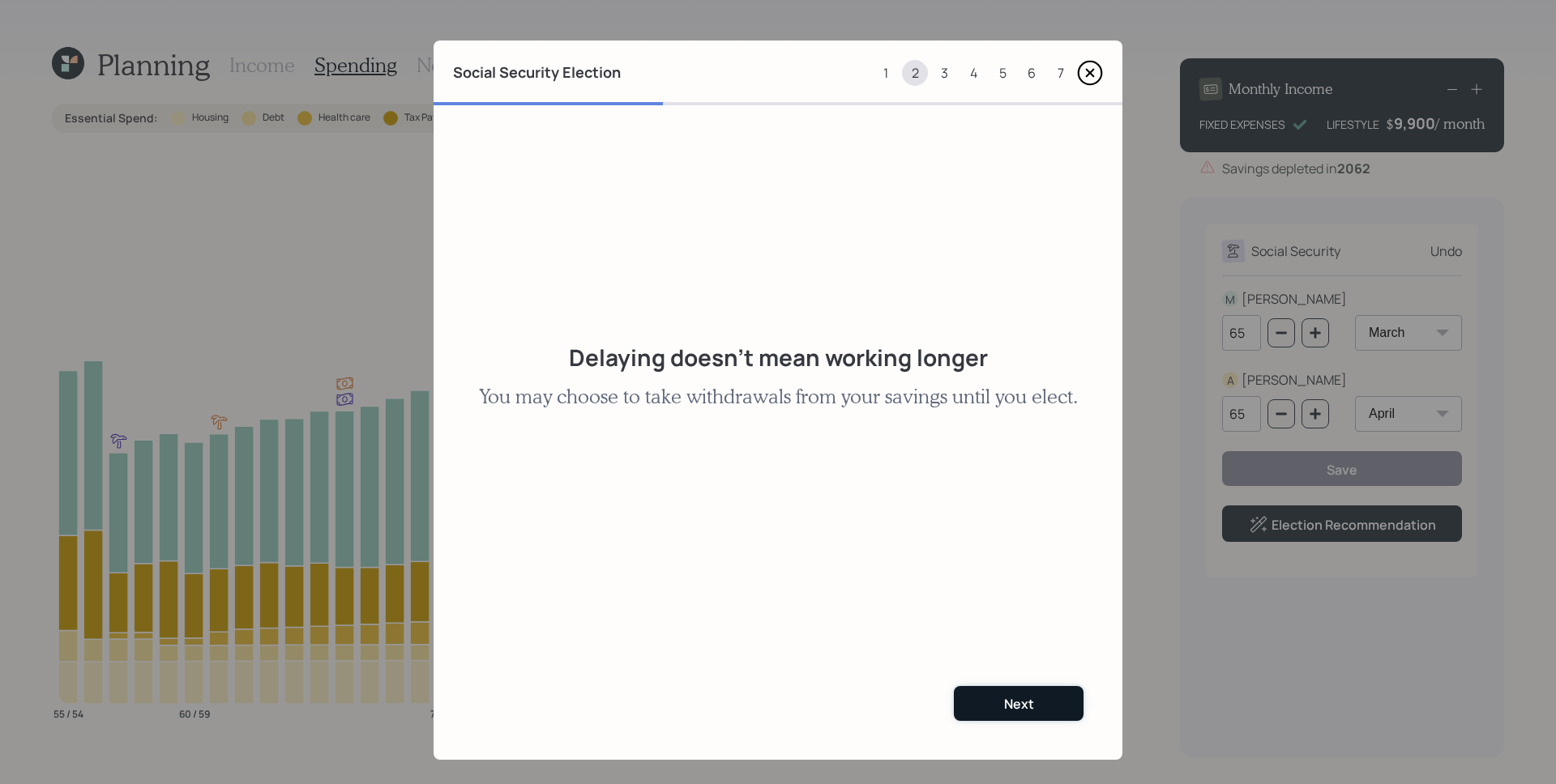
click at [1027, 698] on button "Next" at bounding box center [1018, 703] width 130 height 34
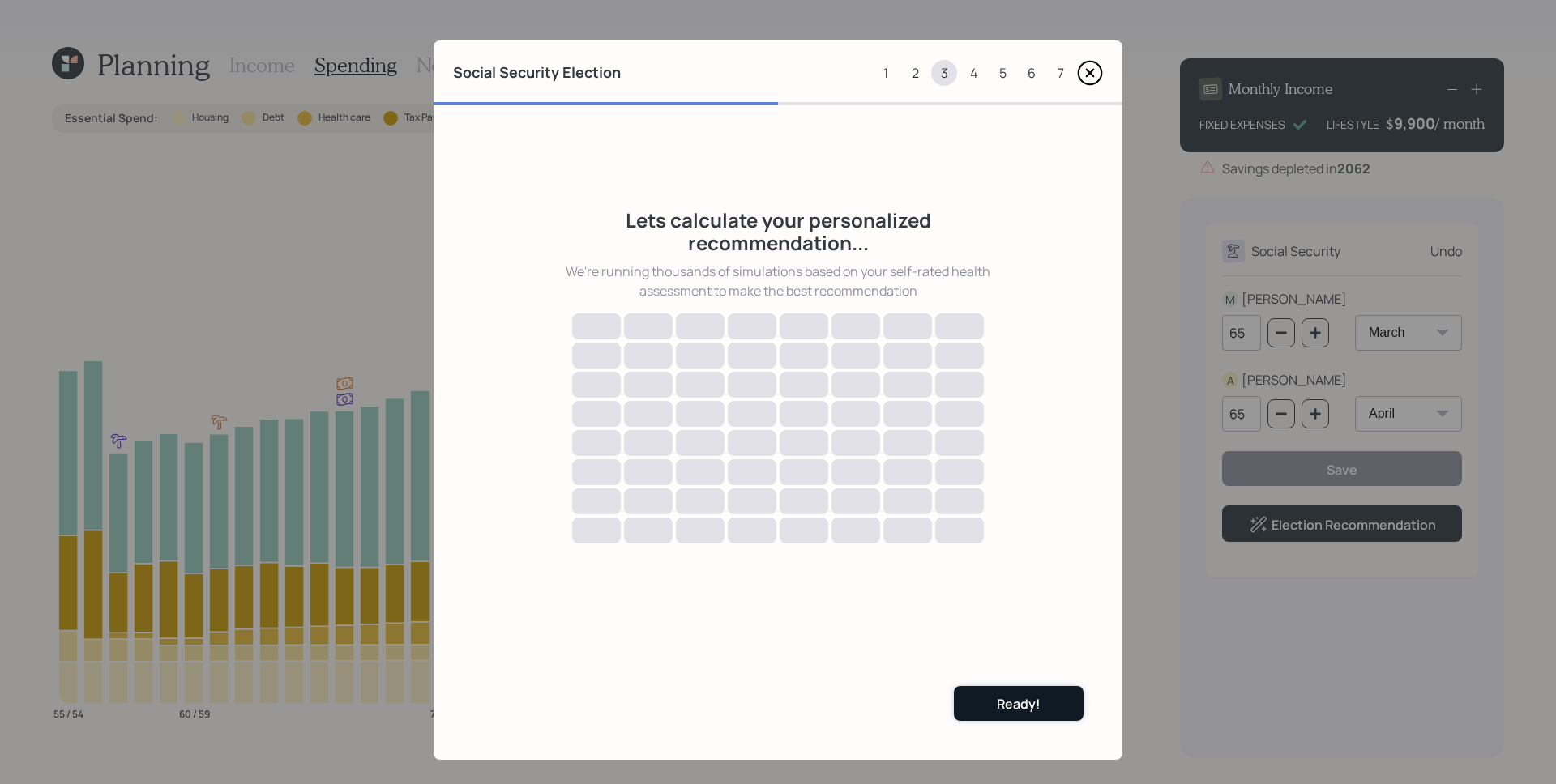
click at [1038, 716] on button "Ready!" at bounding box center [1018, 703] width 130 height 34
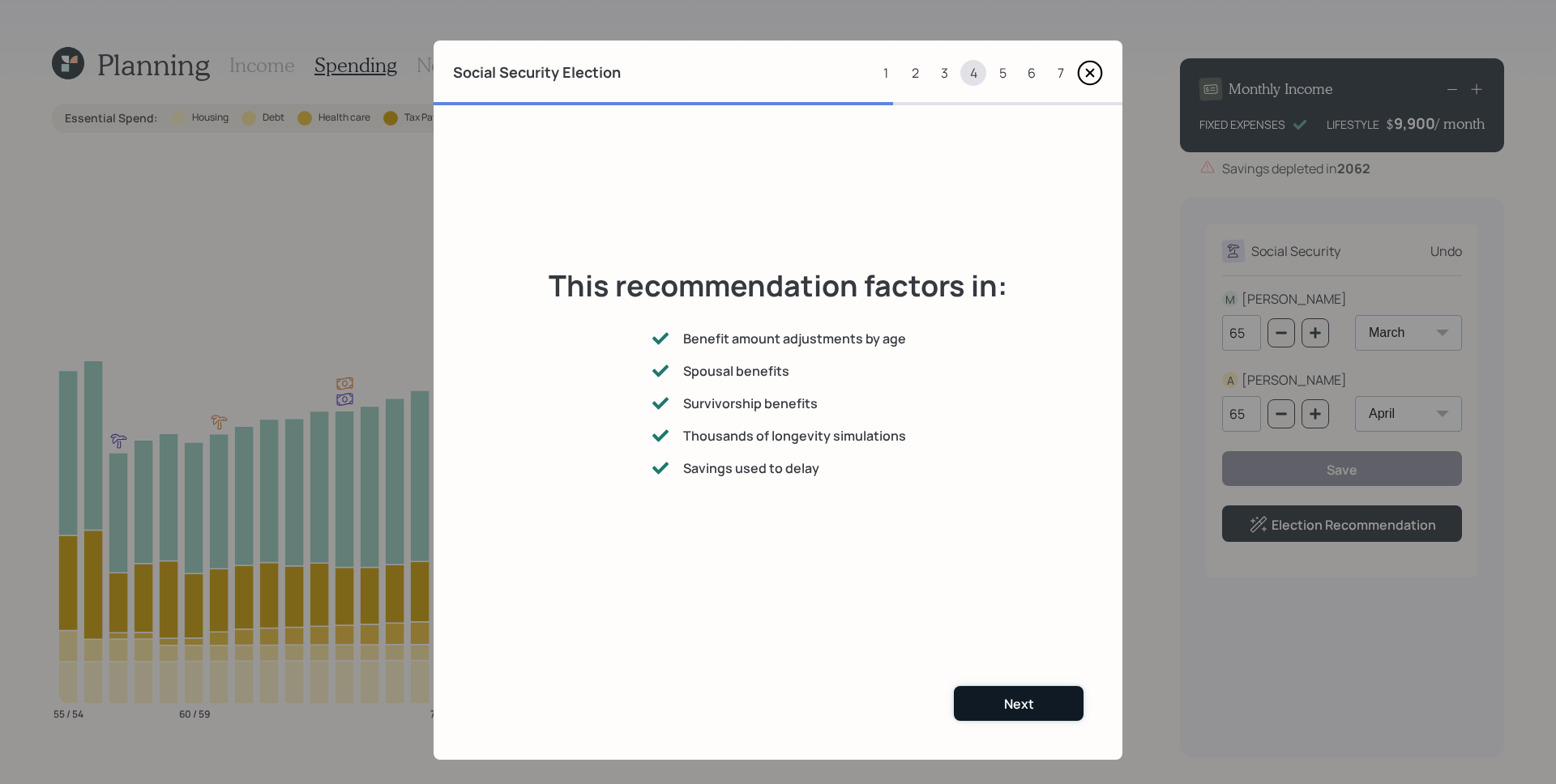
click at [1019, 707] on div "Next" at bounding box center [1018, 704] width 30 height 18
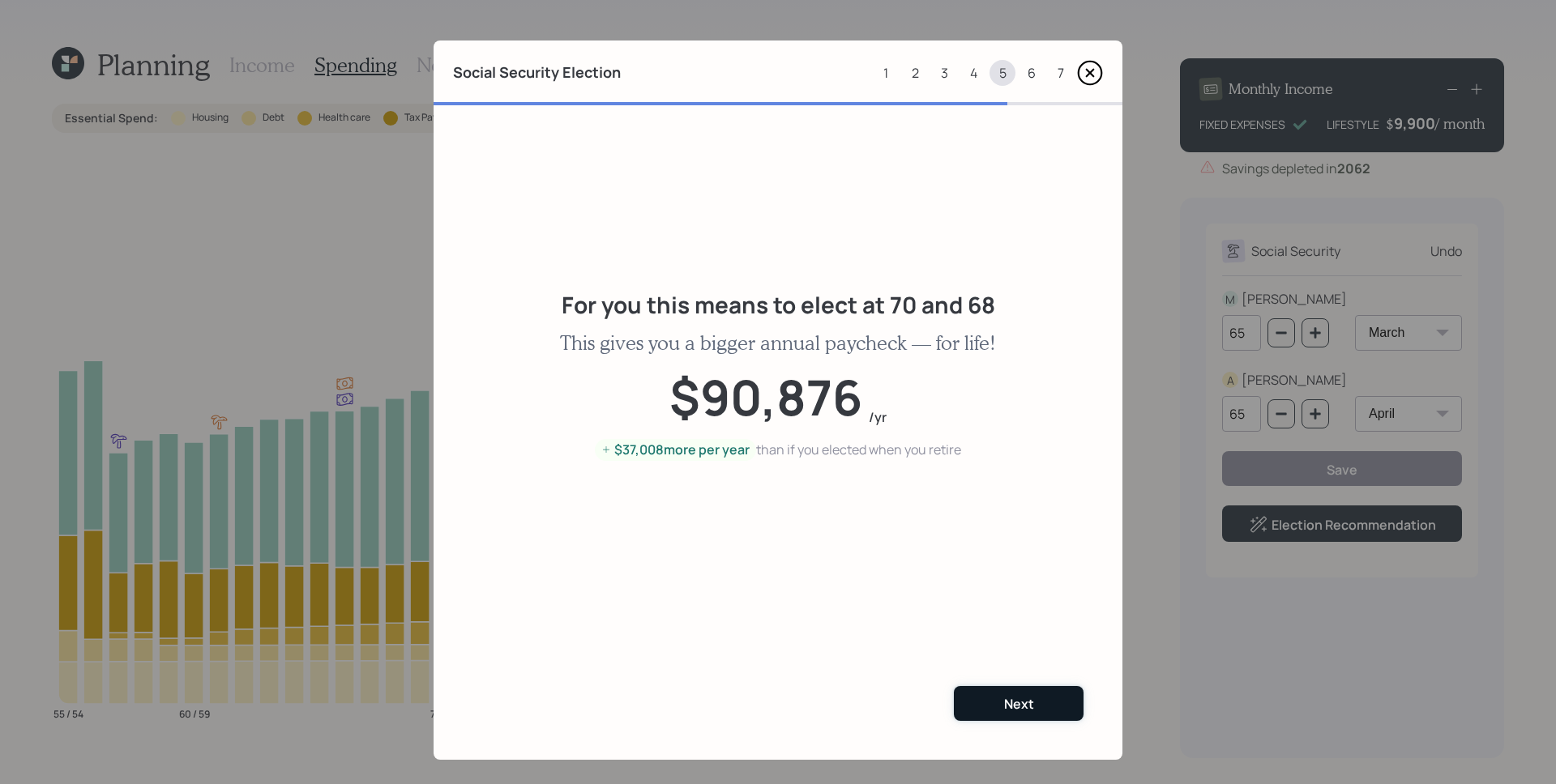
click at [1035, 710] on button "Next" at bounding box center [1018, 703] width 130 height 34
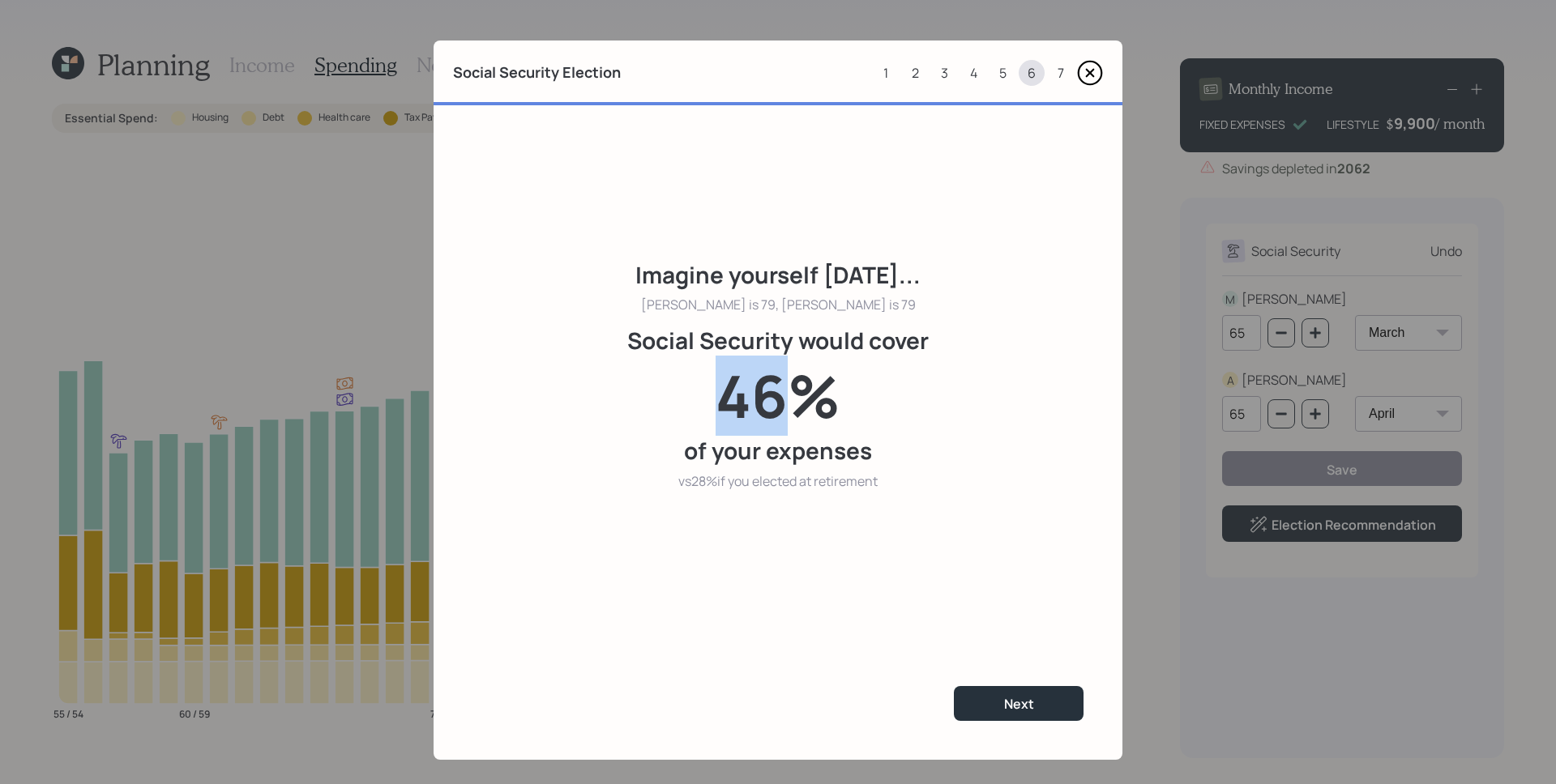
drag, startPoint x: 714, startPoint y: 403, endPoint x: 777, endPoint y: 403, distance: 63.0
click at [777, 403] on h2 "46%" at bounding box center [778, 395] width 125 height 70
drag, startPoint x: 680, startPoint y: 478, endPoint x: 708, endPoint y: 486, distance: 29.1
click at [708, 486] on div "vs 28% if you elected at retirement" at bounding box center [778, 481] width 200 height 19
click at [1020, 706] on div "Next" at bounding box center [1018, 704] width 30 height 18
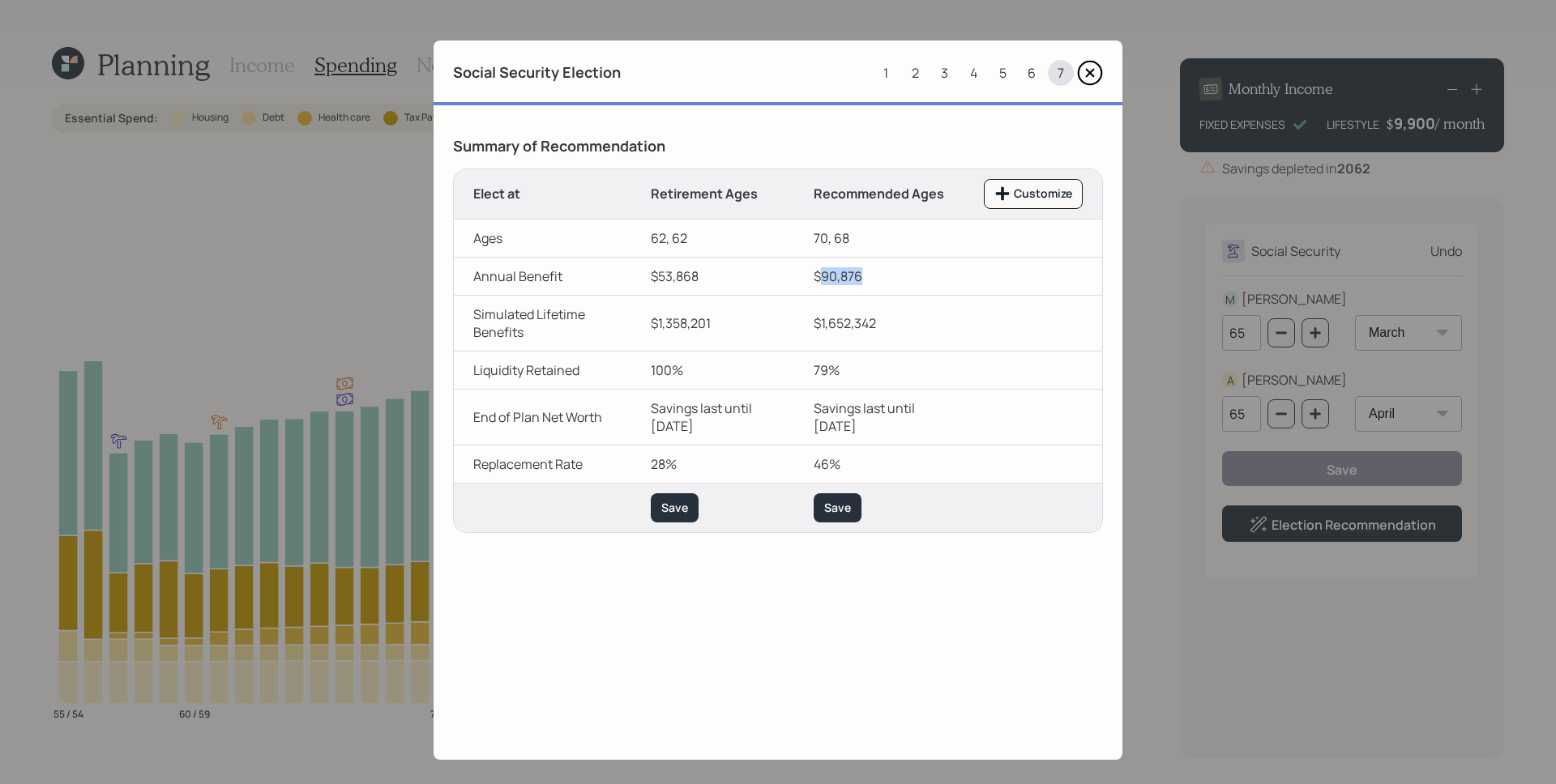
drag, startPoint x: 821, startPoint y: 285, endPoint x: 856, endPoint y: 290, distance: 35.4
click at [856, 290] on td "$90,876" at bounding box center [879, 276] width 170 height 38
drag, startPoint x: 821, startPoint y: 286, endPoint x: 876, endPoint y: 285, distance: 55.0
click at [876, 285] on td "$90,876" at bounding box center [879, 276] width 170 height 38
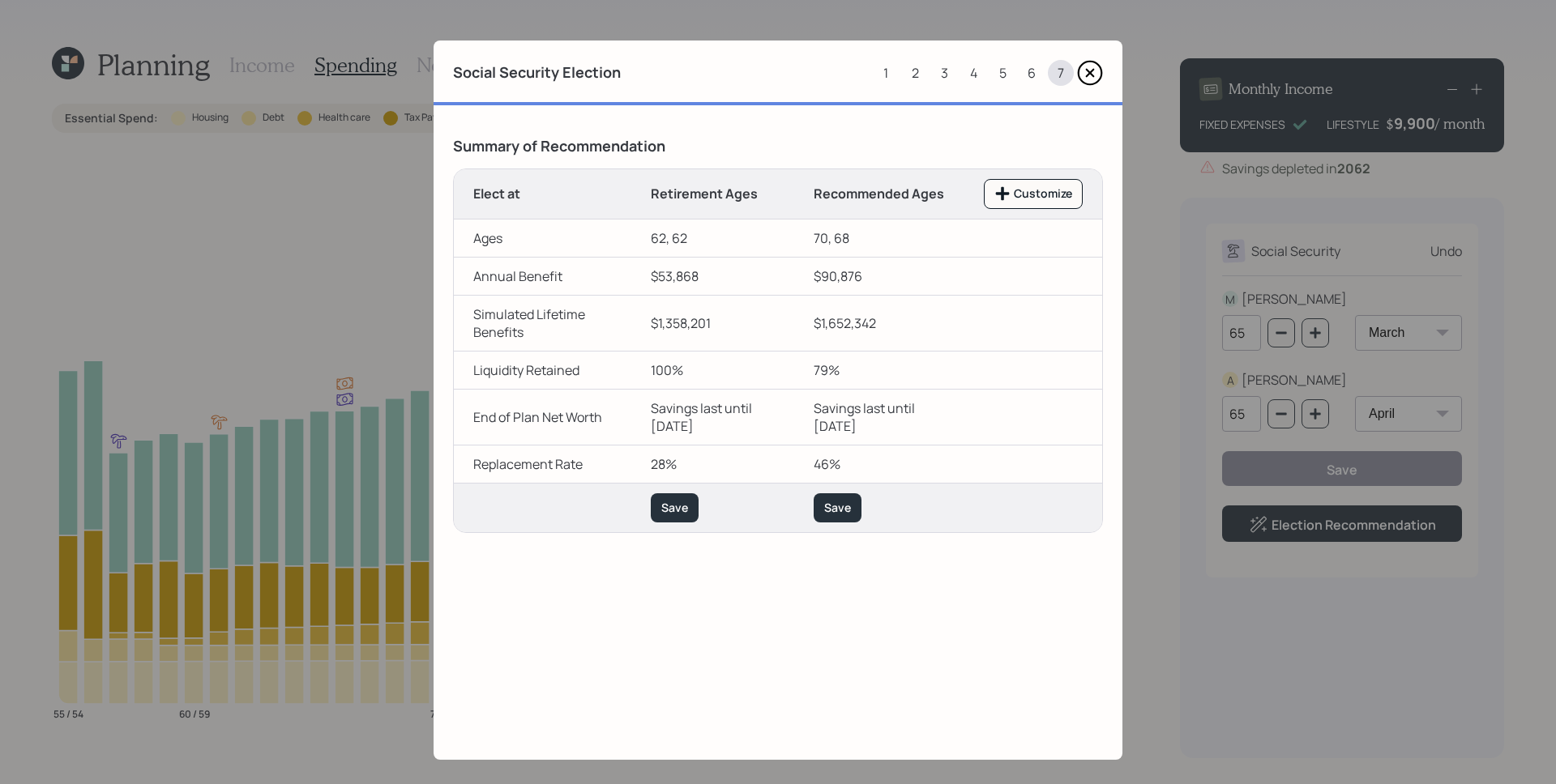
click at [567, 295] on td "Annual Benefit The combined benefit is the sum of the client and co-client's be…" at bounding box center [543, 276] width 178 height 38
drag, startPoint x: 821, startPoint y: 435, endPoint x: 846, endPoint y: 435, distance: 25.0
click at [846, 435] on td "Savings last until [DATE]" at bounding box center [879, 416] width 170 height 56
click at [844, 522] on button "Save" at bounding box center [838, 508] width 48 height 30
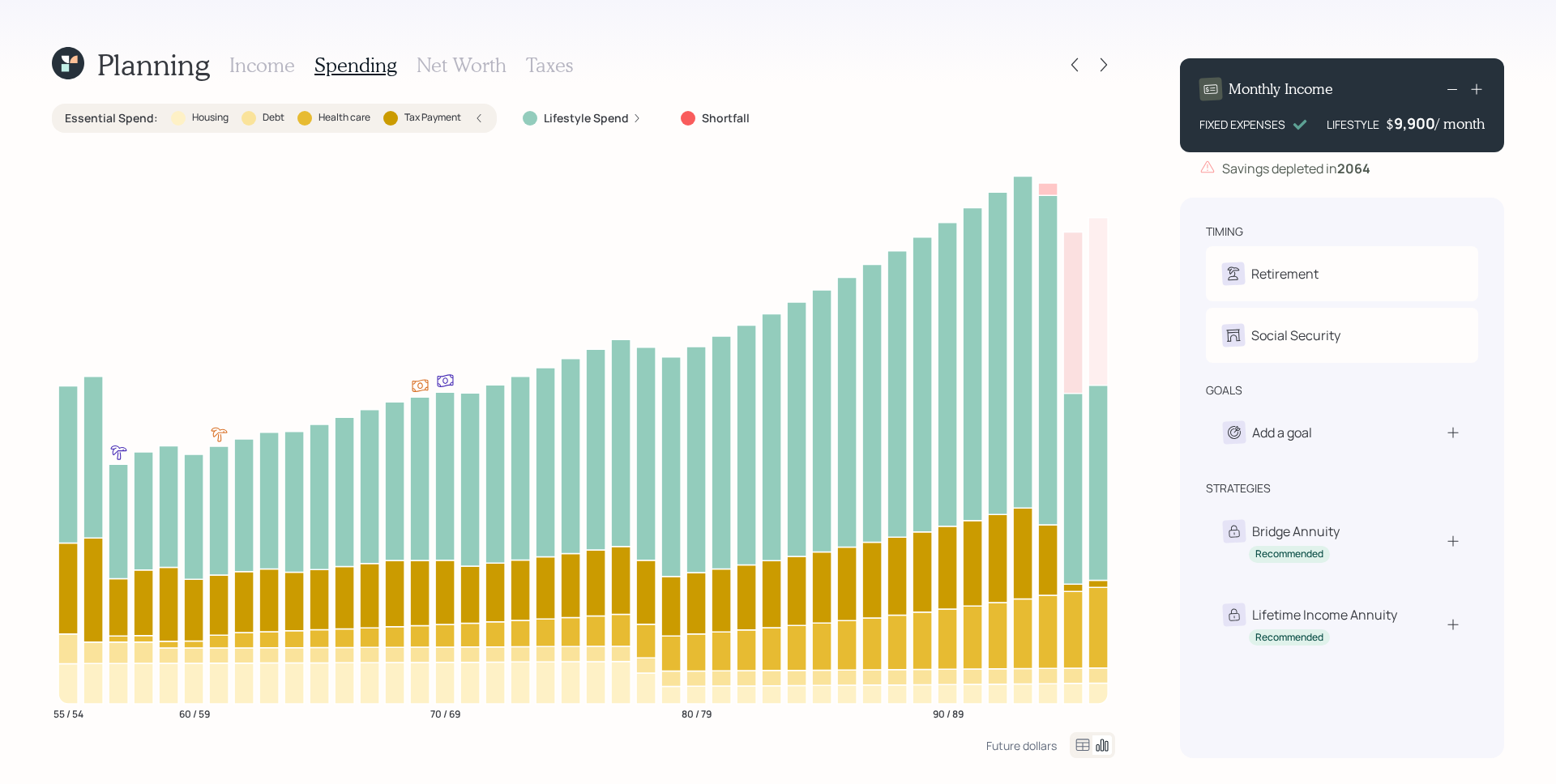
click at [259, 71] on h3 "Income" at bounding box center [262, 65] width 66 height 24
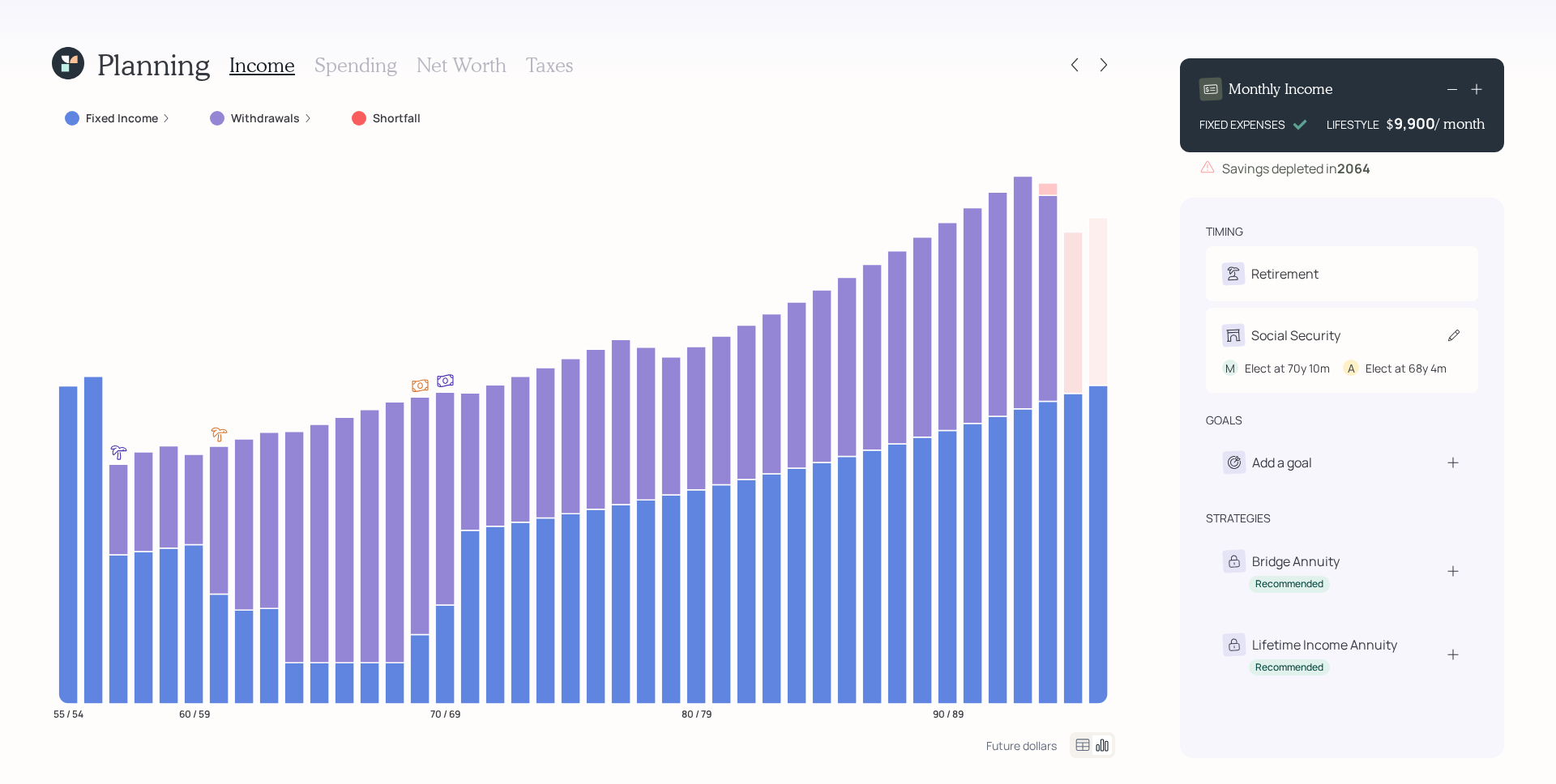
click at [1295, 348] on div "M Elect at 70y 10m A Elect at 68y 4m" at bounding box center [1341, 361] width 240 height 30
select select "10"
select select "4"
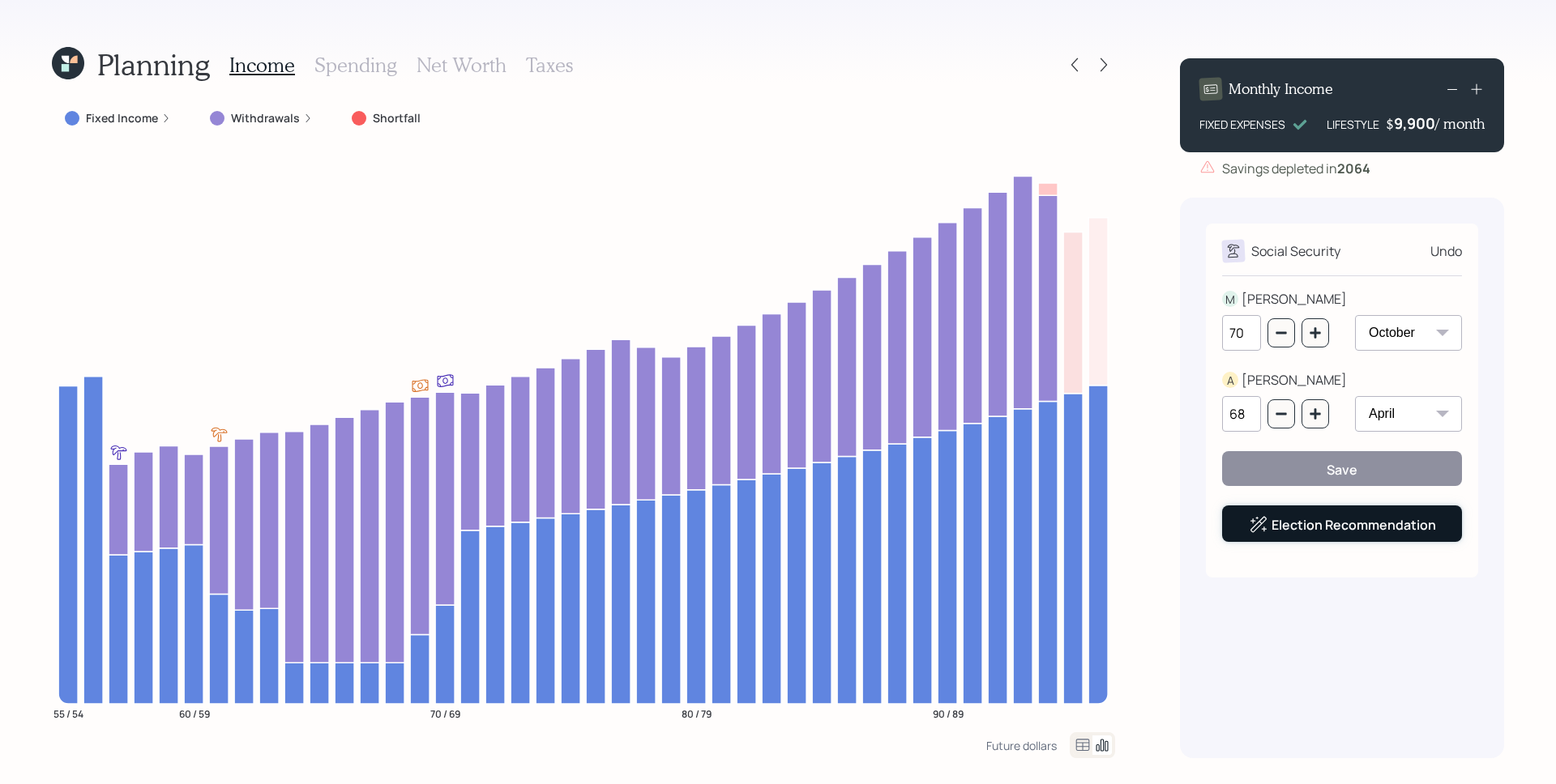
click at [1327, 527] on link "Election Recommendation" at bounding box center [1354, 524] width 164 height 18
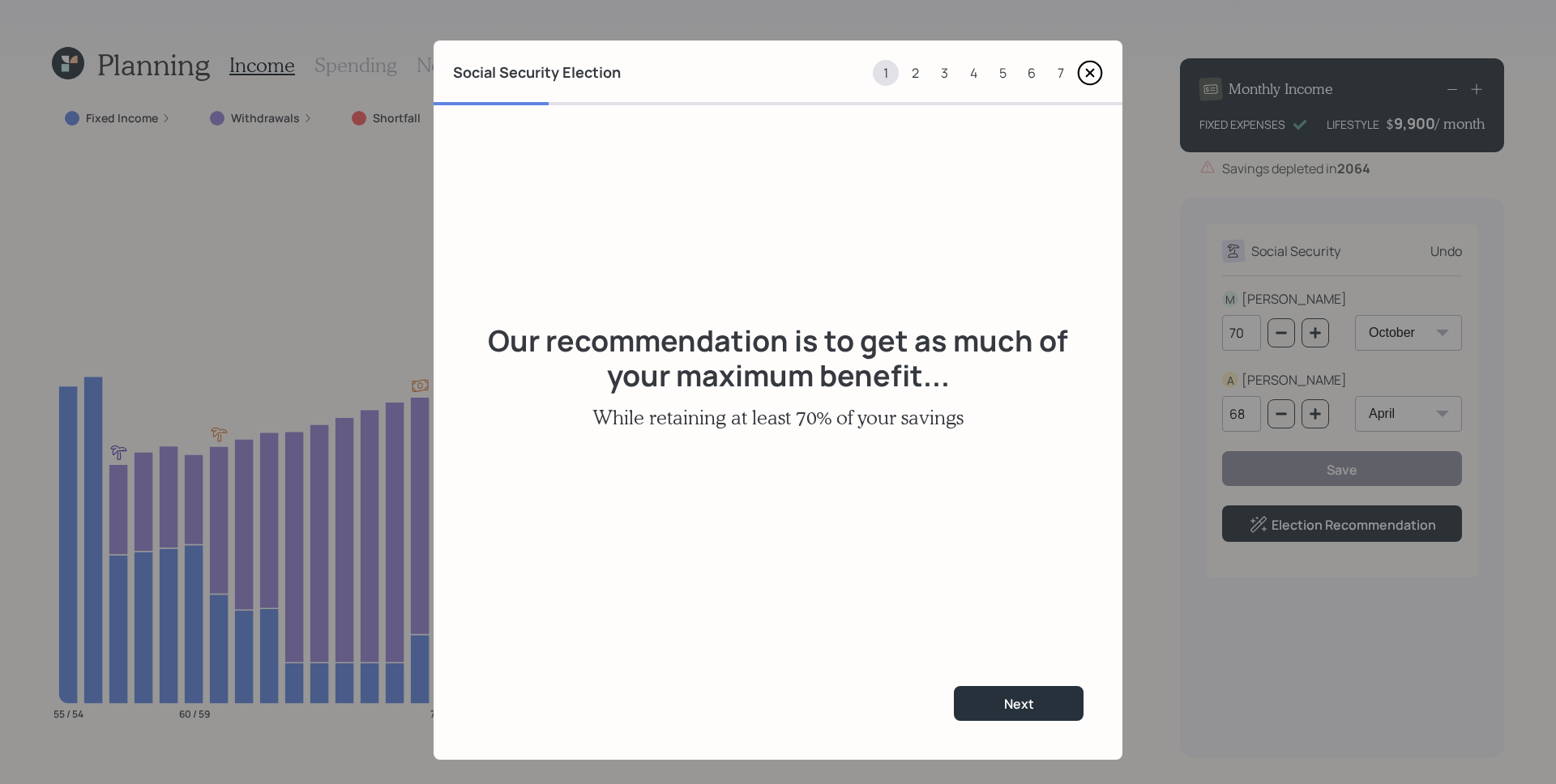
click at [1049, 73] on div "7" at bounding box center [1060, 73] width 26 height 26
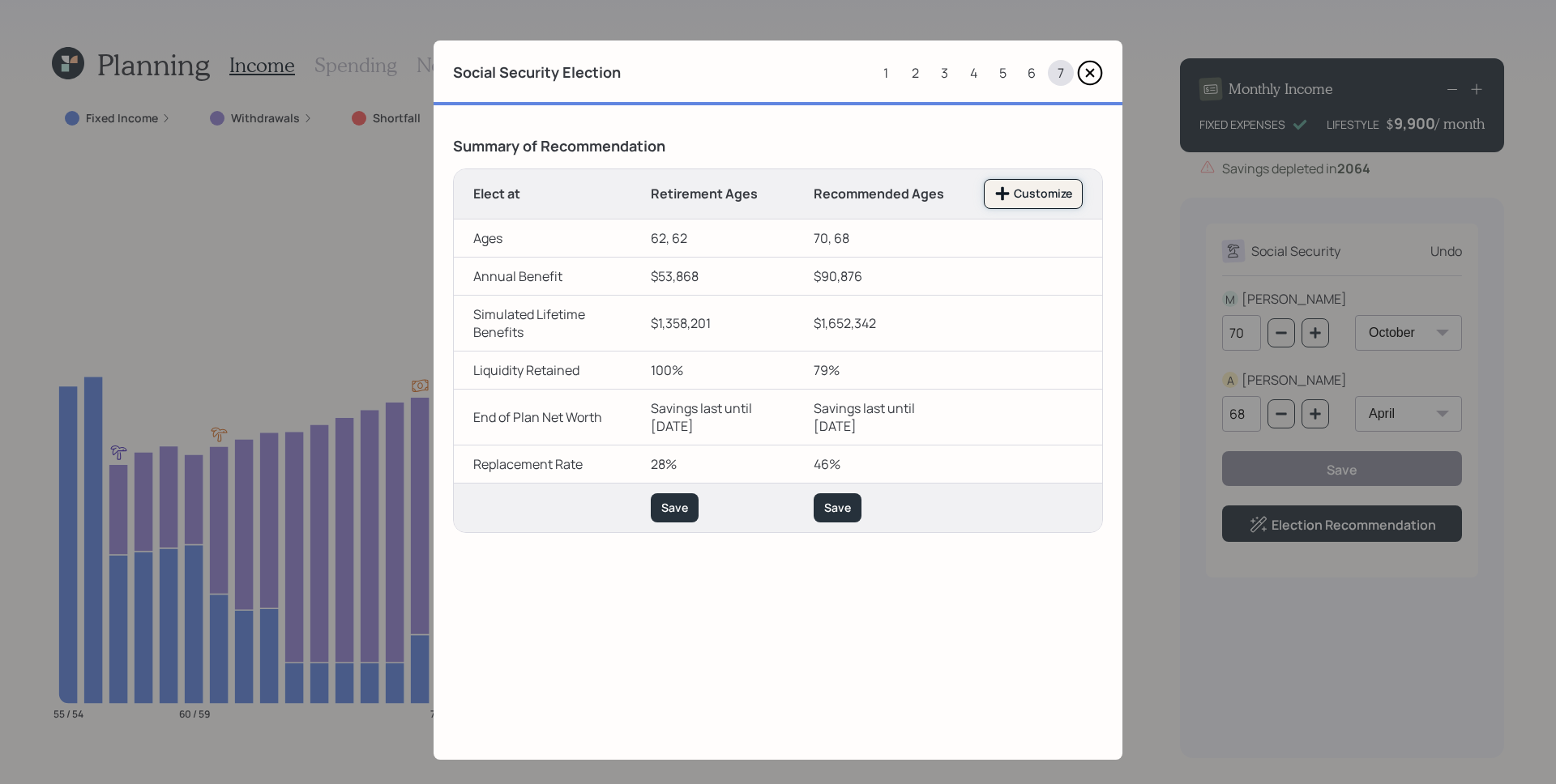
click at [1024, 201] on div "Customize" at bounding box center [1033, 193] width 77 height 16
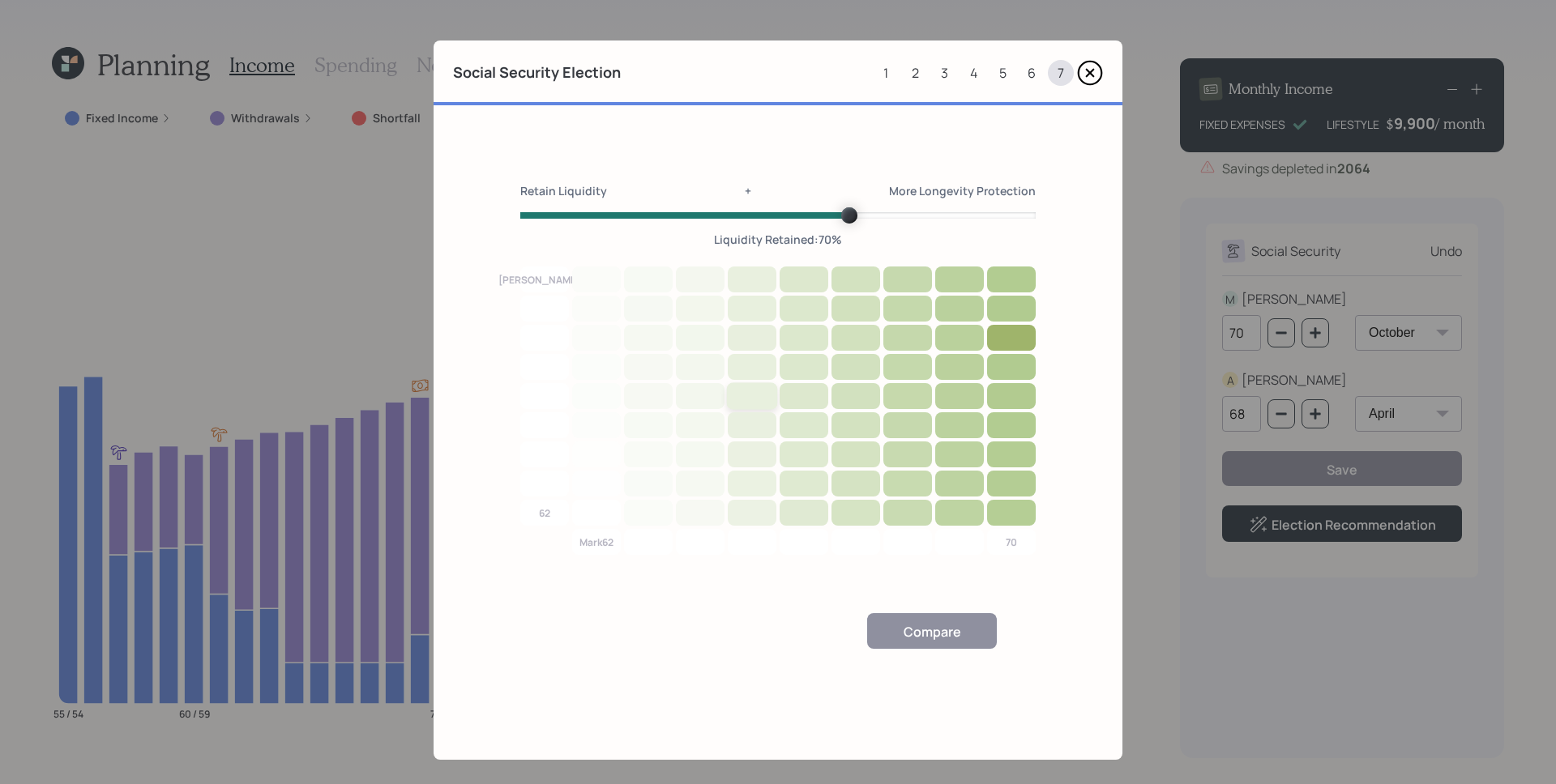
click at [757, 399] on div at bounding box center [752, 395] width 51 height 28
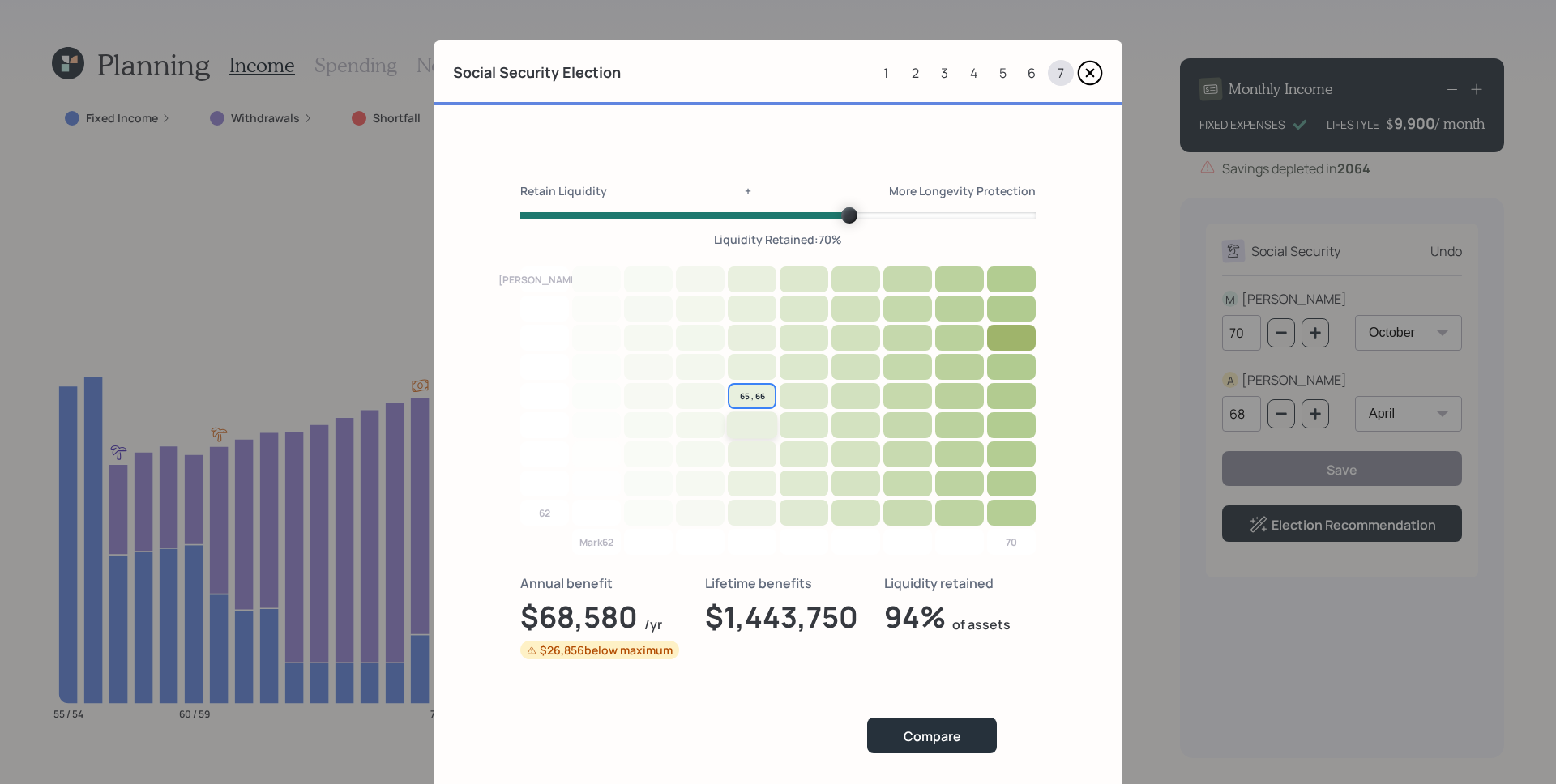
click at [743, 429] on div at bounding box center [752, 425] width 51 height 28
click at [790, 430] on div at bounding box center [803, 425] width 51 height 28
click at [748, 423] on div at bounding box center [752, 425] width 51 height 28
click at [935, 740] on div "Compare" at bounding box center [932, 736] width 57 height 18
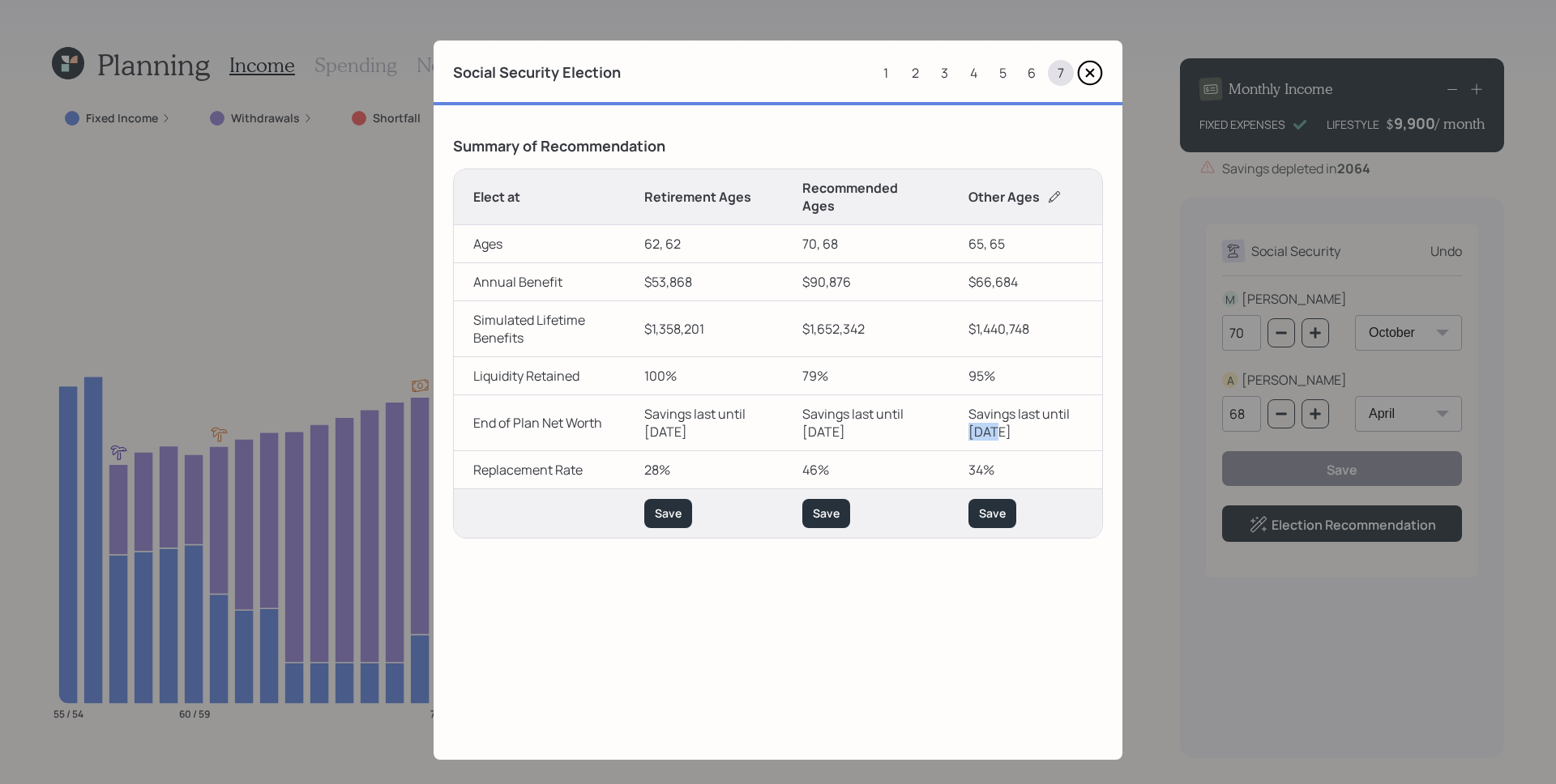
drag, startPoint x: 1001, startPoint y: 434, endPoint x: 953, endPoint y: 432, distance: 48.0
click at [953, 432] on td "Savings last until [DATE]" at bounding box center [1025, 422] width 153 height 56
click at [1082, 77] on icon at bounding box center [1089, 73] width 26 height 26
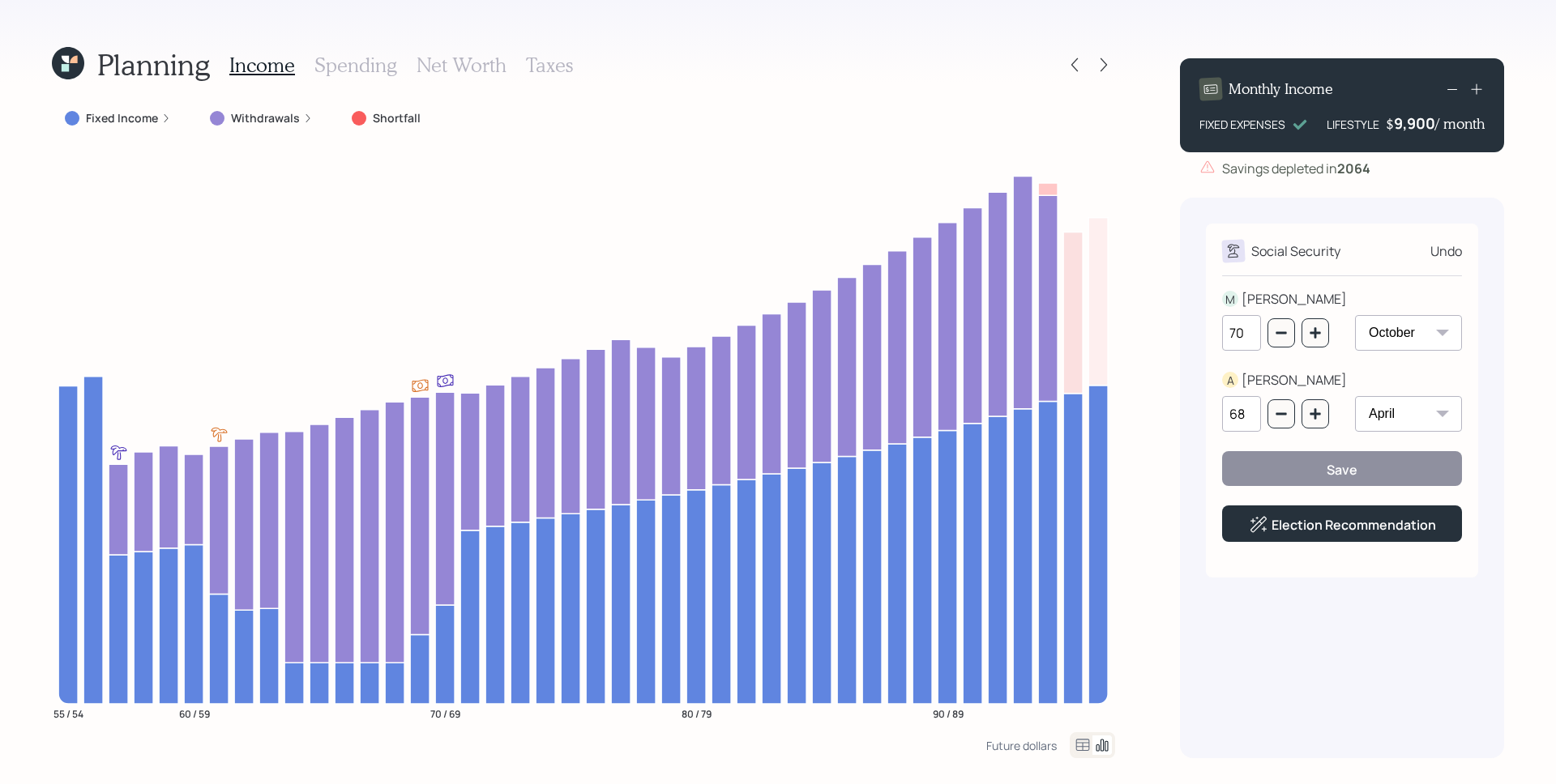
click at [366, 74] on h3 "Spending" at bounding box center [355, 65] width 83 height 24
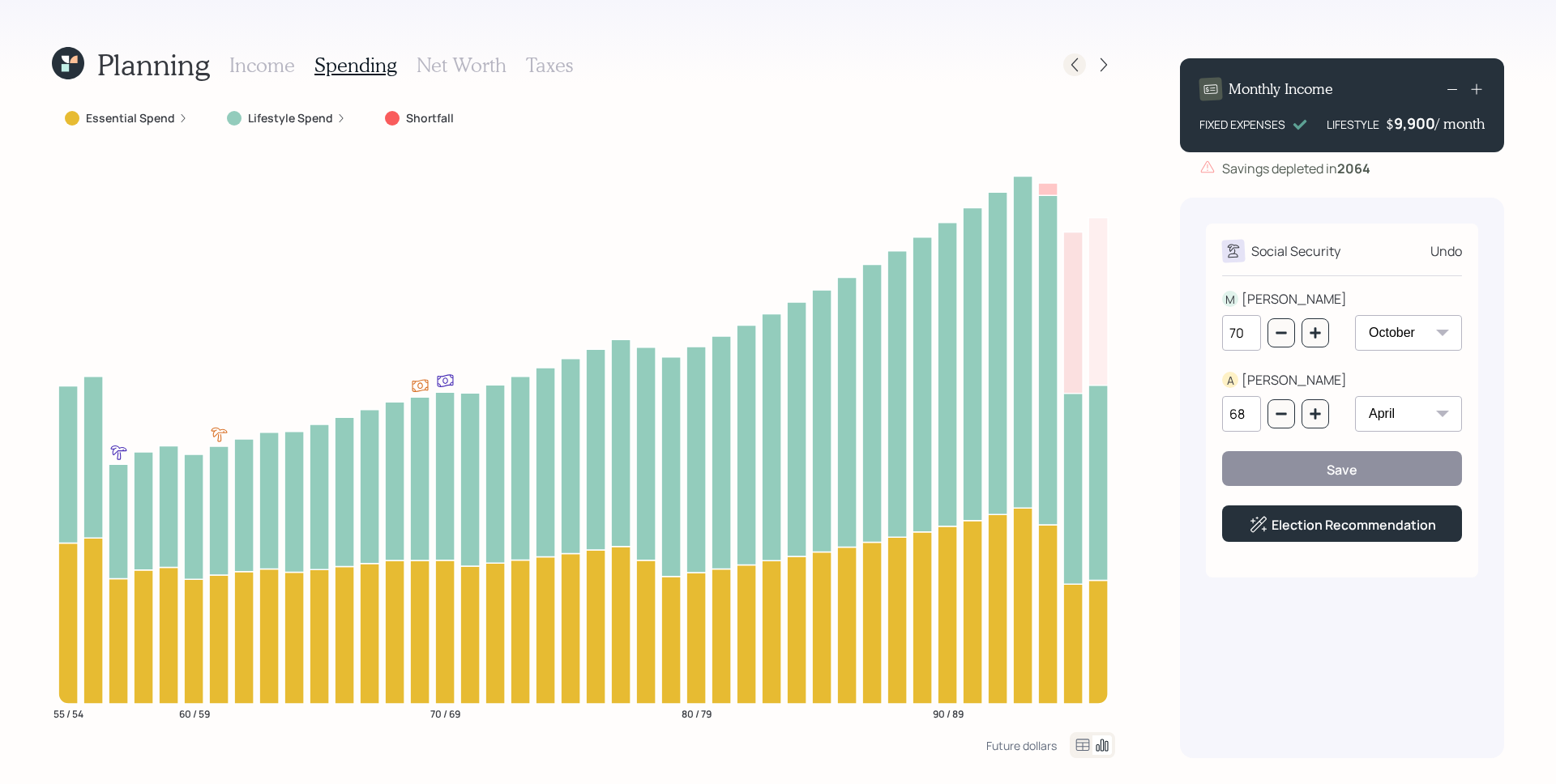
click at [1073, 68] on icon at bounding box center [1074, 64] width 16 height 16
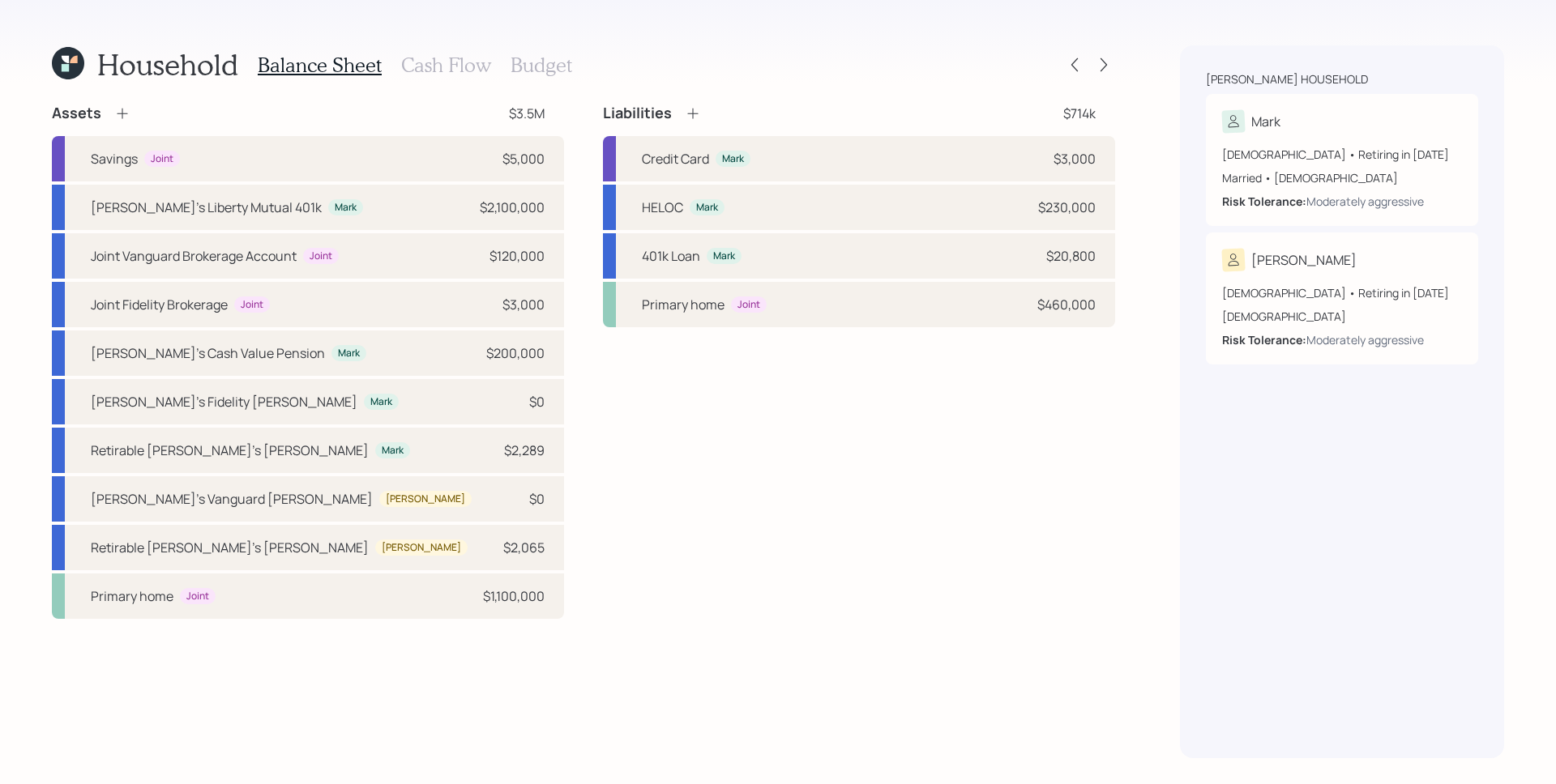
click at [469, 72] on h3 "Cash Flow" at bounding box center [446, 65] width 90 height 24
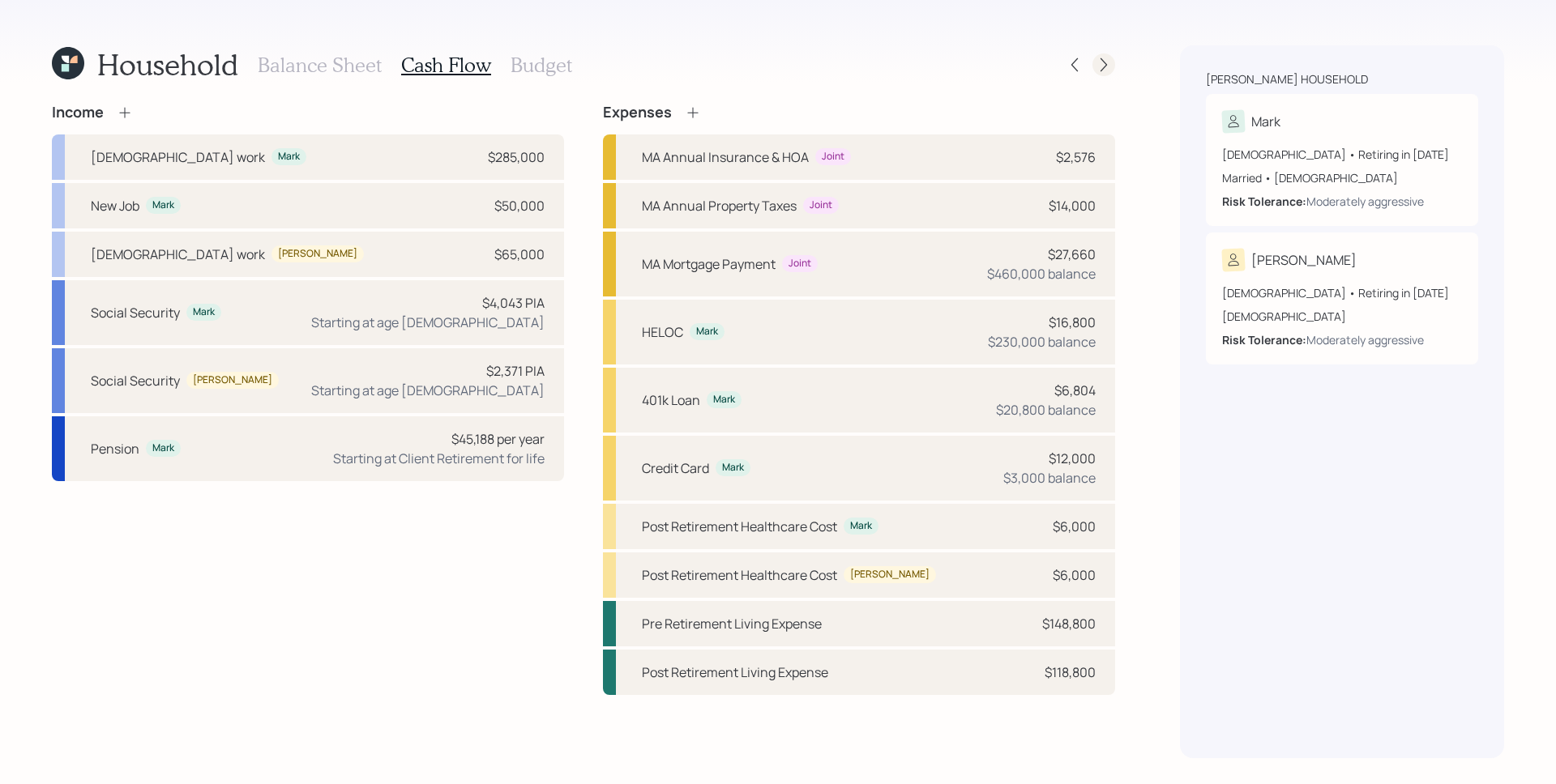
click at [1107, 64] on icon at bounding box center [1103, 64] width 16 height 16
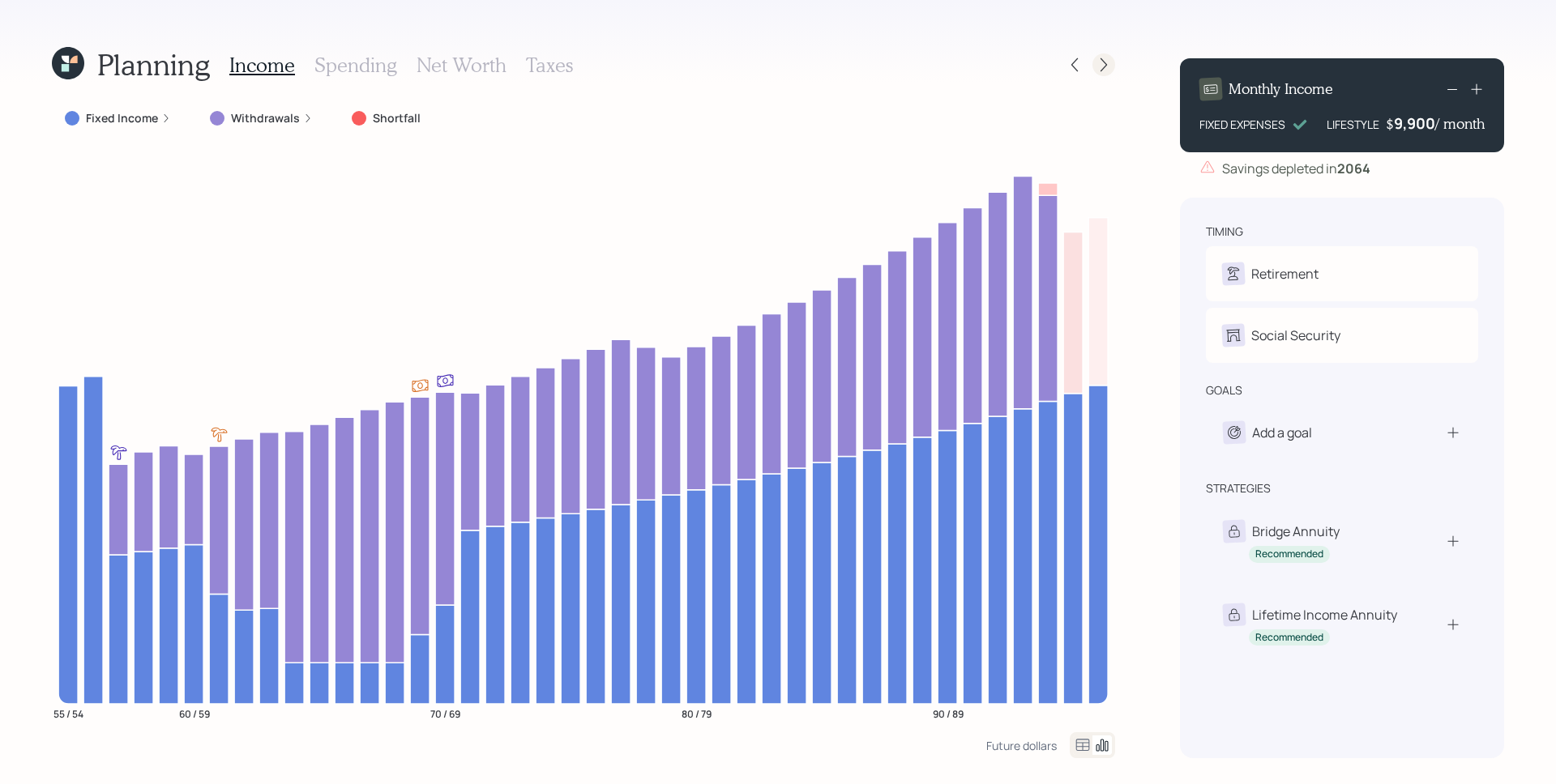
click at [1100, 59] on icon at bounding box center [1103, 64] width 16 height 16
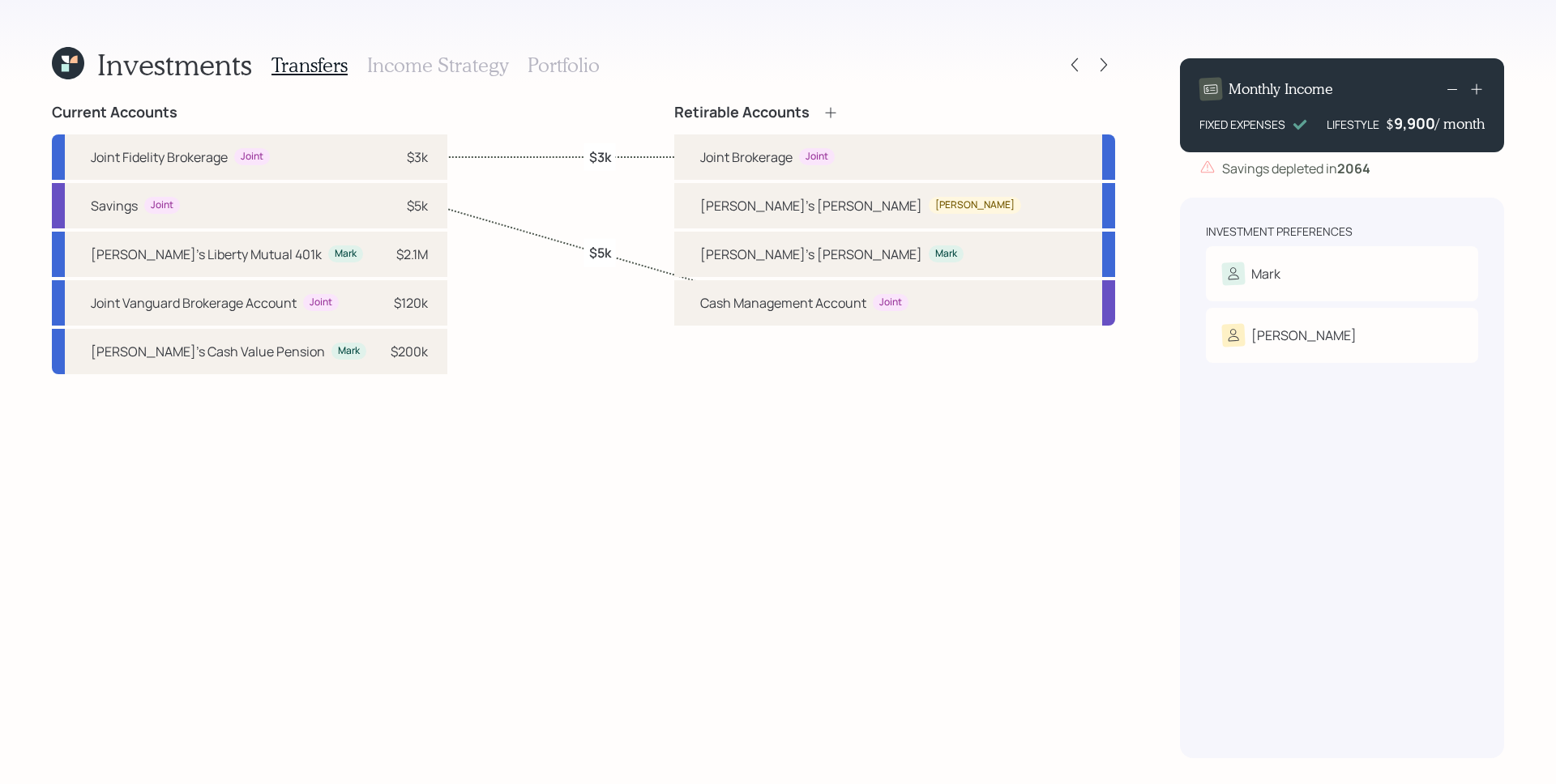
click at [412, 67] on h3 "Income Strategy" at bounding box center [437, 65] width 141 height 24
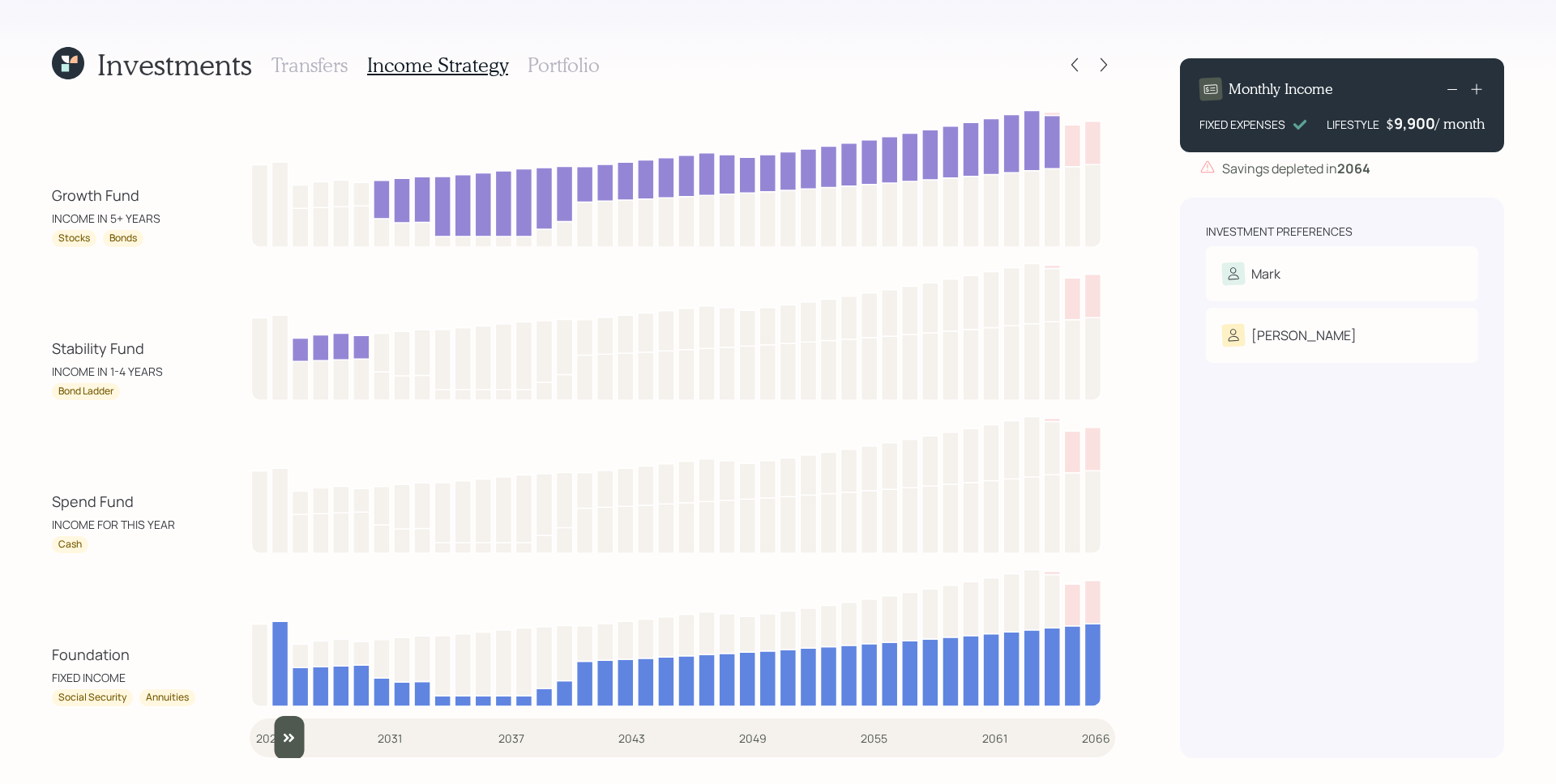
drag, startPoint x: 266, startPoint y: 747, endPoint x: 275, endPoint y: 750, distance: 9.5
type input "2026"
click at [275, 750] on input "slider" at bounding box center [682, 738] width 865 height 44
click at [560, 64] on h3 "Portfolio" at bounding box center [563, 65] width 72 height 24
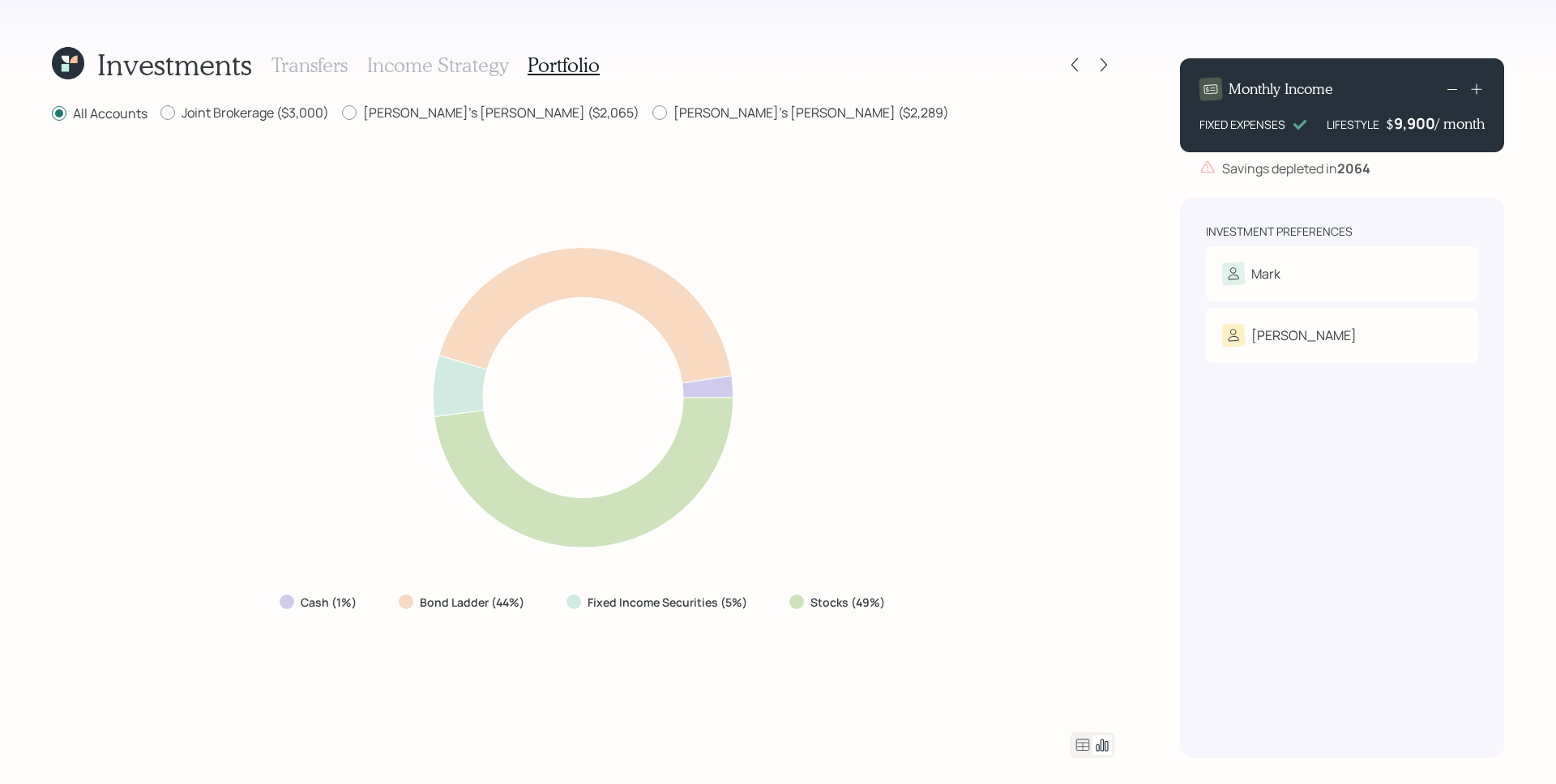
click at [1084, 751] on icon at bounding box center [1082, 745] width 19 height 19
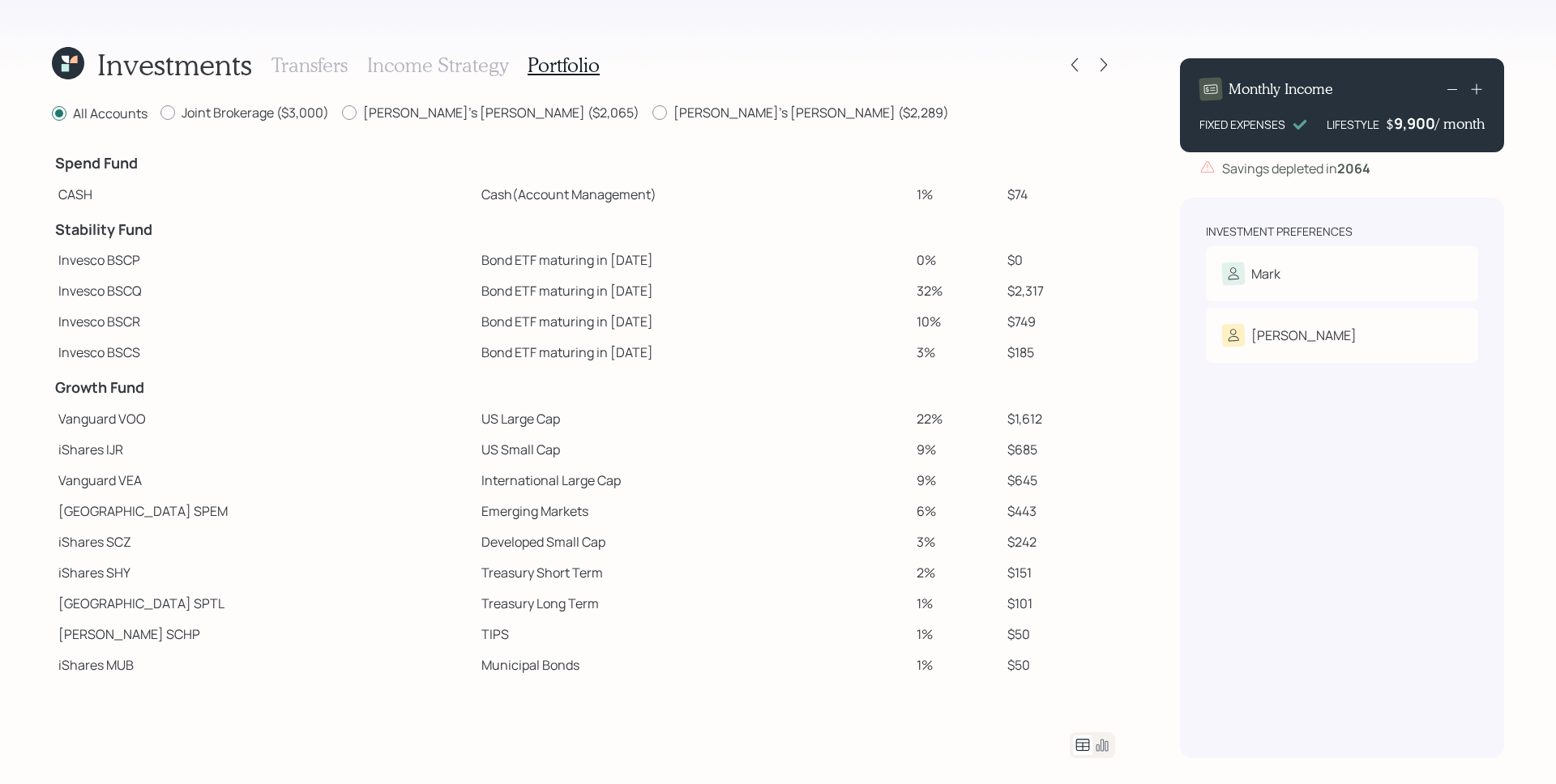
click at [283, 61] on h3 "Transfers" at bounding box center [309, 65] width 76 height 24
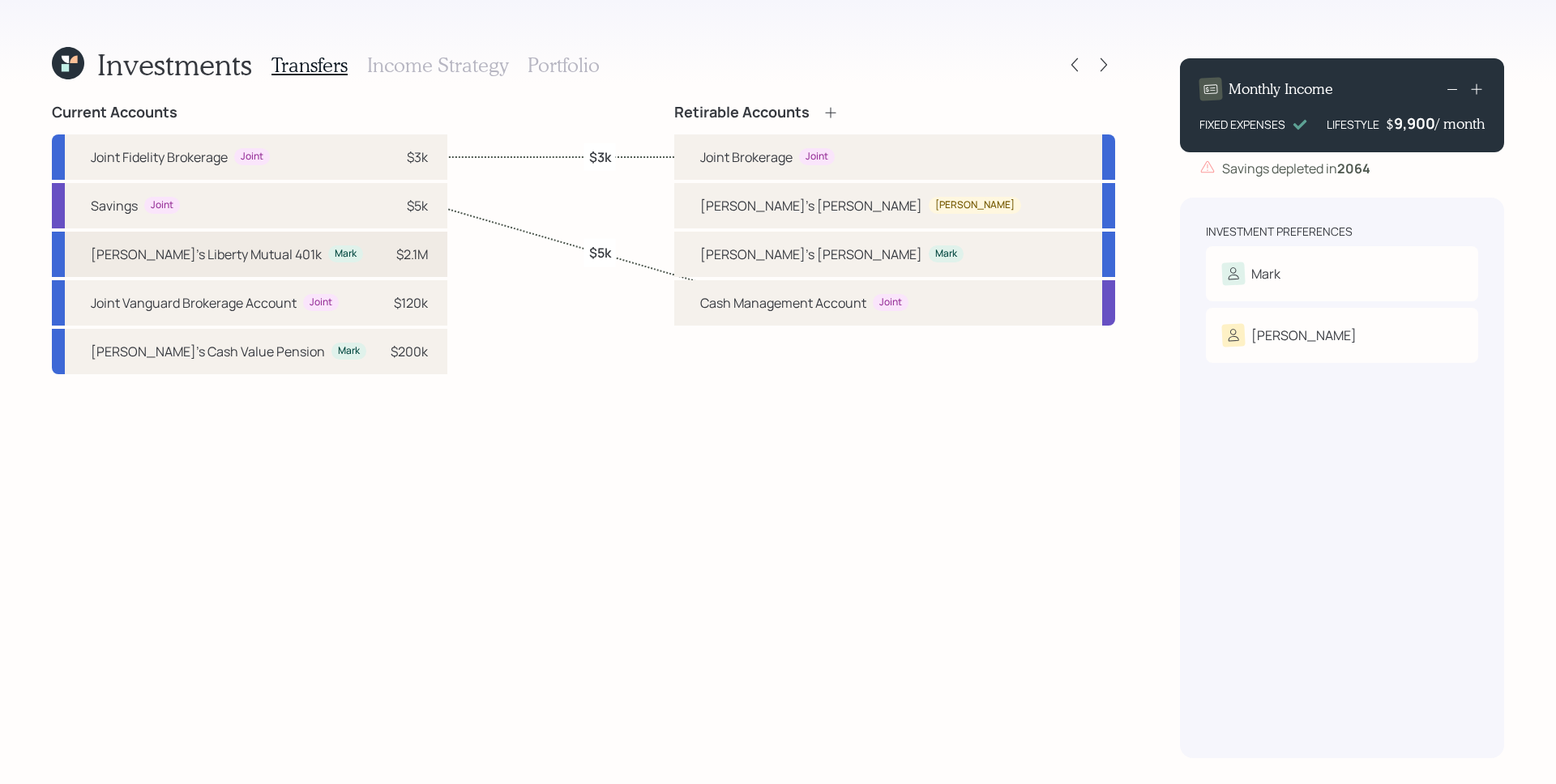
click at [379, 257] on div "$2.1M" at bounding box center [403, 254] width 49 height 19
click at [811, 248] on div "[PERSON_NAME]'s [PERSON_NAME] [PERSON_NAME]" at bounding box center [894, 254] width 440 height 45
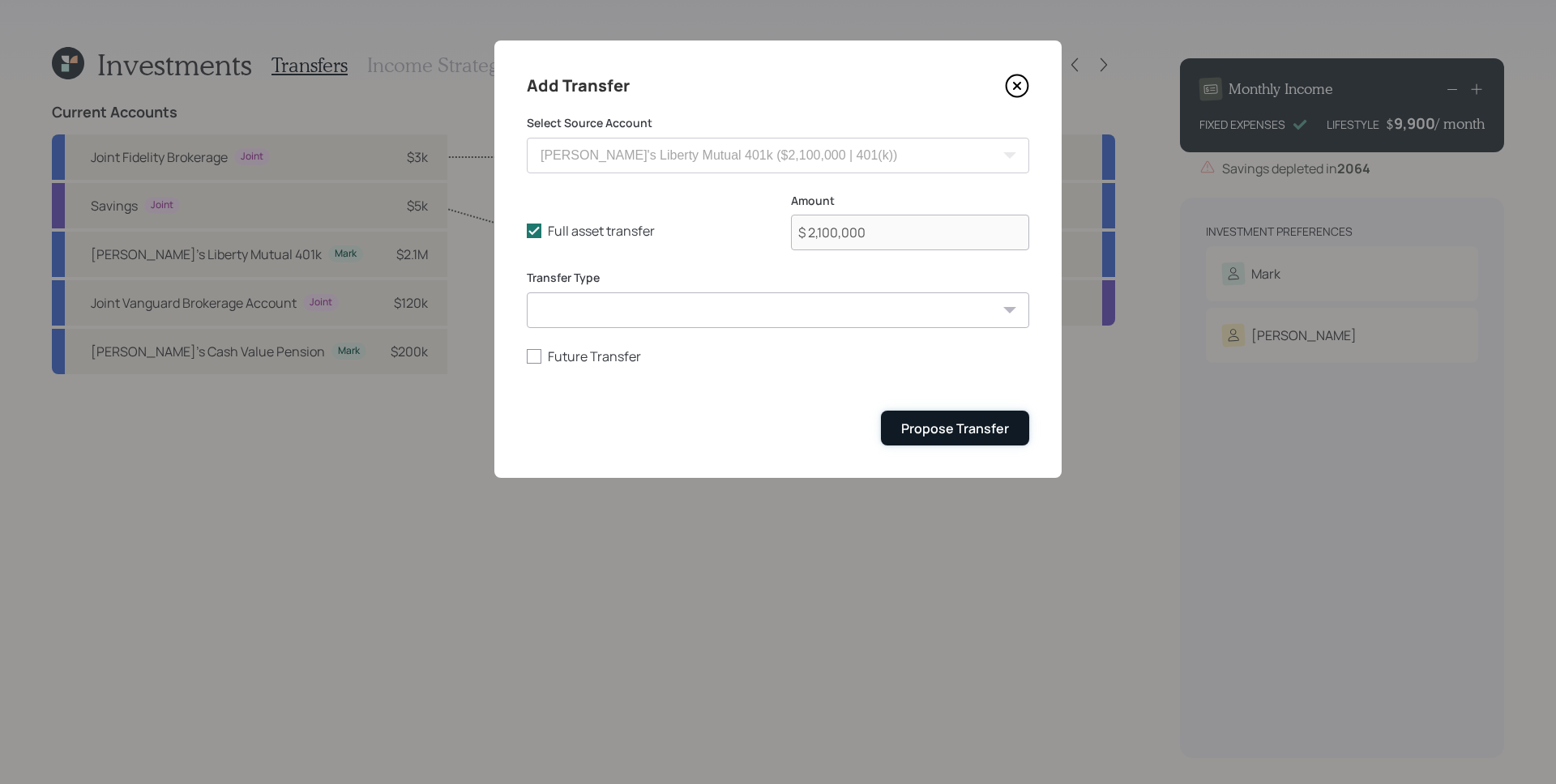
click at [991, 423] on div "Propose Transfer" at bounding box center [954, 428] width 108 height 18
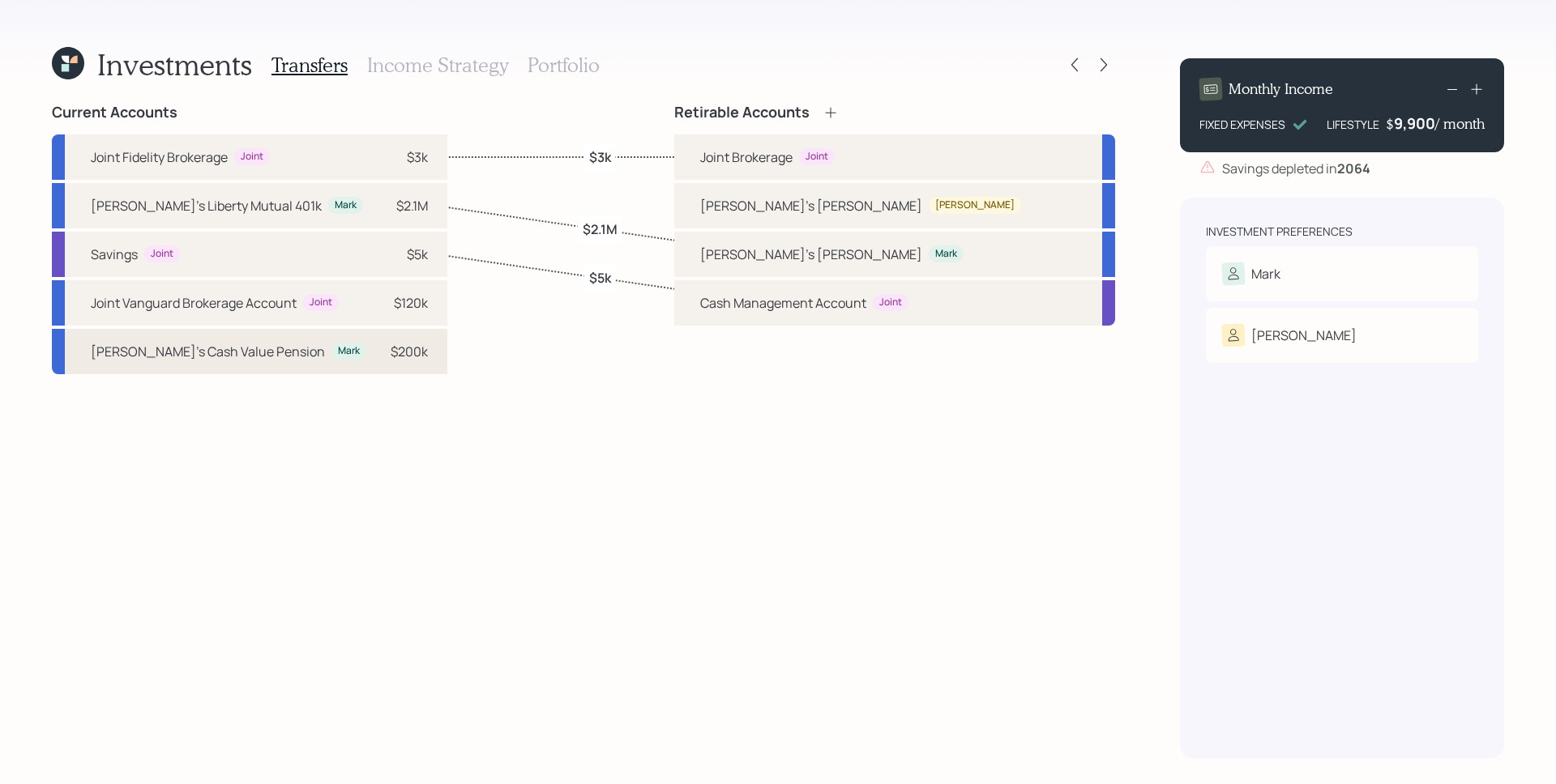
click at [302, 367] on div "[PERSON_NAME]'s Cash Value Pension Mark $200k" at bounding box center [249, 350] width 395 height 45
click at [478, 357] on div "Current Accounts Joint Fidelity Brokerage Joint $3k Mark's Liberty Mutual 401k …" at bounding box center [583, 431] width 1063 height 654
click at [462, 73] on h3 "Income Strategy" at bounding box center [437, 65] width 141 height 24
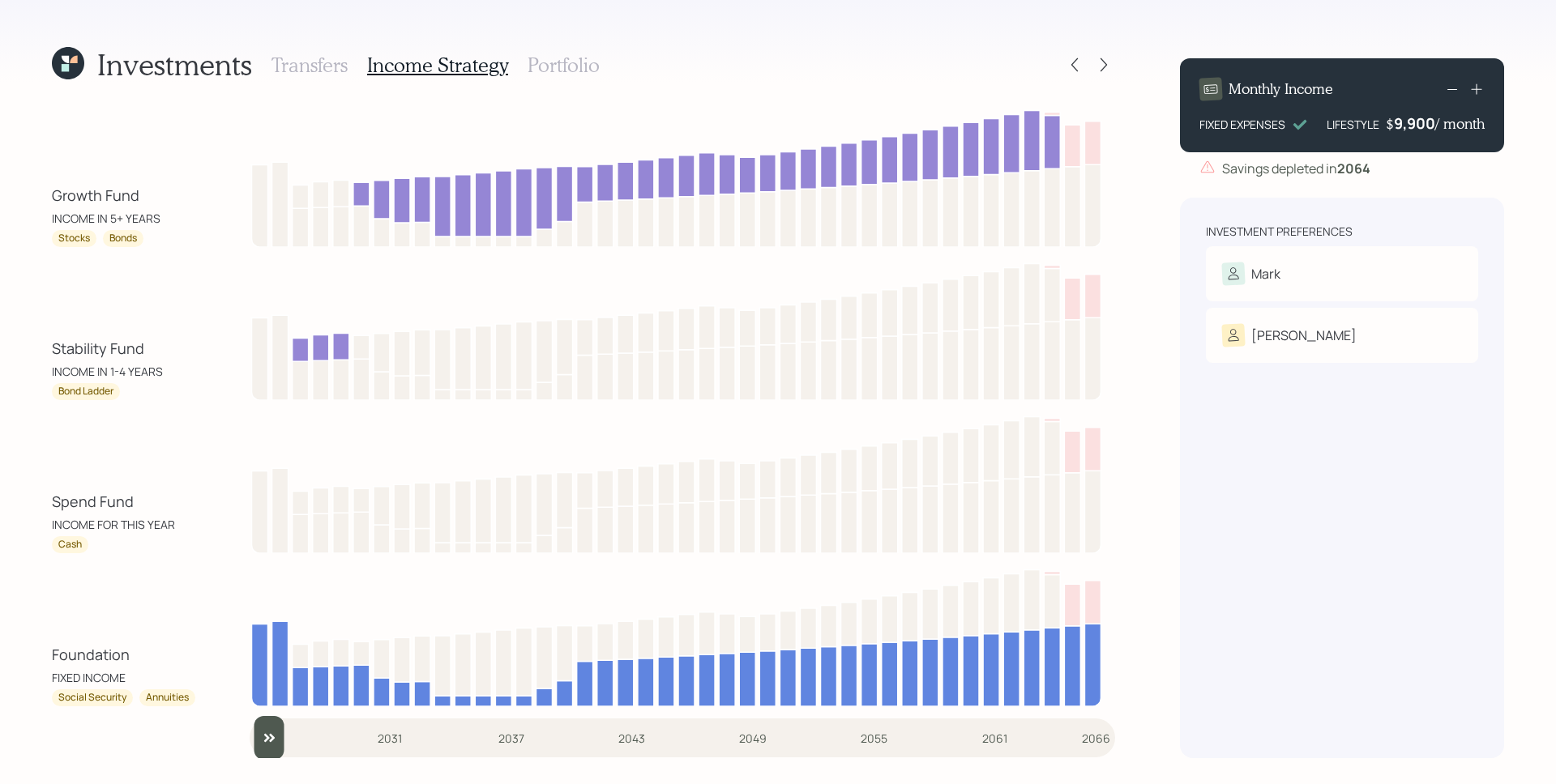
click at [560, 70] on h3 "Portfolio" at bounding box center [563, 65] width 72 height 24
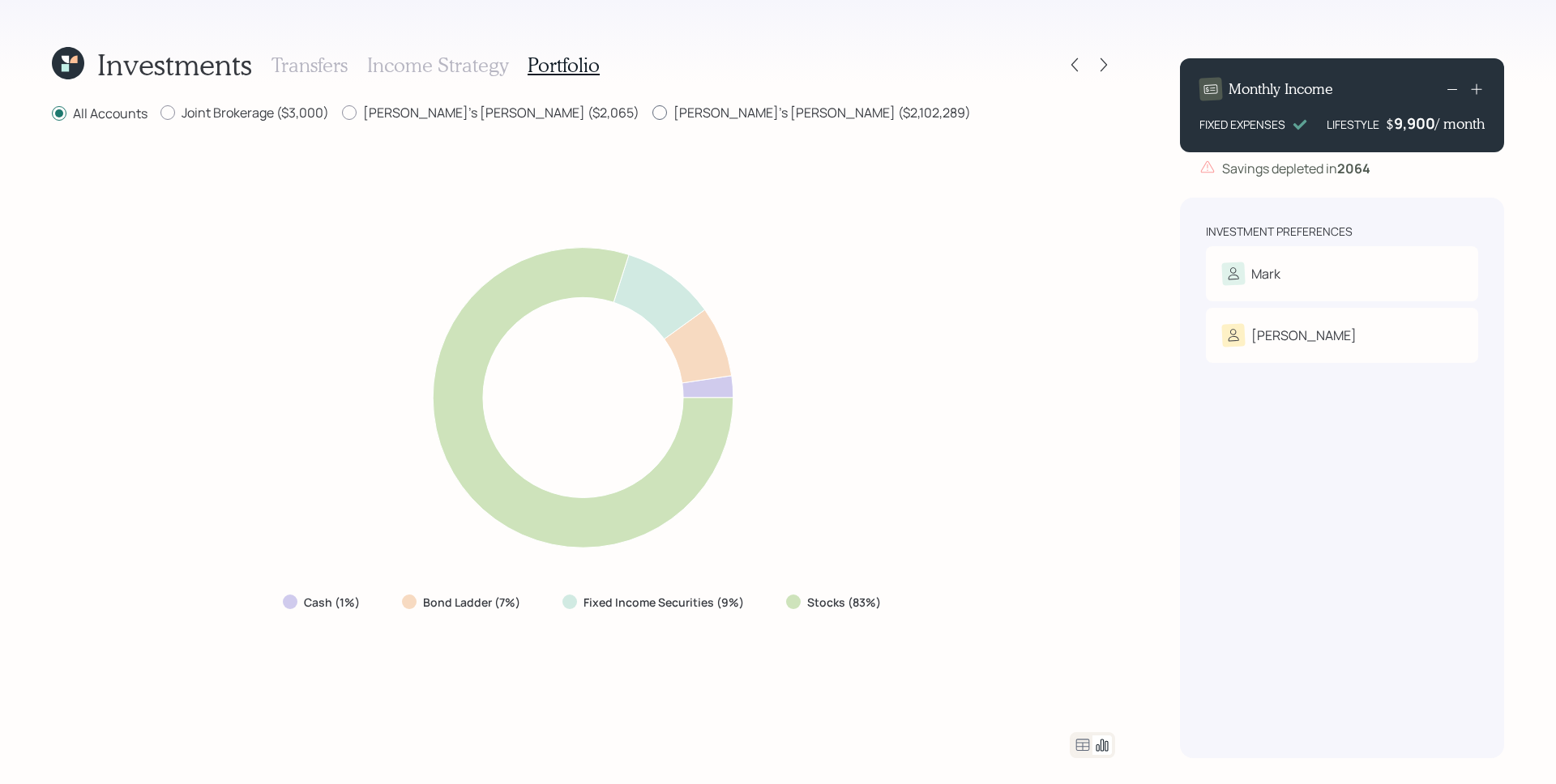
click at [652, 111] on label "[PERSON_NAME]'s [PERSON_NAME] ($2,102,289)" at bounding box center [811, 113] width 318 height 18
click at [651, 113] on input "[PERSON_NAME]'s [PERSON_NAME] ($2,102,289)" at bounding box center [651, 113] width 1 height 1
radio input "true"
radio input "false"
click at [1081, 752] on icon at bounding box center [1082, 745] width 19 height 19
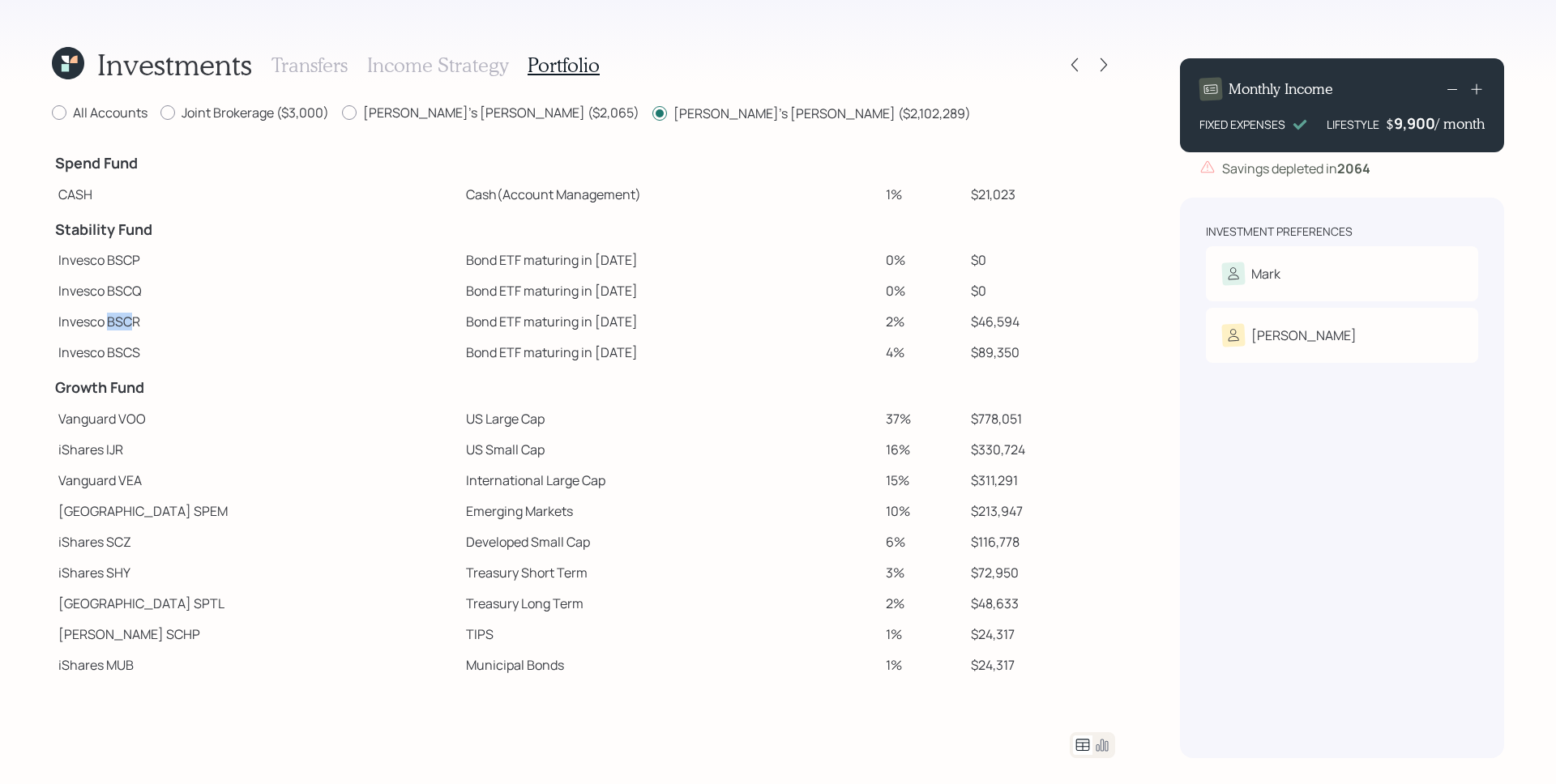
drag, startPoint x: 110, startPoint y: 323, endPoint x: 136, endPoint y: 327, distance: 26.3
click at [136, 327] on td "Invesco BSCR" at bounding box center [255, 322] width 408 height 31
drag, startPoint x: 141, startPoint y: 325, endPoint x: 107, endPoint y: 321, distance: 34.2
click at [107, 321] on td "Invesco BSCR" at bounding box center [255, 322] width 408 height 31
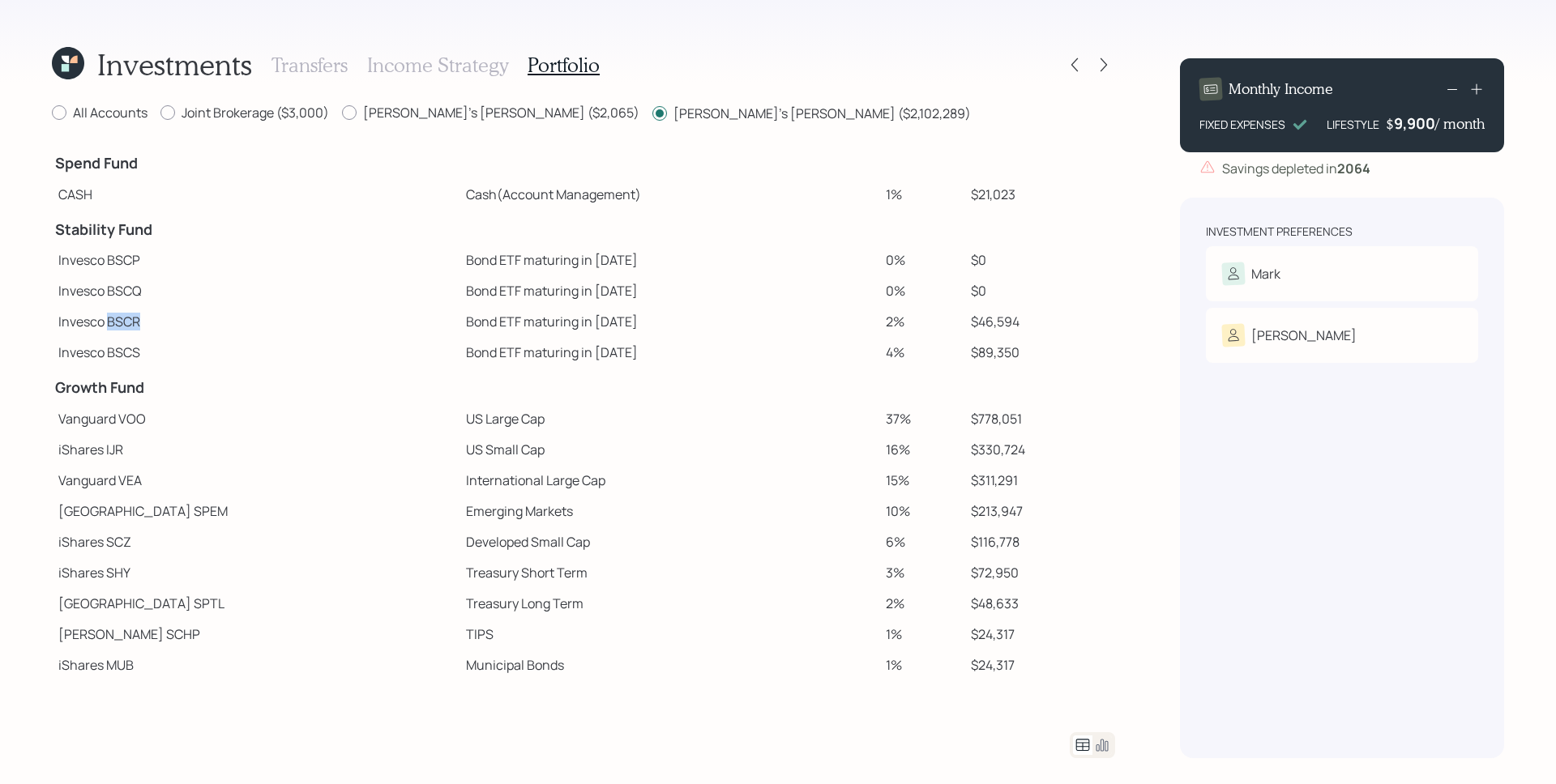
copy td "BSCR"
click at [1076, 58] on icon at bounding box center [1074, 65] width 7 height 13
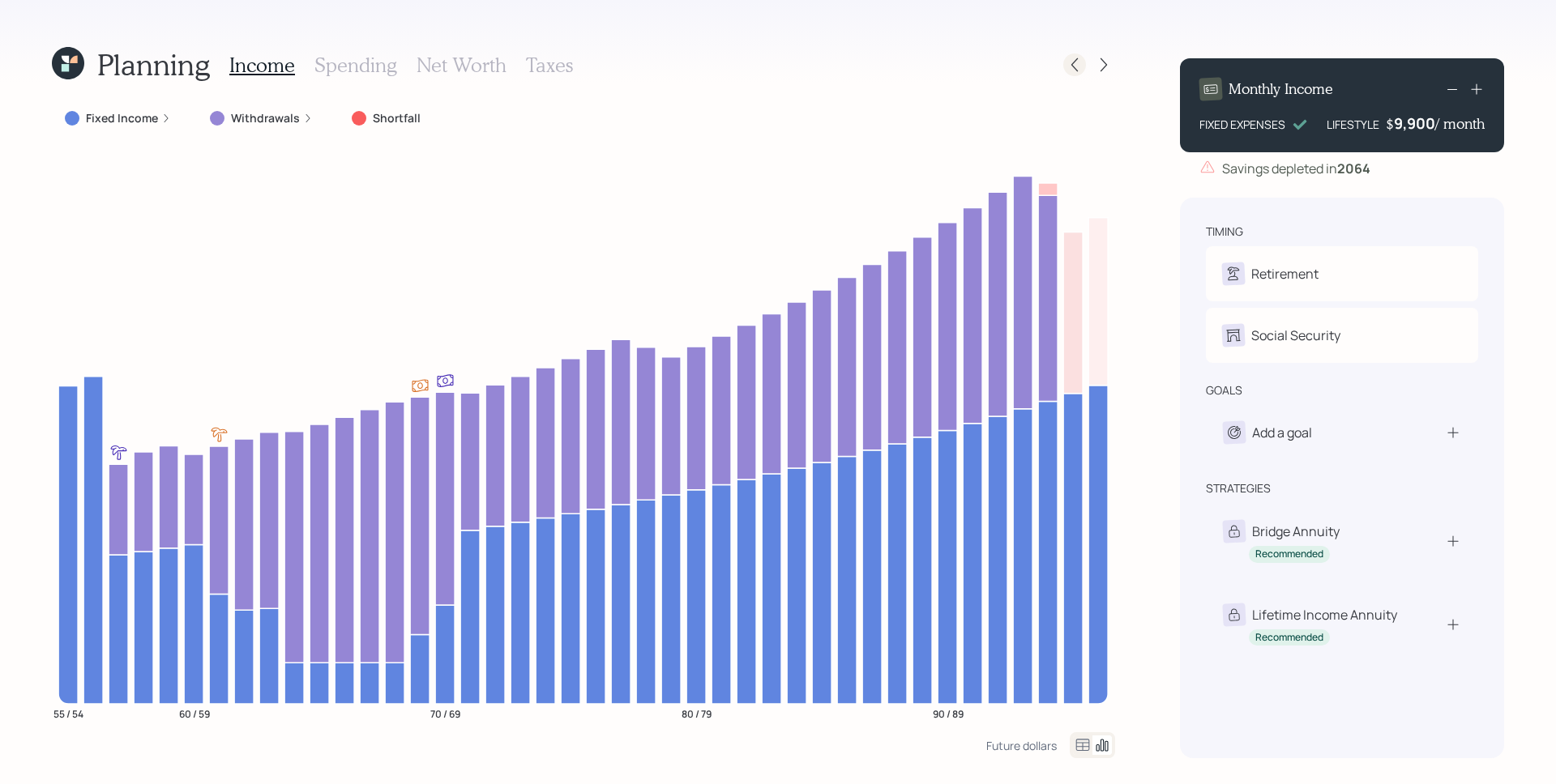
click at [1071, 67] on icon at bounding box center [1074, 64] width 16 height 16
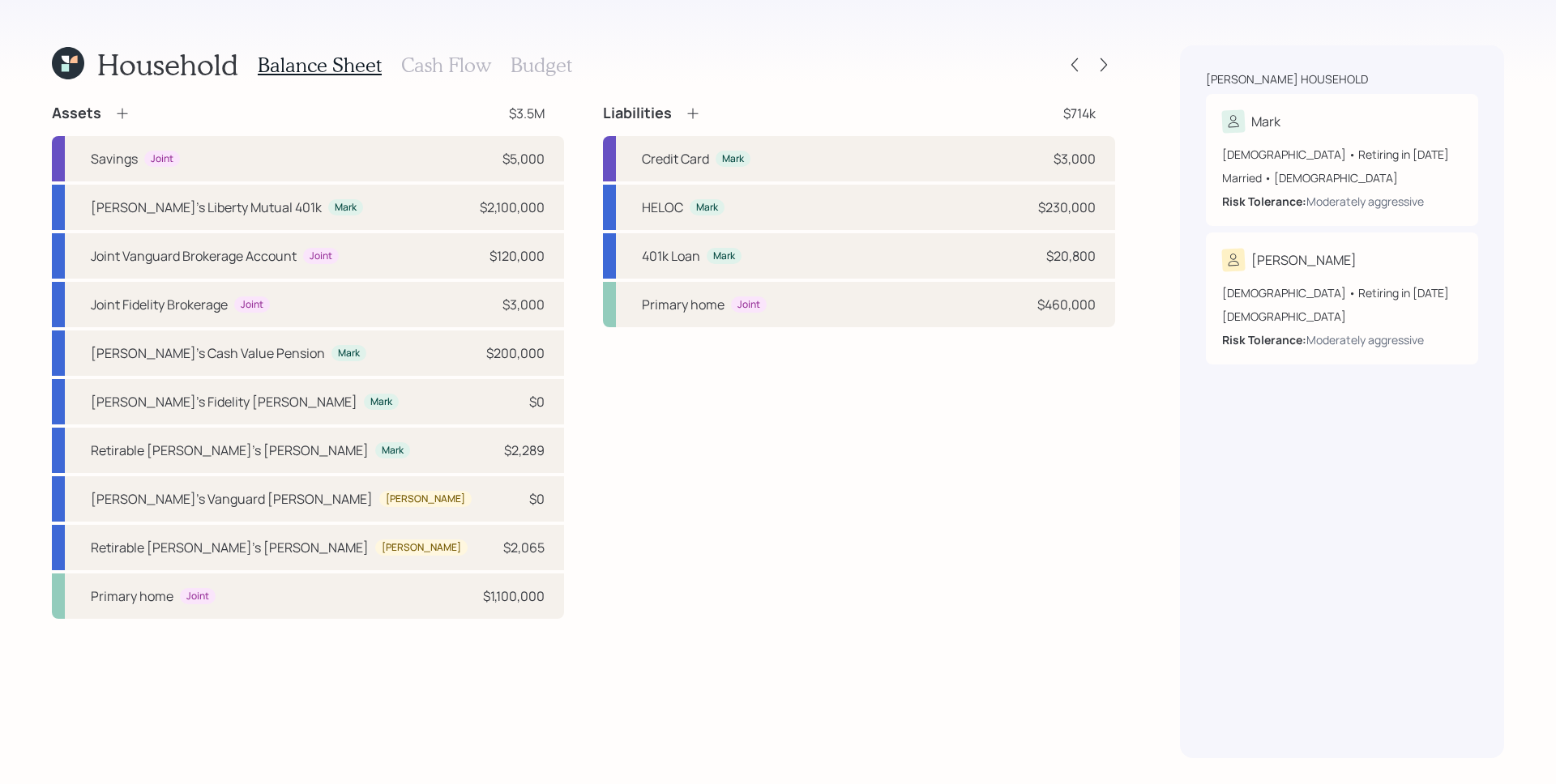
click at [430, 67] on h3 "Cash Flow" at bounding box center [446, 65] width 90 height 24
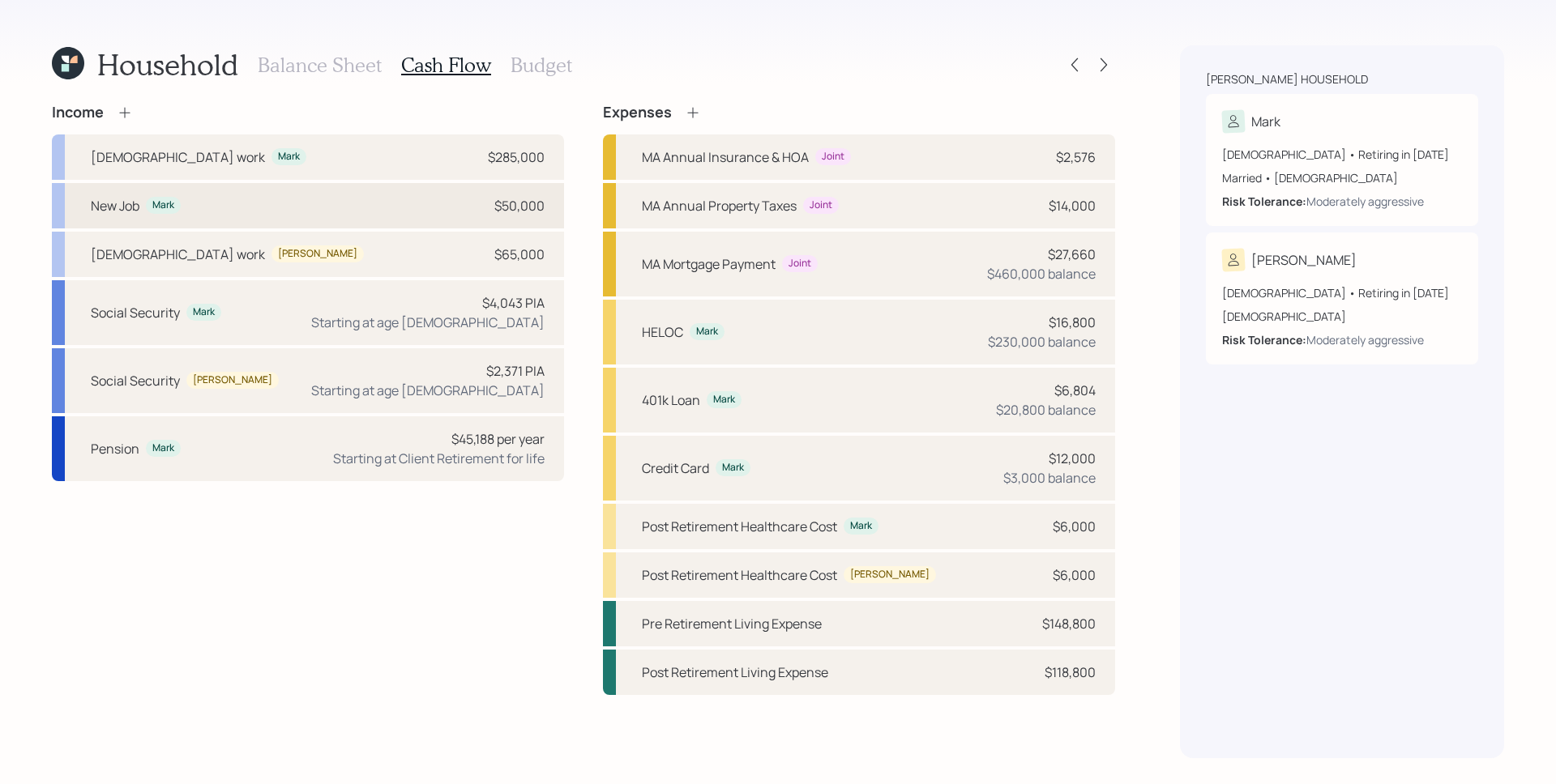
click at [535, 196] on div "$50,000" at bounding box center [519, 205] width 51 height 19
select select "part_time"
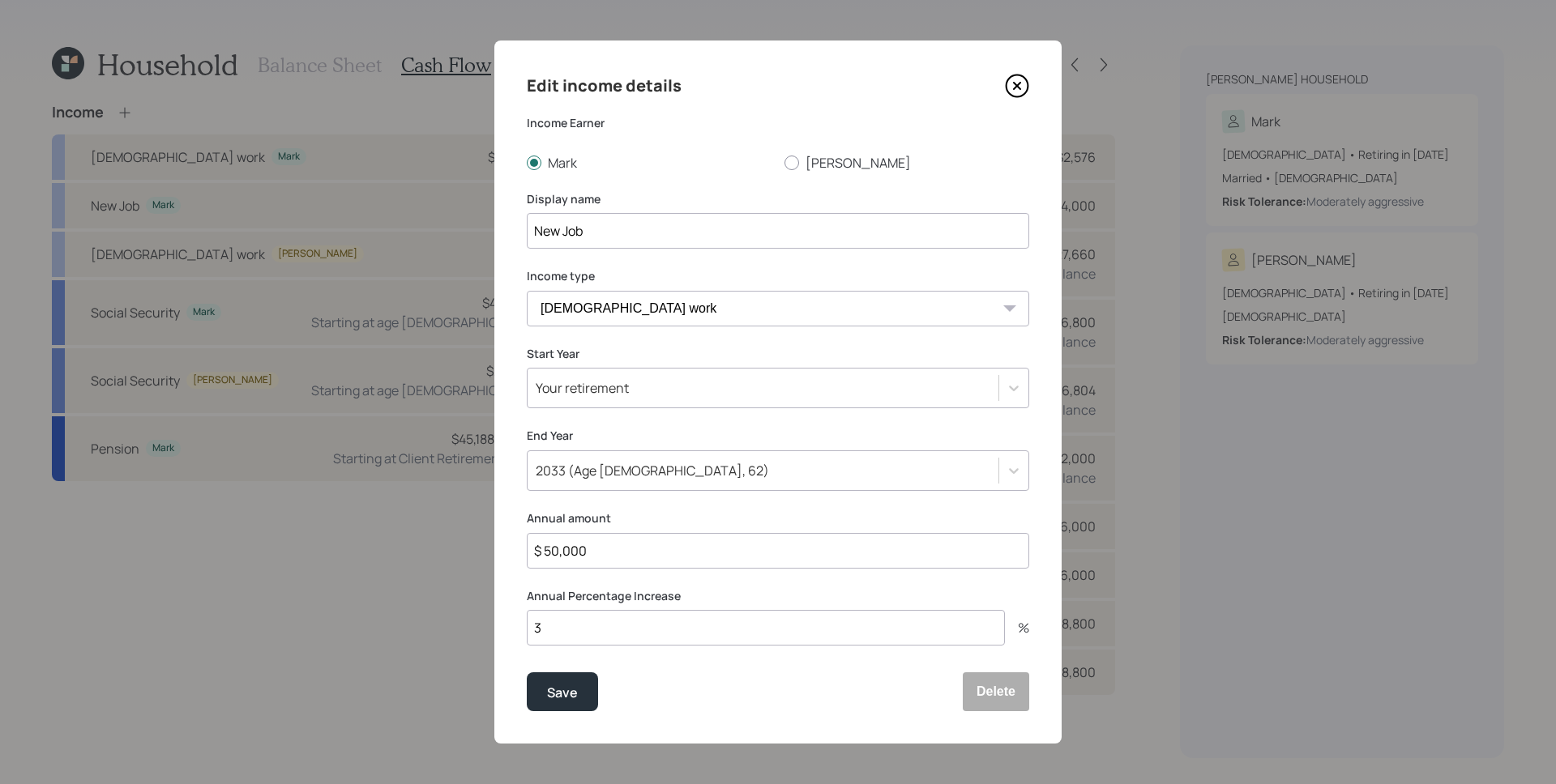
click at [674, 558] on input "$ 50,000" at bounding box center [778, 550] width 502 height 35
type input "$ 100,000"
click at [526, 672] on button "Save" at bounding box center [562, 691] width 72 height 39
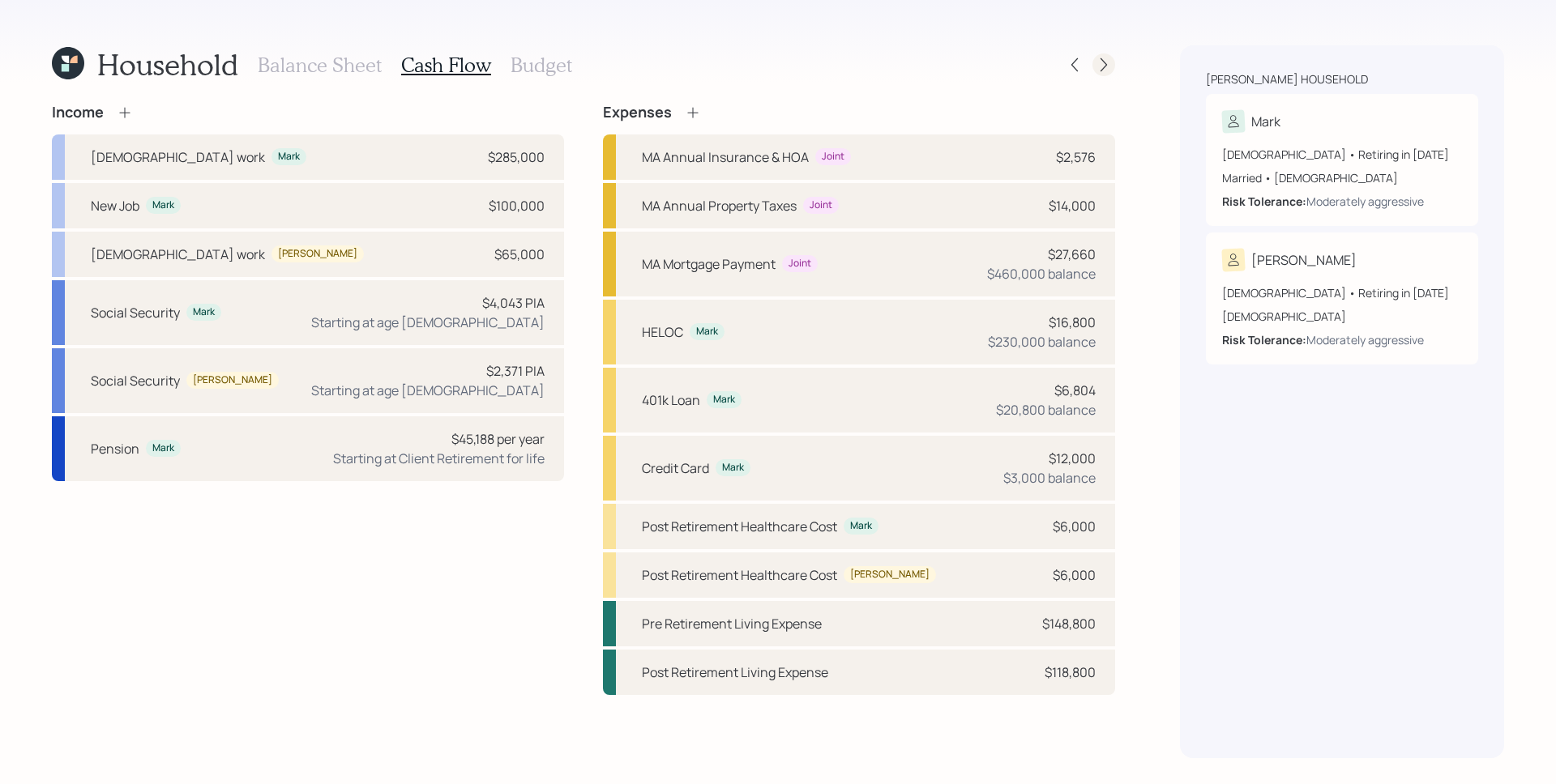
click at [1098, 59] on icon at bounding box center [1103, 64] width 16 height 16
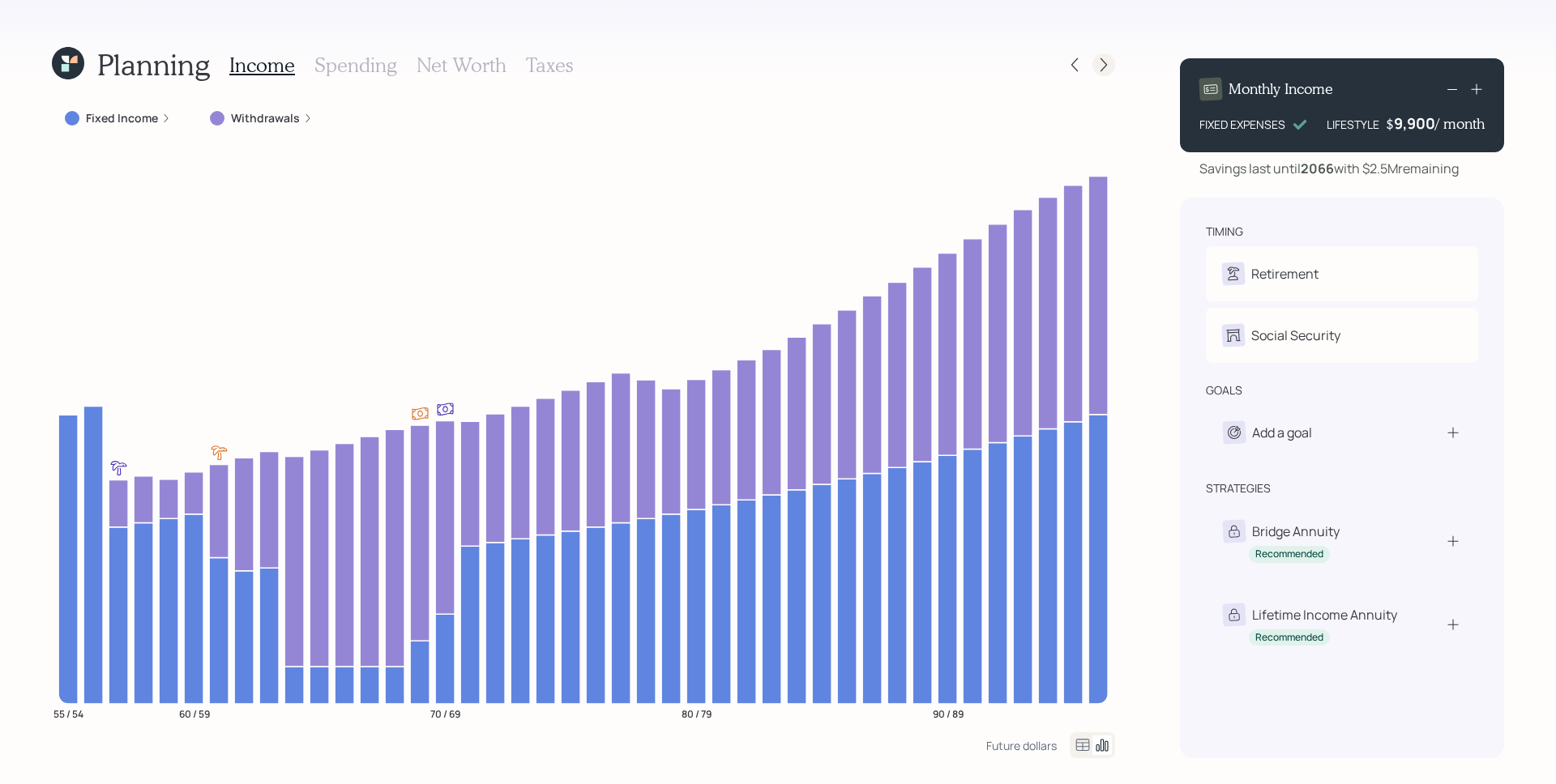
click at [1109, 67] on icon at bounding box center [1103, 64] width 16 height 16
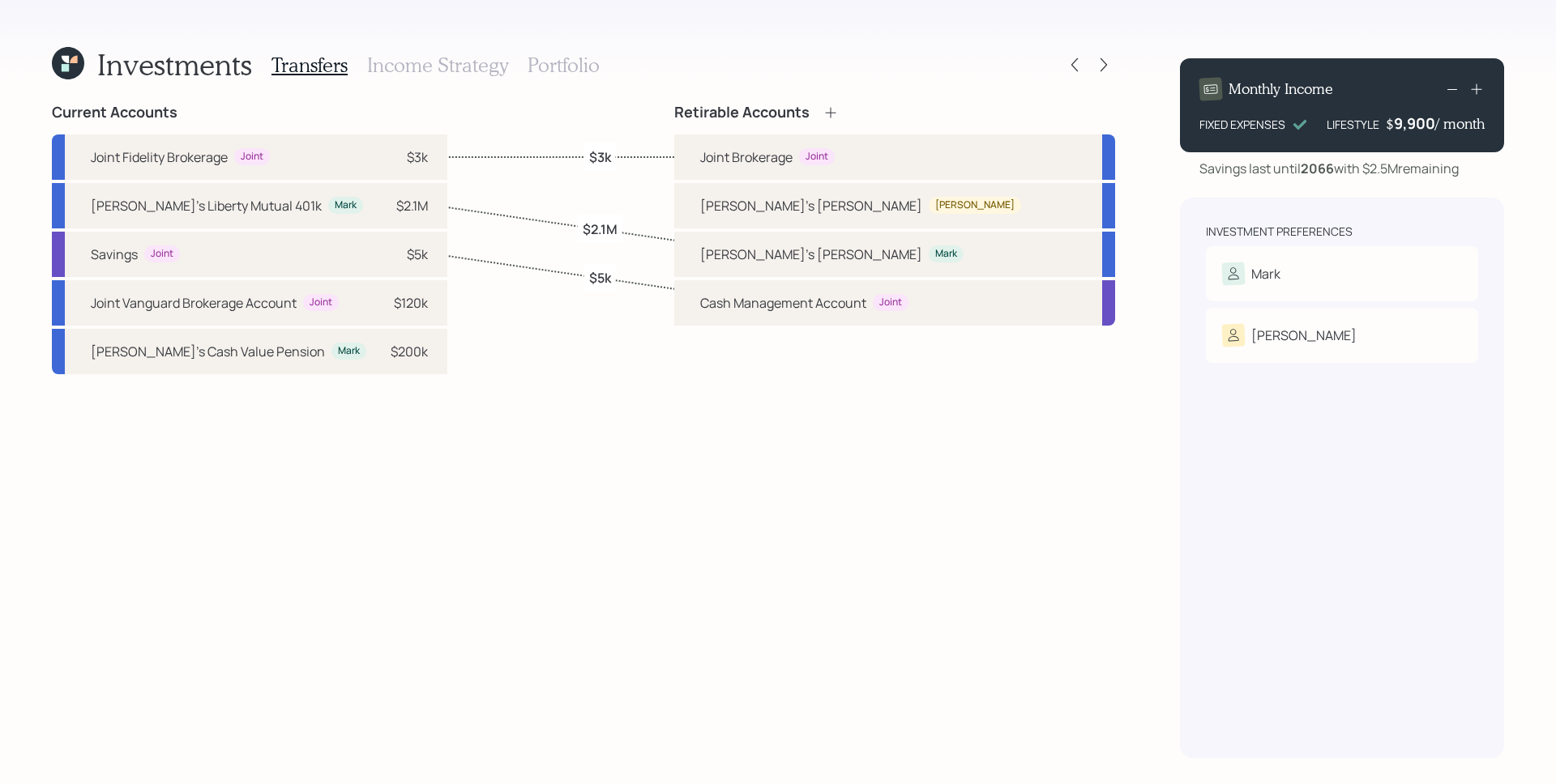
click at [433, 63] on h3 "Income Strategy" at bounding box center [437, 65] width 141 height 24
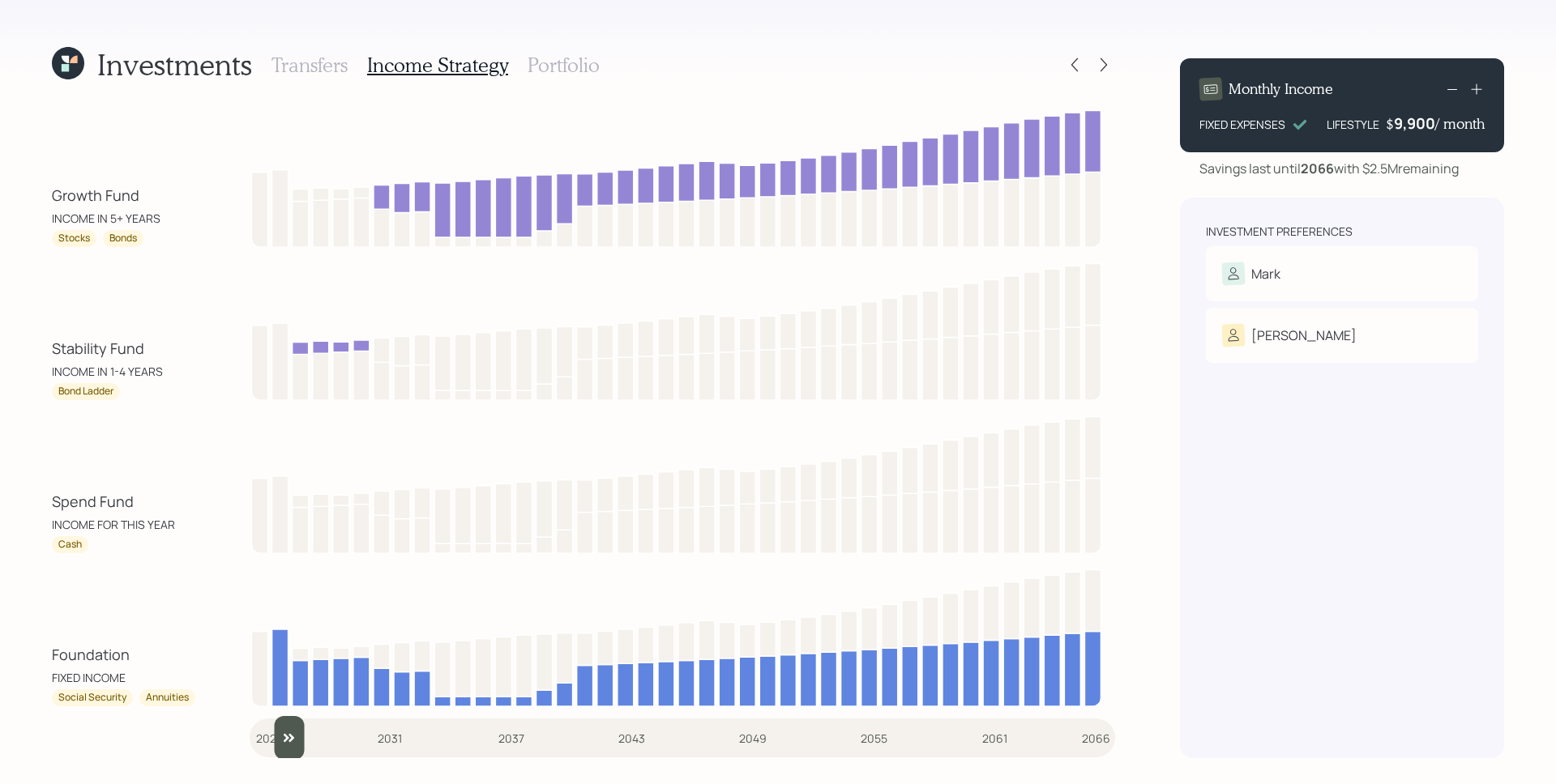
type input "2026"
click at [279, 736] on input "slider" at bounding box center [682, 738] width 865 height 44
click at [577, 71] on h3 "Portfolio" at bounding box center [563, 65] width 72 height 24
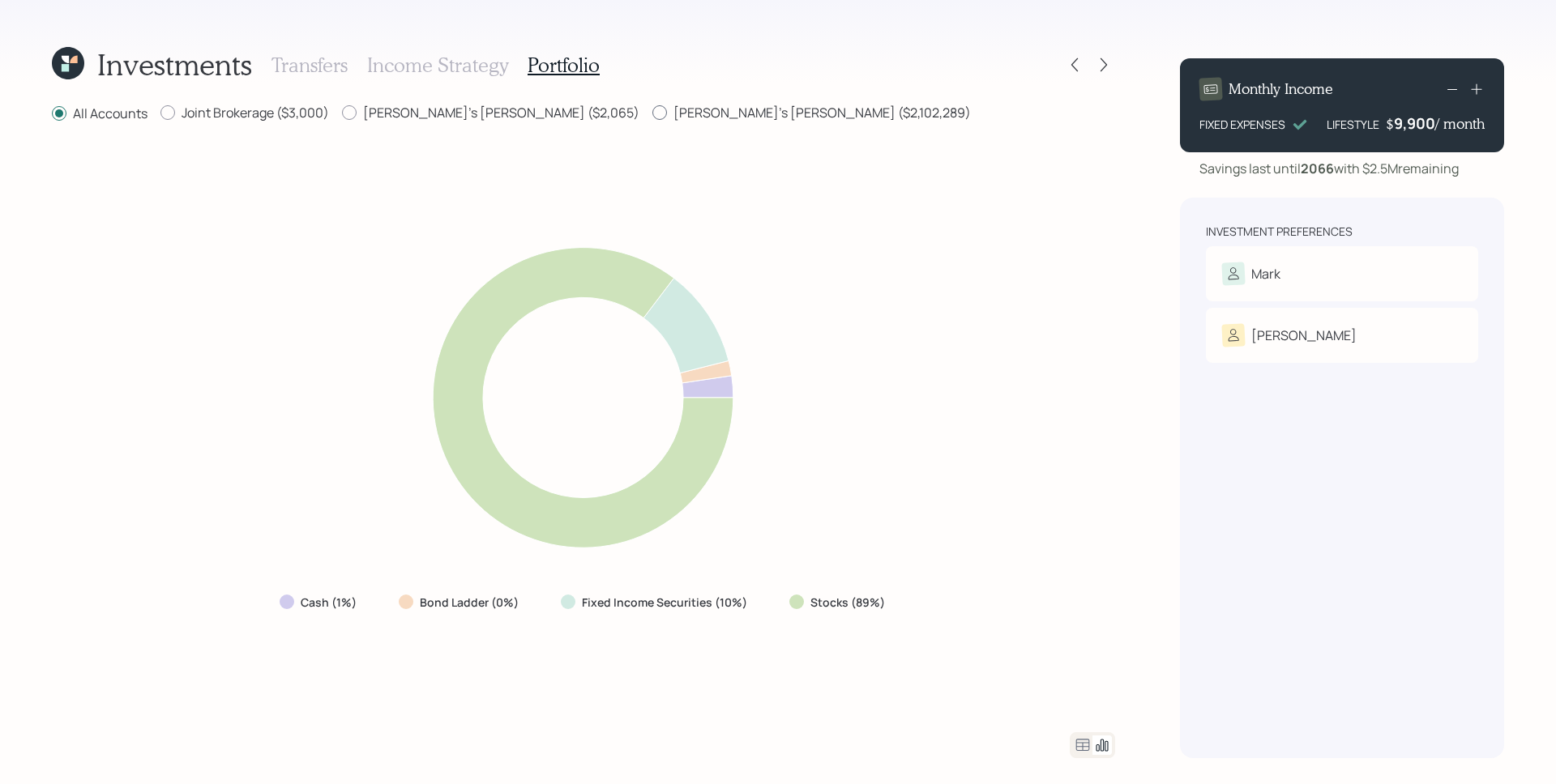
click at [652, 107] on label "[PERSON_NAME]'s [PERSON_NAME] ($2,102,289)" at bounding box center [811, 113] width 318 height 18
click at [651, 113] on input "[PERSON_NAME]'s [PERSON_NAME] ($2,102,289)" at bounding box center [651, 113] width 1 height 1
radio input "true"
radio input "false"
click at [1081, 744] on icon at bounding box center [1082, 745] width 19 height 19
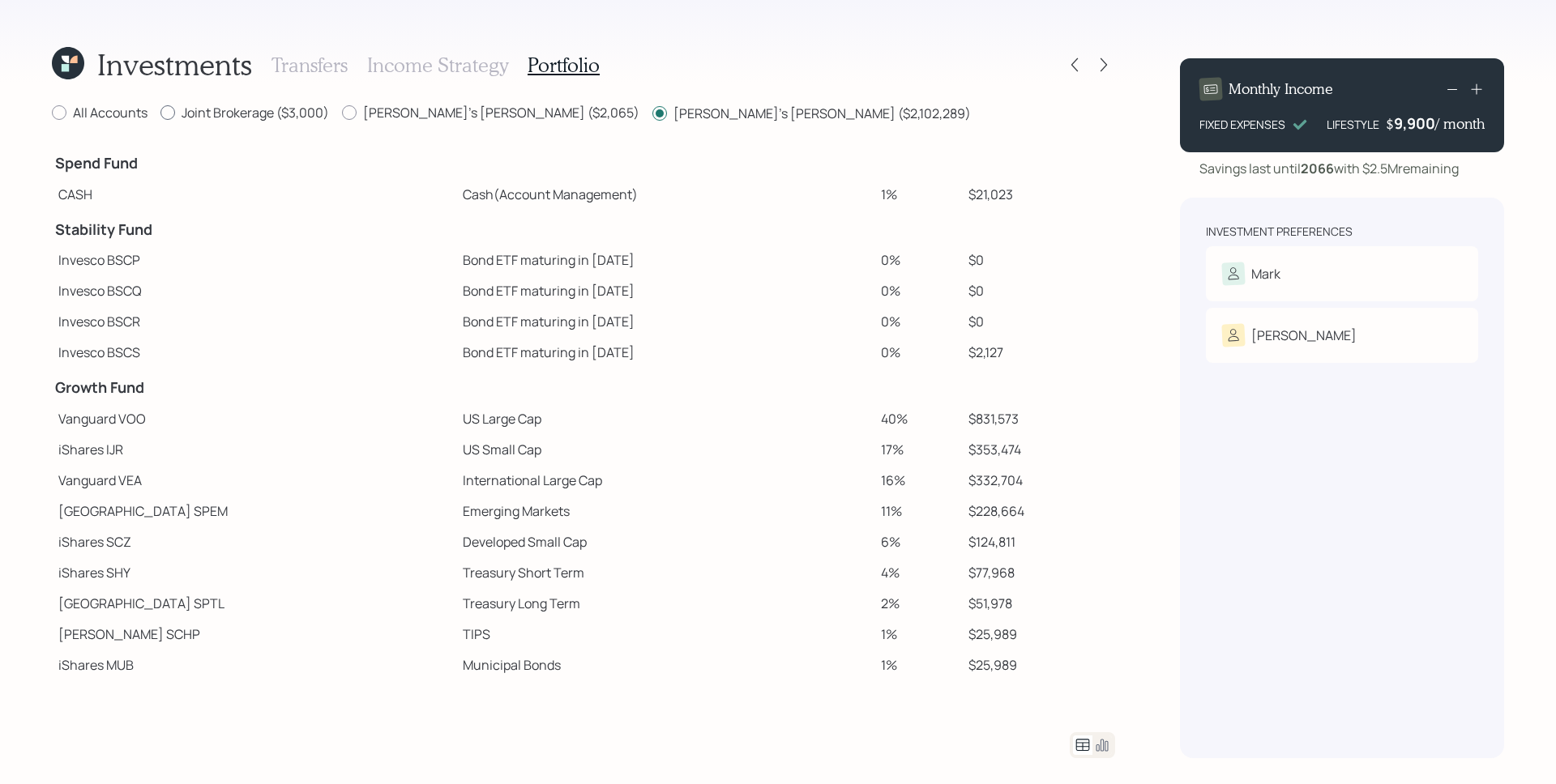
click at [287, 117] on label "Joint Brokerage ($3,000)" at bounding box center [245, 113] width 168 height 18
click at [160, 114] on input "Joint Brokerage ($3,000)" at bounding box center [160, 113] width 1 height 1
radio input "true"
radio input "false"
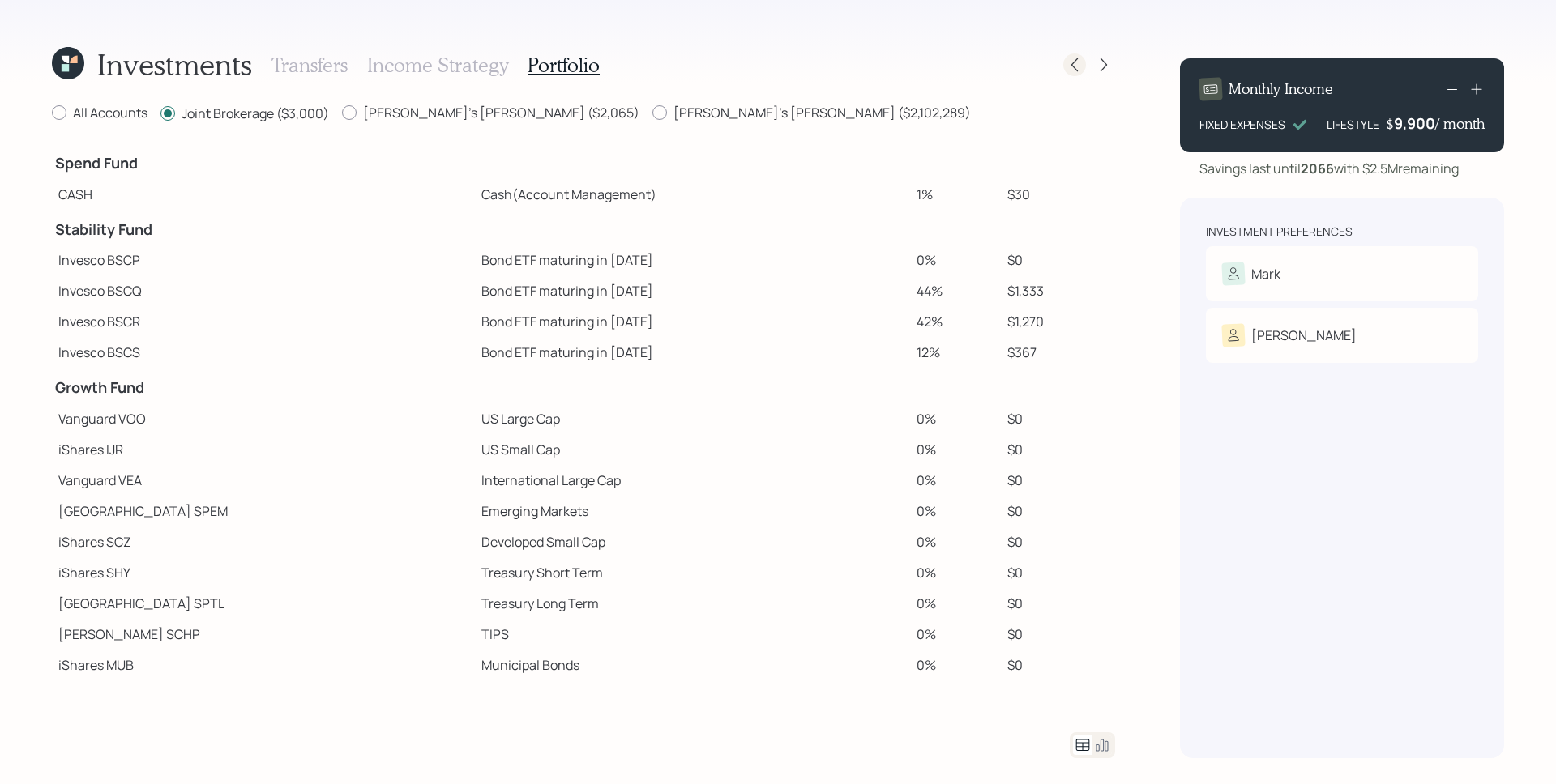
click at [1076, 63] on icon at bounding box center [1074, 64] width 16 height 16
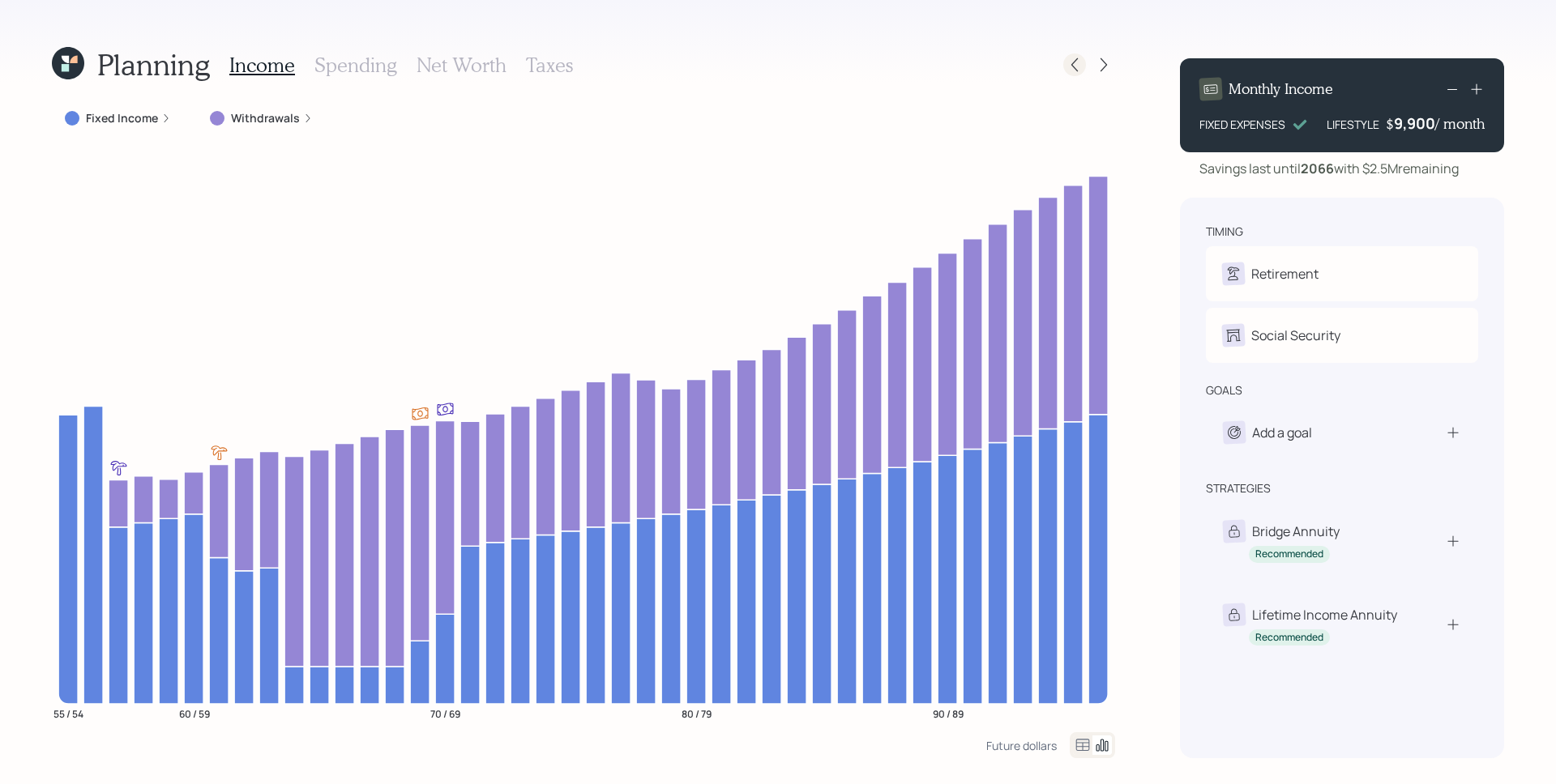
click at [1077, 57] on icon at bounding box center [1074, 64] width 16 height 16
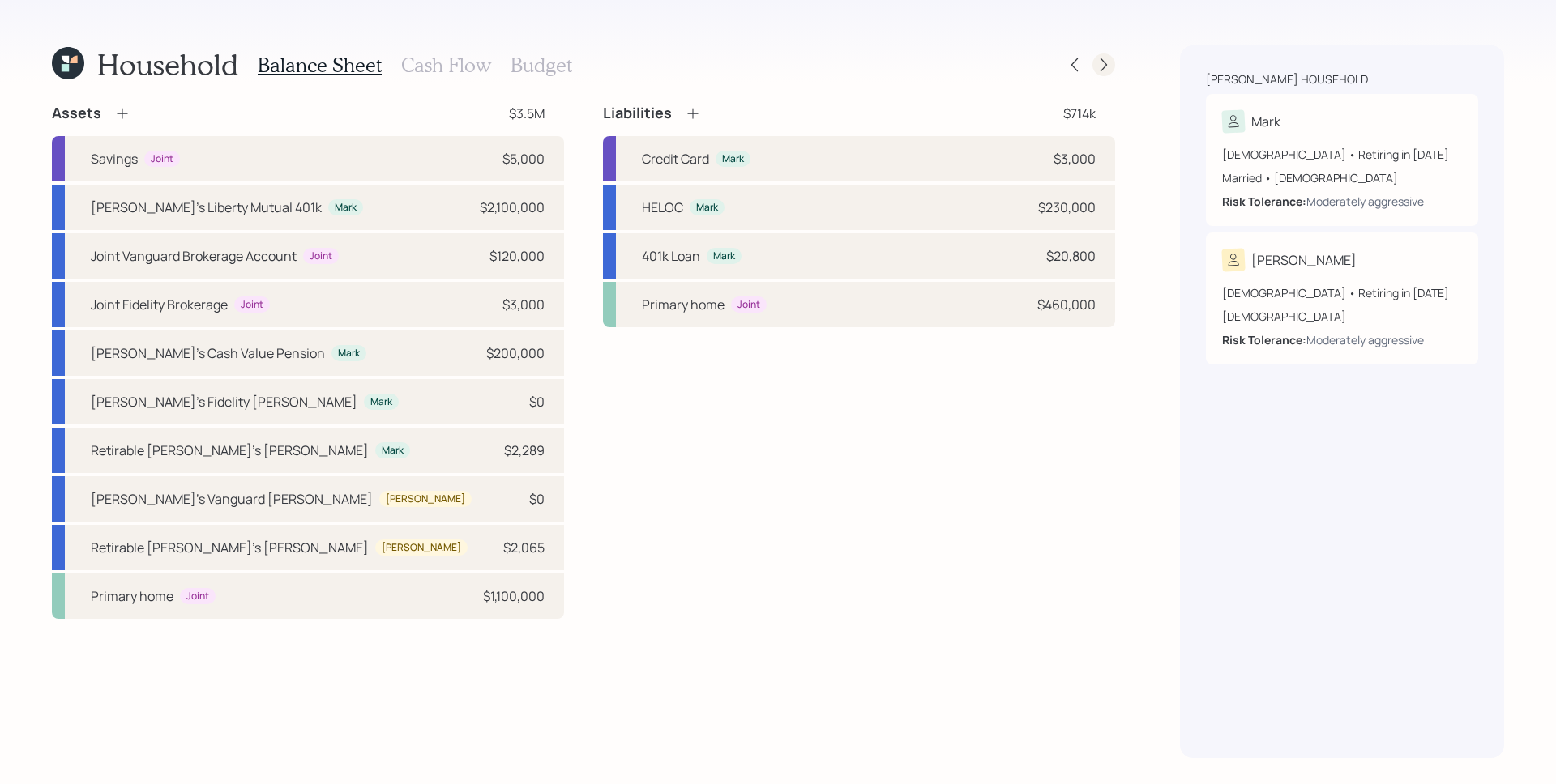
click at [1101, 57] on icon at bounding box center [1103, 64] width 16 height 16
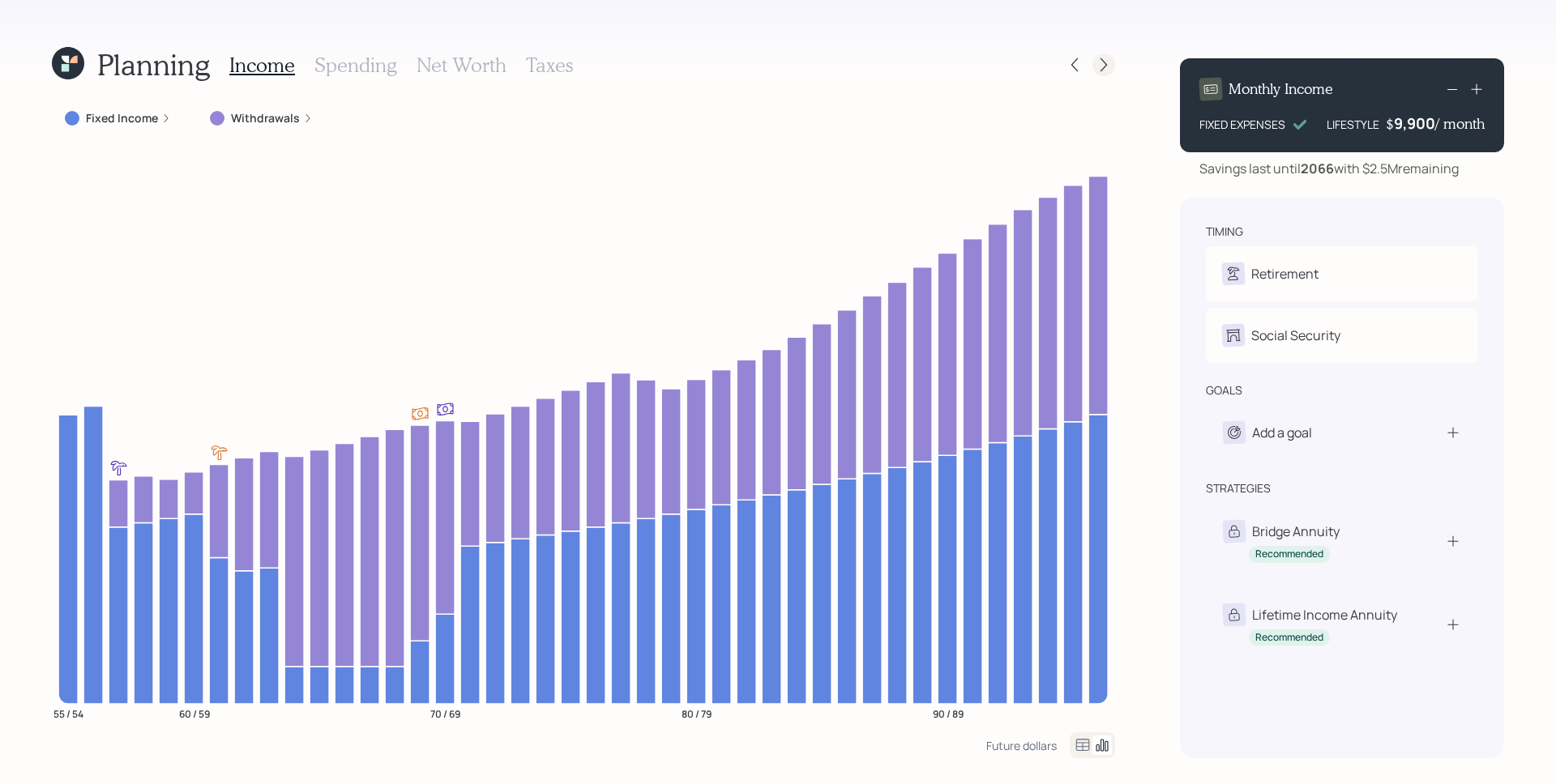
click at [1111, 68] on icon at bounding box center [1103, 64] width 16 height 16
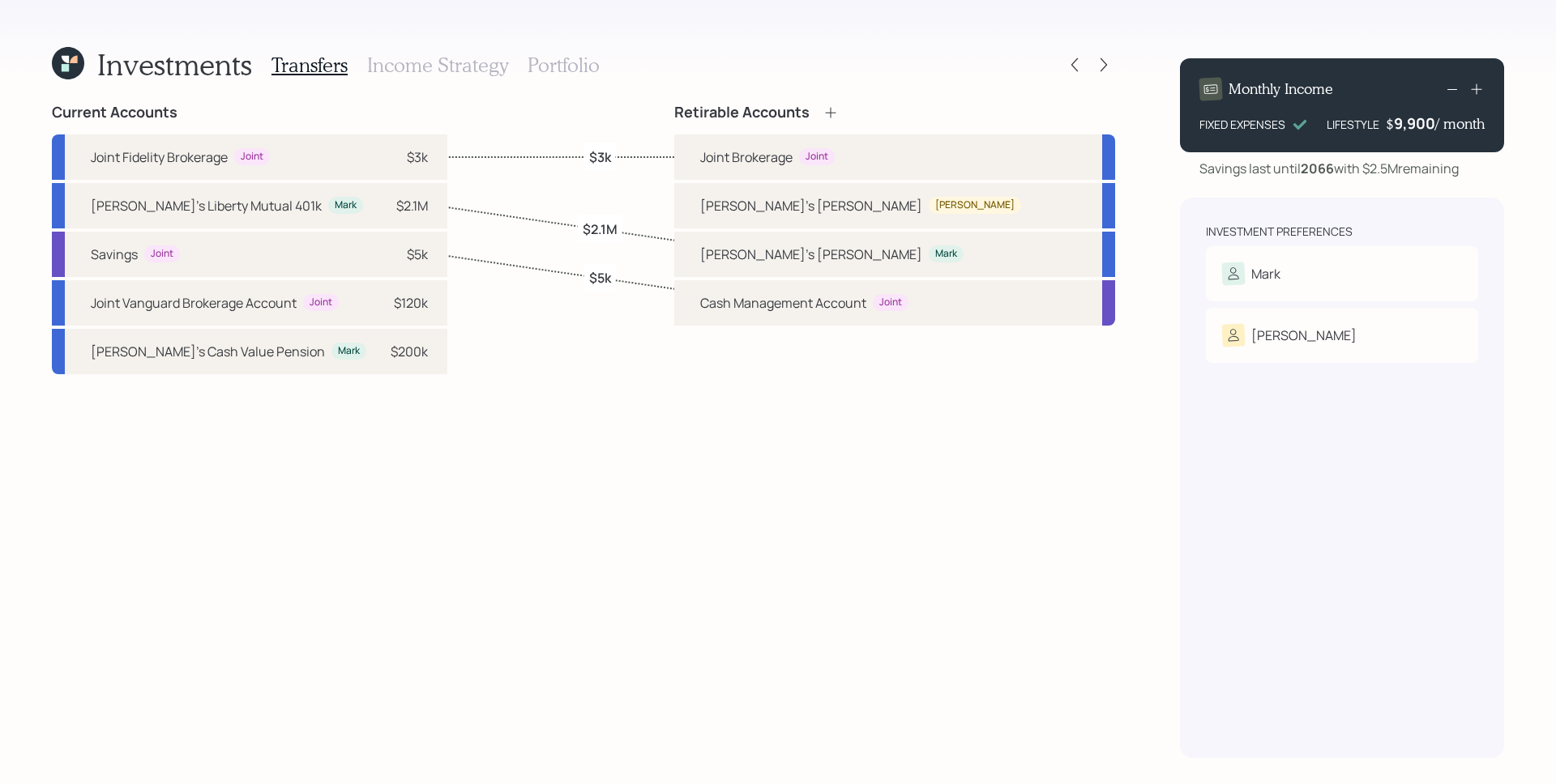
click at [556, 57] on h3 "Portfolio" at bounding box center [563, 65] width 72 height 24
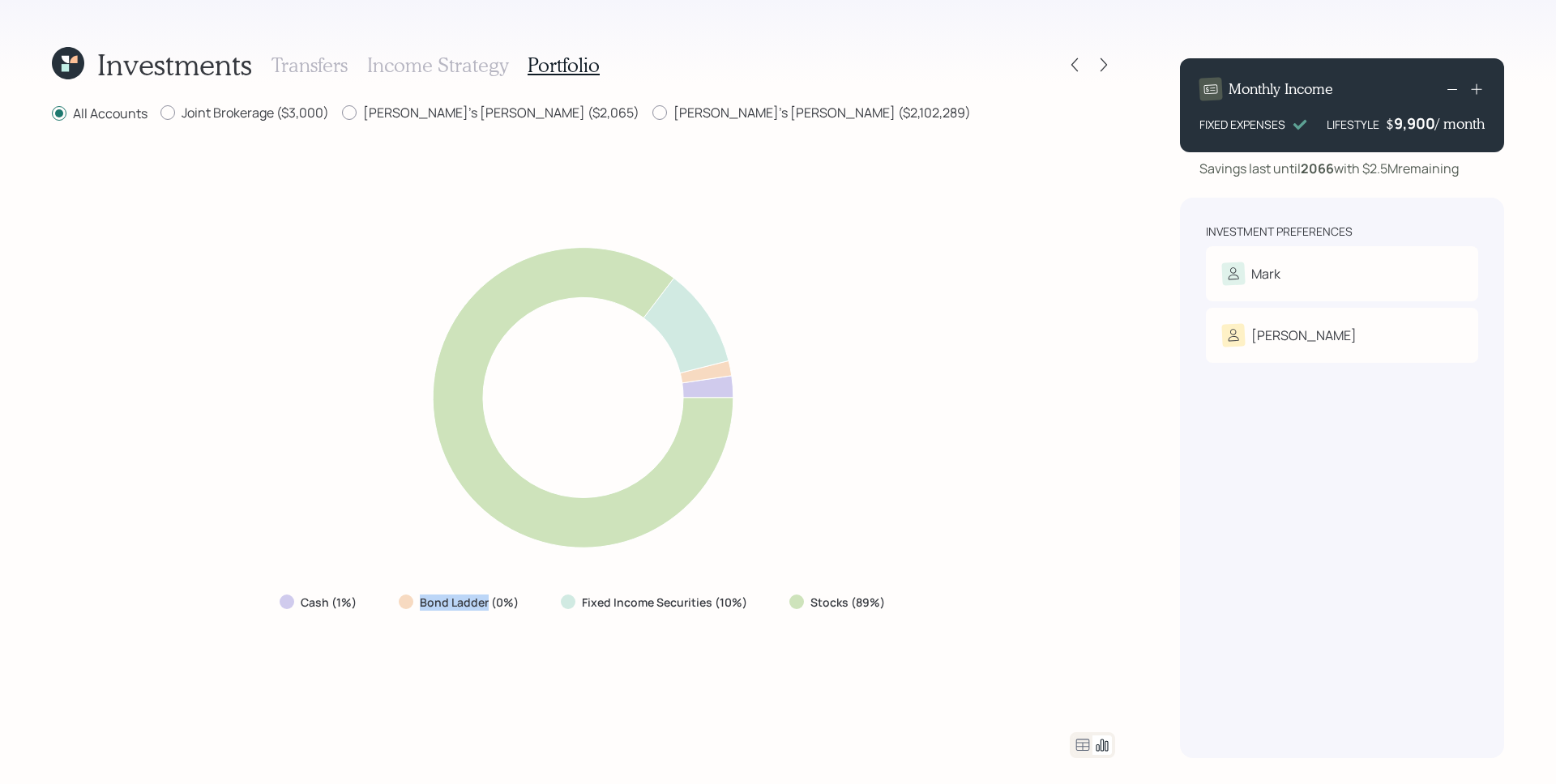
drag, startPoint x: 416, startPoint y: 605, endPoint x: 489, endPoint y: 607, distance: 73.0
click at [489, 607] on div "Bond Ladder (0%)" at bounding box center [459, 603] width 123 height 16
click at [488, 605] on label "Bond Ladder (0%)" at bounding box center [468, 603] width 98 height 16
click at [1067, 70] on icon at bounding box center [1074, 64] width 16 height 16
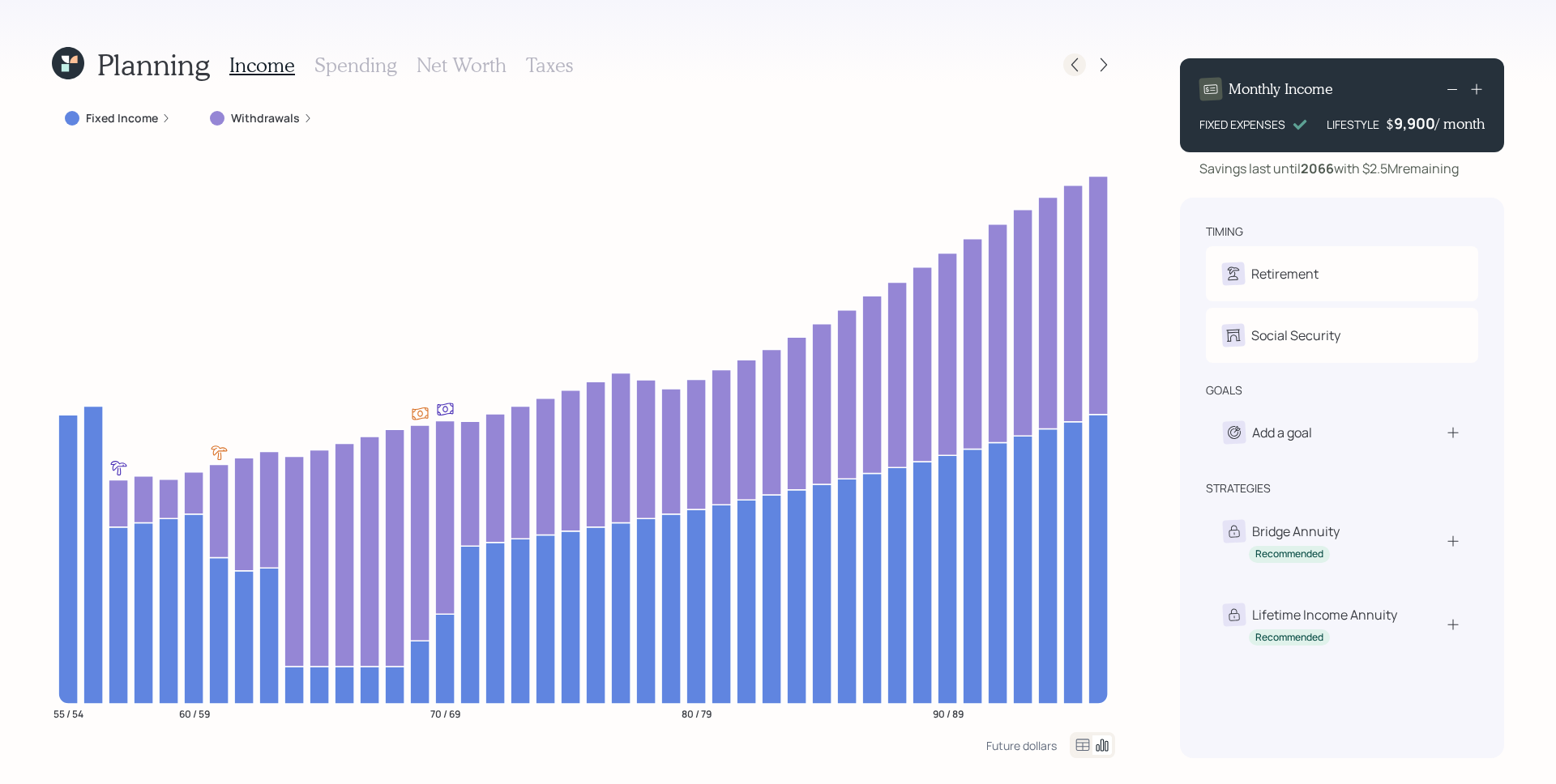
click at [1067, 69] on icon at bounding box center [1074, 64] width 16 height 16
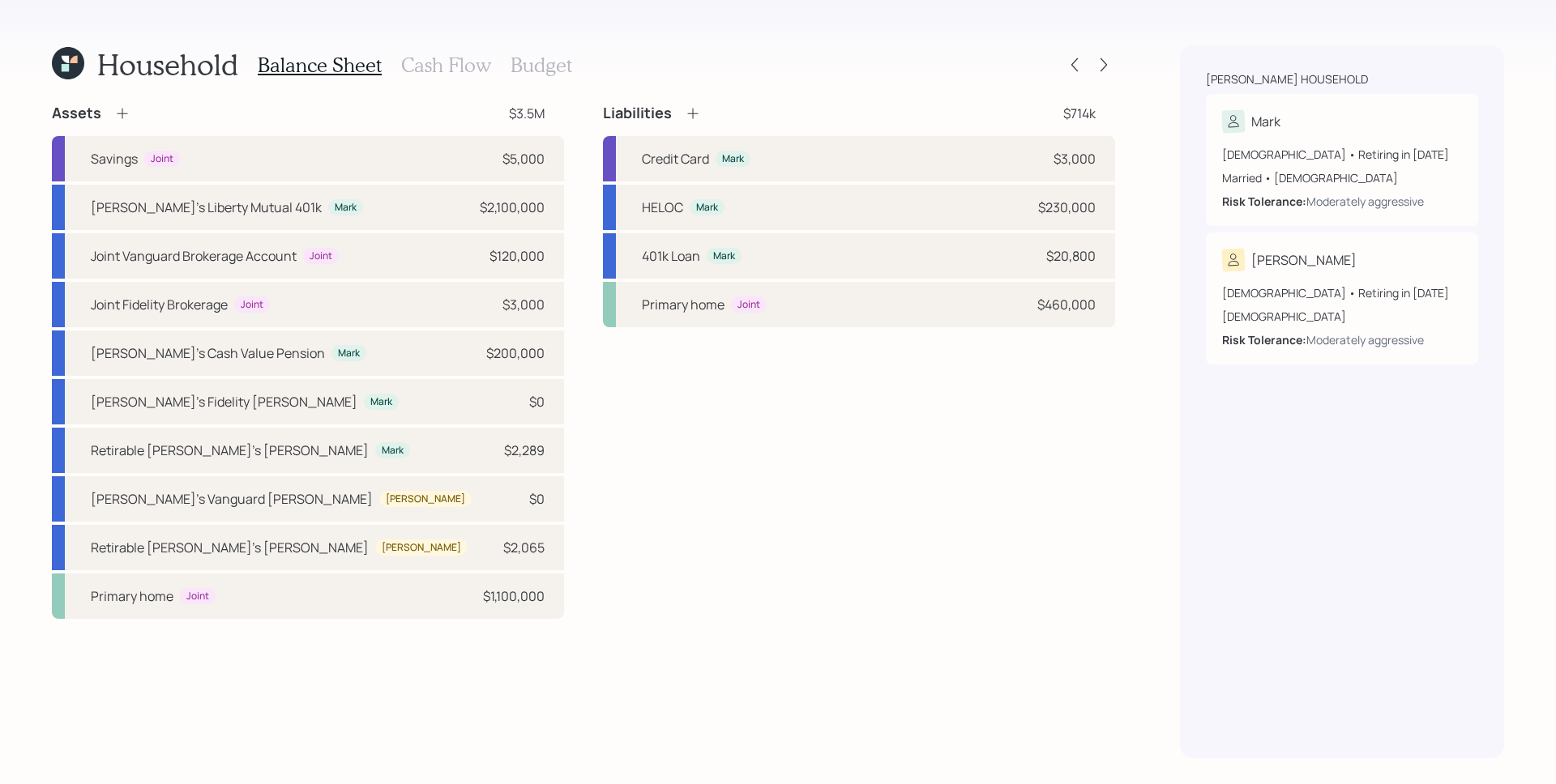
click at [428, 70] on h3 "Cash Flow" at bounding box center [446, 65] width 90 height 24
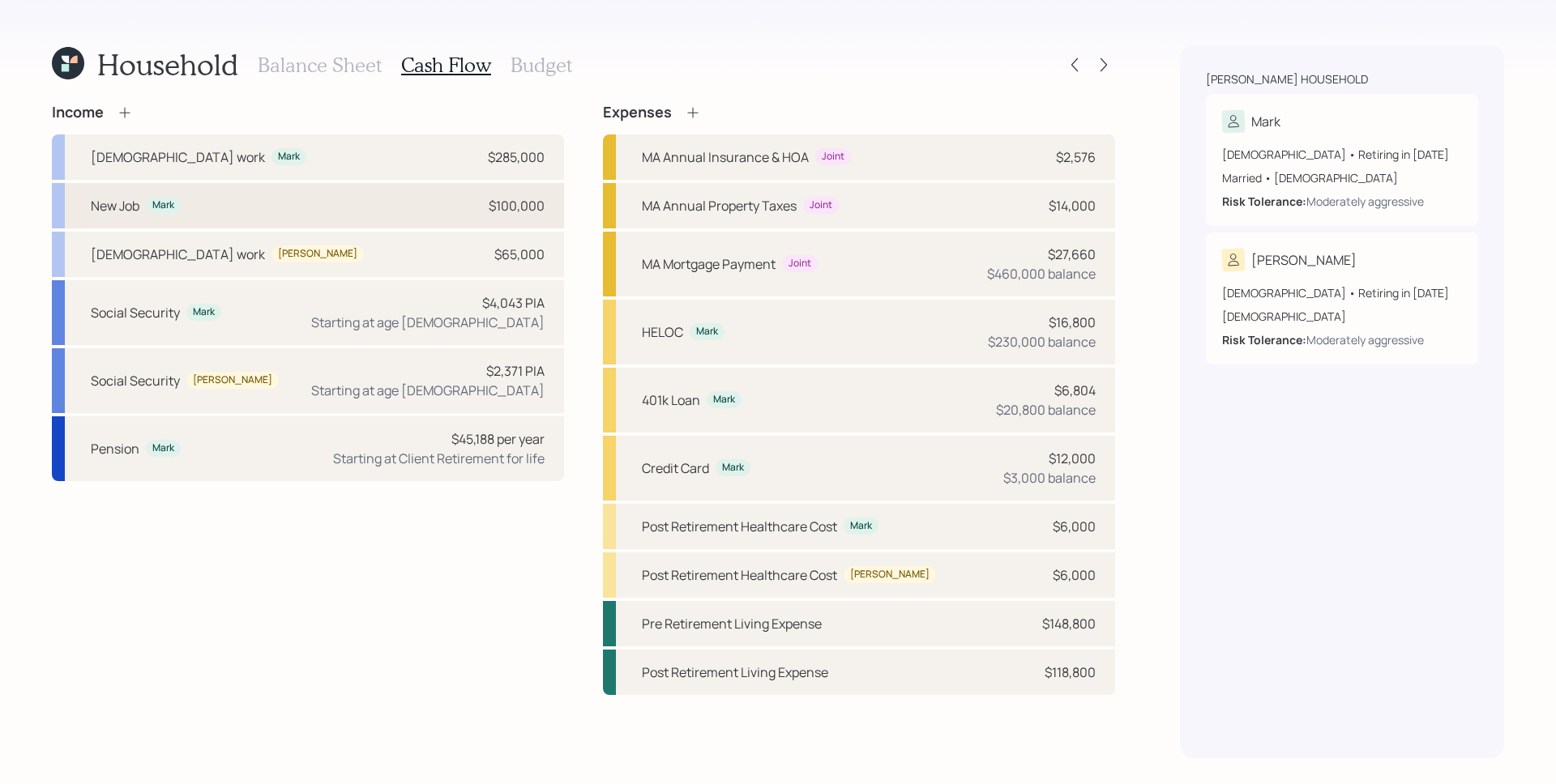
click at [525, 209] on div "$100,000" at bounding box center [516, 205] width 56 height 19
select select "part_time"
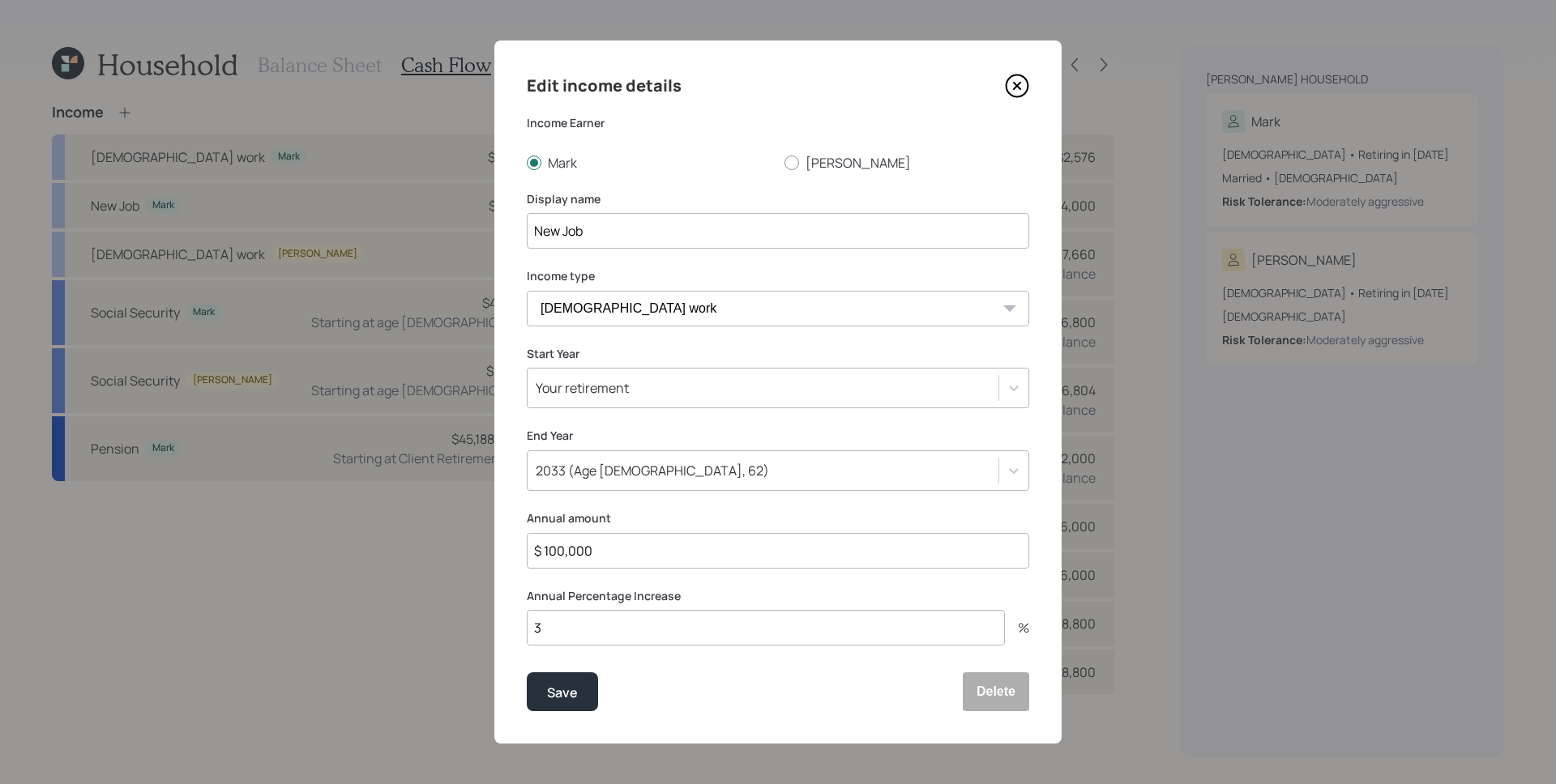
click at [642, 558] on input "$ 100,000" at bounding box center [778, 550] width 502 height 35
type input "$ 50,000"
click at [526, 672] on button "Save" at bounding box center [562, 691] width 72 height 39
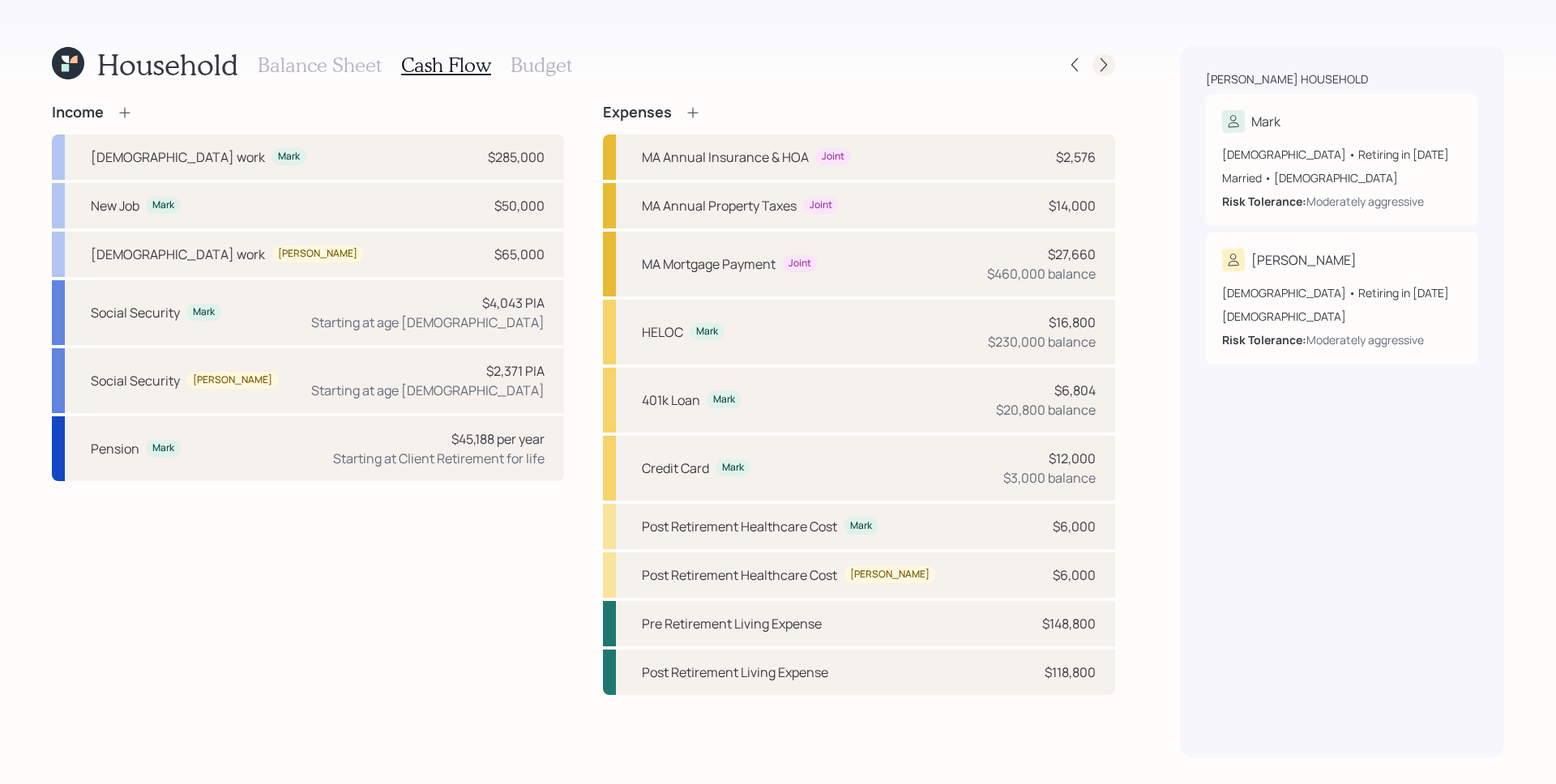
click at [1096, 65] on icon at bounding box center [1103, 64] width 16 height 16
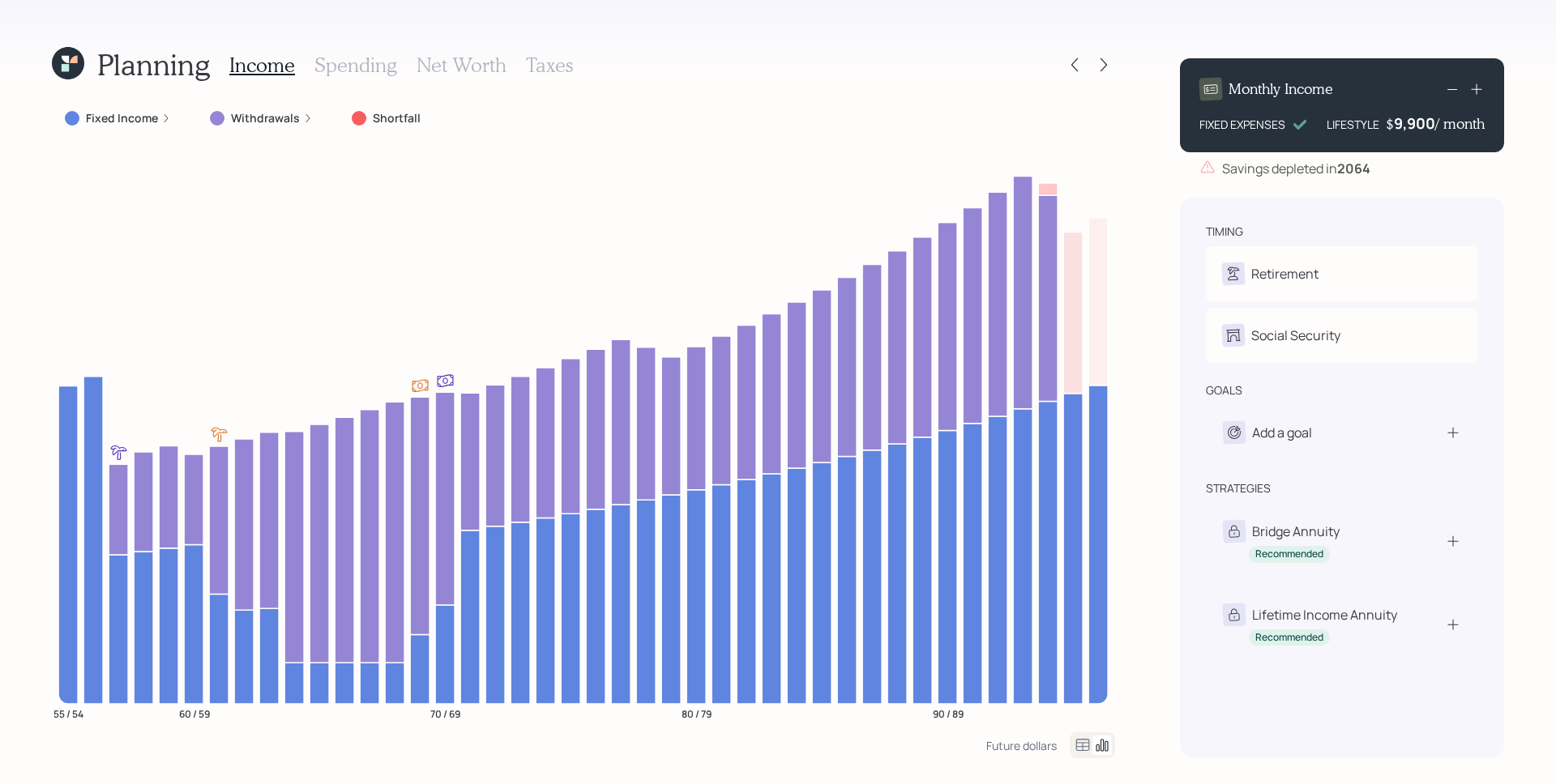
click at [1102, 52] on div "Planning Income Spending Net Worth Taxes" at bounding box center [583, 64] width 1063 height 39
click at [1102, 56] on div at bounding box center [1103, 65] width 23 height 23
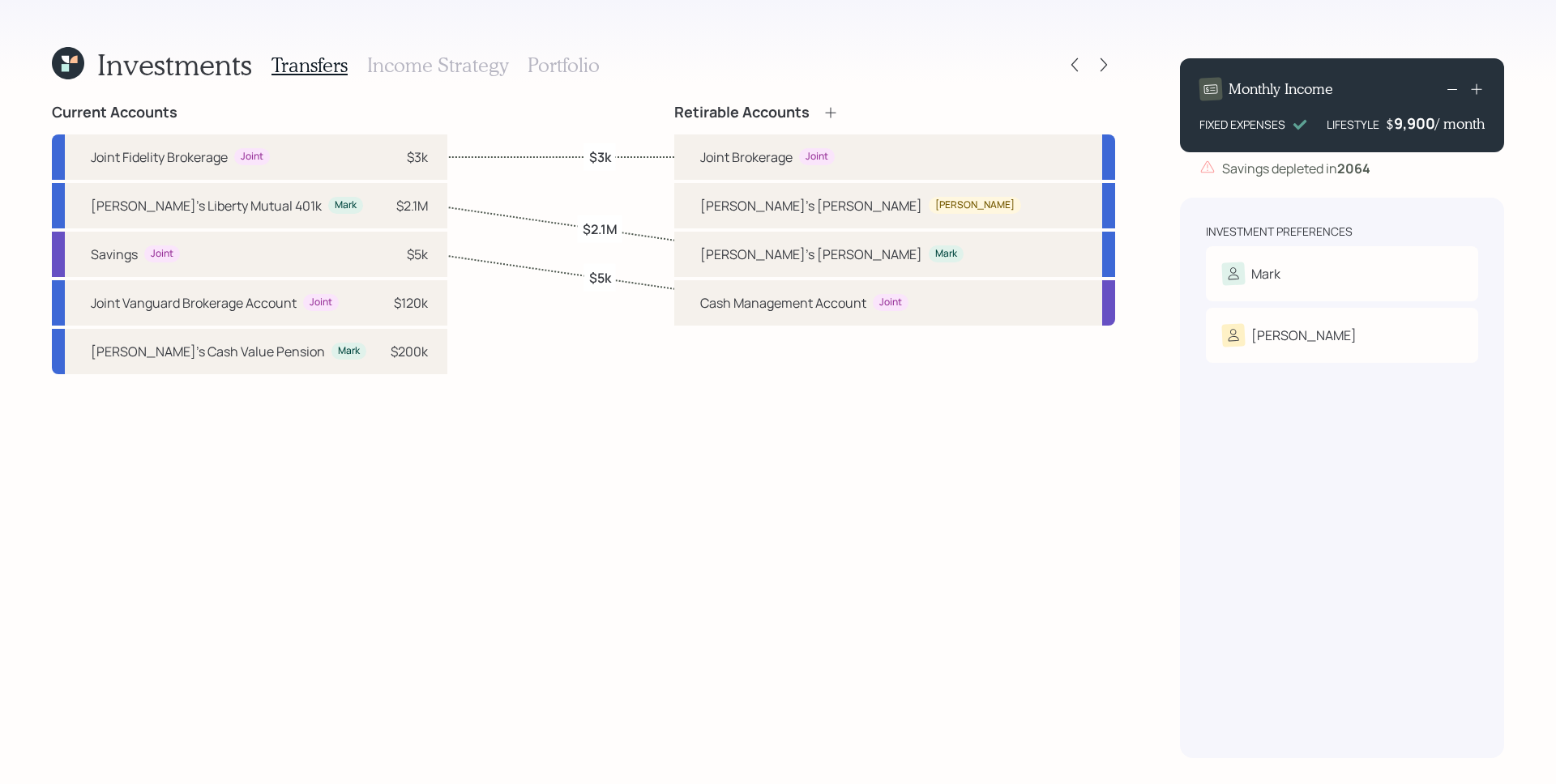
click at [565, 67] on h3 "Portfolio" at bounding box center [563, 65] width 72 height 24
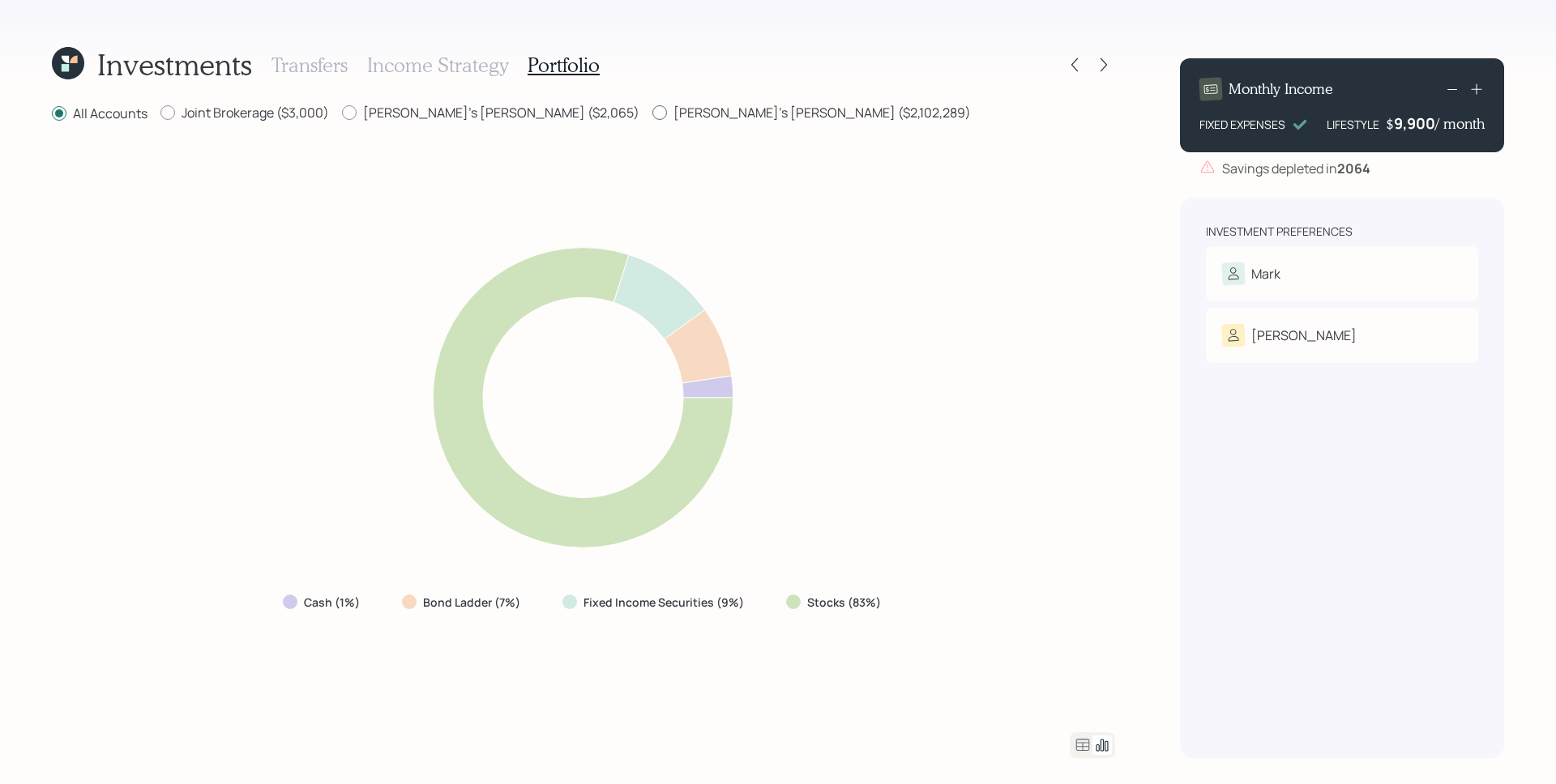
click at [652, 113] on label "[PERSON_NAME]'s [PERSON_NAME] ($2,102,289)" at bounding box center [811, 113] width 318 height 18
click at [651, 113] on input "[PERSON_NAME]'s [PERSON_NAME] ($2,102,289)" at bounding box center [651, 113] width 1 height 1
radio input "true"
radio input "false"
click at [302, 53] on h3 "Transfers" at bounding box center [309, 65] width 76 height 24
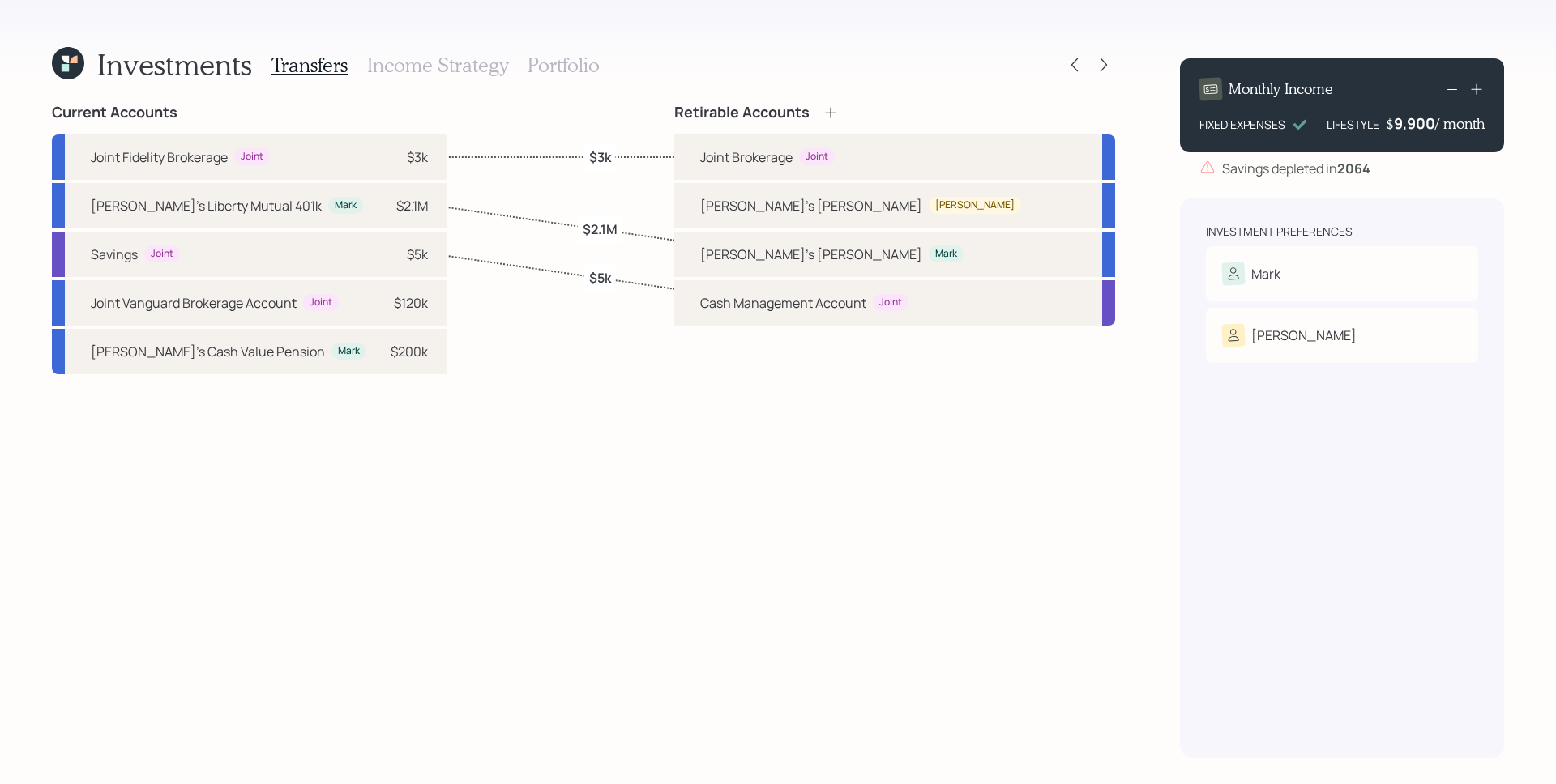
click at [487, 61] on h3 "Income Strategy" at bounding box center [437, 65] width 141 height 24
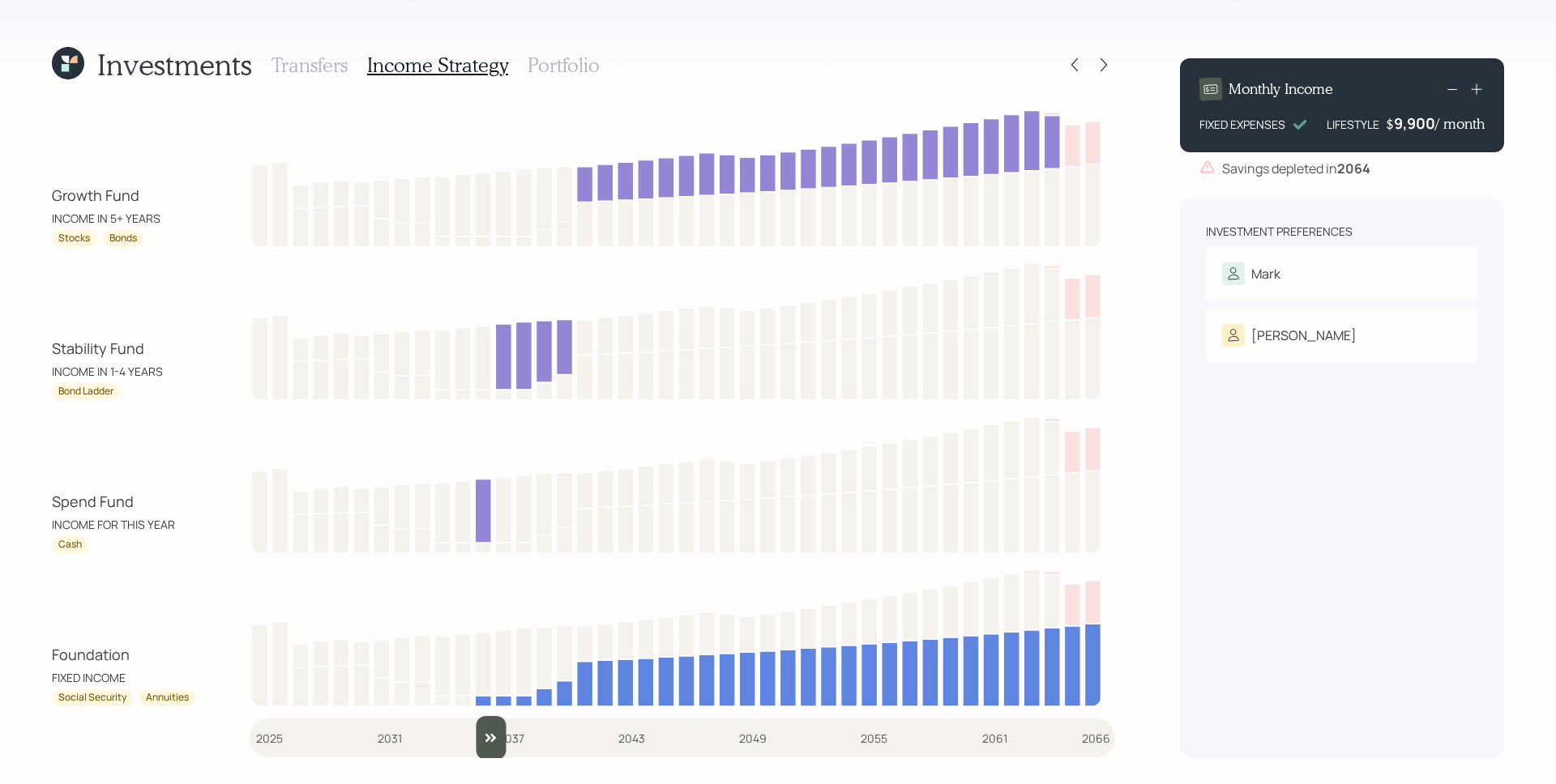
drag, startPoint x: 260, startPoint y: 740, endPoint x: 478, endPoint y: 783, distance: 222.2
click at [478, 760] on input "slider" at bounding box center [682, 738] width 865 height 44
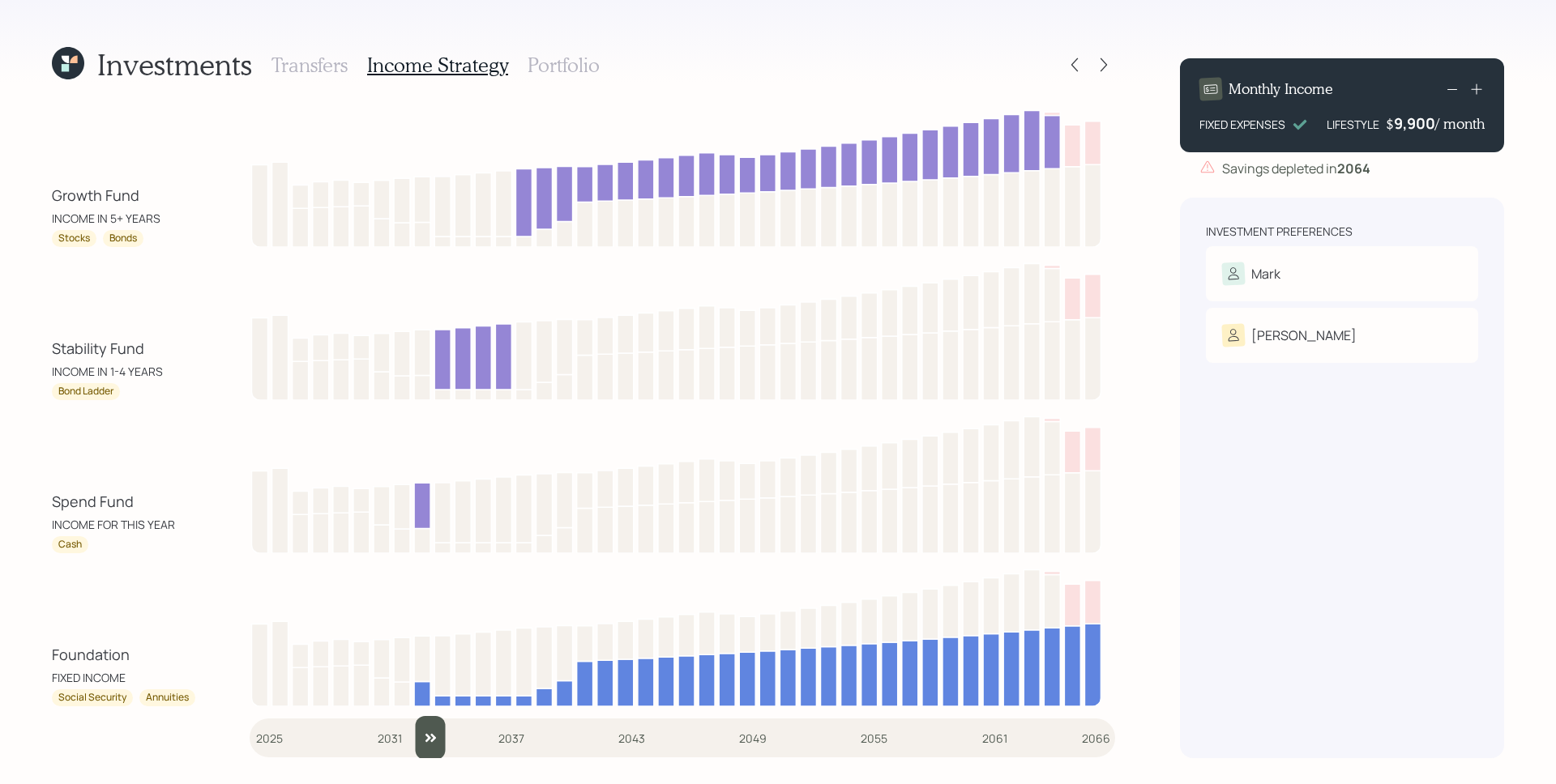
drag, startPoint x: 487, startPoint y: 745, endPoint x: 426, endPoint y: 742, distance: 61.1
type input "2033"
click at [426, 742] on input "slider" at bounding box center [682, 738] width 865 height 44
click at [1080, 55] on div at bounding box center [1075, 65] width 23 height 23
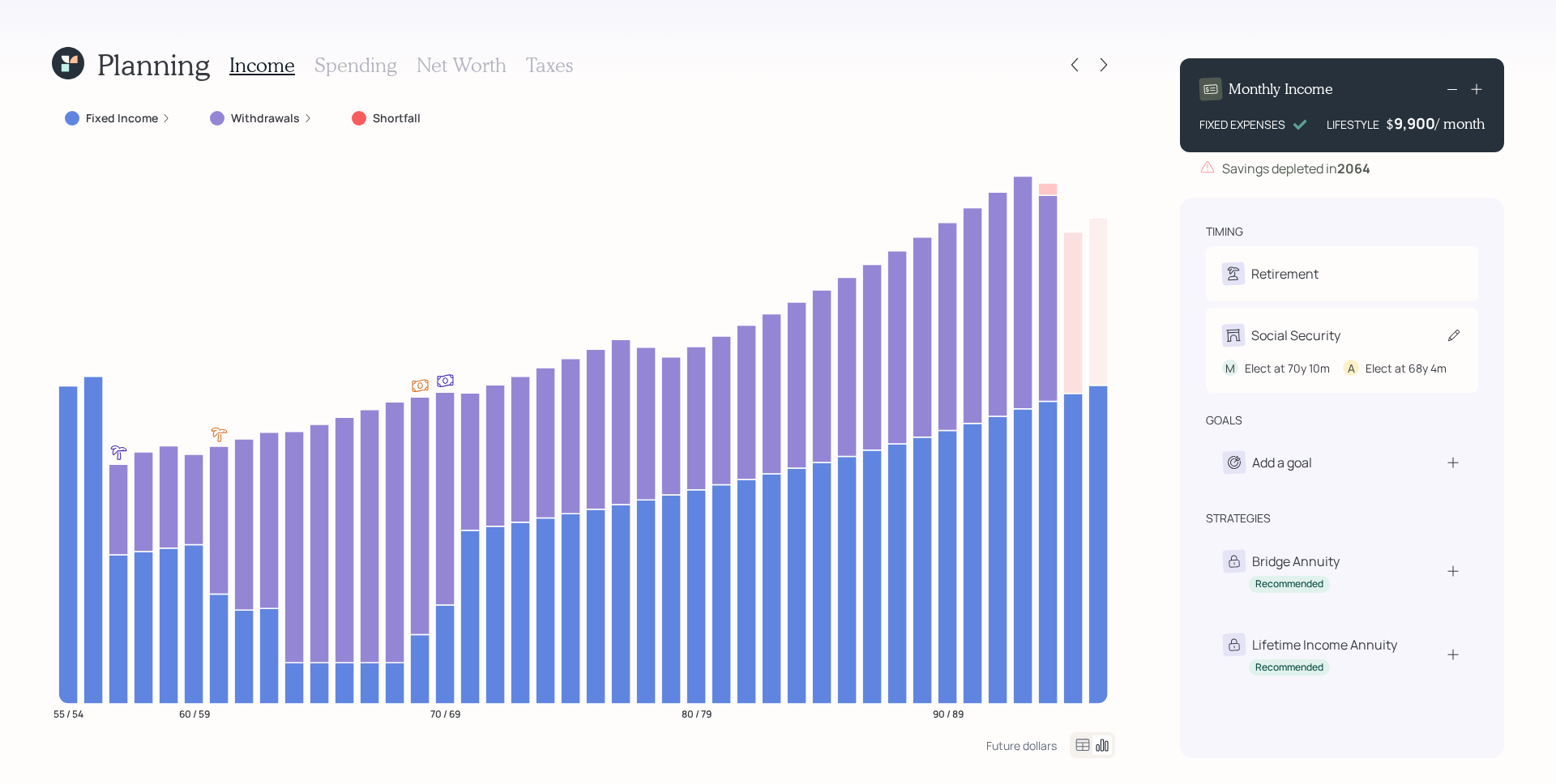
click at [1365, 350] on div "M Elect at 70y 10m A Elect at 68y 4m" at bounding box center [1341, 361] width 240 height 30
select select "10"
select select "4"
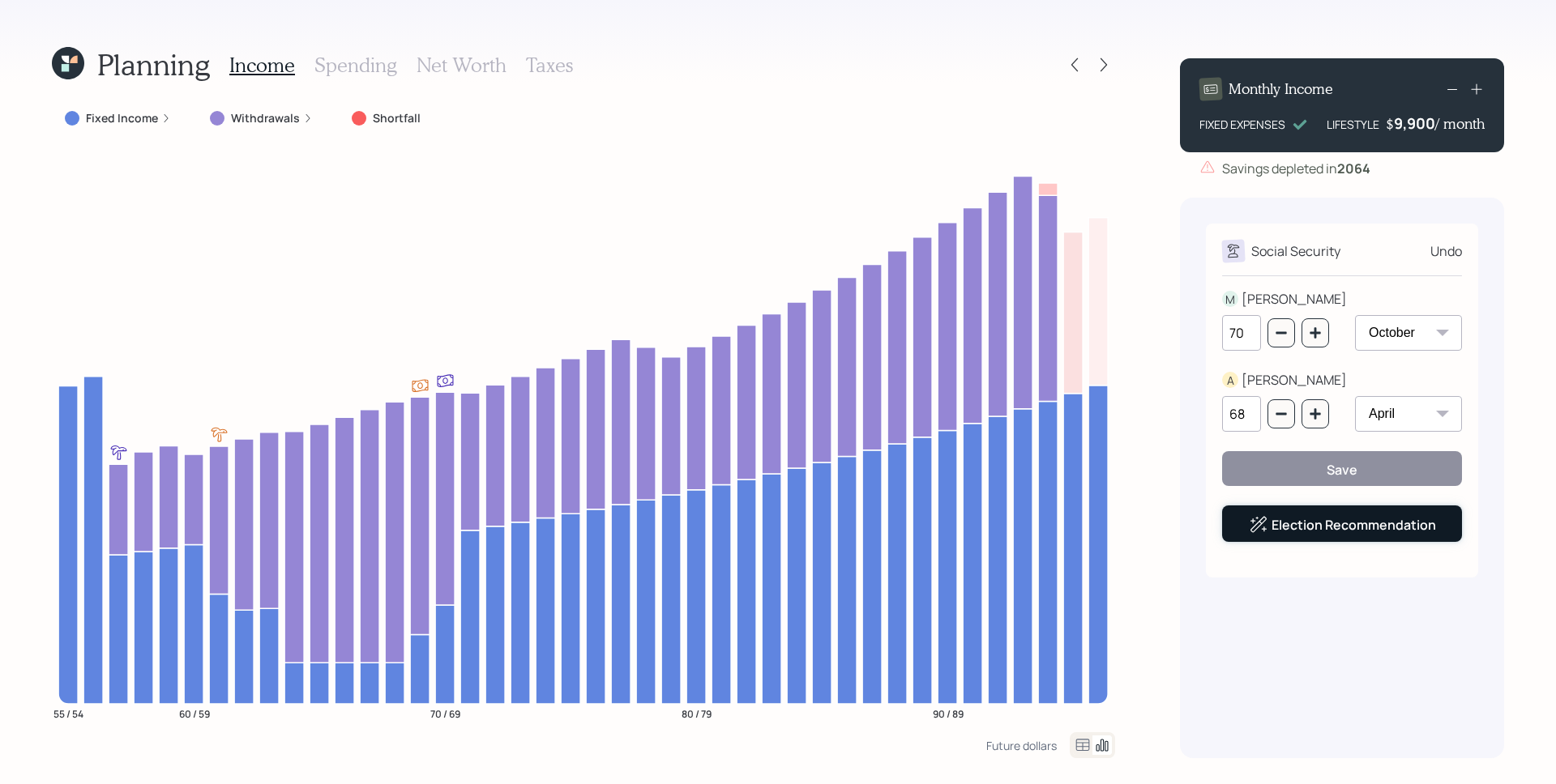
click at [1355, 533] on link "Election Recommendation" at bounding box center [1354, 524] width 164 height 18
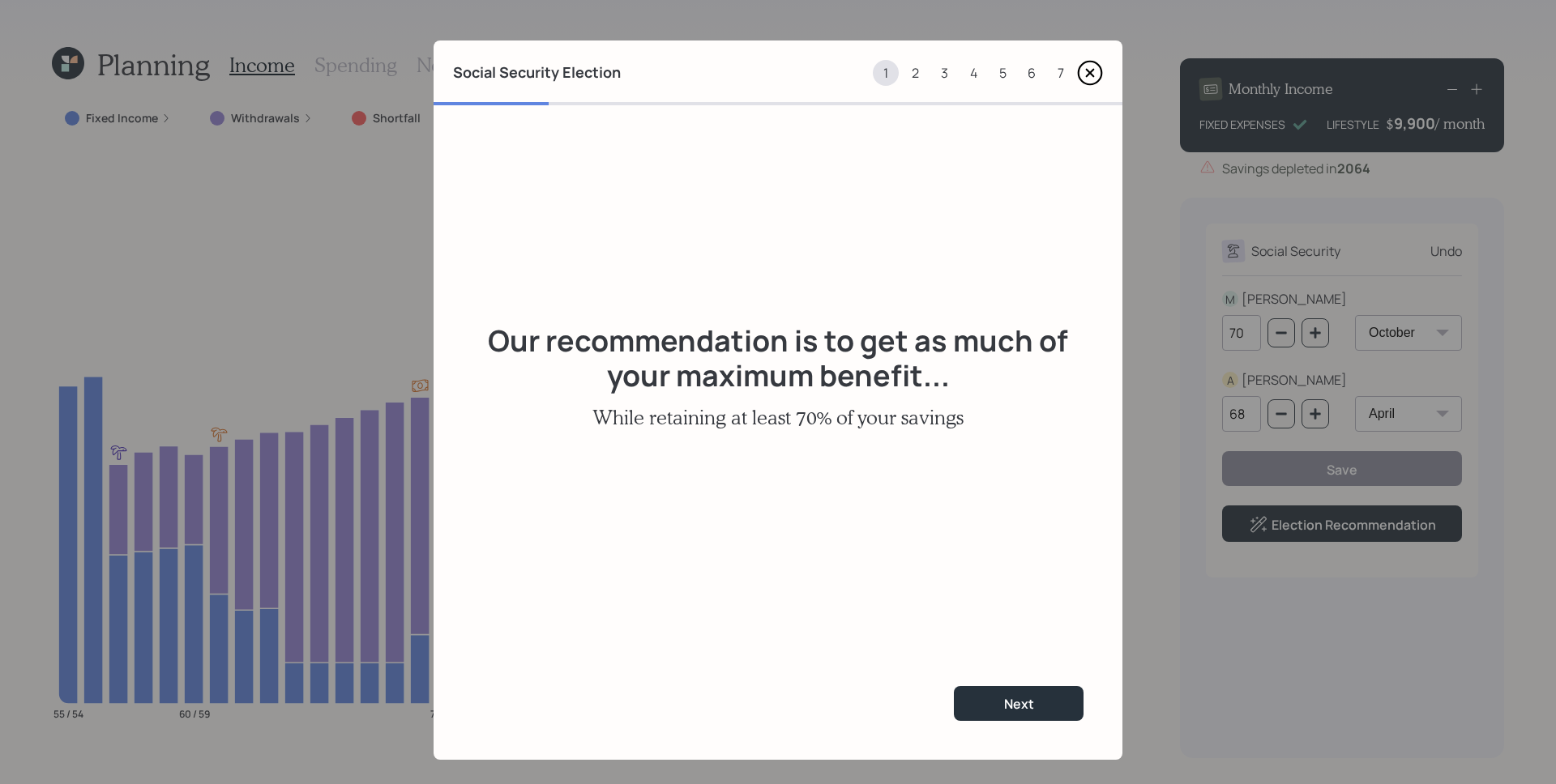
click at [1057, 70] on div "7" at bounding box center [1060, 73] width 26 height 26
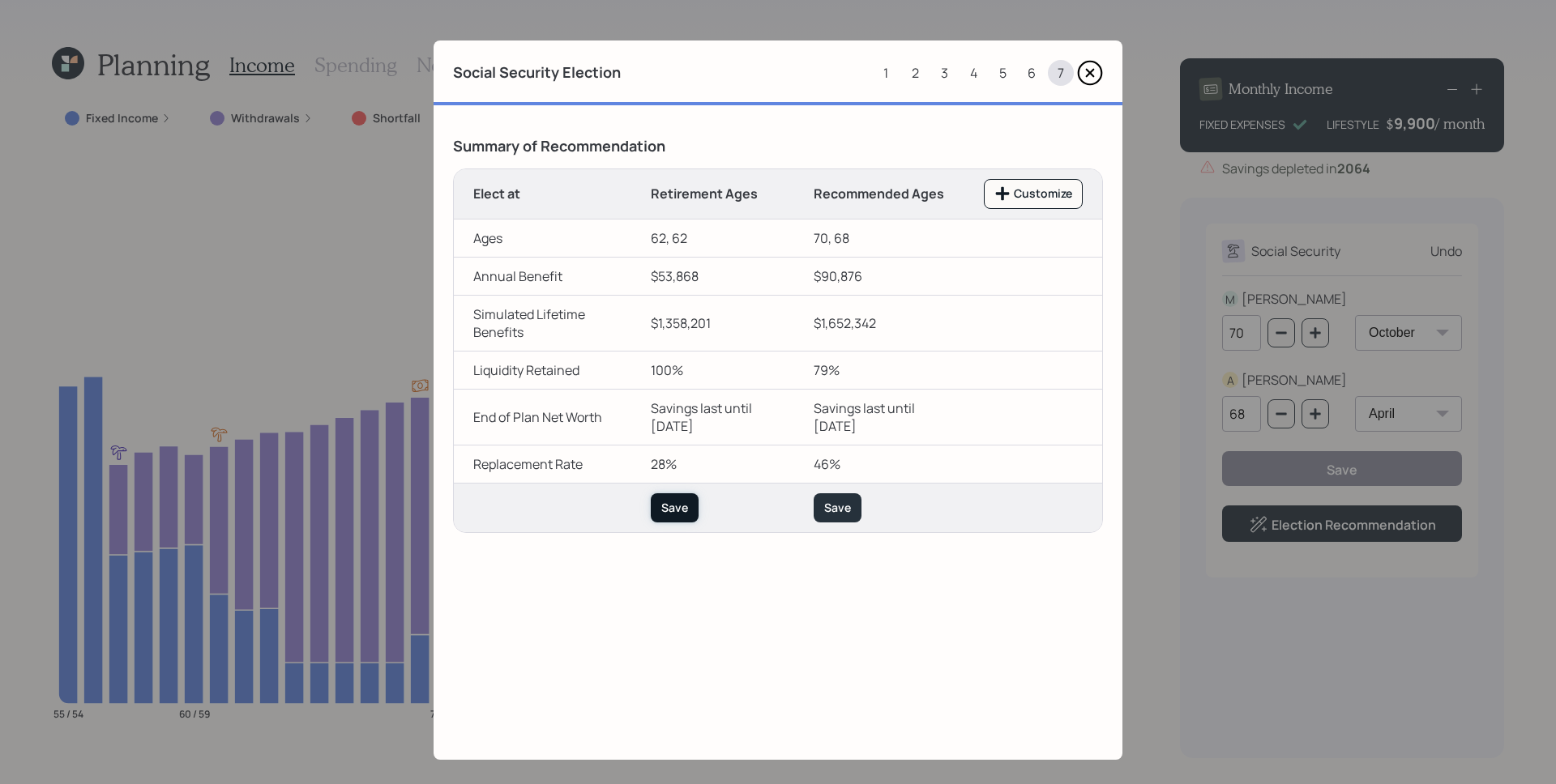
click at [675, 516] on div "Save" at bounding box center [674, 507] width 27 height 16
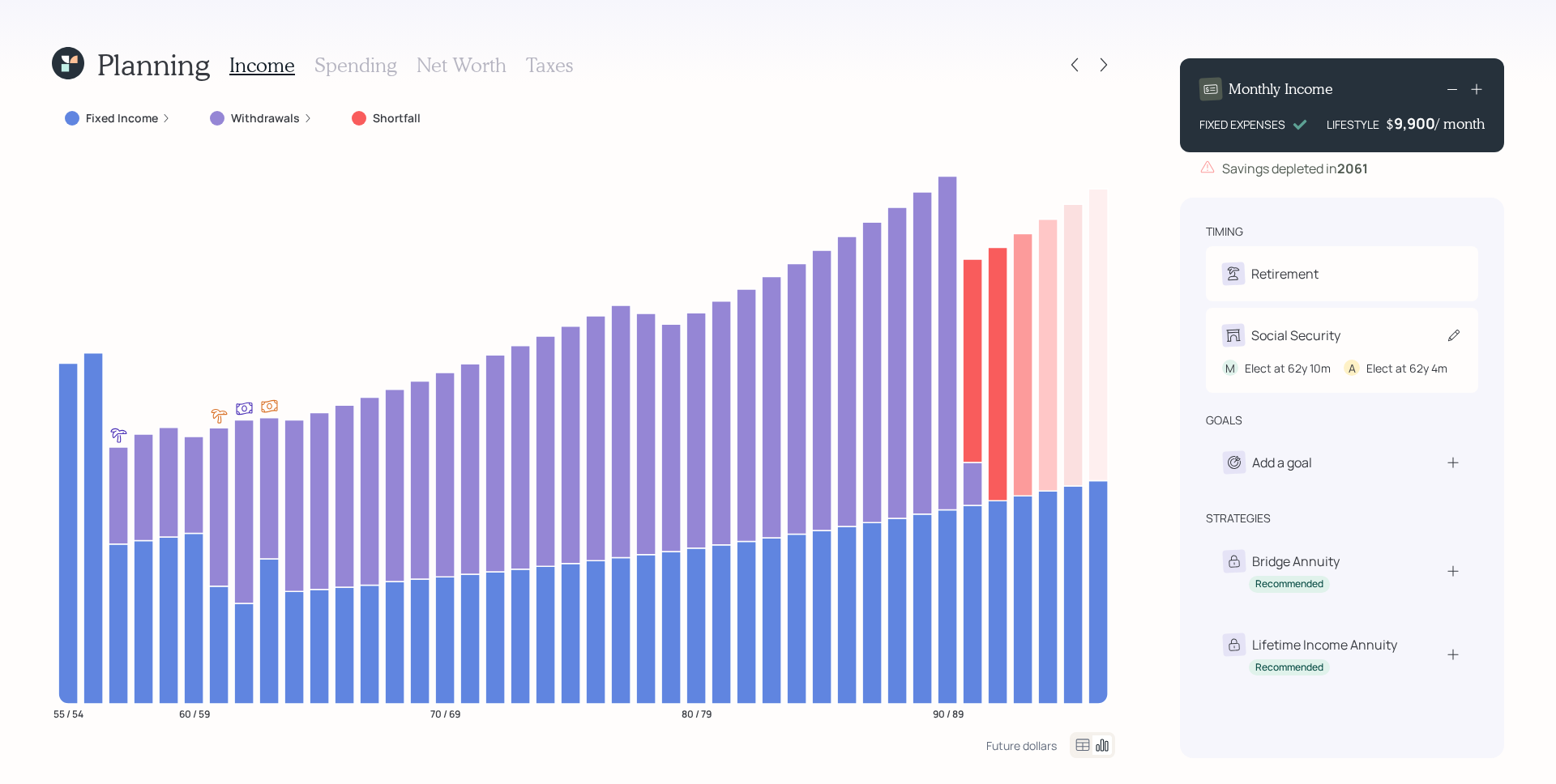
click at [1339, 343] on div "Social Security" at bounding box center [1295, 335] width 89 height 19
select select "10"
select select "4"
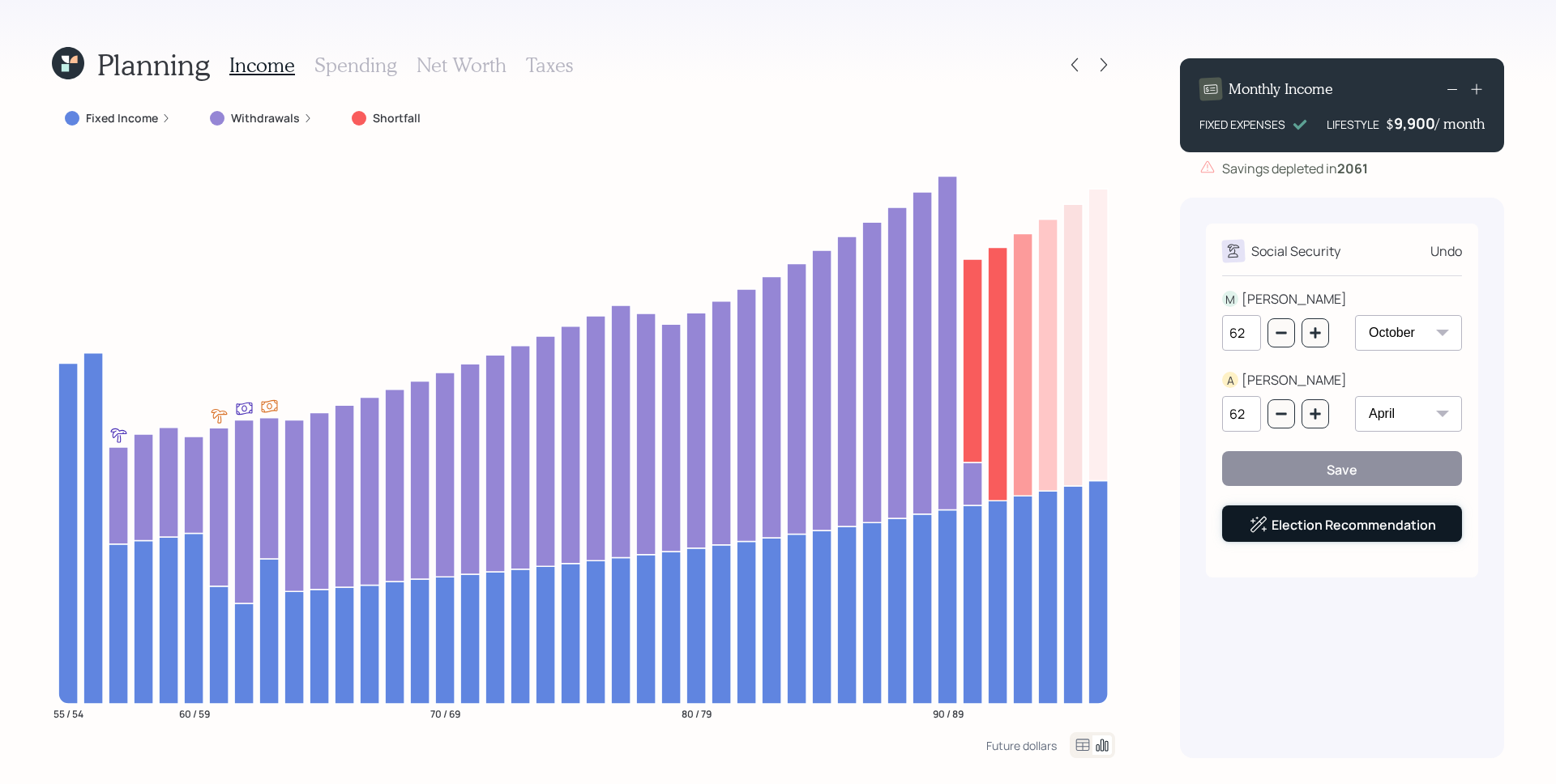
click at [1413, 522] on link "Election Recommendation" at bounding box center [1354, 524] width 164 height 18
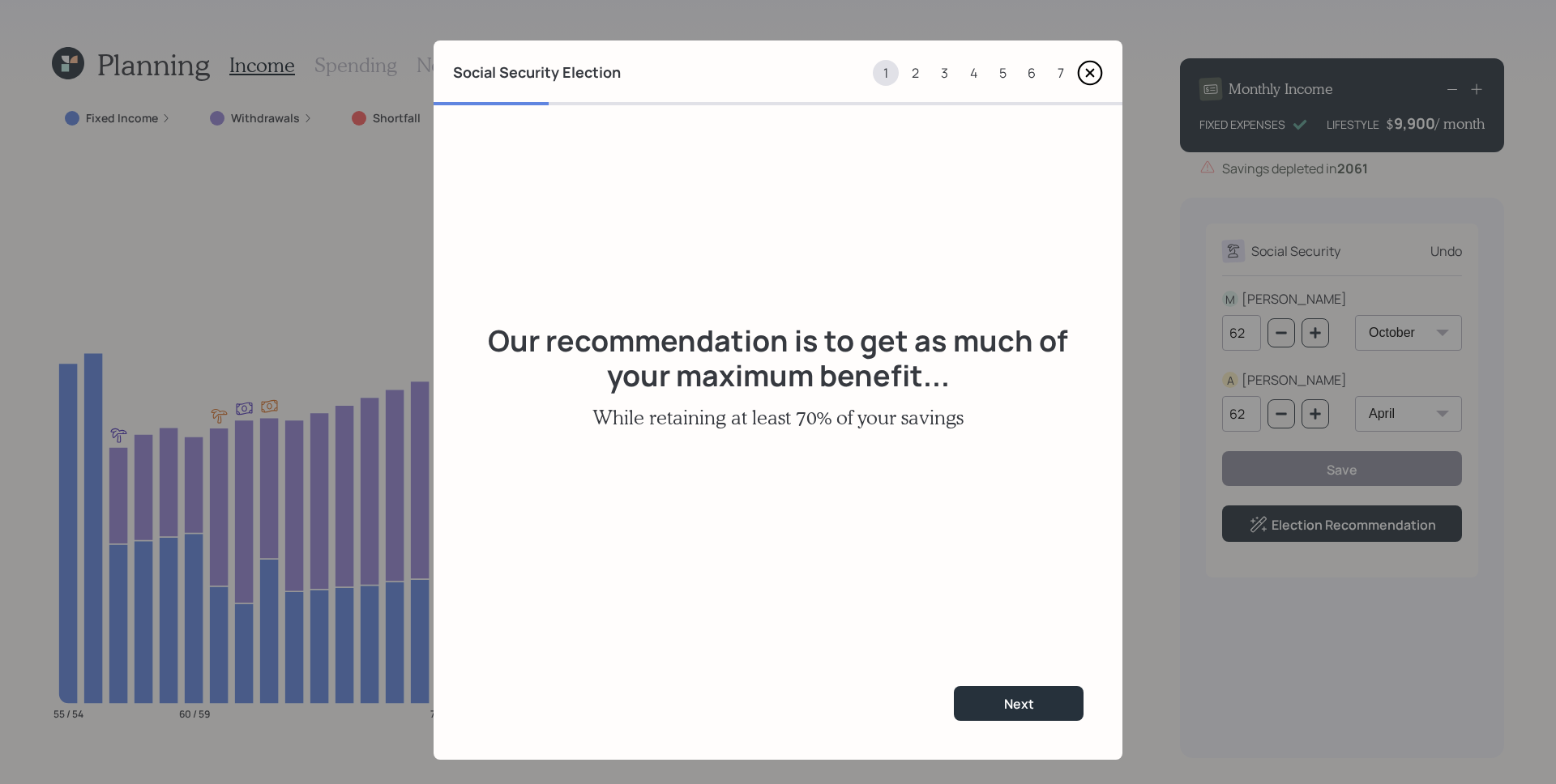
click at [1052, 69] on div "7" at bounding box center [1060, 73] width 26 height 26
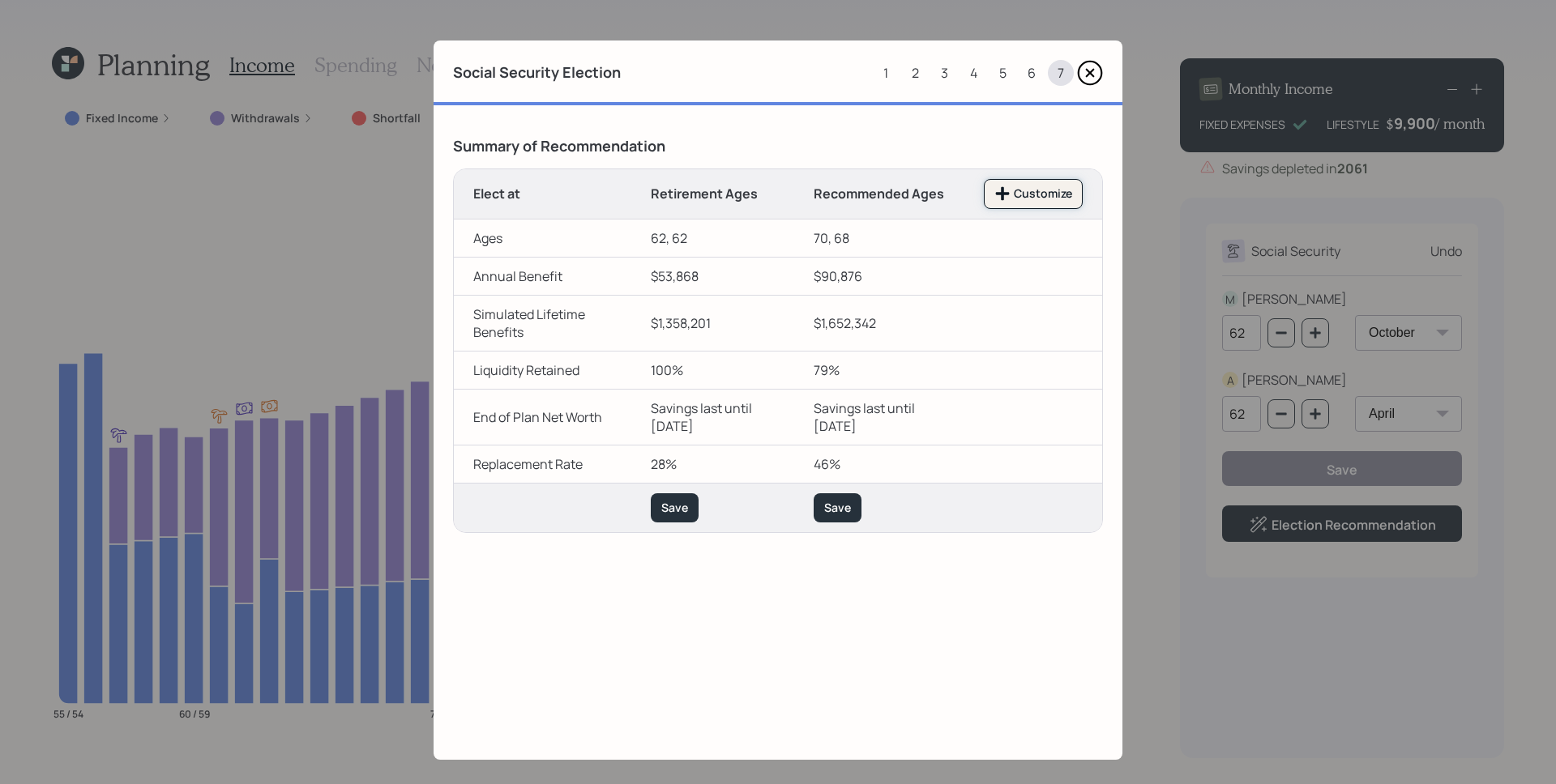
click at [1006, 208] on button "Customize" at bounding box center [1033, 193] width 98 height 30
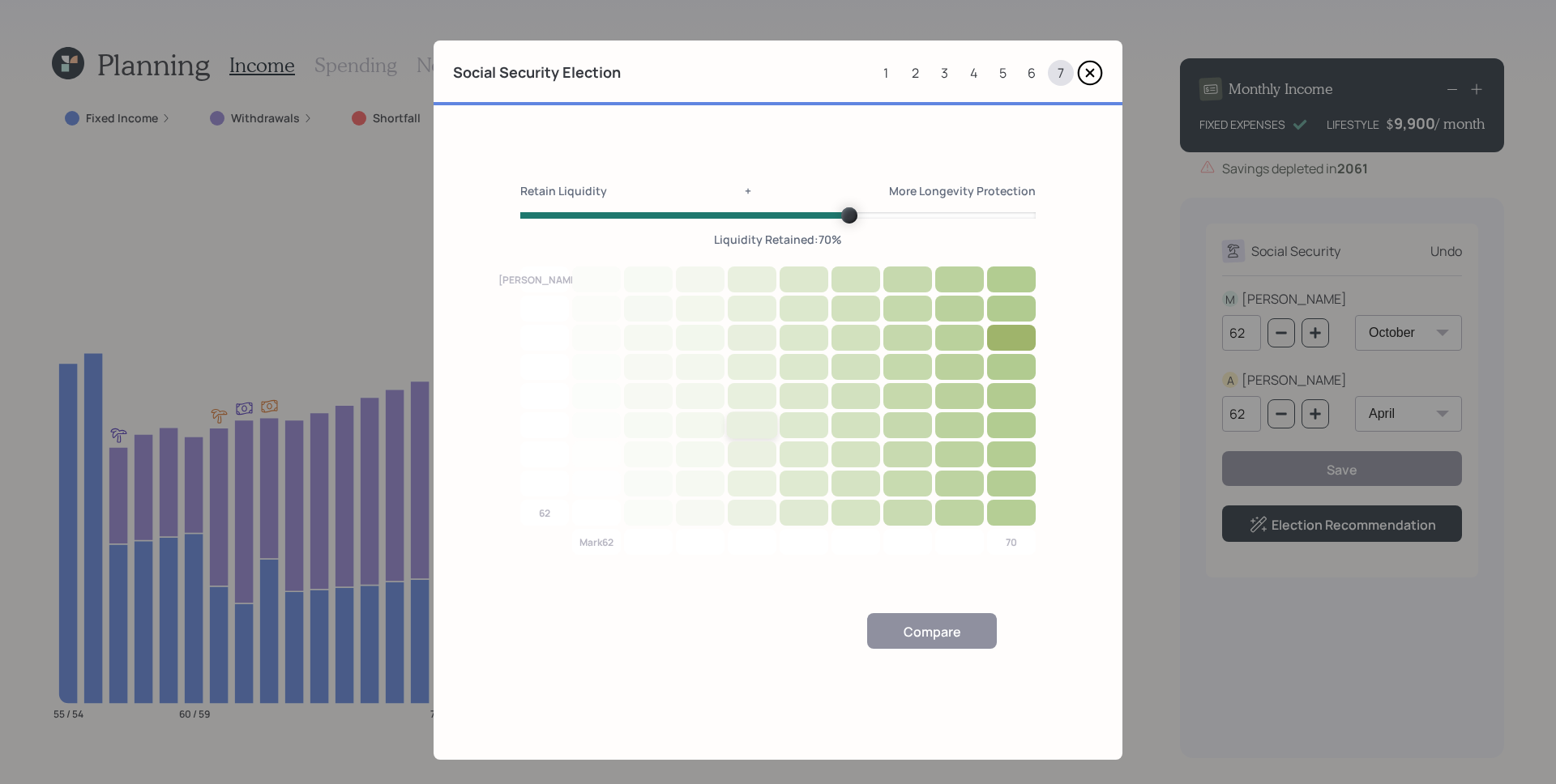
click at [758, 413] on div at bounding box center [752, 425] width 51 height 28
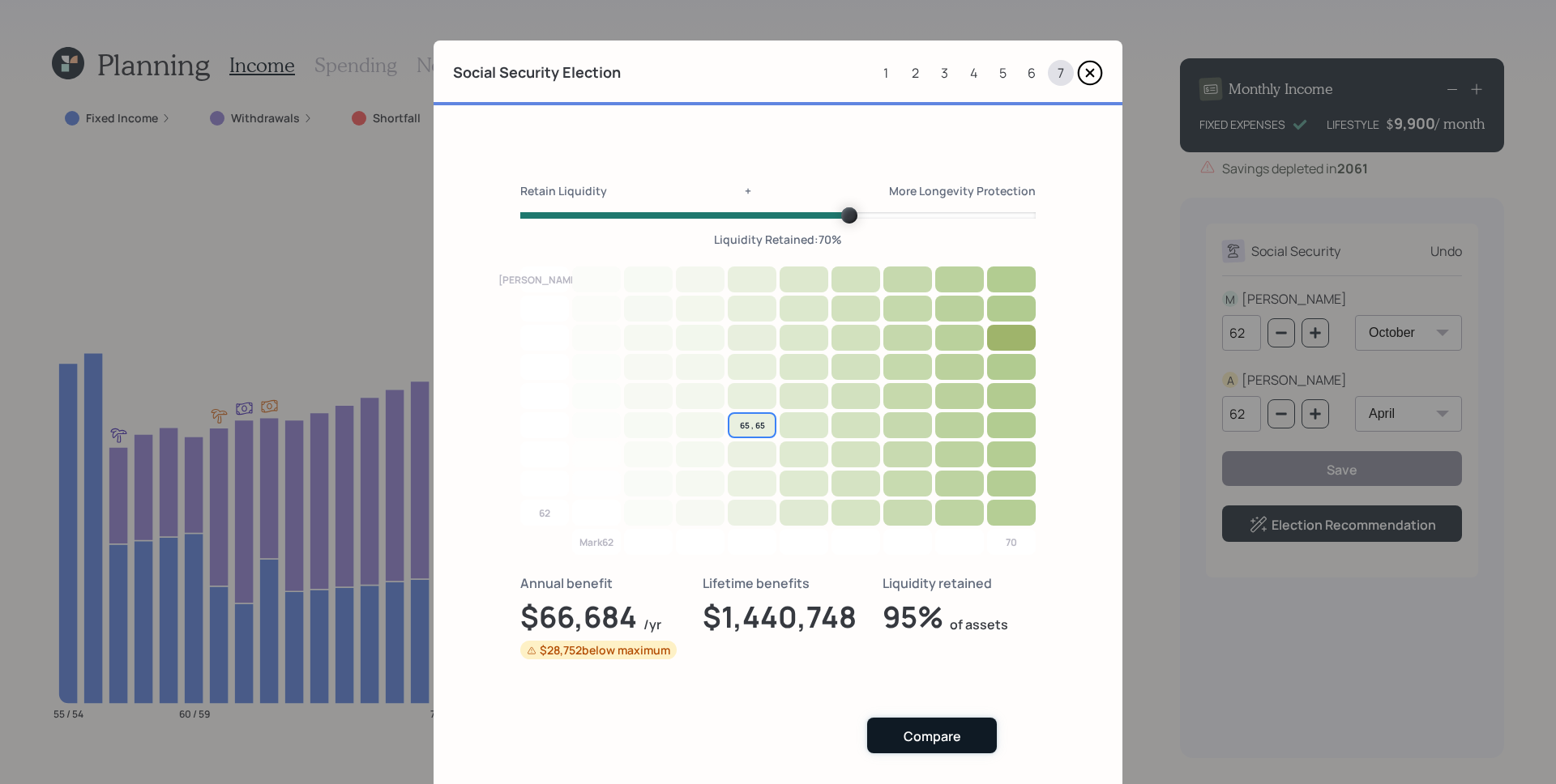
click at [946, 742] on div "Compare" at bounding box center [932, 736] width 57 height 18
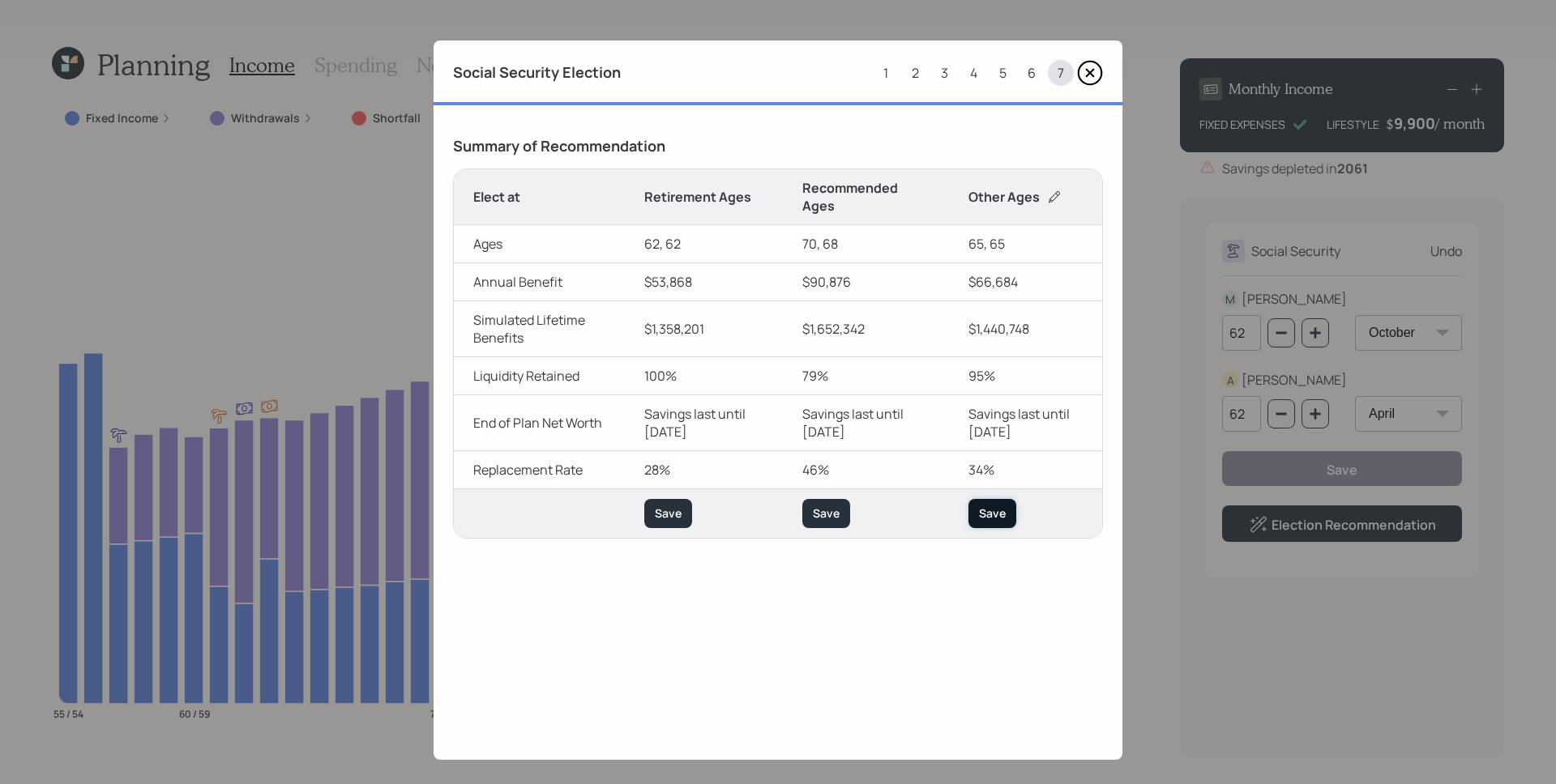
click at [981, 507] on div "Save" at bounding box center [992, 513] width 27 height 16
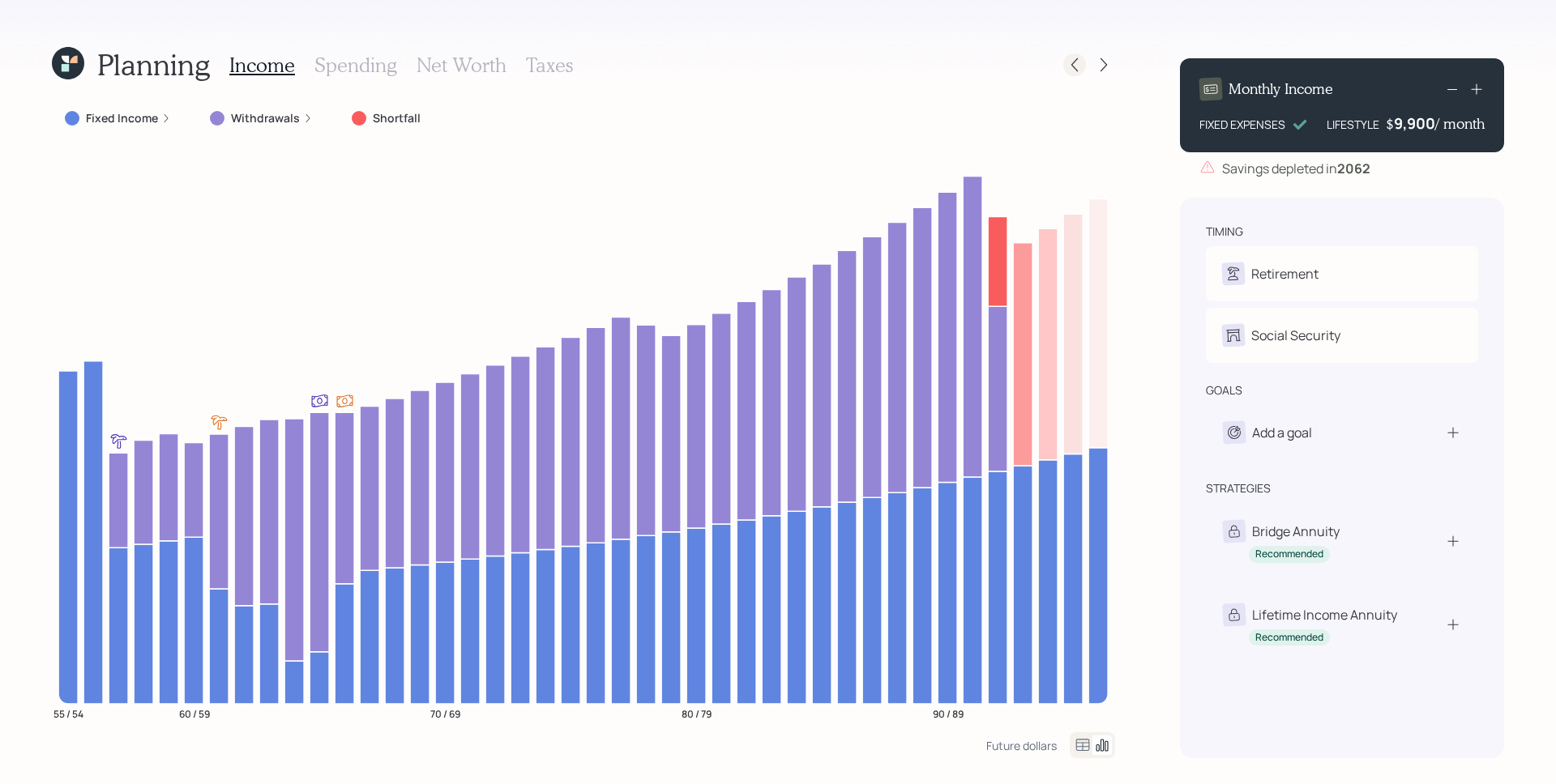
click at [1075, 61] on icon at bounding box center [1074, 65] width 7 height 13
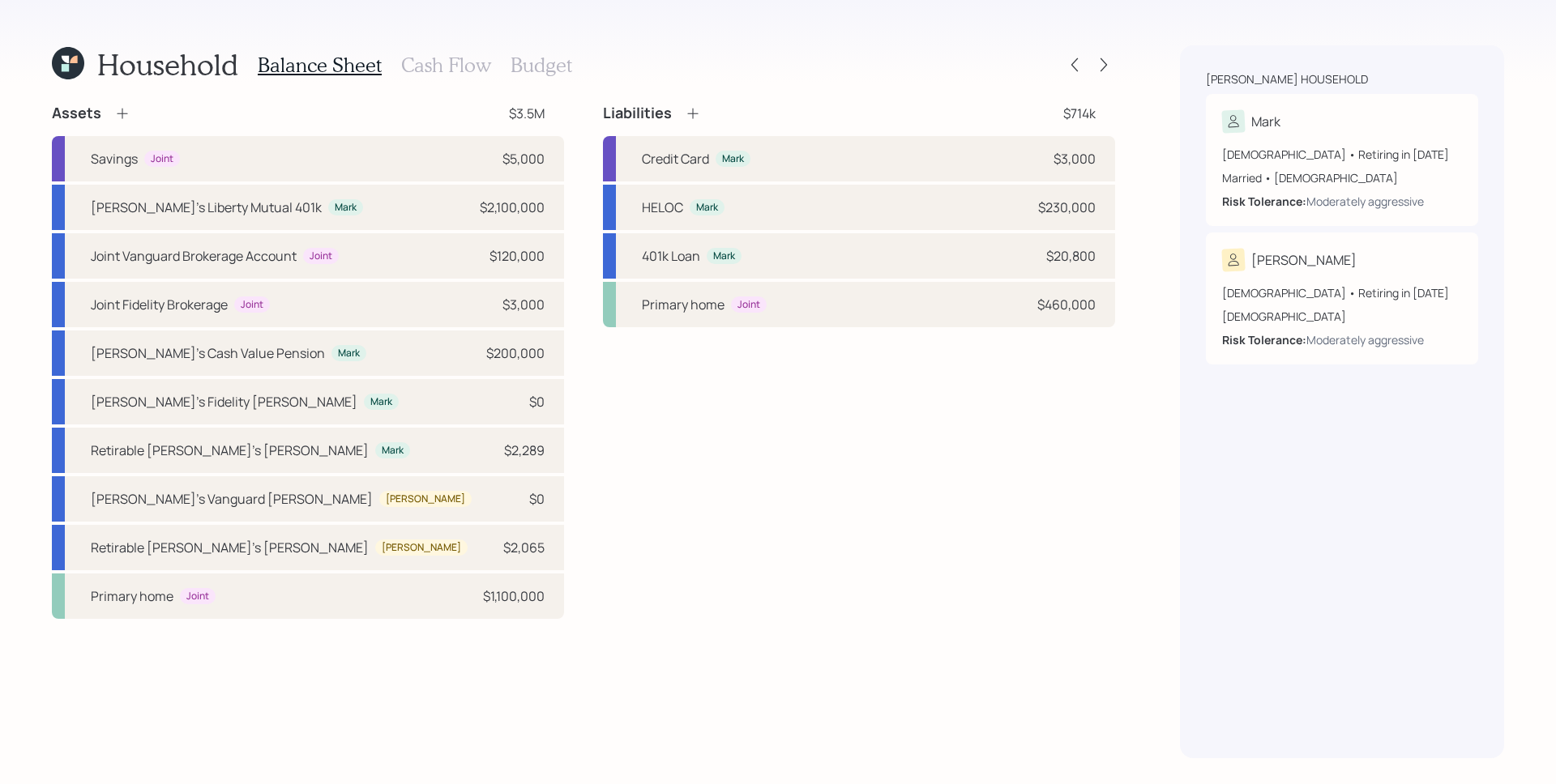
click at [424, 56] on h3 "Cash Flow" at bounding box center [446, 65] width 90 height 24
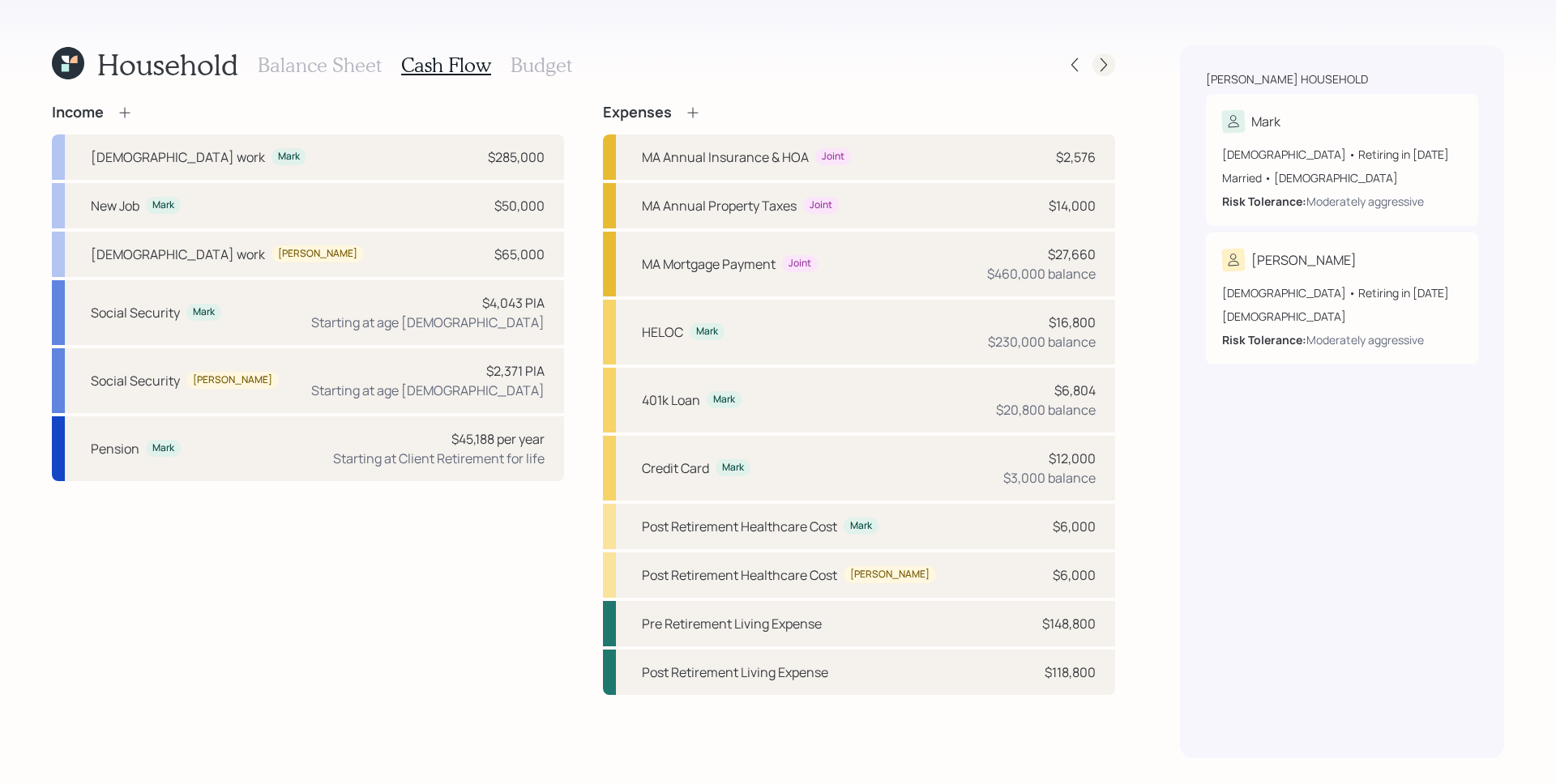
click at [1102, 56] on icon at bounding box center [1103, 64] width 16 height 16
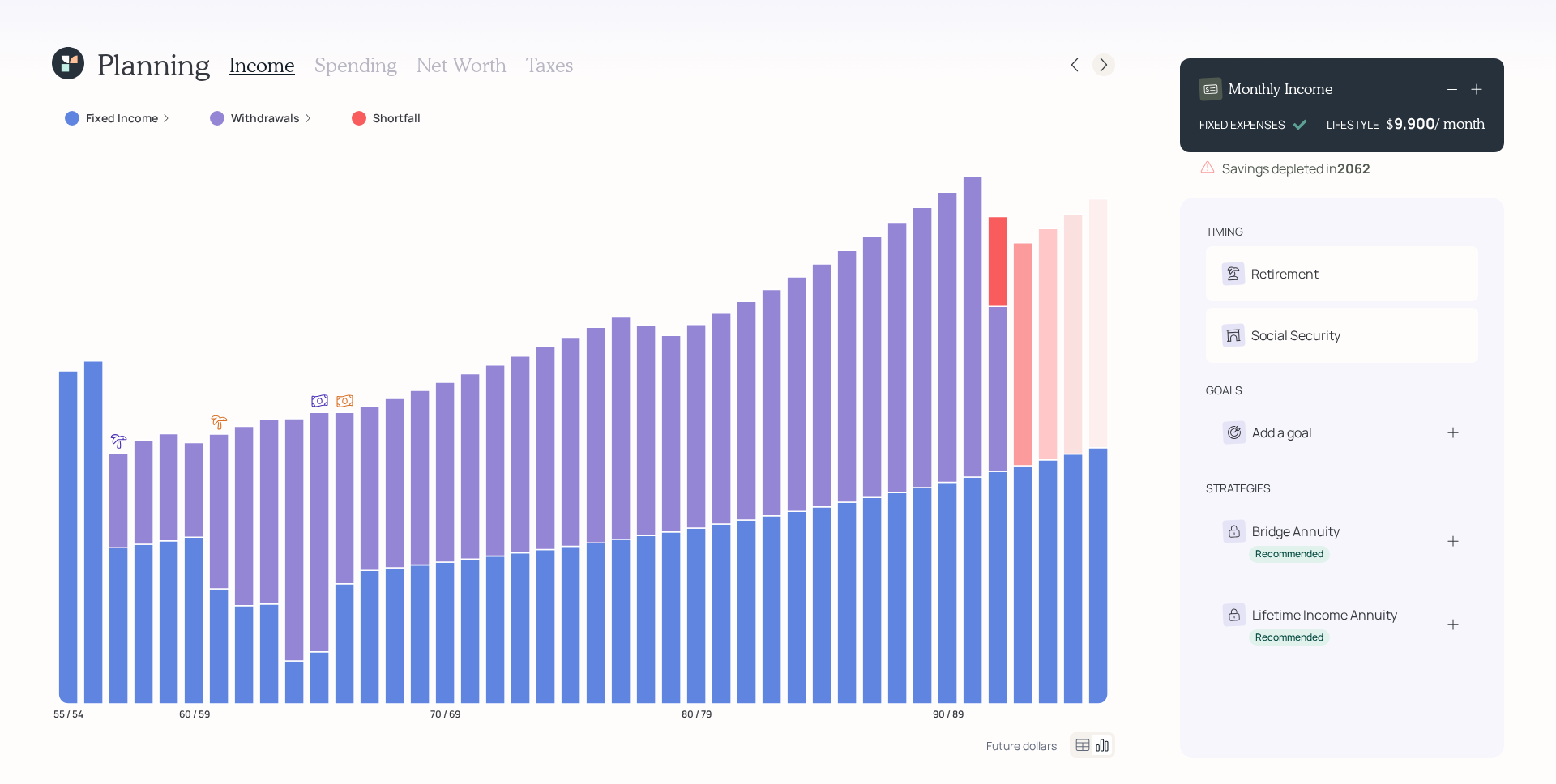
click at [1110, 71] on icon at bounding box center [1103, 64] width 16 height 16
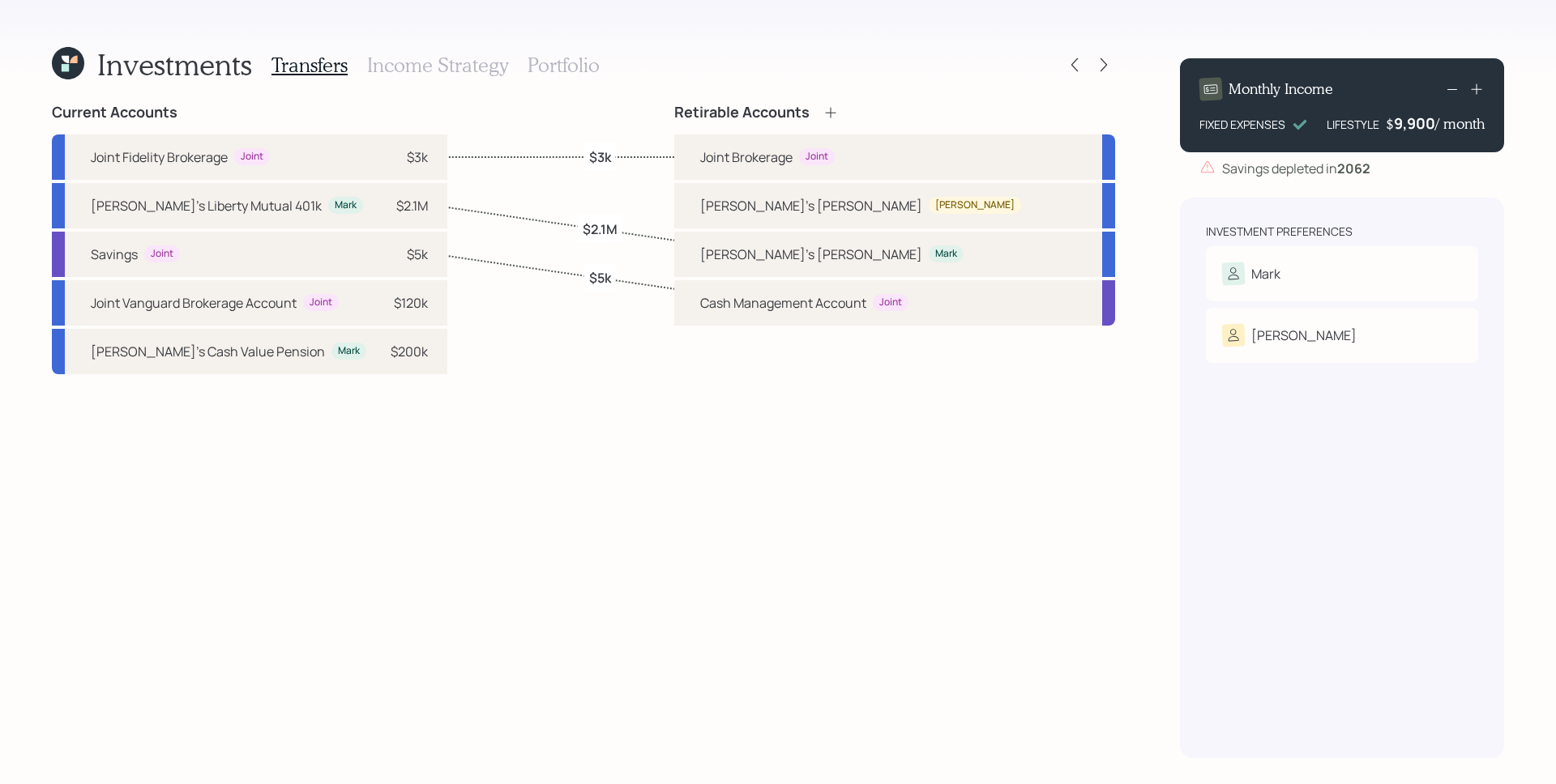
click at [597, 230] on label "$2.1M" at bounding box center [600, 229] width 34 height 18
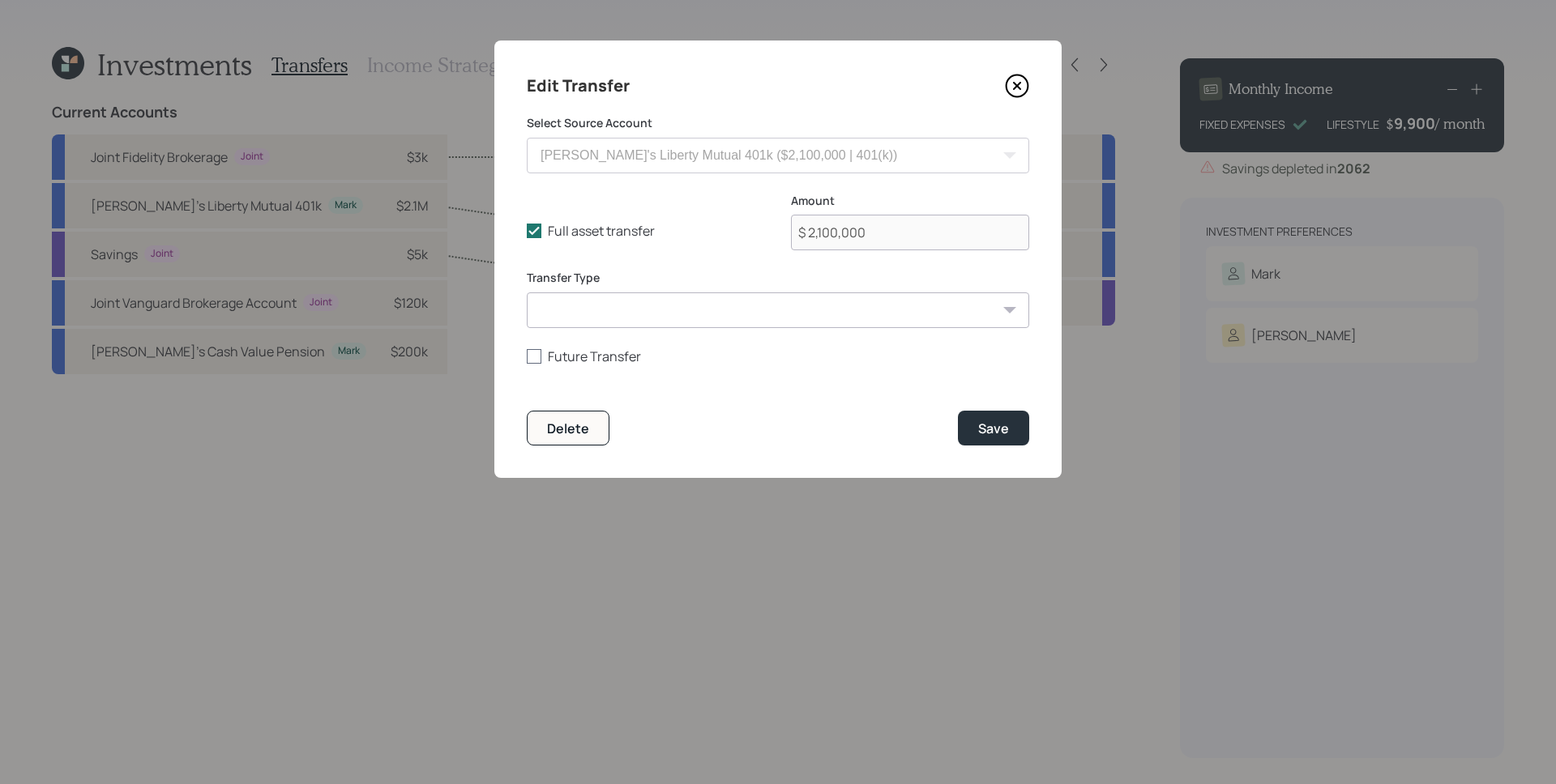
click at [626, 355] on label "Future Transfer" at bounding box center [778, 356] width 502 height 18
click at [526, 355] on input "Future Transfer" at bounding box center [525, 355] width 1 height 1
checkbox input "true"
select select "10"
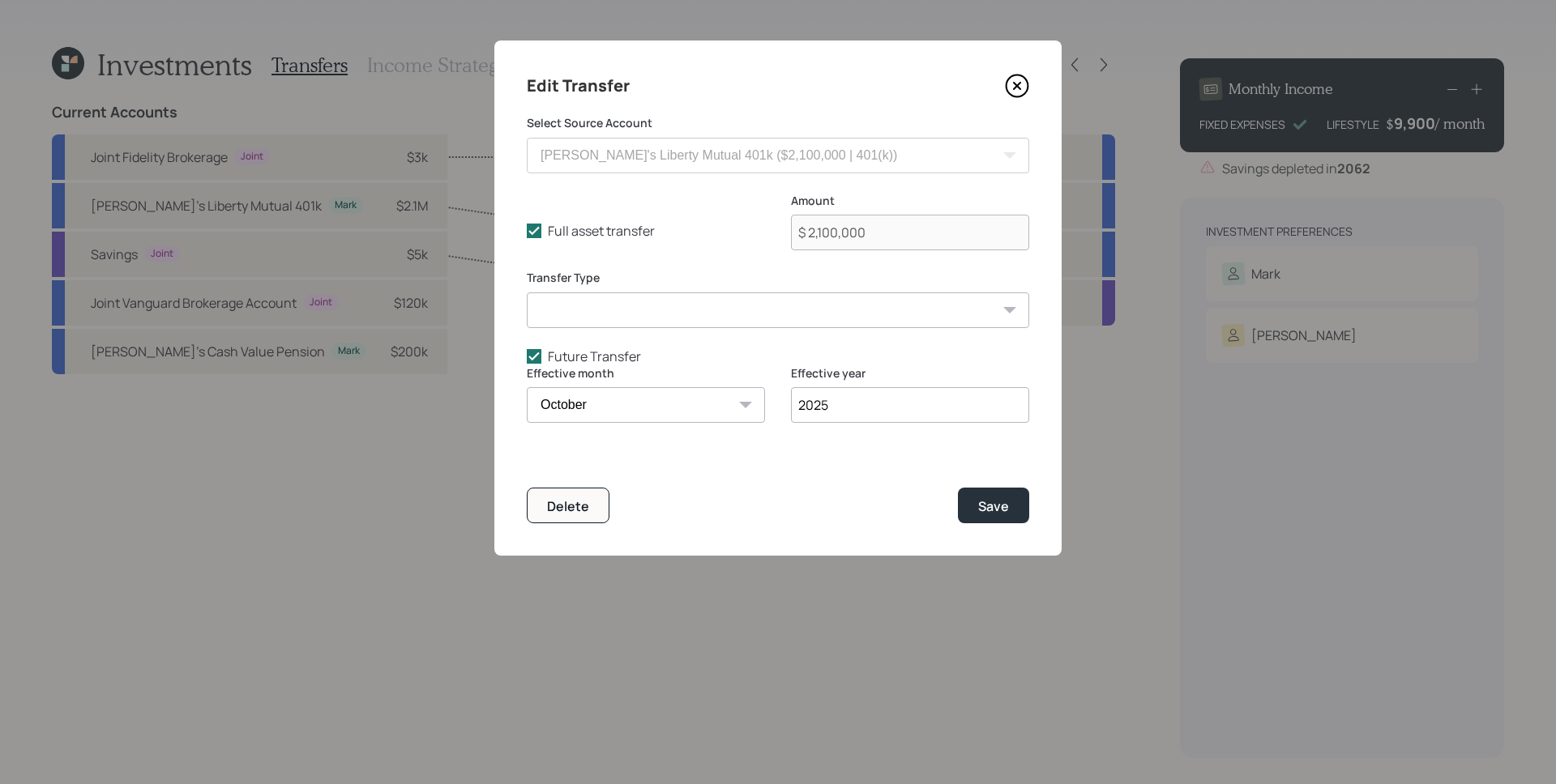
click at [640, 312] on select "ACAT Transfer Non ACAT Transfer Capitalize Rollover Rollover Deposit" at bounding box center [778, 309] width 502 height 35
click at [526, 292] on select "ACAT Transfer Non ACAT Transfer Capitalize Rollover Rollover Deposit" at bounding box center [778, 309] width 502 height 35
click at [639, 313] on select "ACAT Transfer Non ACAT Transfer Capitalize Rollover Rollover Deposit" at bounding box center [778, 309] width 502 height 35
select select "rollover"
click at [526, 292] on select "ACAT Transfer Non ACAT Transfer Capitalize Rollover Rollover Deposit" at bounding box center [778, 309] width 502 height 35
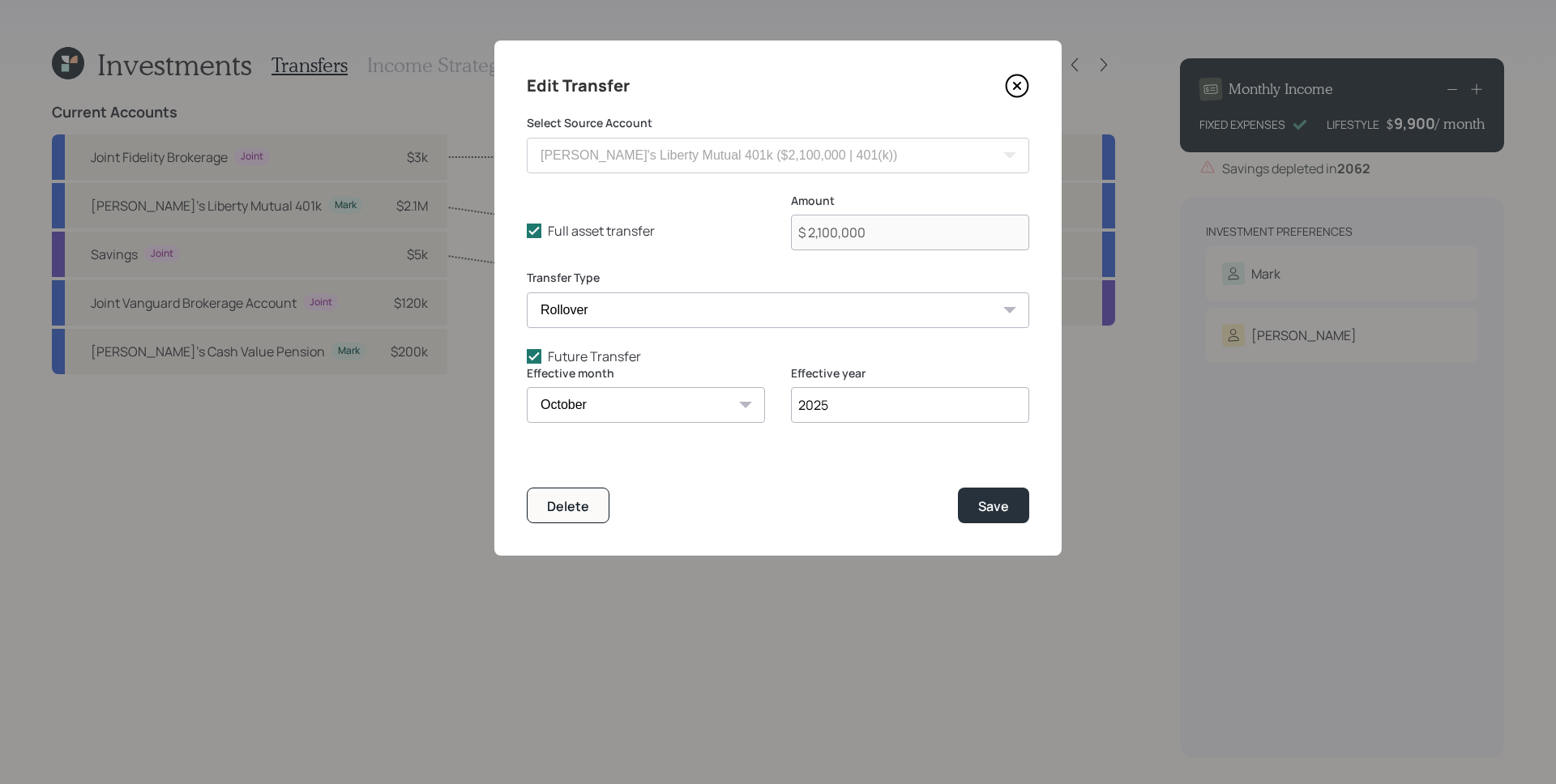
click at [627, 400] on select "January February March April May June July August September October November De…" at bounding box center [645, 404] width 238 height 35
select select "1"
click at [526, 387] on select "January February March April May June July August September October November De…" at bounding box center [645, 404] width 238 height 35
click at [848, 395] on input "2025" at bounding box center [909, 404] width 238 height 35
click at [843, 405] on input "2025" at bounding box center [909, 404] width 238 height 35
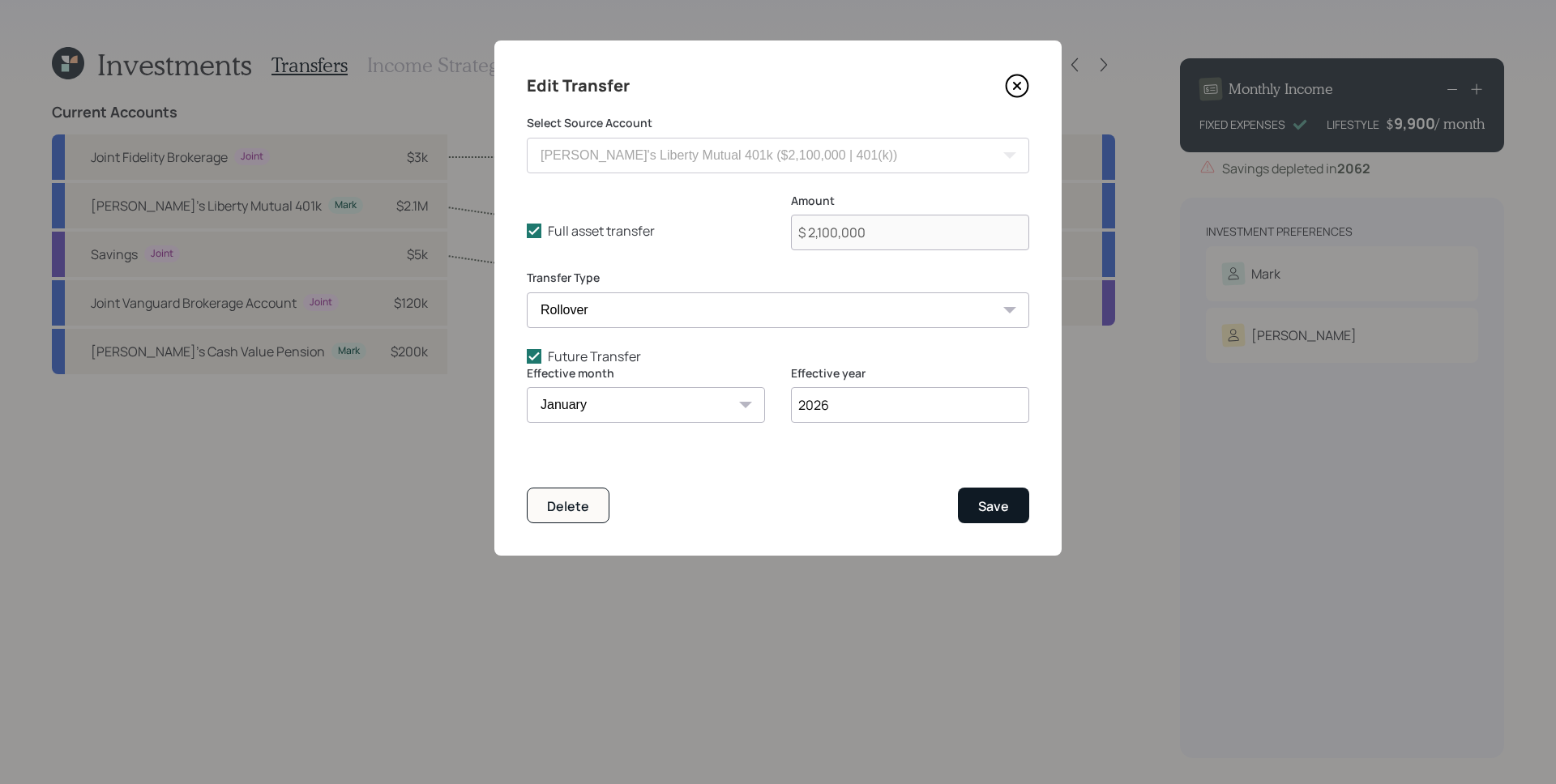
type input "2026"
click at [1006, 511] on div "Save" at bounding box center [993, 506] width 31 height 18
